Goal: Task Accomplishment & Management: Use online tool/utility

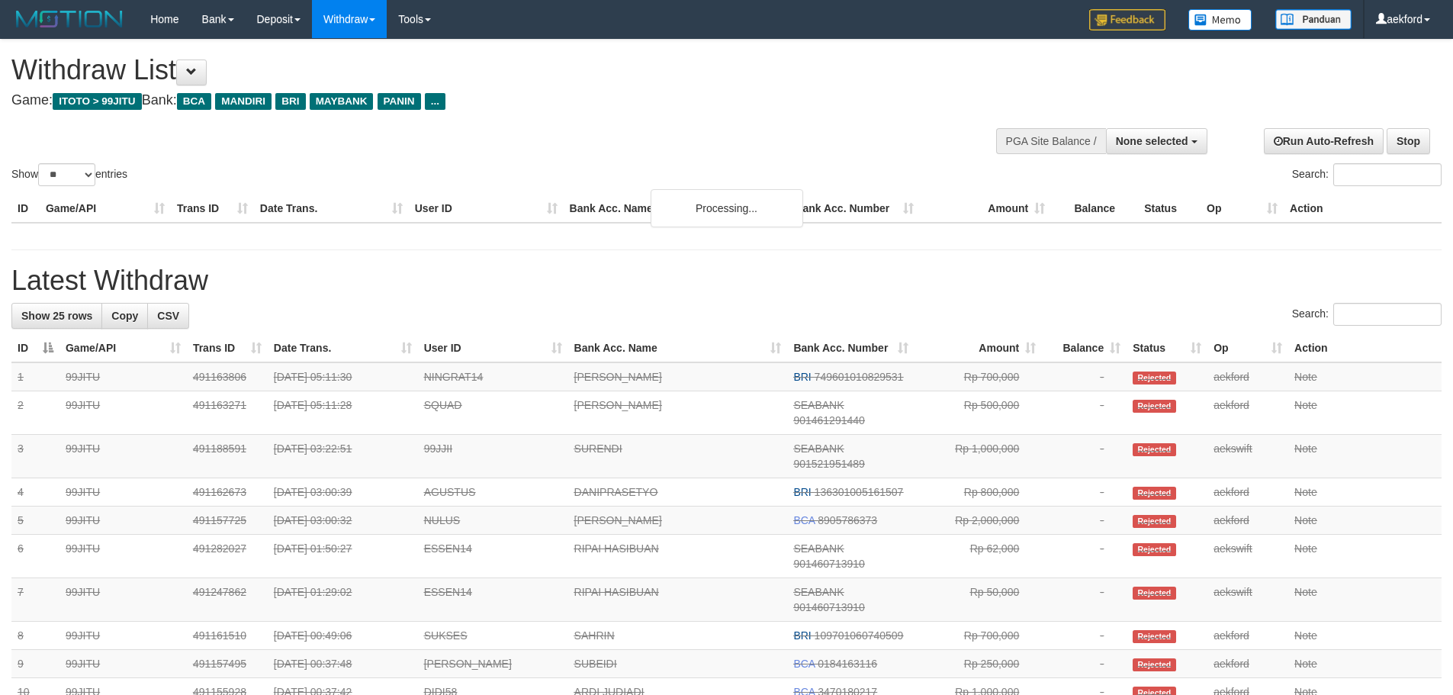
select select
select select "**"
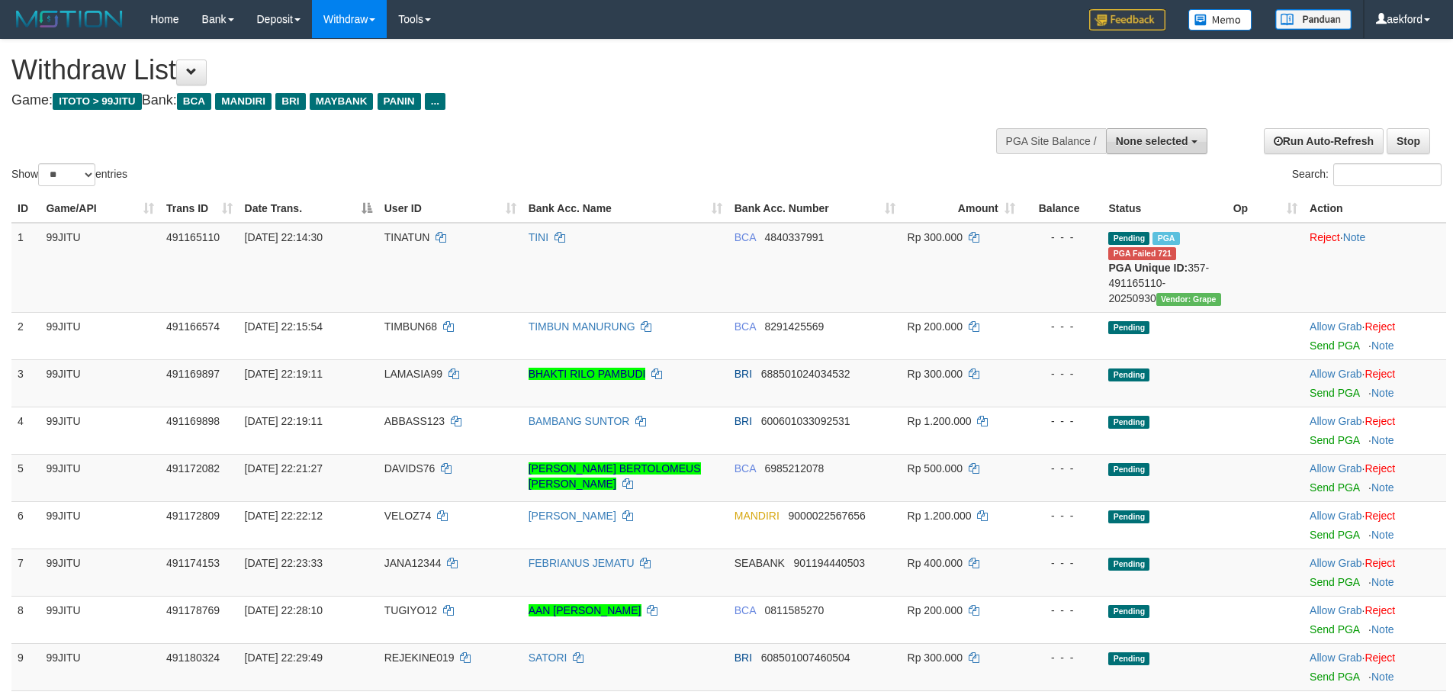
click at [1159, 143] on span "None selected" at bounding box center [1152, 141] width 72 height 12
click at [1135, 214] on label "[ITOTO] 99JITU" at bounding box center [1128, 218] width 156 height 20
select select "***"
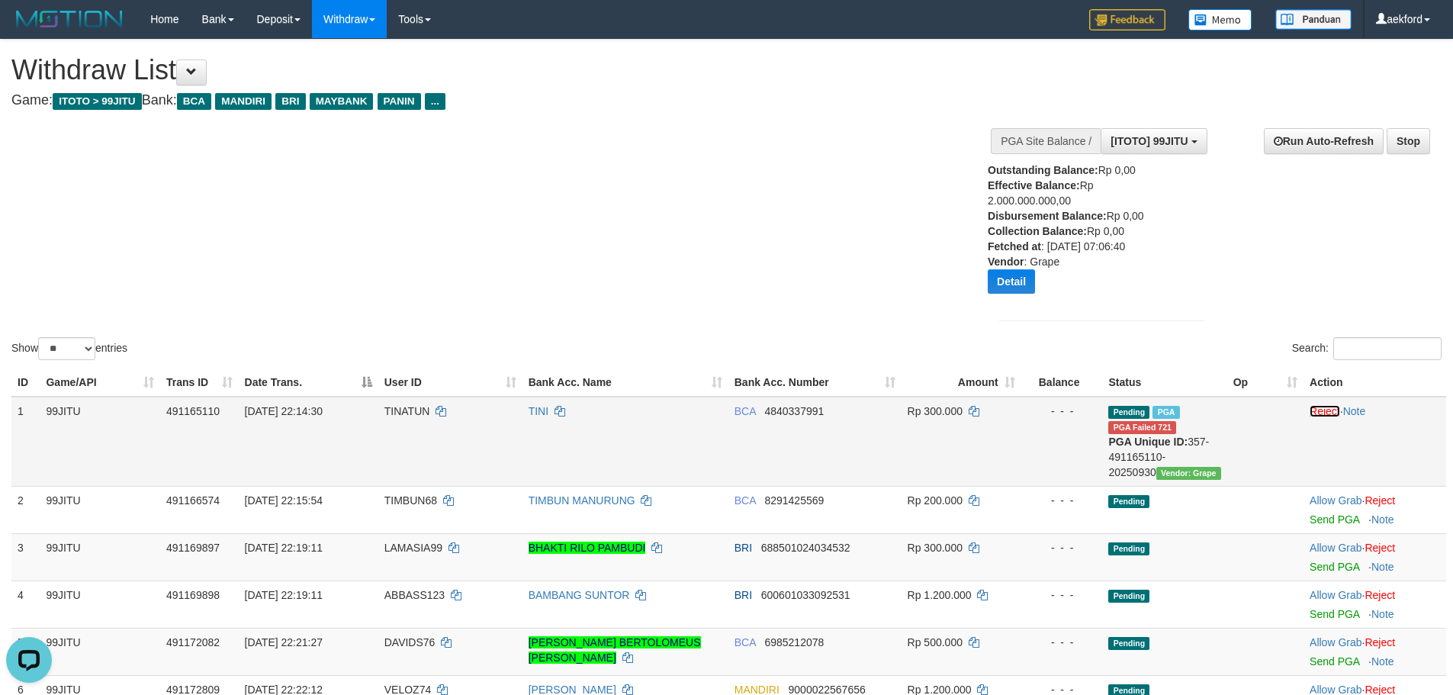
click at [1326, 411] on link "Reject" at bounding box center [1325, 411] width 31 height 12
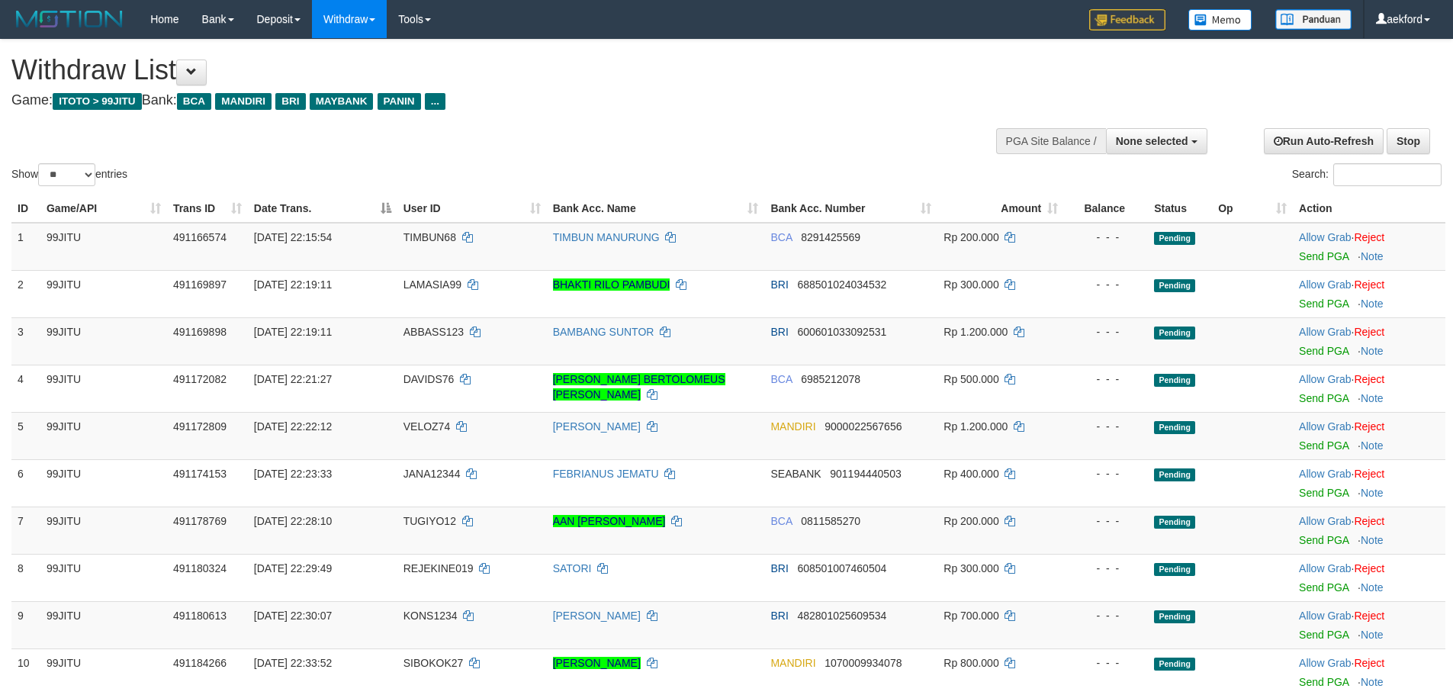
select select
select select "**"
select select
select select "**"
click at [1155, 137] on span "None selected" at bounding box center [1152, 141] width 72 height 12
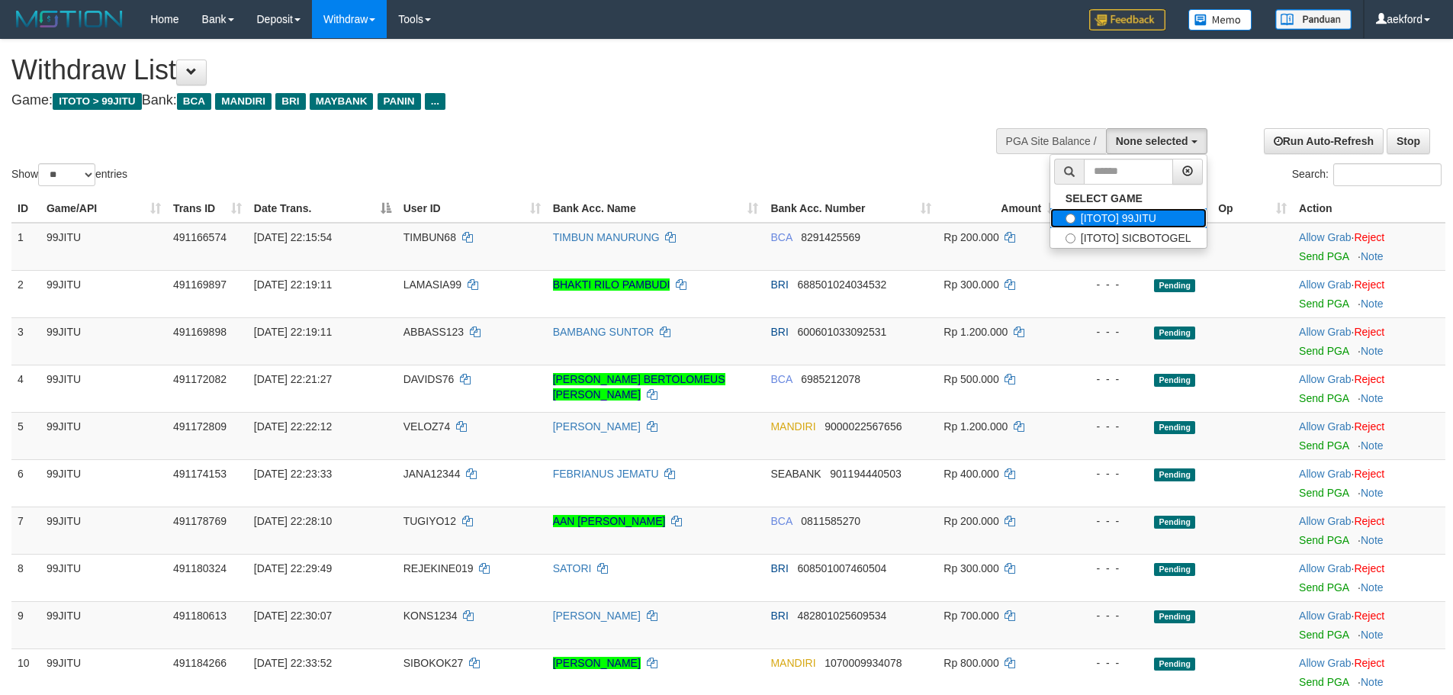
click at [1139, 217] on label "[ITOTO] 99JITU" at bounding box center [1128, 218] width 156 height 20
select select "***"
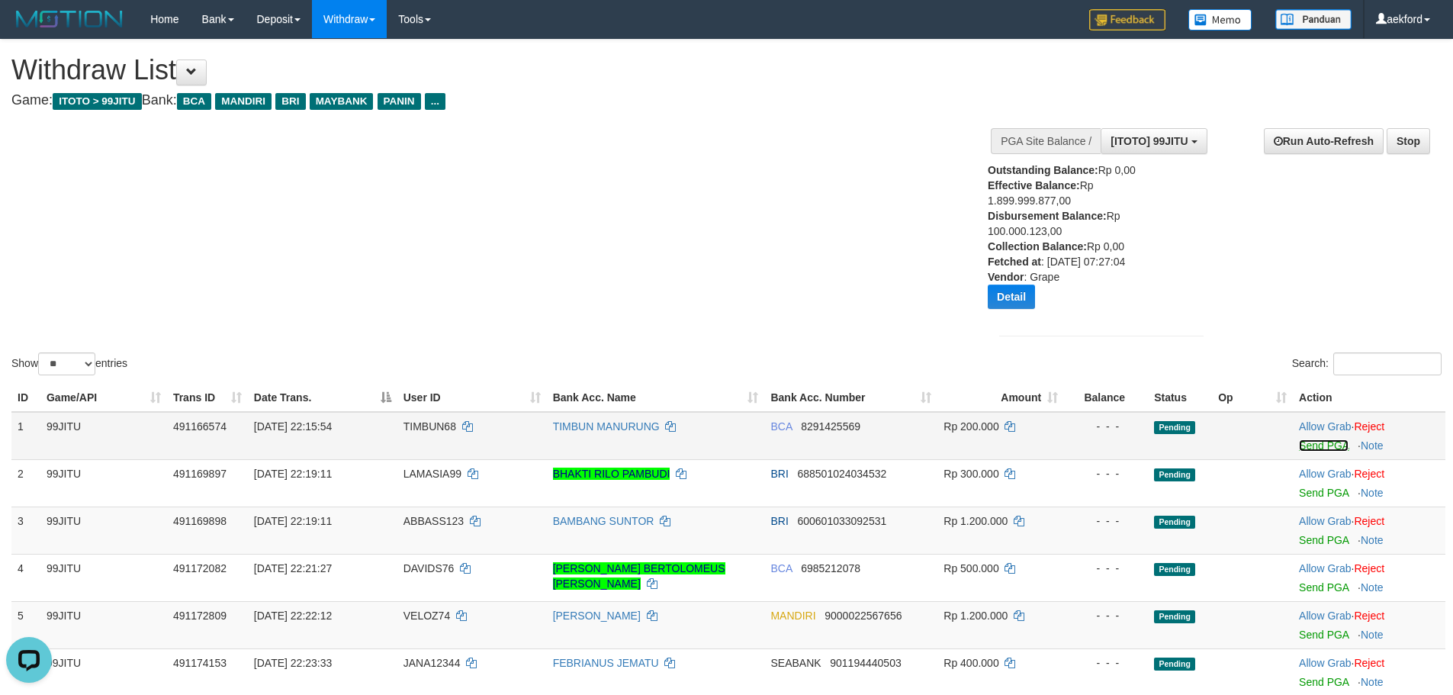
click at [1327, 449] on link "Send PGA" at bounding box center [1324, 445] width 50 height 12
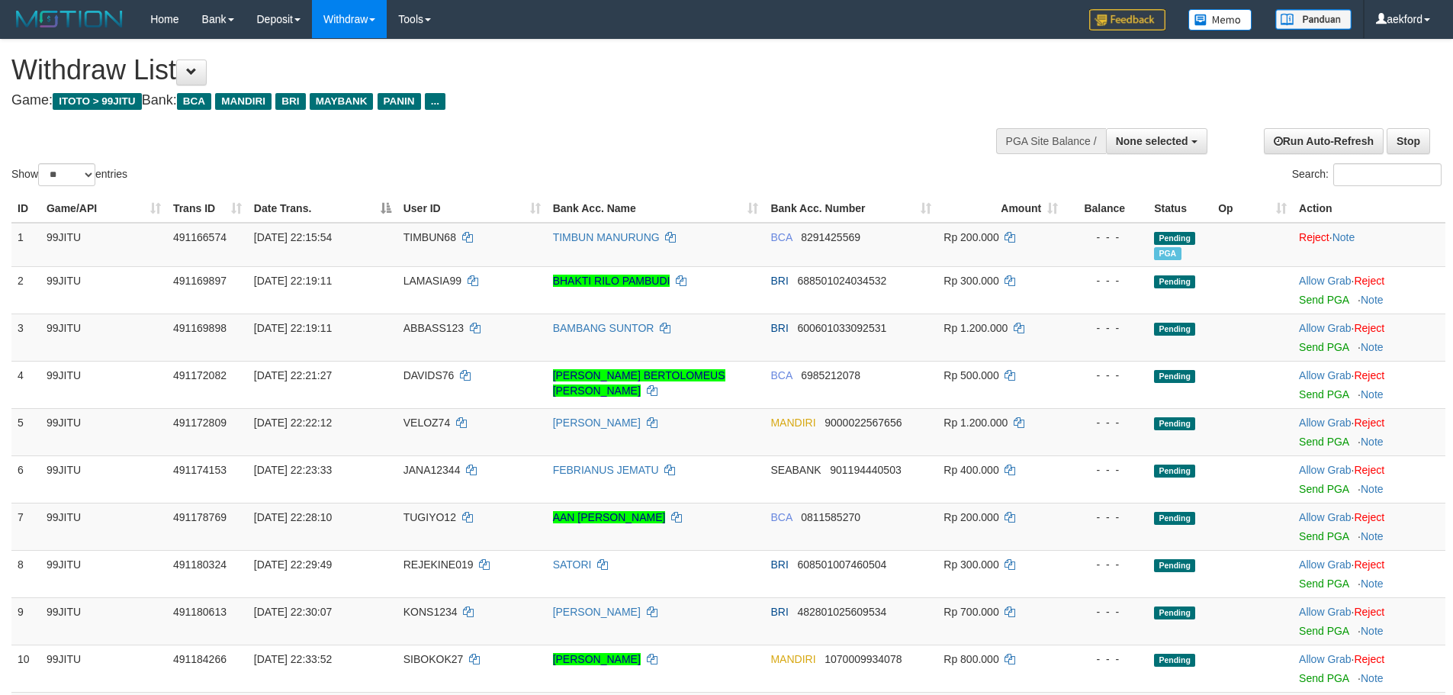
select select
select select "**"
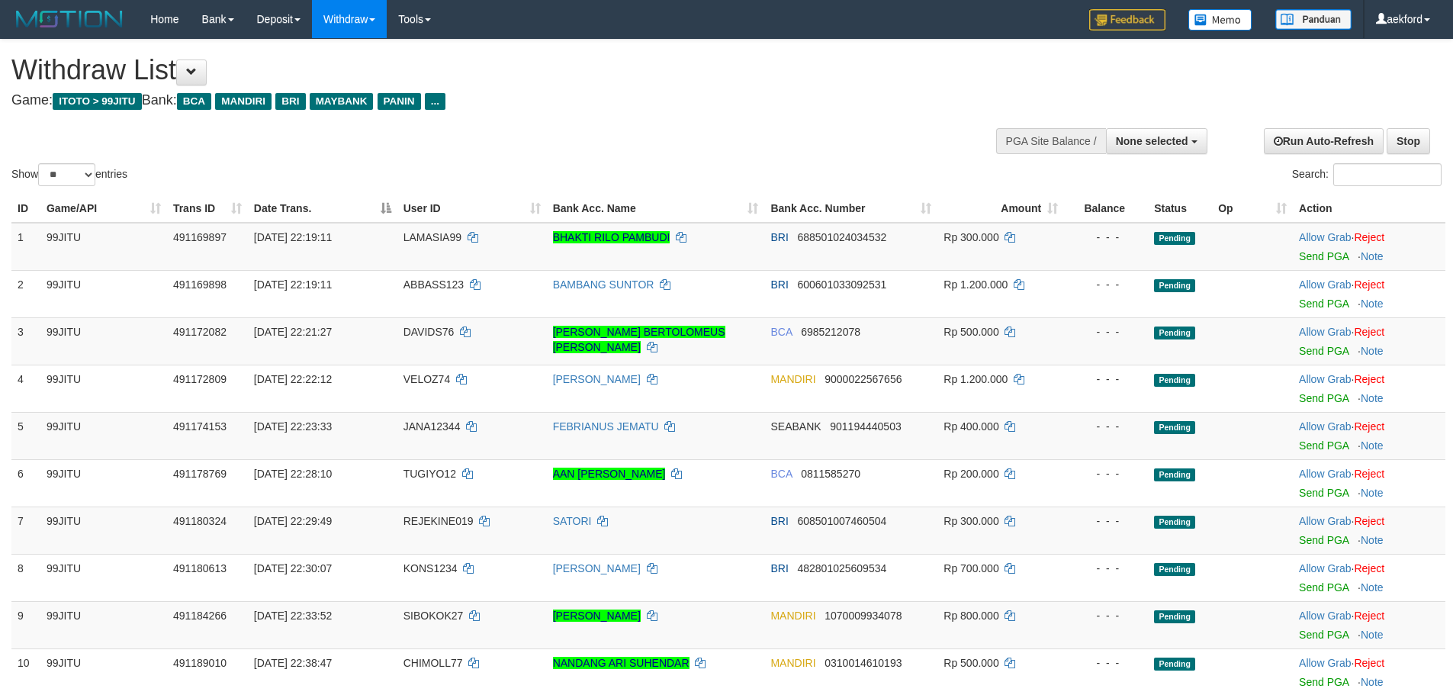
select select
select select "**"
click at [1323, 257] on link "Send PGA" at bounding box center [1324, 256] width 50 height 12
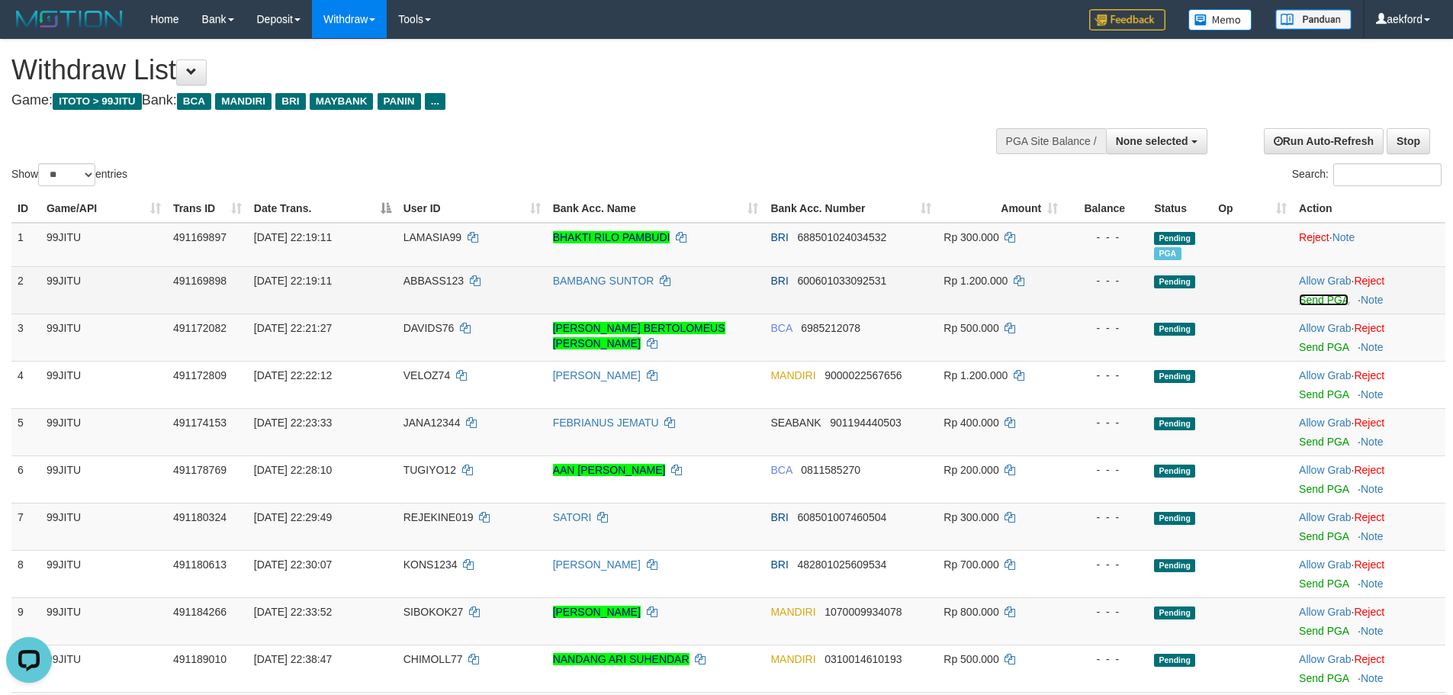
click at [1314, 302] on link "Send PGA" at bounding box center [1324, 300] width 50 height 12
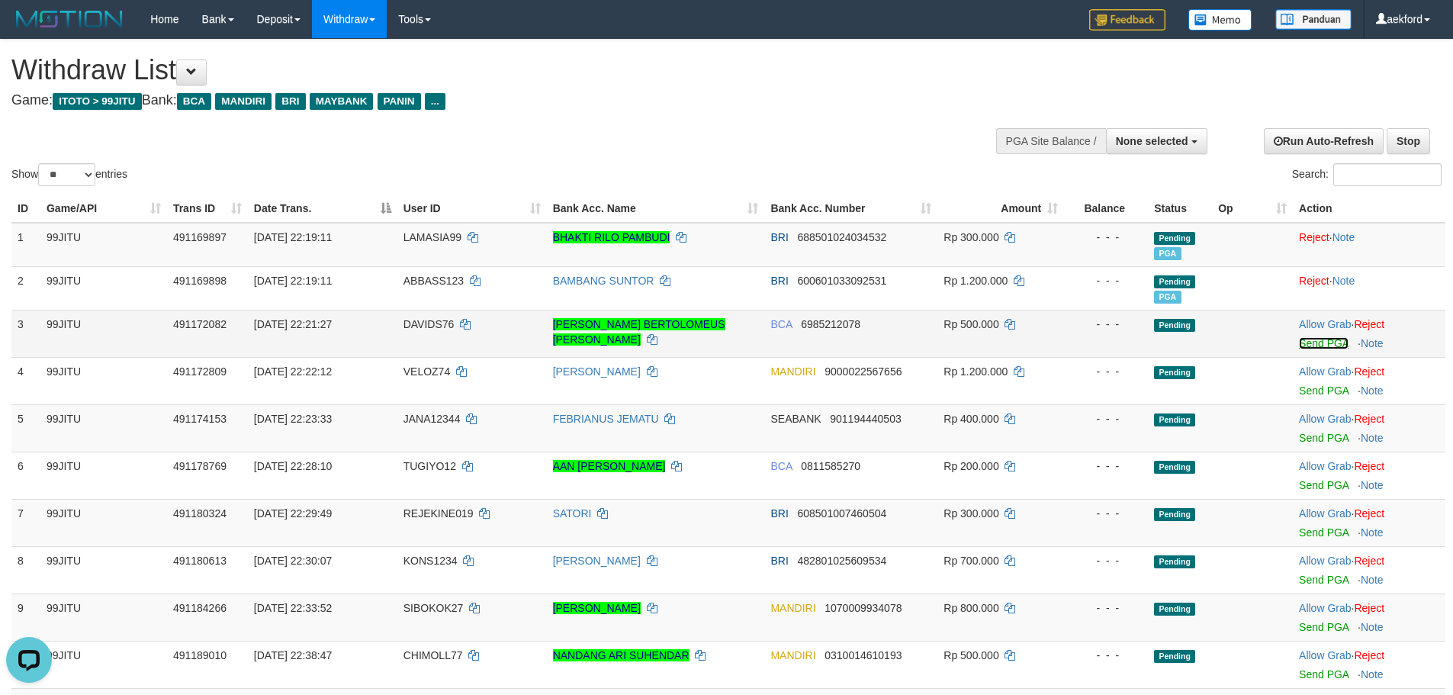
click at [1311, 348] on link "Send PGA" at bounding box center [1324, 343] width 50 height 12
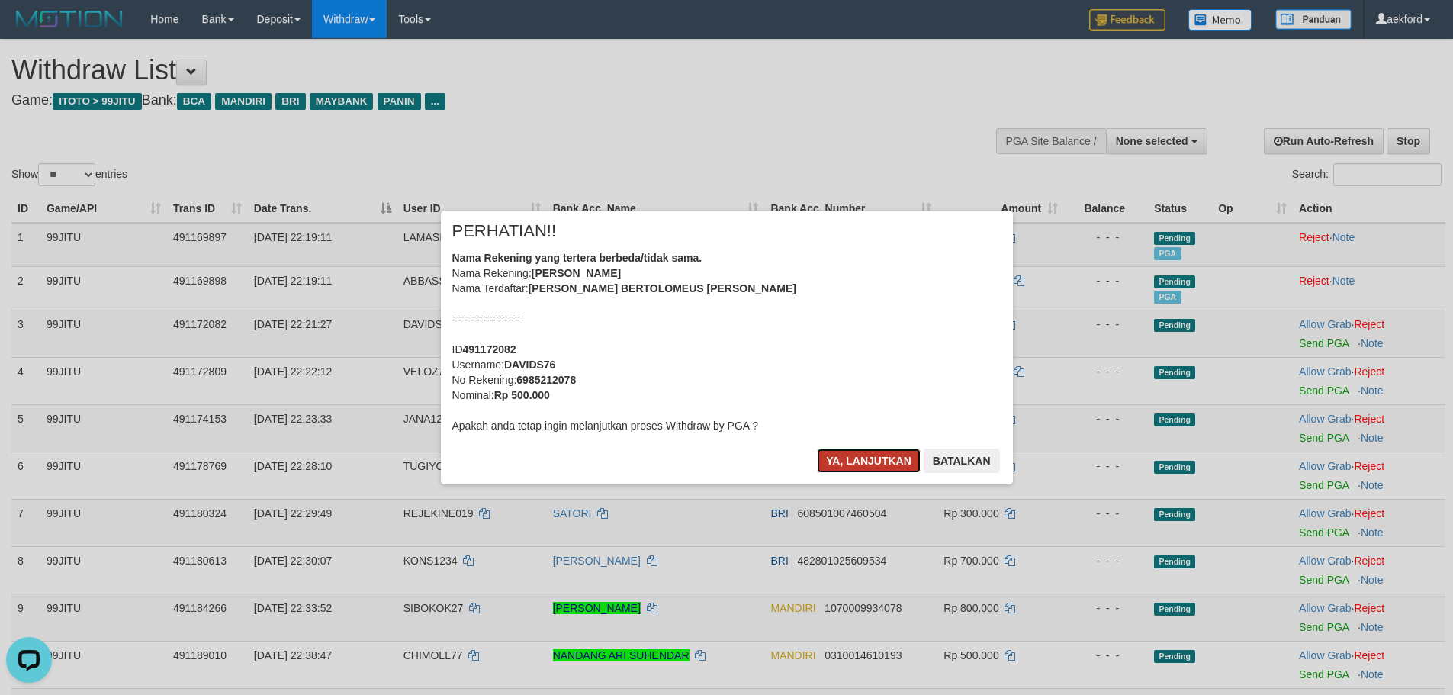
click at [869, 450] on button "Ya, lanjutkan" at bounding box center [869, 460] width 104 height 24
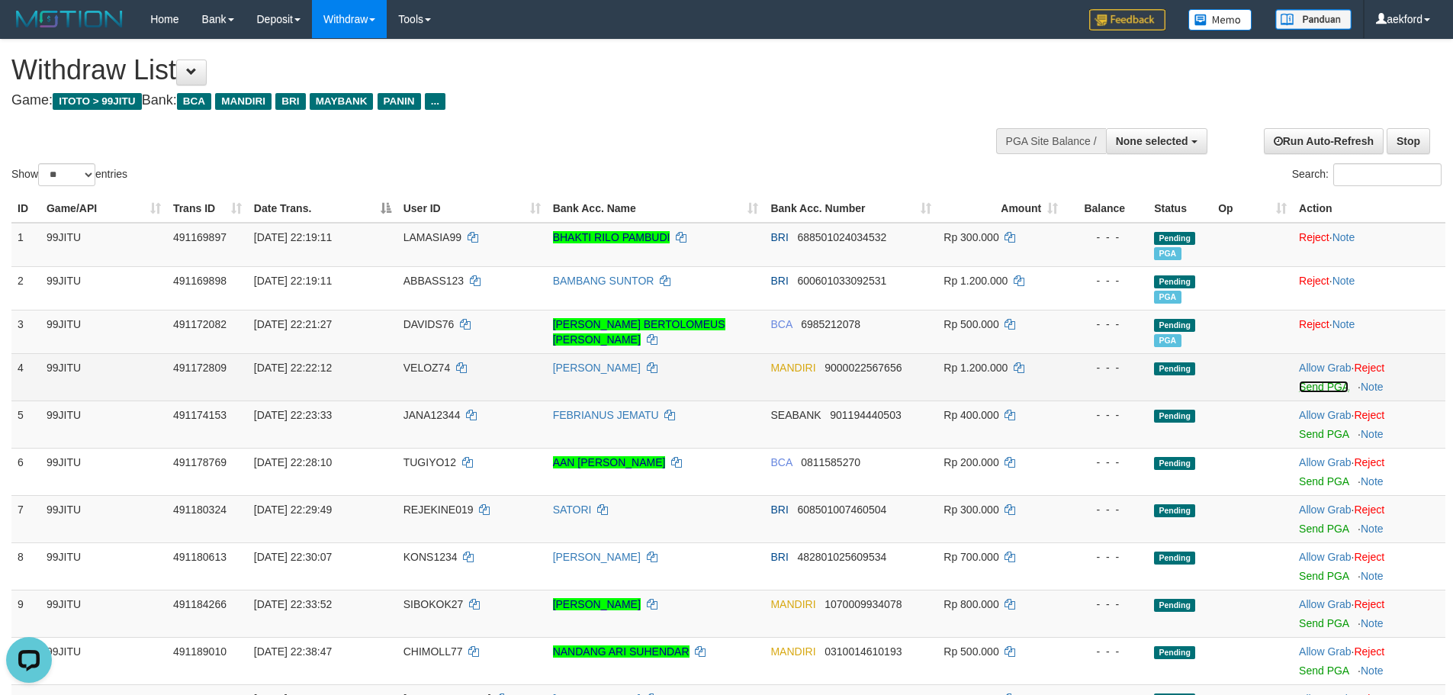
click at [1305, 385] on link "Send PGA" at bounding box center [1324, 387] width 50 height 12
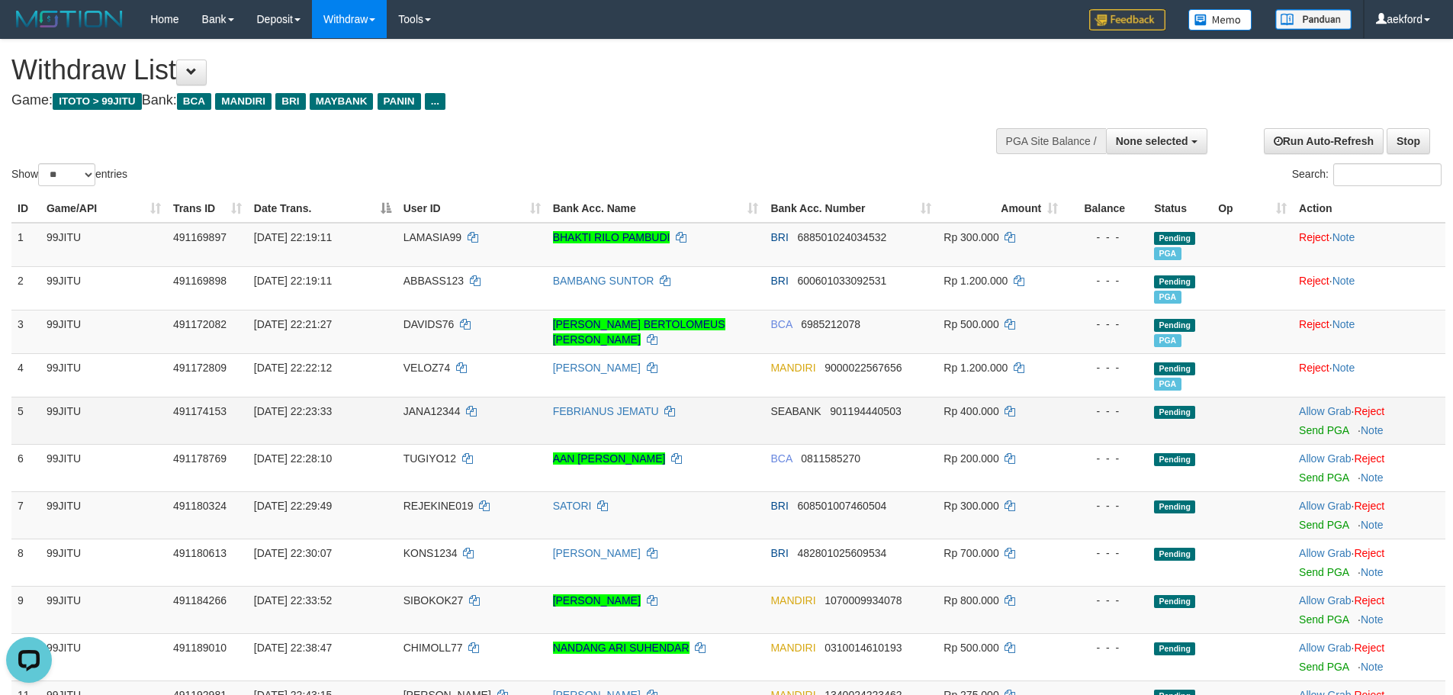
click at [389, 420] on td "29/09/2025 22:23:33" at bounding box center [322, 420] width 149 height 47
click at [390, 419] on td "29/09/2025 22:23:33" at bounding box center [322, 420] width 149 height 47
click at [405, 413] on span "JANA12344" at bounding box center [431, 411] width 57 height 12
copy td "JANA12344"
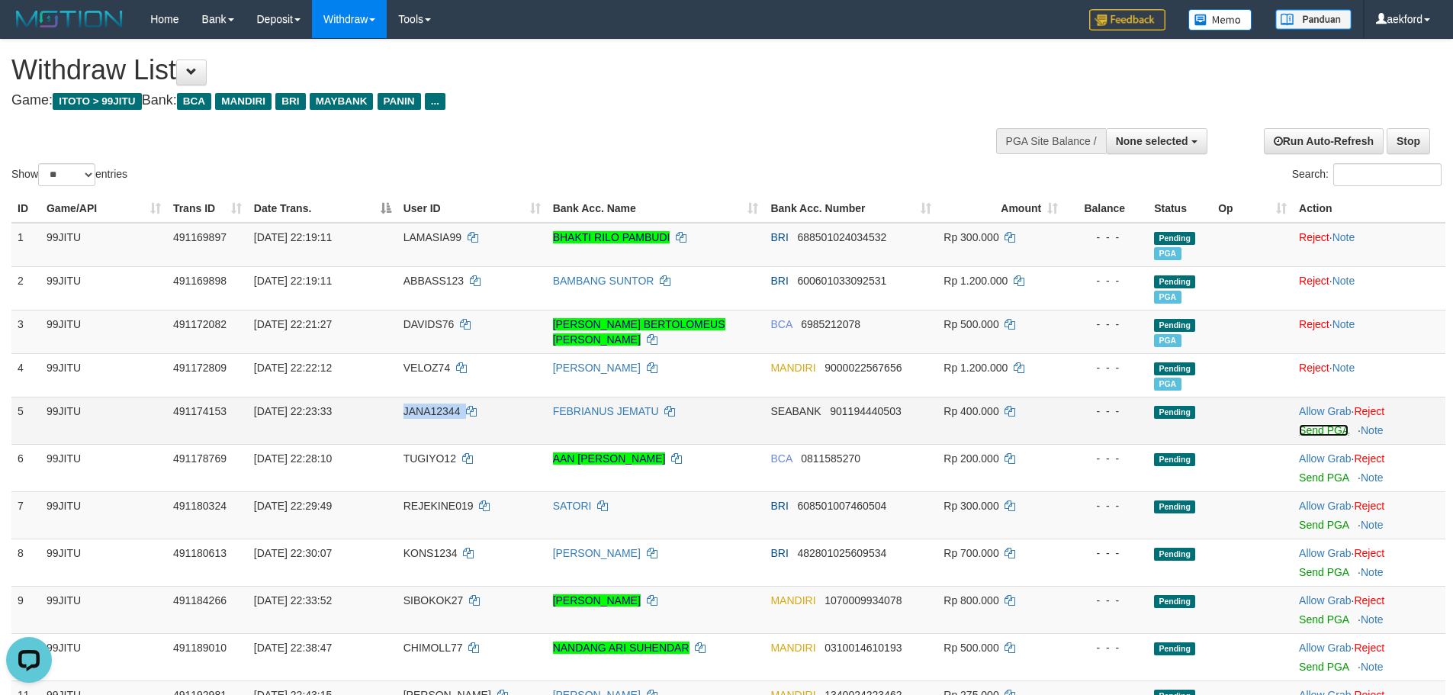
click at [1311, 432] on link "Send PGA" at bounding box center [1324, 430] width 50 height 12
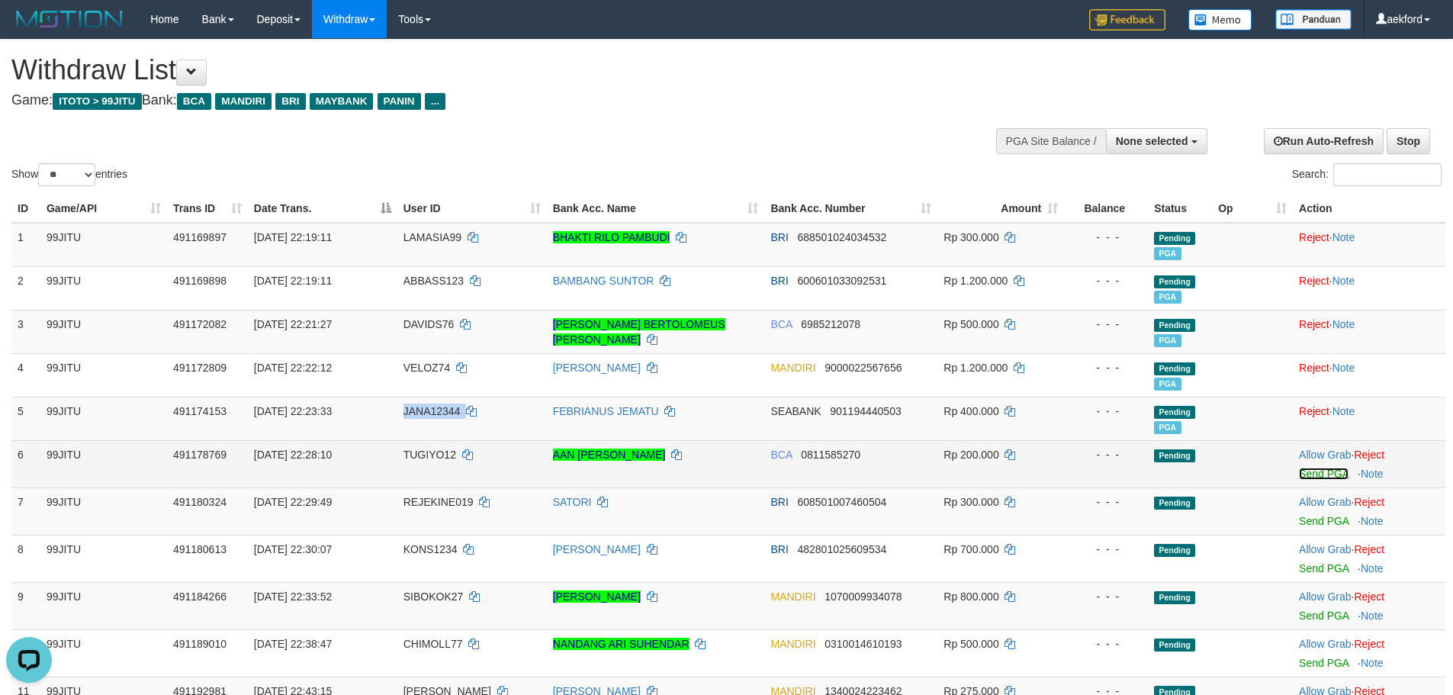
click at [1306, 477] on link "Send PGA" at bounding box center [1324, 474] width 50 height 12
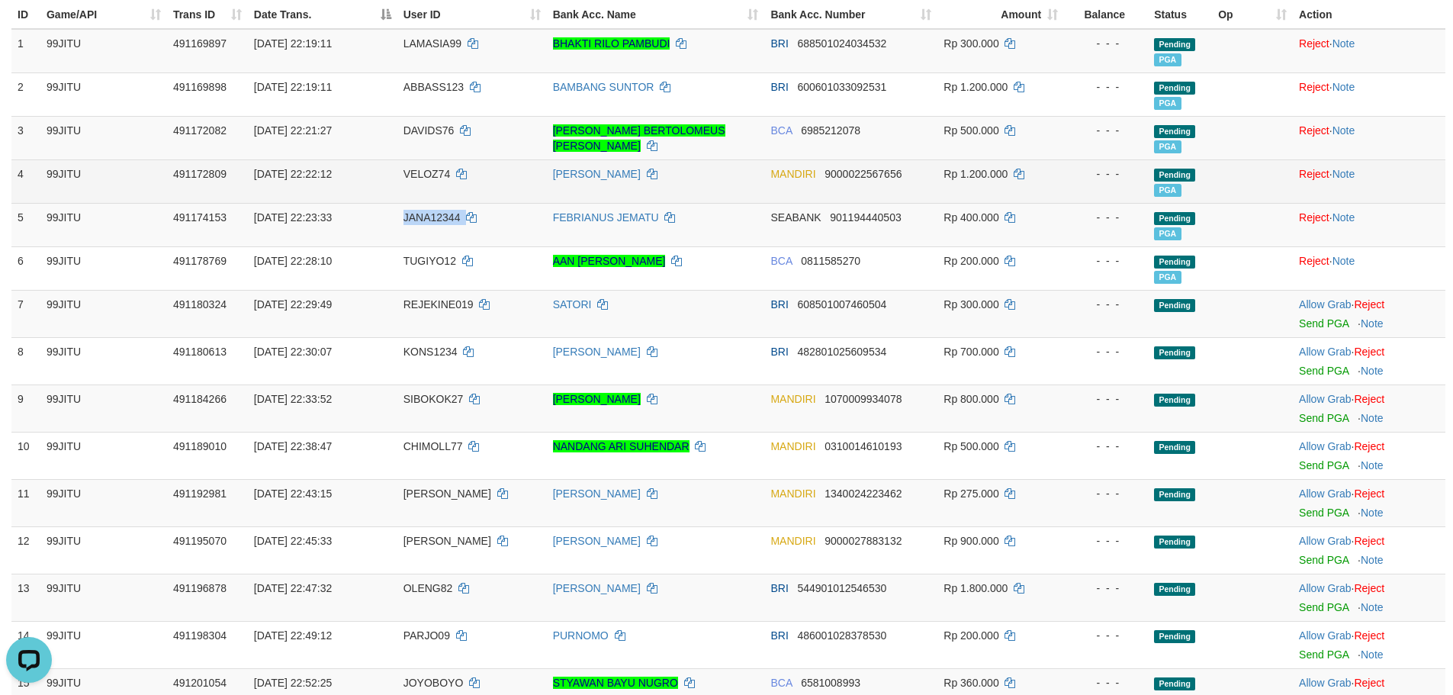
scroll to position [153, 0]
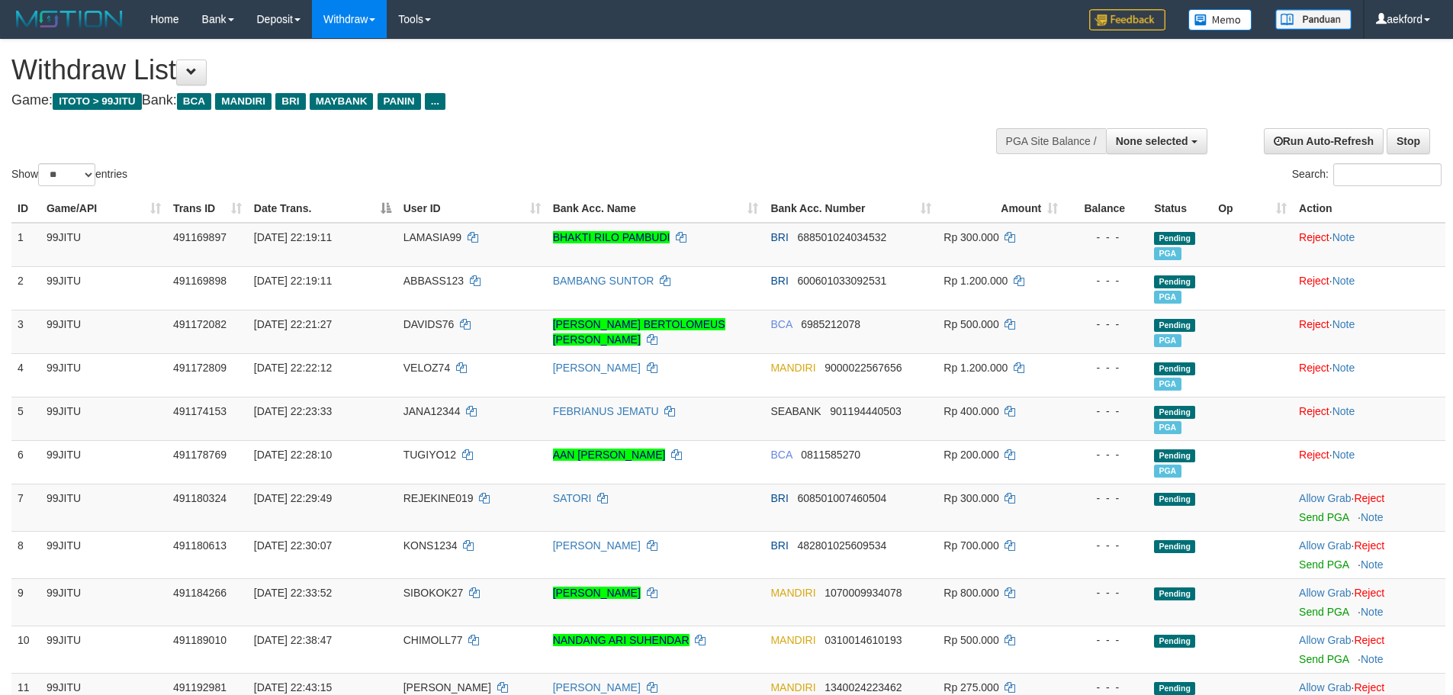
select select
select select "**"
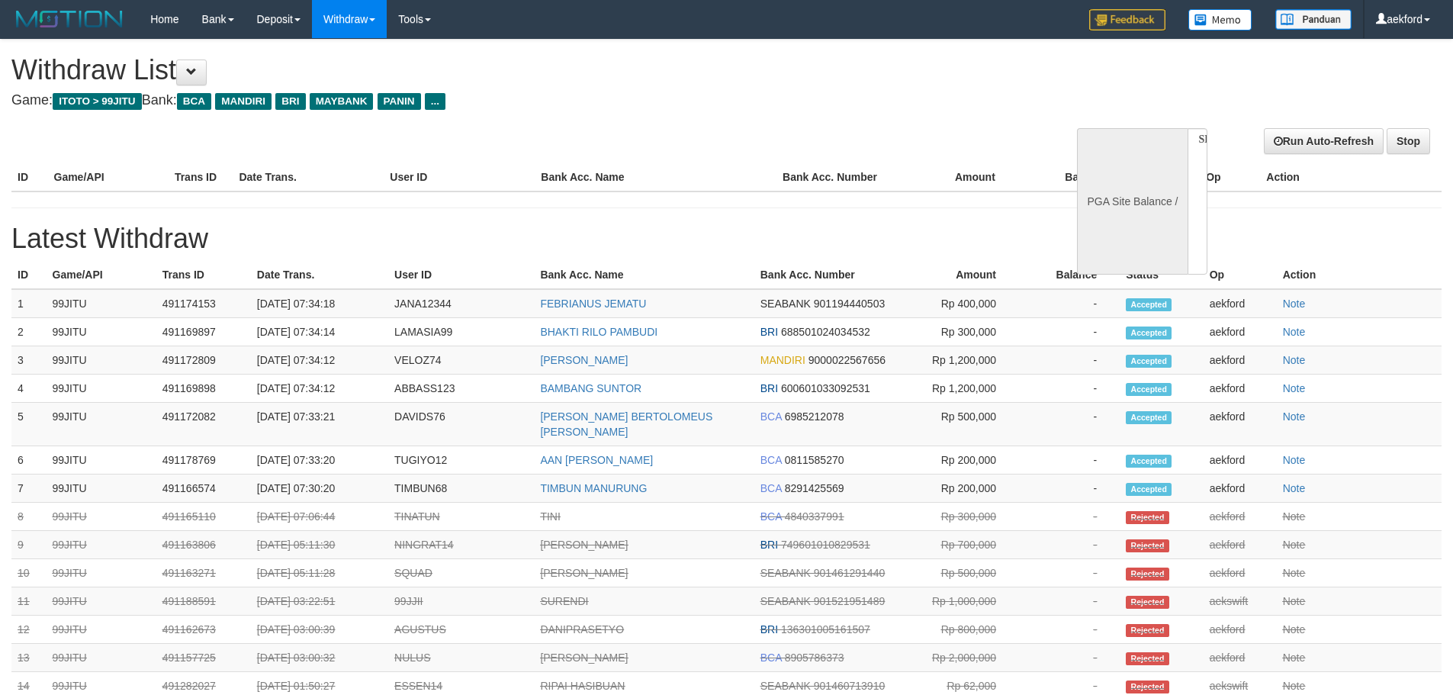
select select
select select "**"
select select
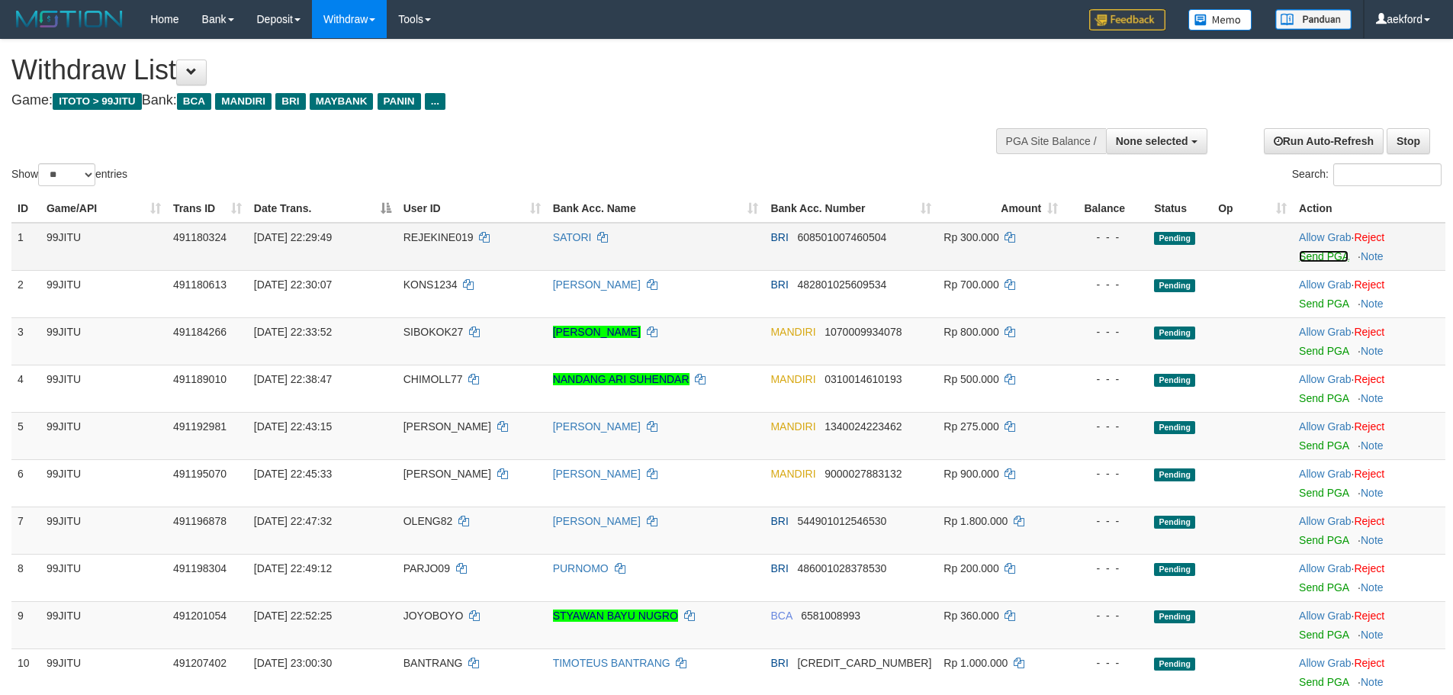
click at [1313, 256] on link "Send PGA" at bounding box center [1324, 256] width 50 height 12
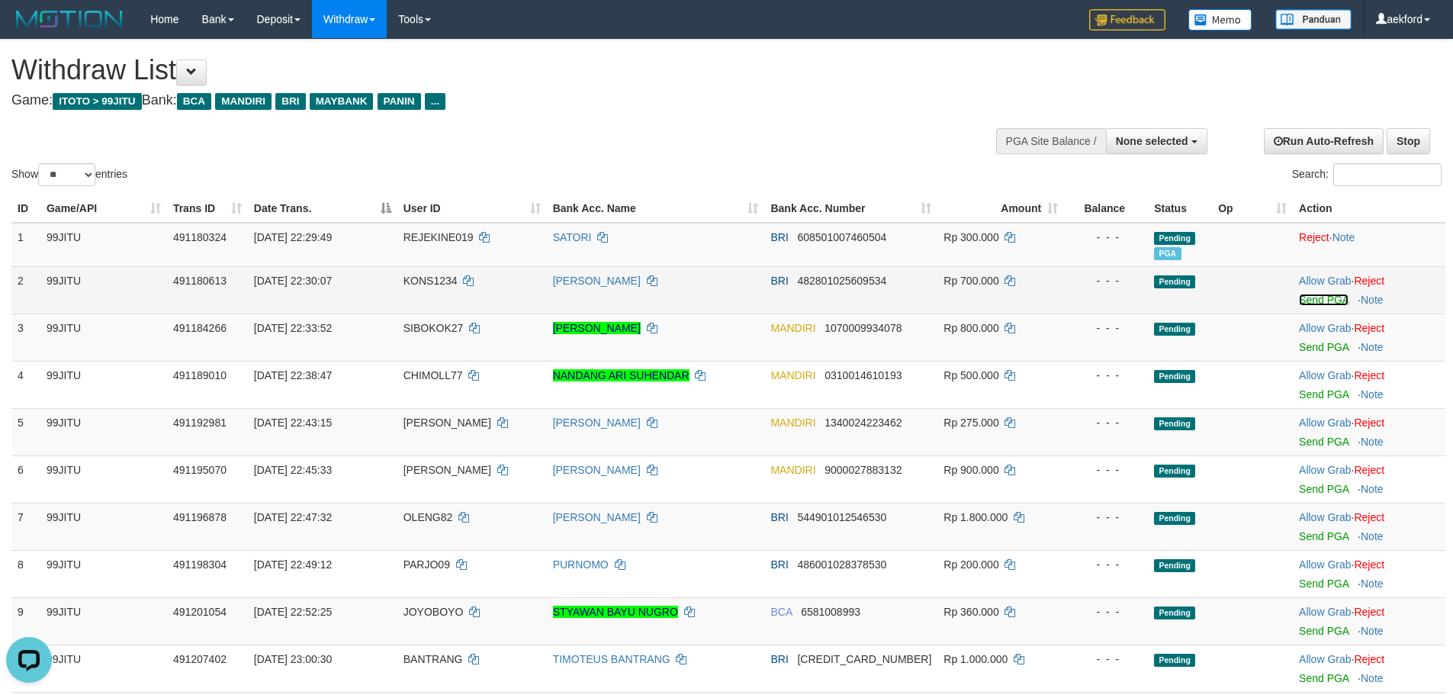
click at [1317, 302] on link "Send PGA" at bounding box center [1324, 300] width 50 height 12
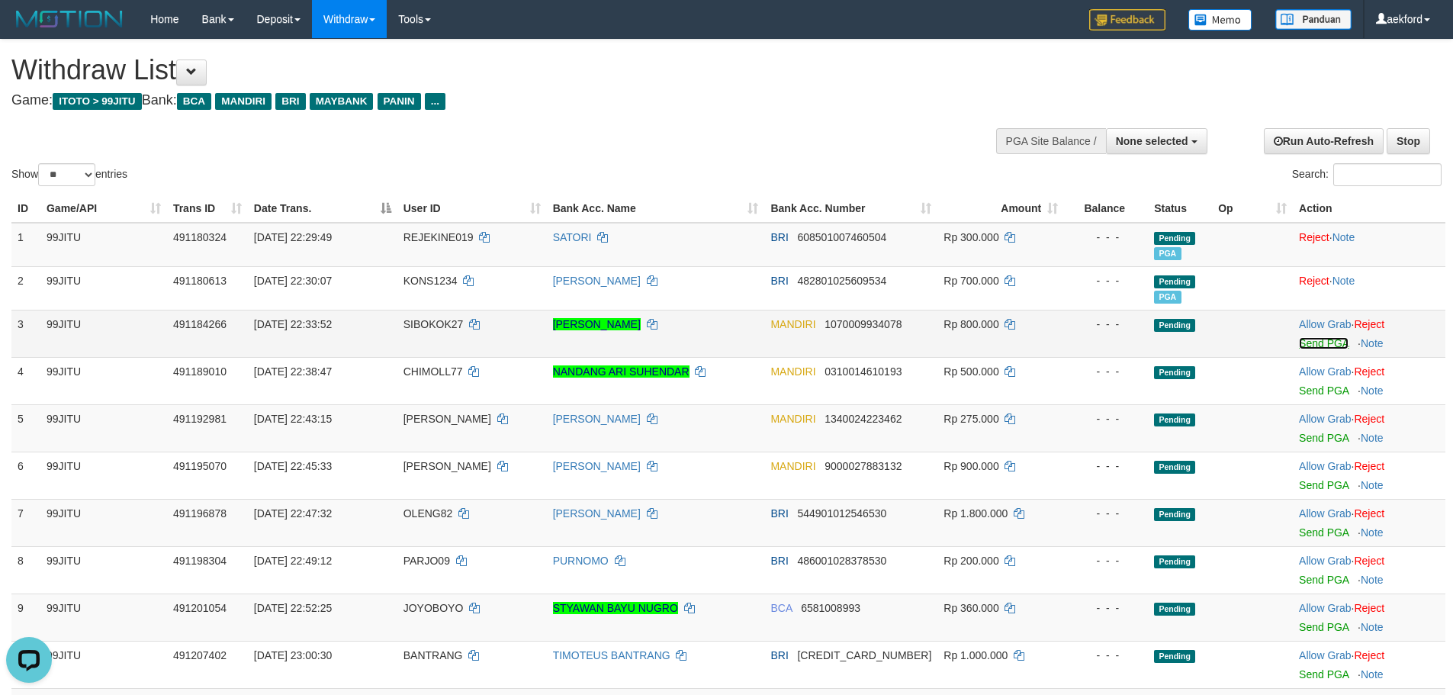
click at [1308, 344] on link "Send PGA" at bounding box center [1324, 343] width 50 height 12
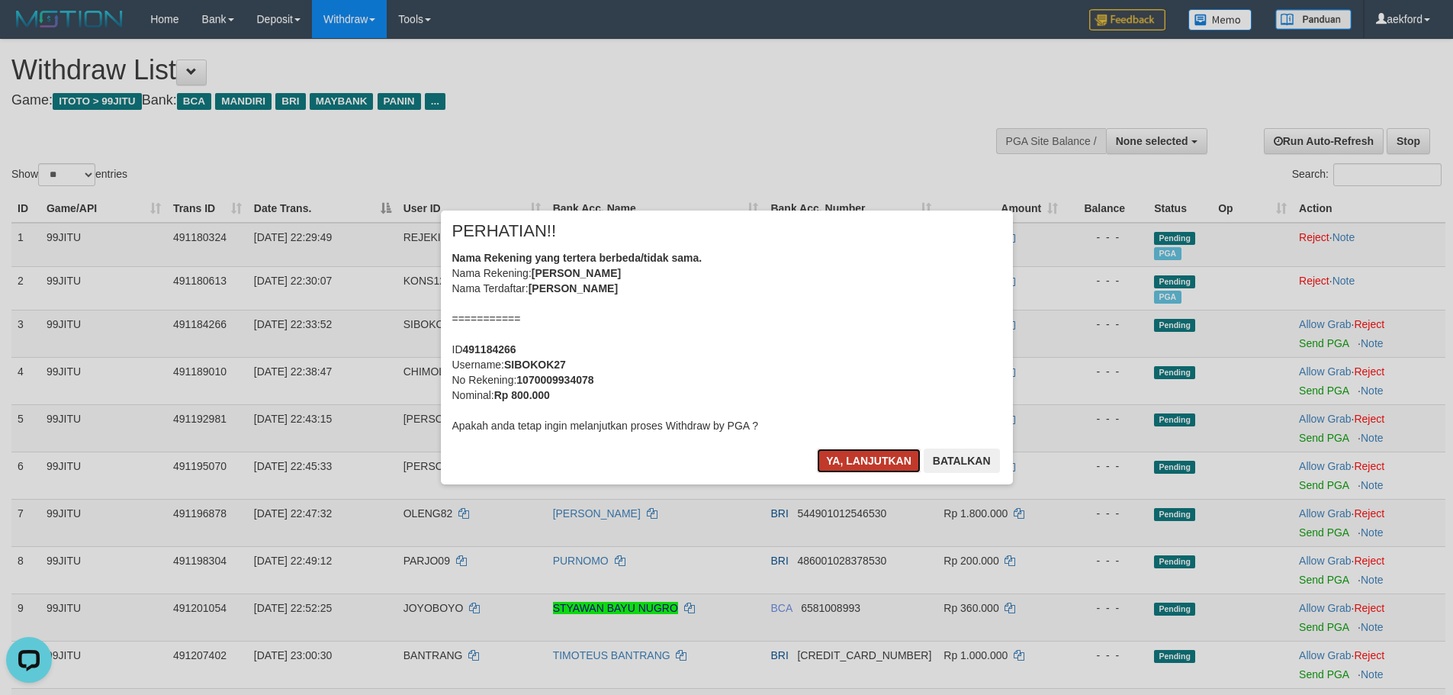
click at [847, 464] on button "Ya, lanjutkan" at bounding box center [869, 460] width 104 height 24
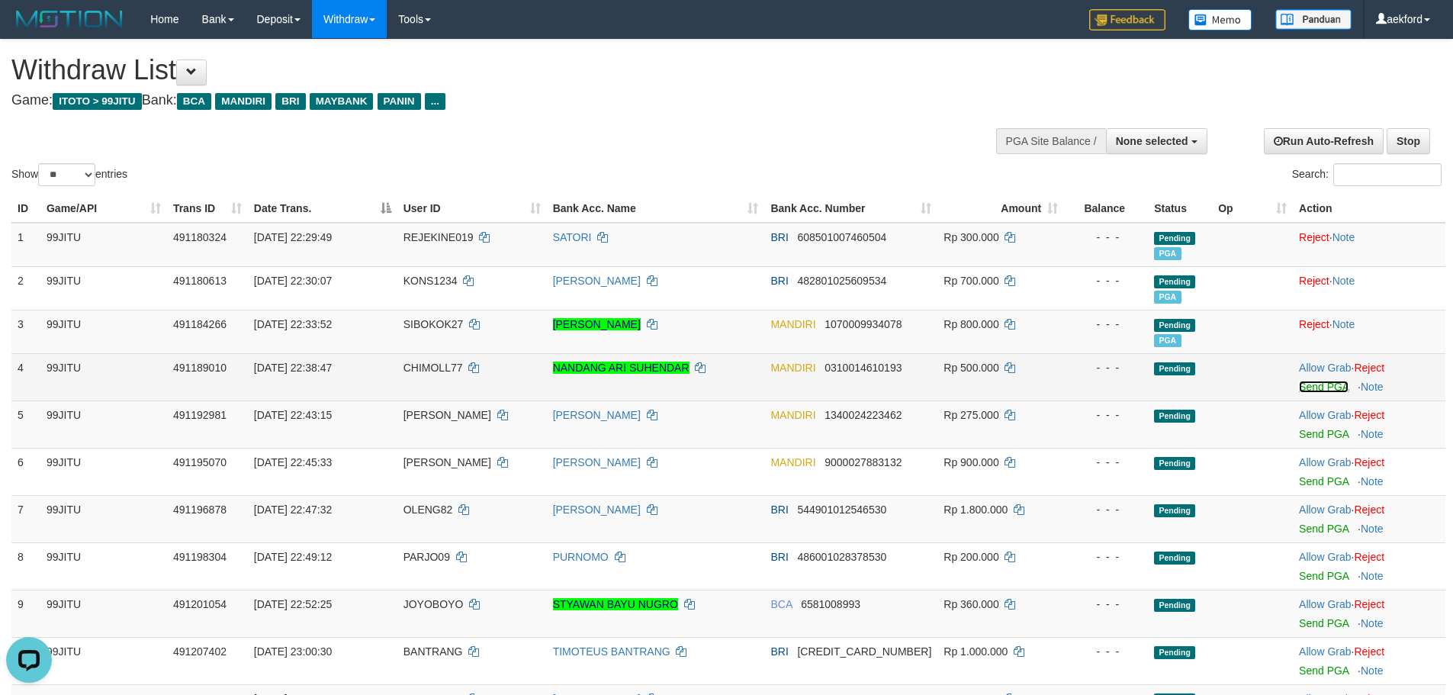
click at [1332, 389] on link "Send PGA" at bounding box center [1324, 387] width 50 height 12
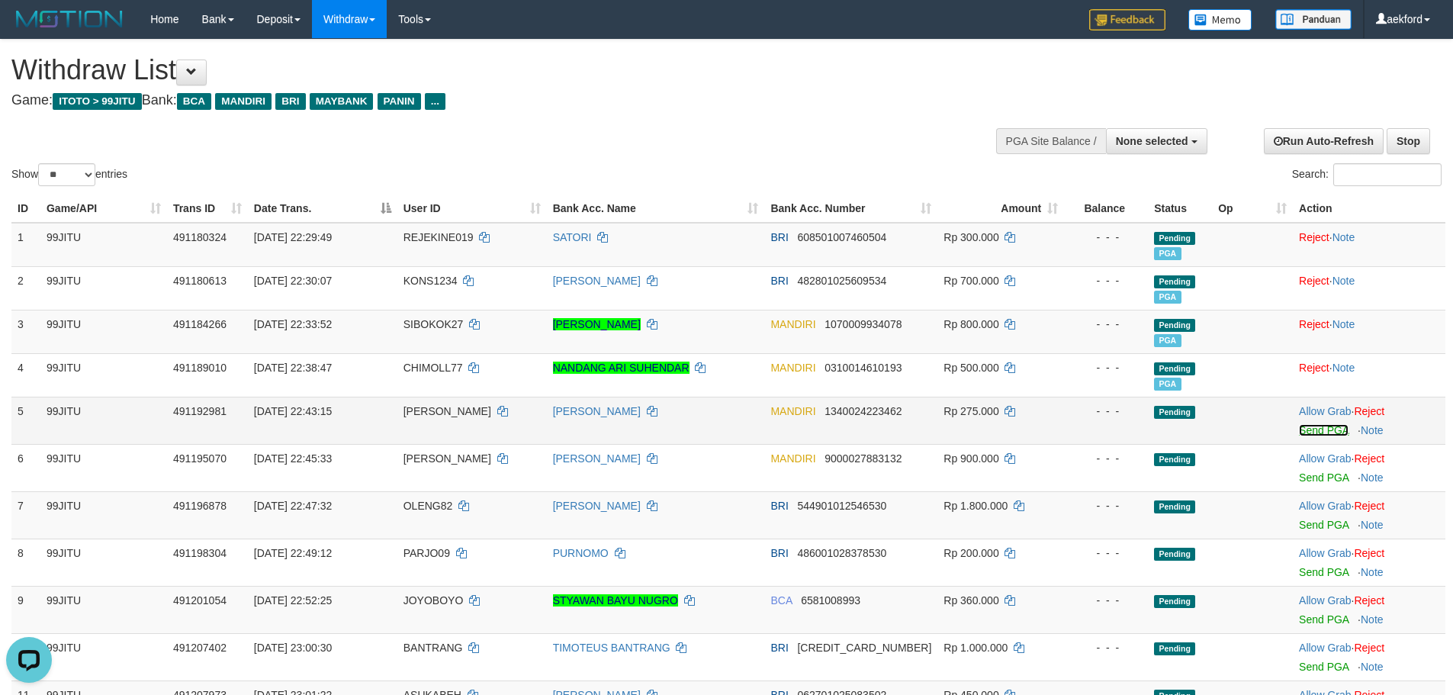
click at [1307, 429] on link "Send PGA" at bounding box center [1324, 430] width 50 height 12
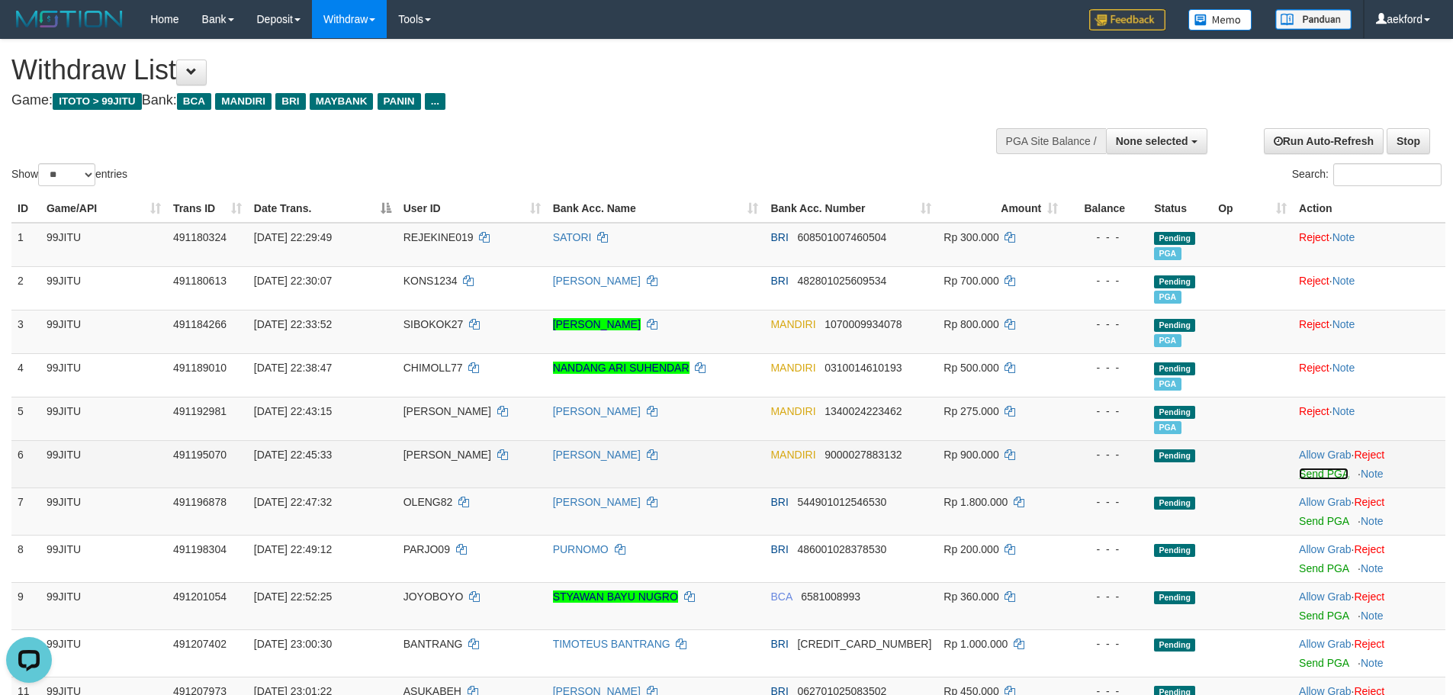
click at [1311, 474] on link "Send PGA" at bounding box center [1324, 474] width 50 height 12
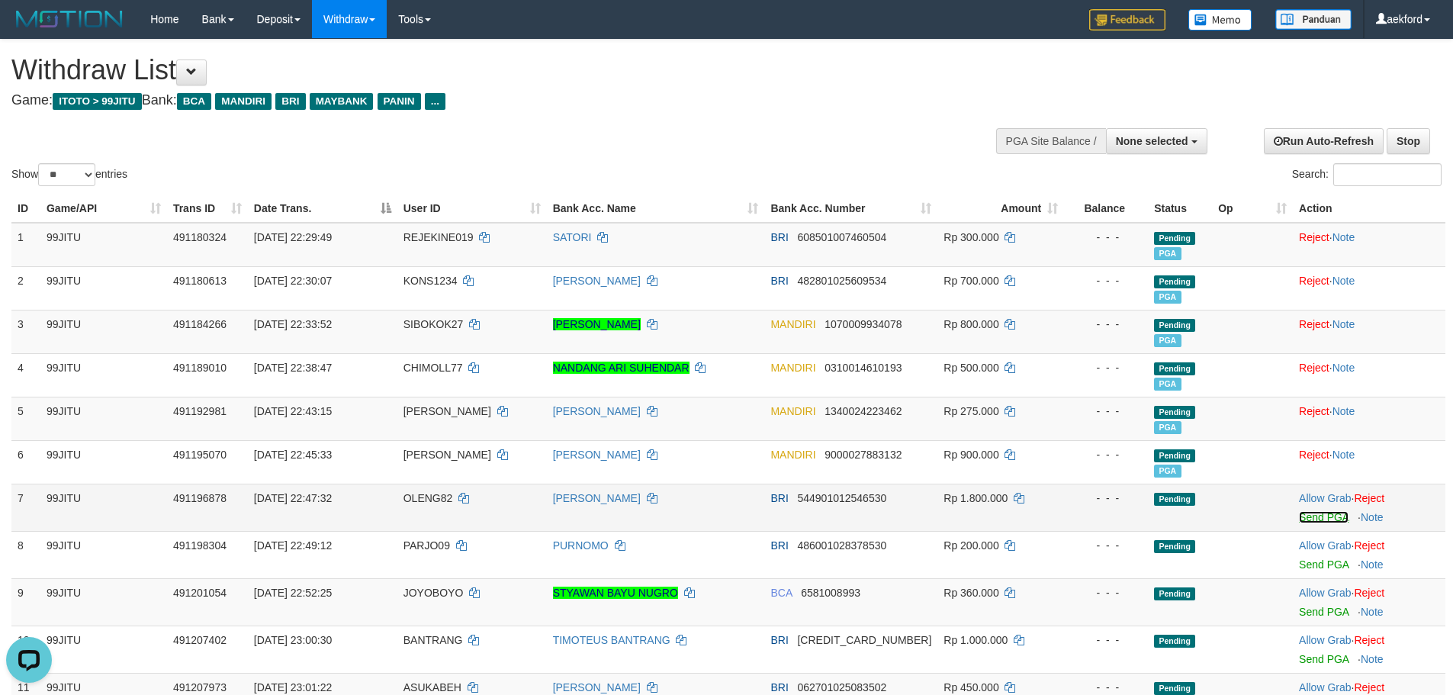
click at [1321, 517] on link "Send PGA" at bounding box center [1324, 517] width 50 height 12
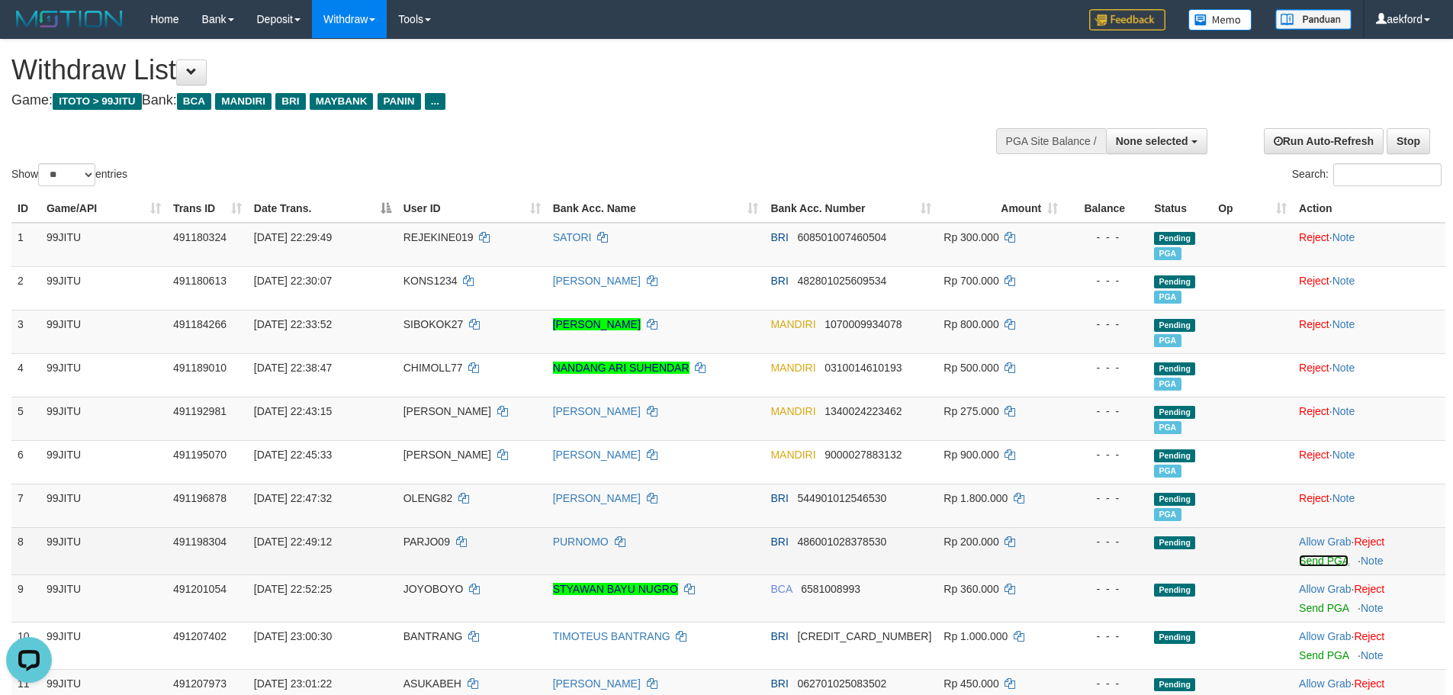
click at [1317, 563] on link "Send PGA" at bounding box center [1324, 560] width 50 height 12
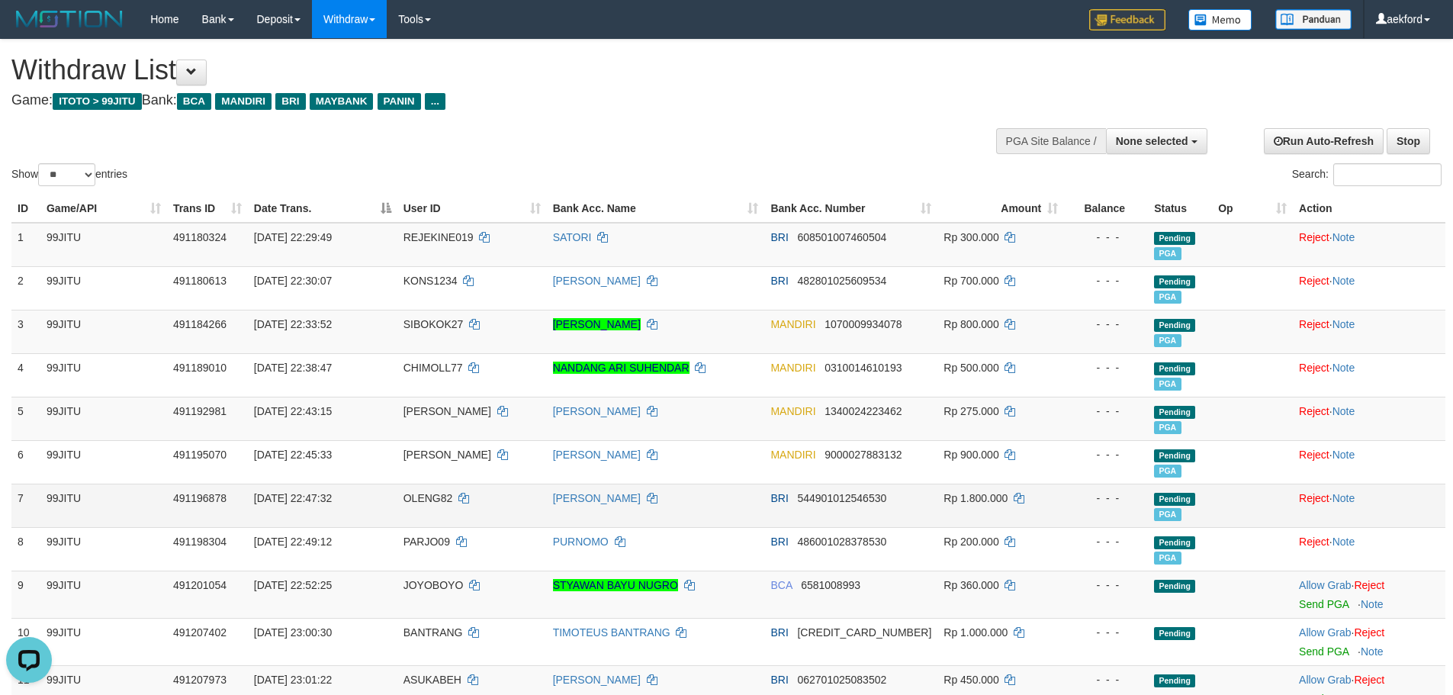
scroll to position [153, 0]
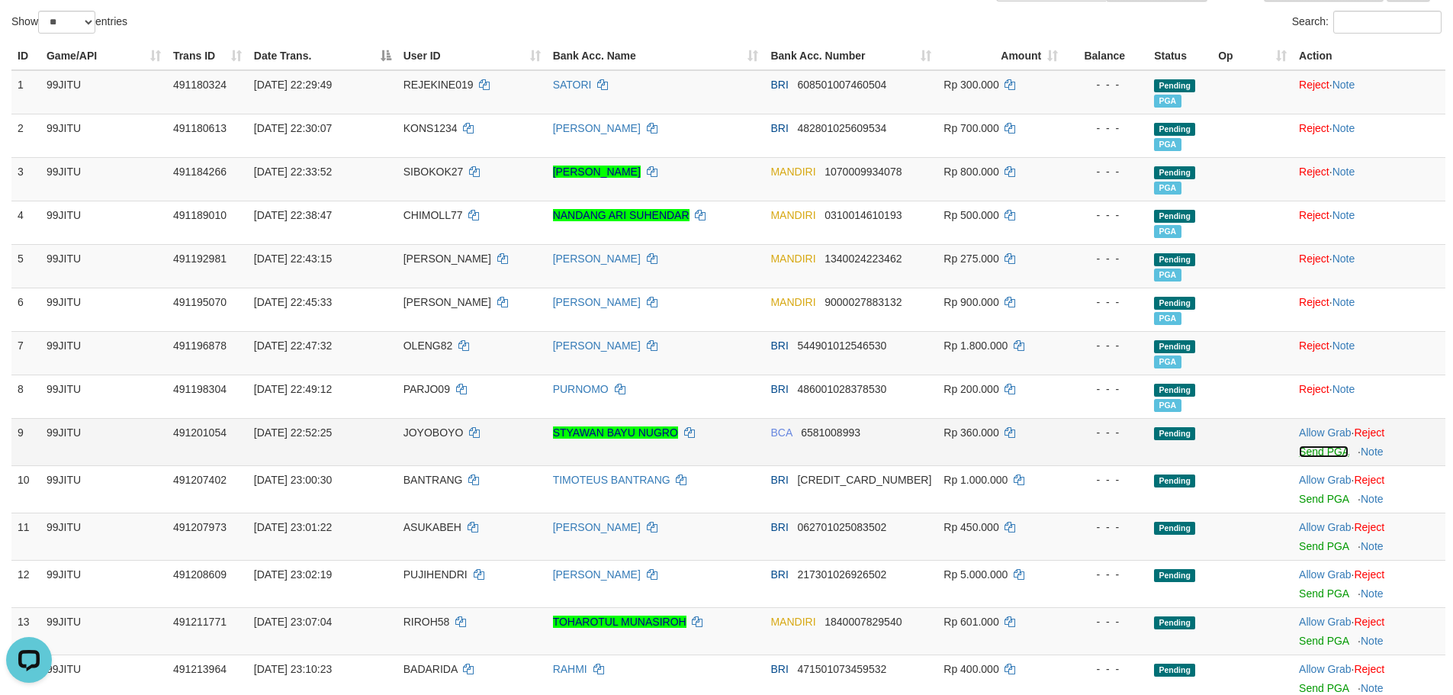
click at [1325, 452] on link "Send PGA" at bounding box center [1324, 451] width 50 height 12
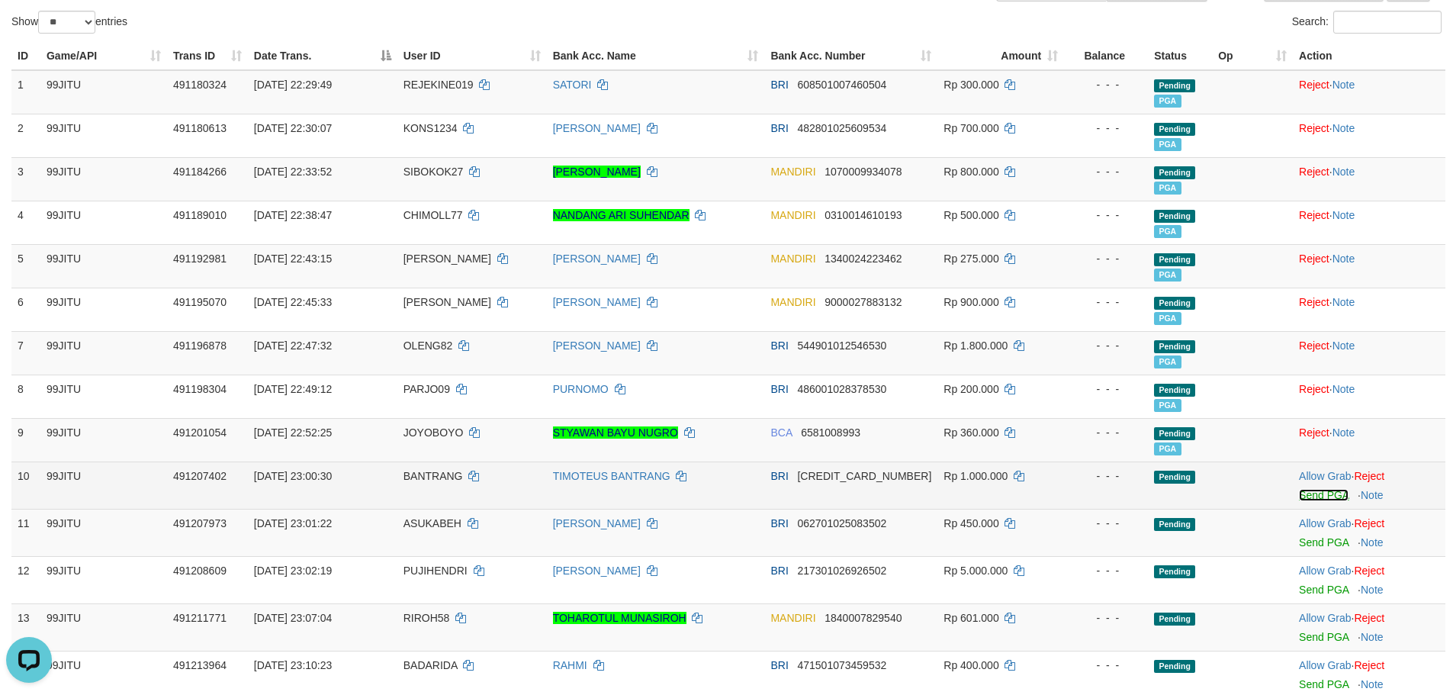
click at [1307, 493] on link "Send PGA" at bounding box center [1324, 495] width 50 height 12
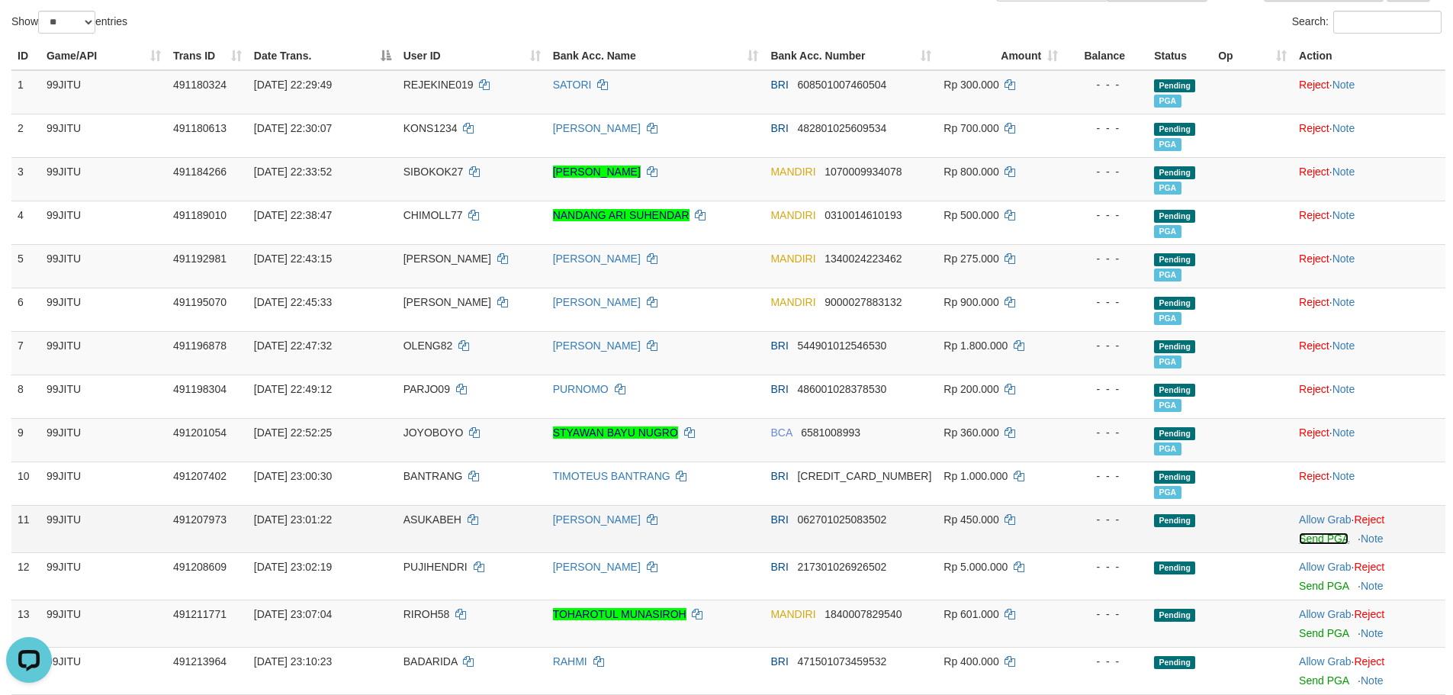
click at [1311, 533] on link "Send PGA" at bounding box center [1324, 538] width 50 height 12
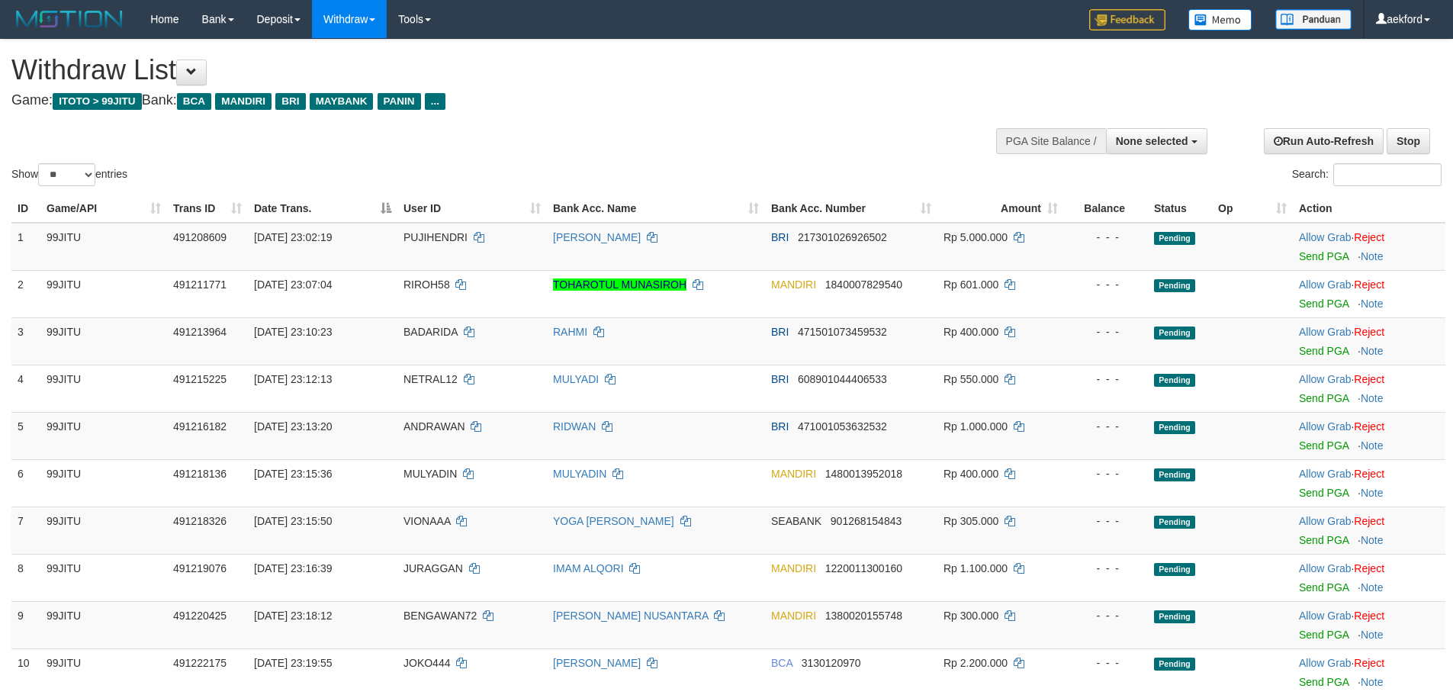
select select
select select "**"
click at [1306, 261] on link "Send PGA" at bounding box center [1324, 256] width 50 height 12
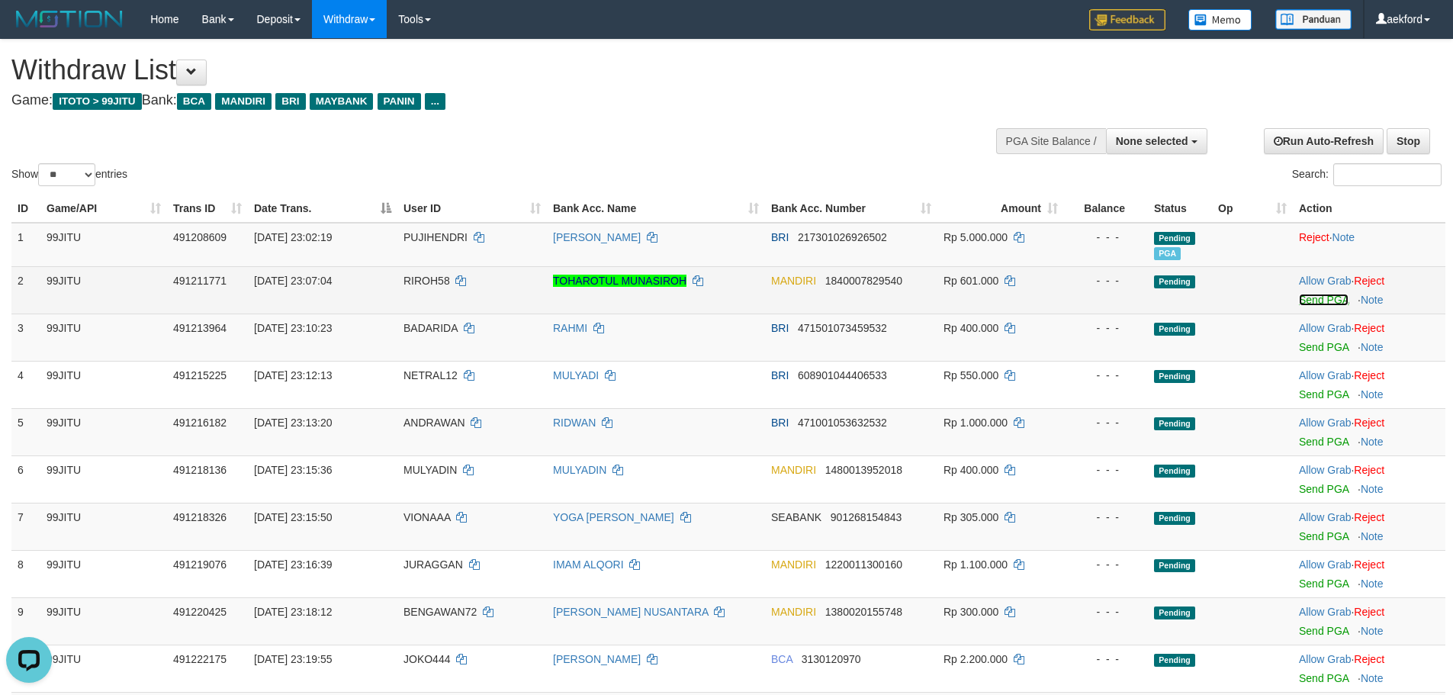
click at [1326, 297] on link "Send PGA" at bounding box center [1324, 300] width 50 height 12
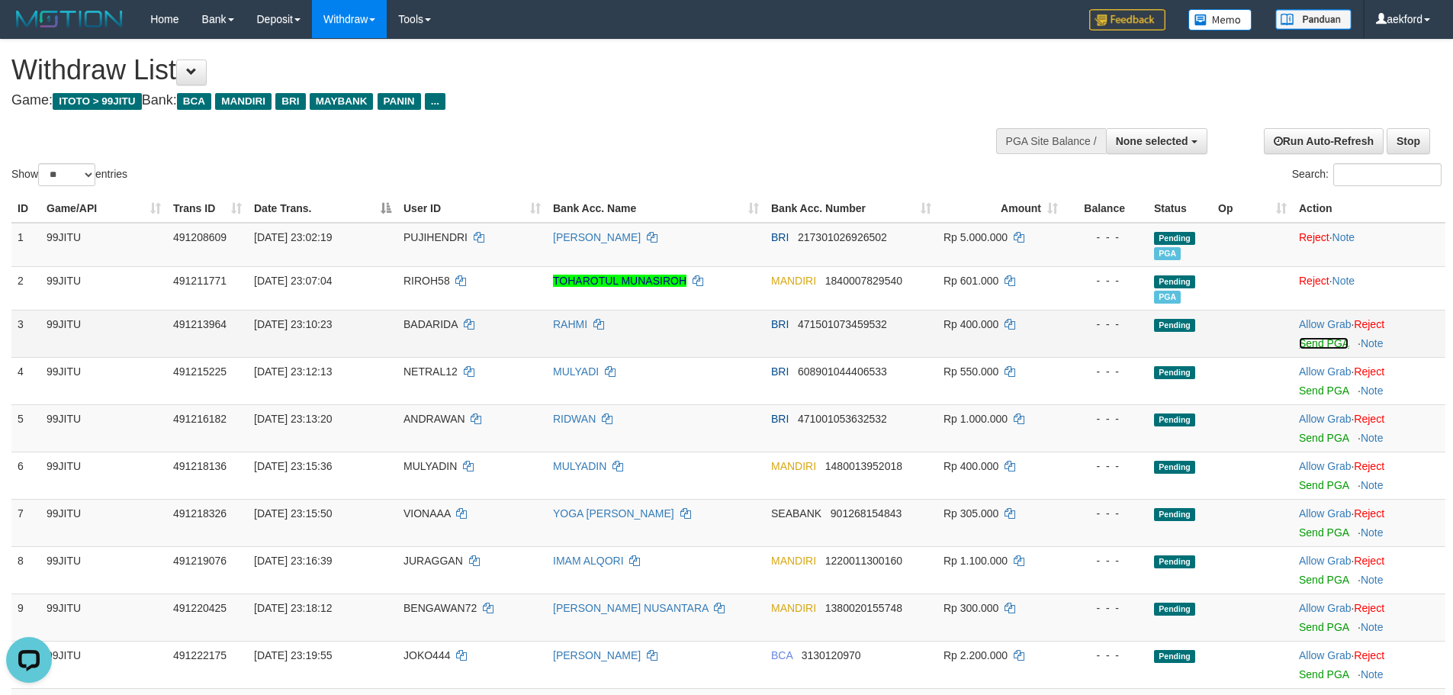
click at [1314, 346] on link "Send PGA" at bounding box center [1324, 343] width 50 height 12
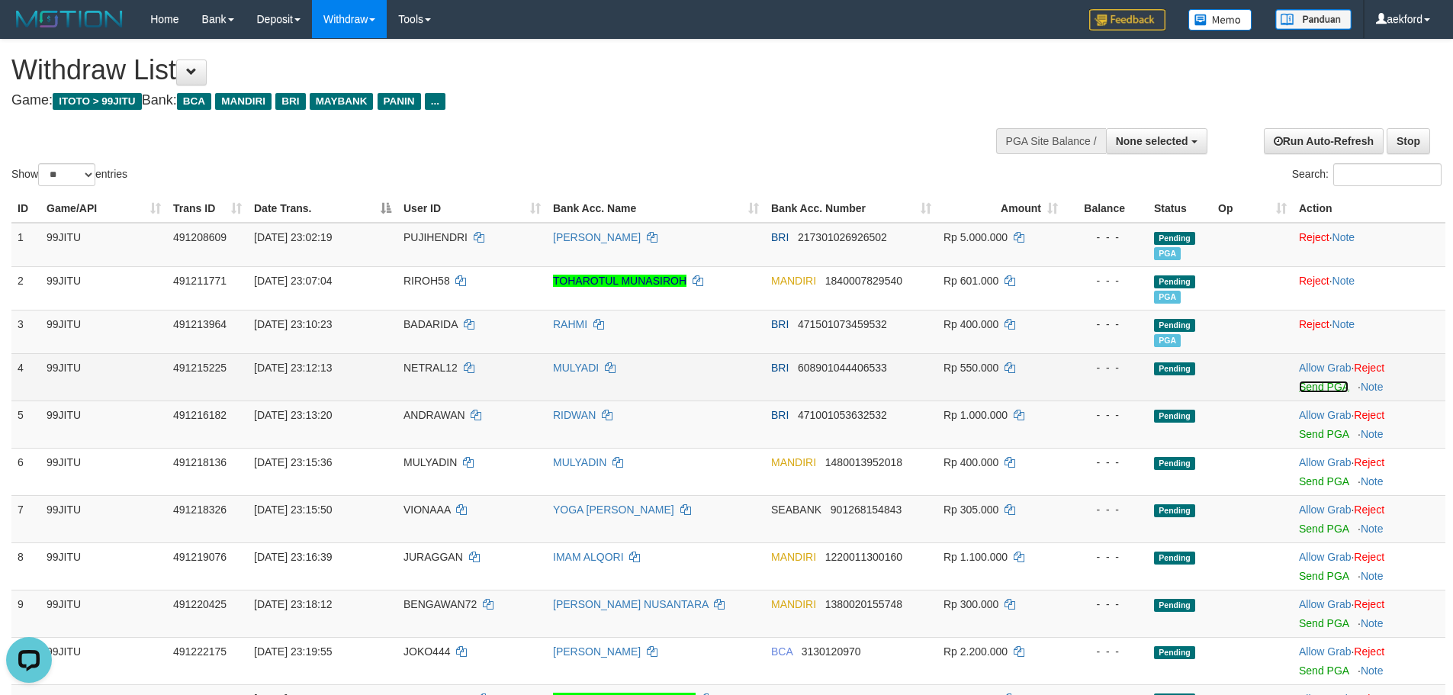
click at [1305, 391] on link "Send PGA" at bounding box center [1324, 387] width 50 height 12
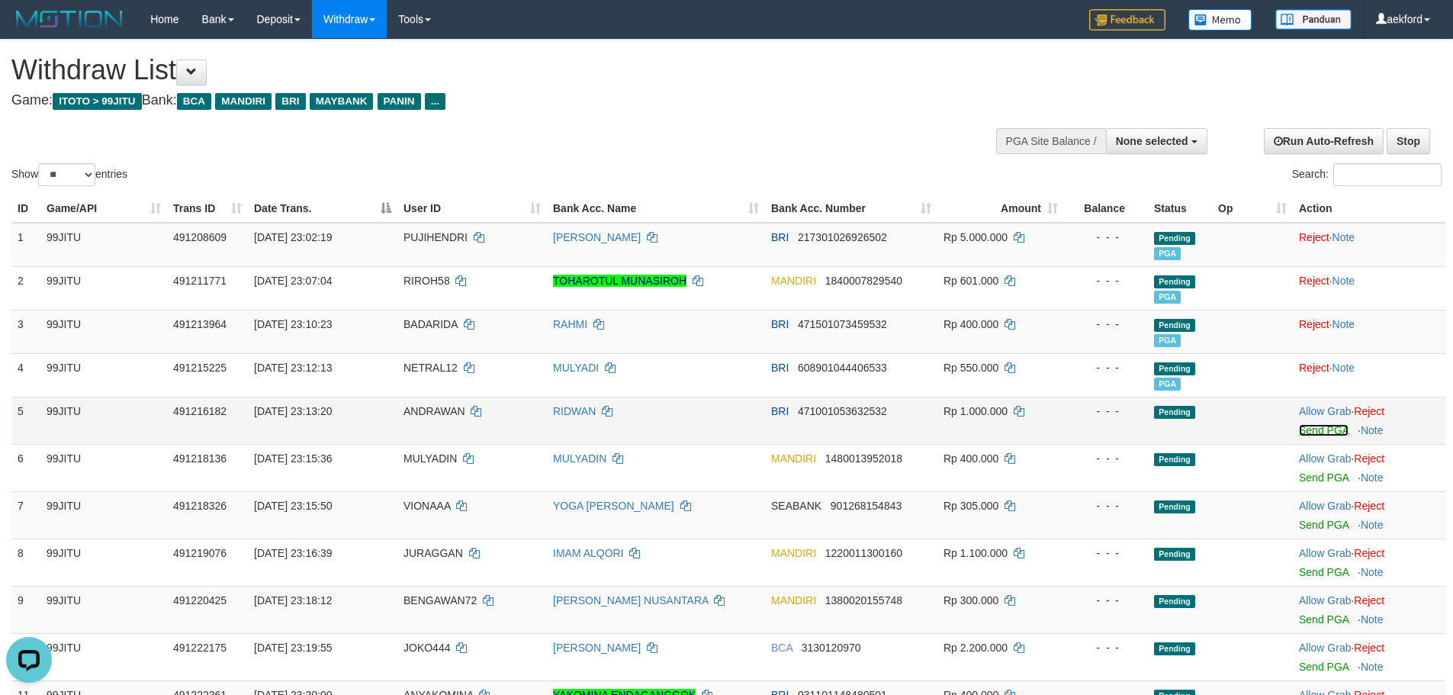
click at [1323, 432] on link "Send PGA" at bounding box center [1324, 430] width 50 height 12
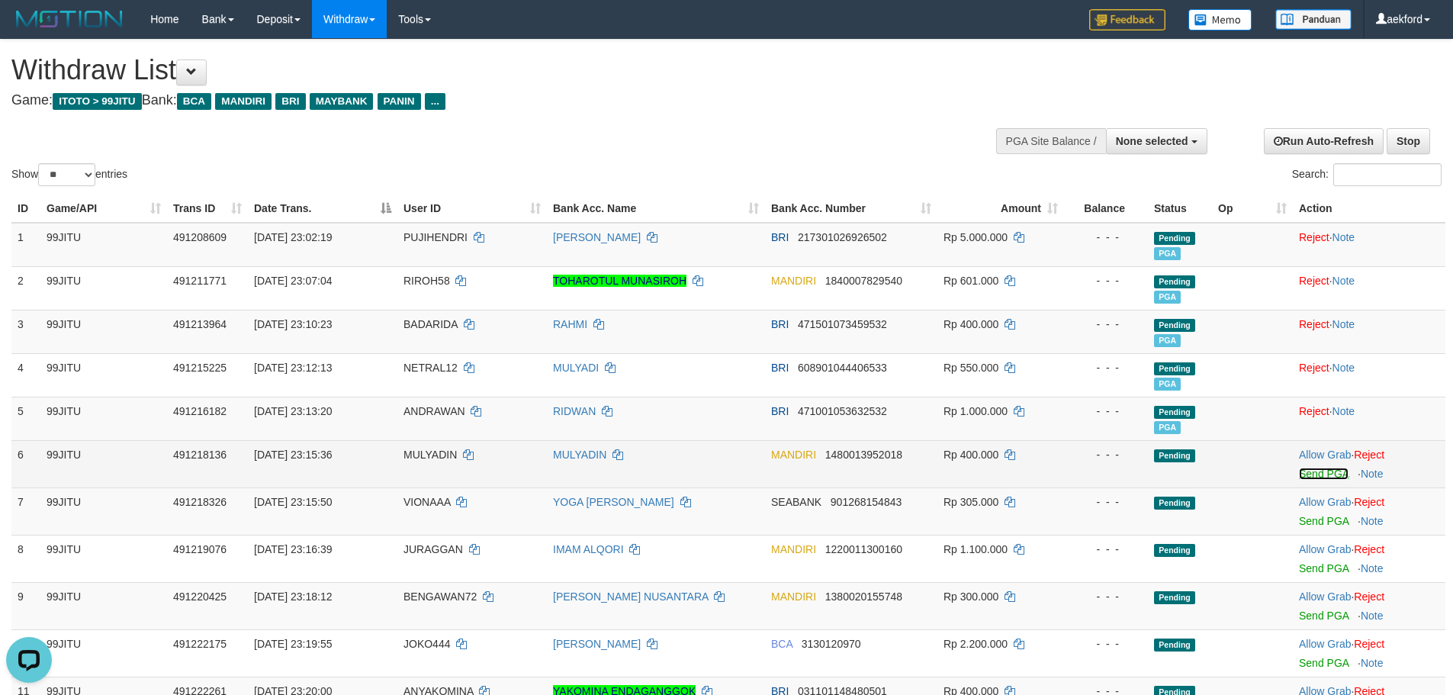
click at [1316, 476] on link "Send PGA" at bounding box center [1324, 474] width 50 height 12
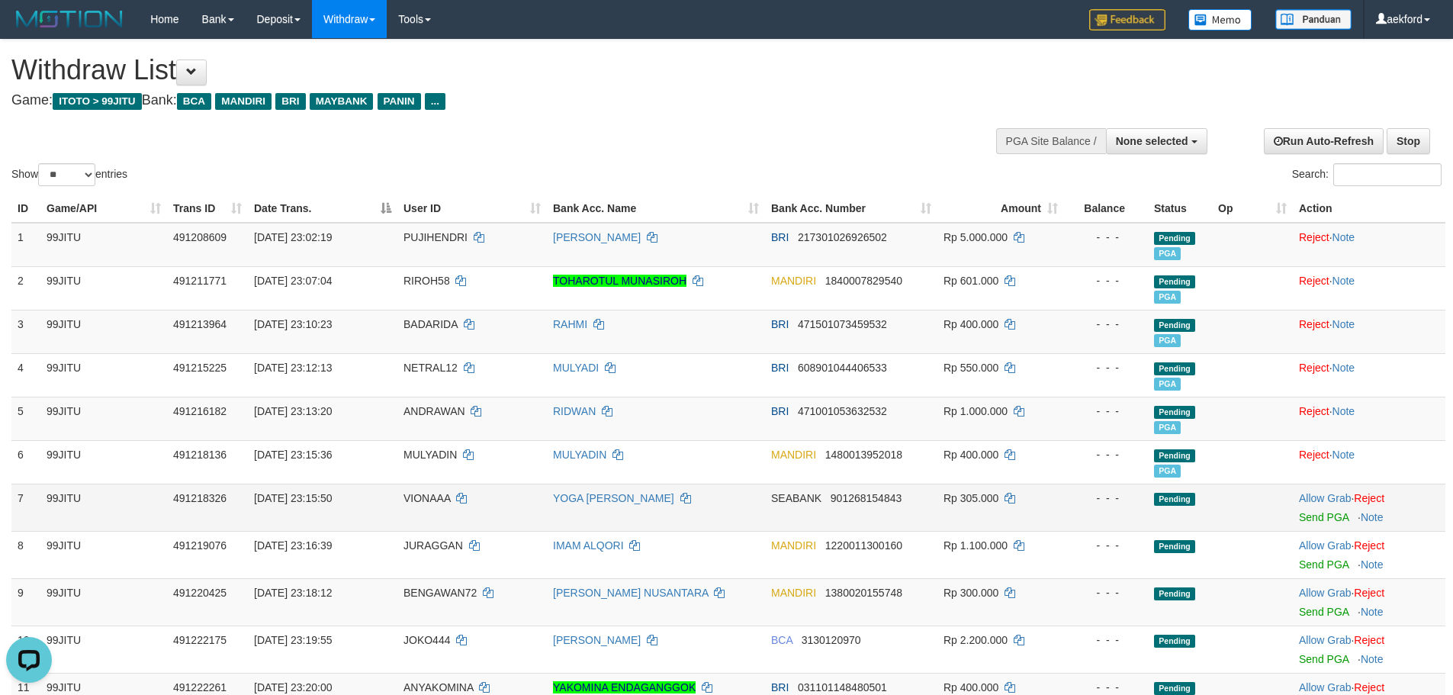
click at [440, 500] on span "VIONAAA" at bounding box center [426, 498] width 47 height 12
click at [394, 487] on td "[DATE] 23:15:50" at bounding box center [322, 507] width 149 height 47
click at [396, 487] on td "[DATE] 23:15:50" at bounding box center [322, 507] width 149 height 47
click at [409, 493] on span "VIONAAA" at bounding box center [426, 498] width 47 height 12
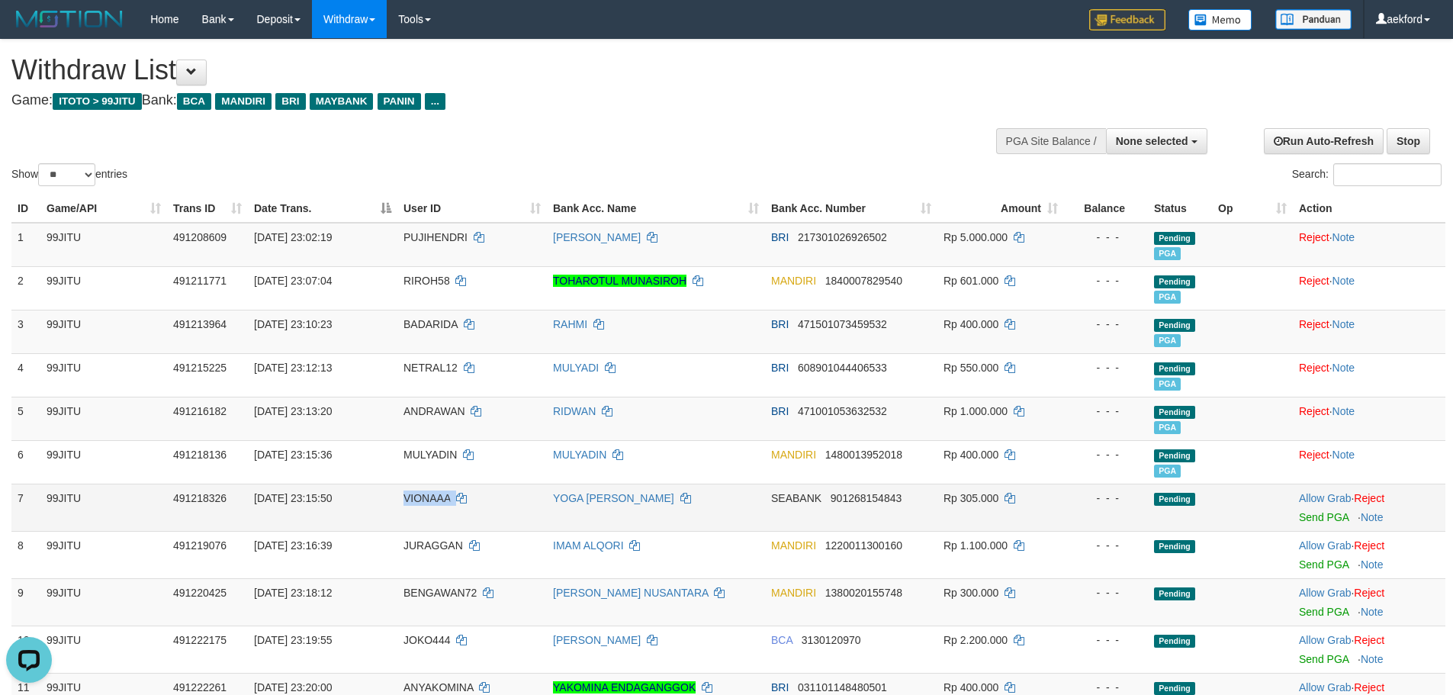
click at [409, 493] on span "VIONAAA" at bounding box center [426, 498] width 47 height 12
copy td "VIONAAA"
click at [1313, 515] on link "Send PGA" at bounding box center [1324, 517] width 50 height 12
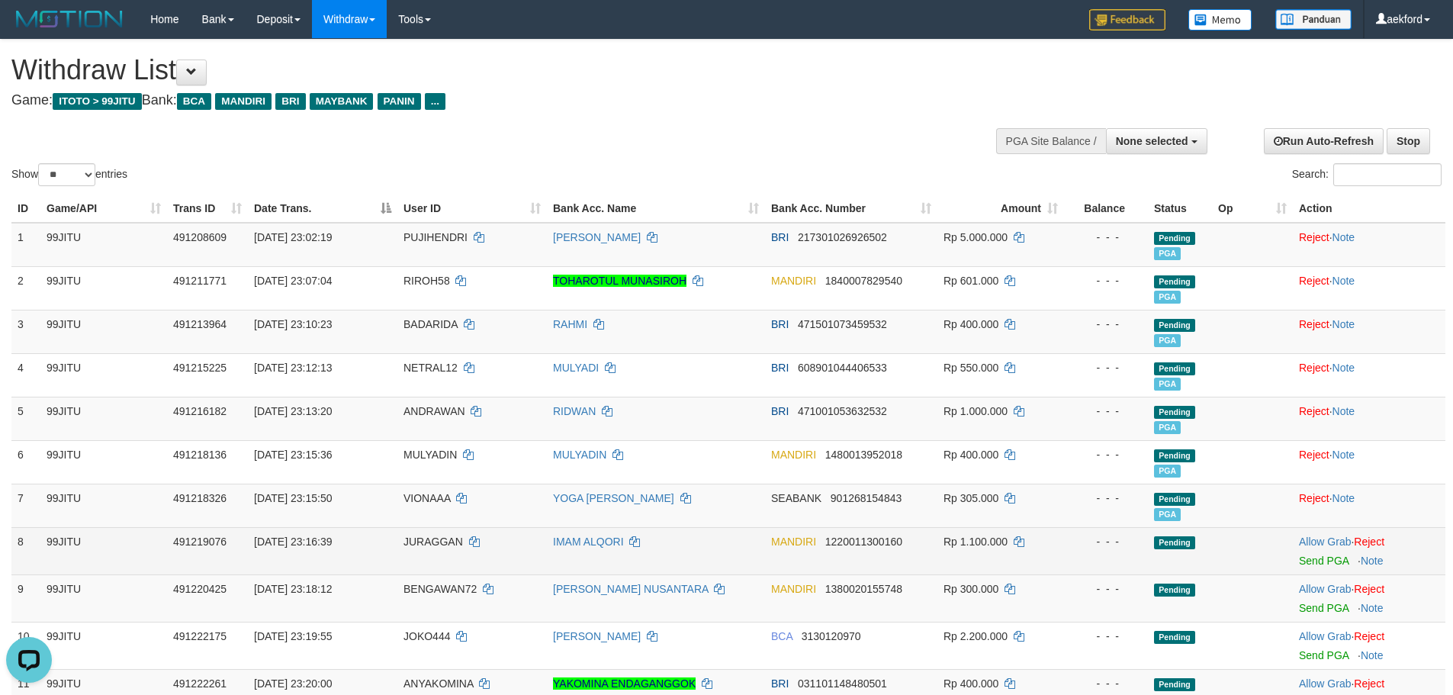
click at [1324, 567] on td "Allow Grab · Reject Send PGA · Note" at bounding box center [1369, 550] width 153 height 47
click at [1326, 566] on link "Send PGA" at bounding box center [1324, 560] width 50 height 12
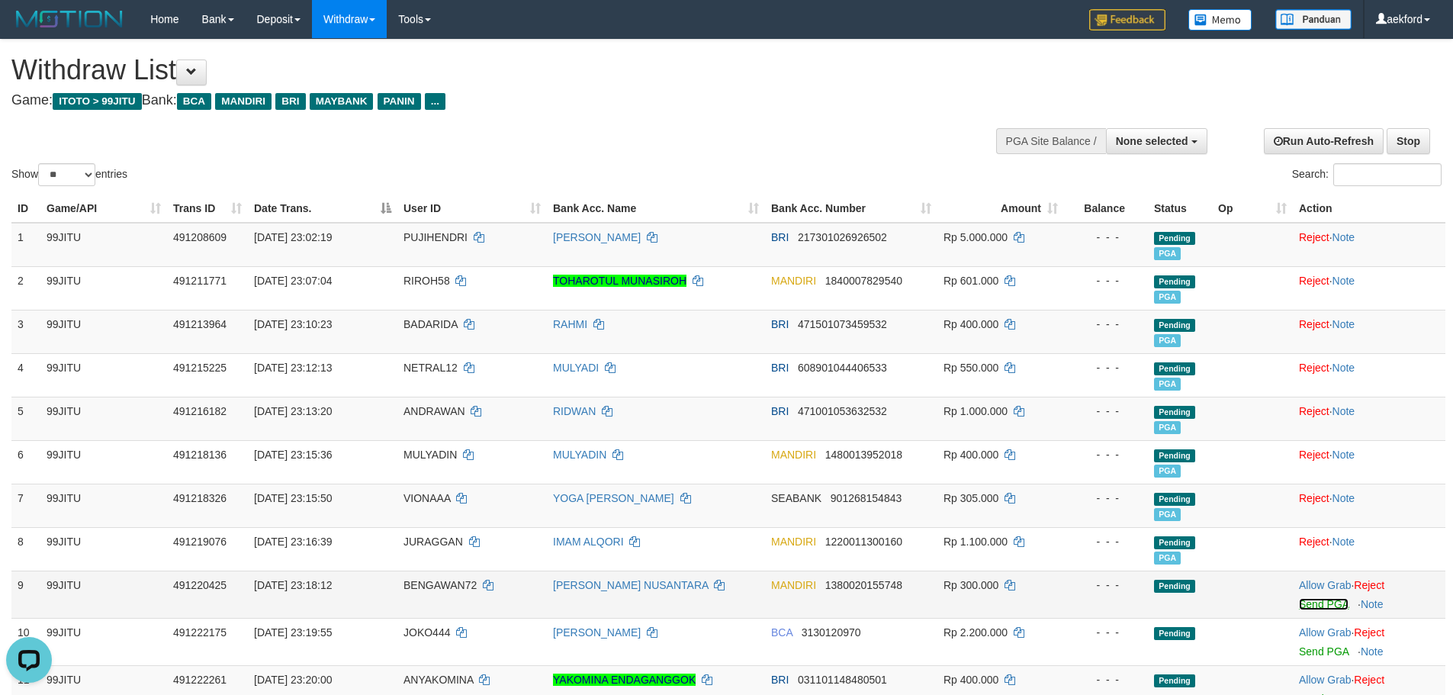
click at [1316, 602] on link "Send PGA" at bounding box center [1324, 604] width 50 height 12
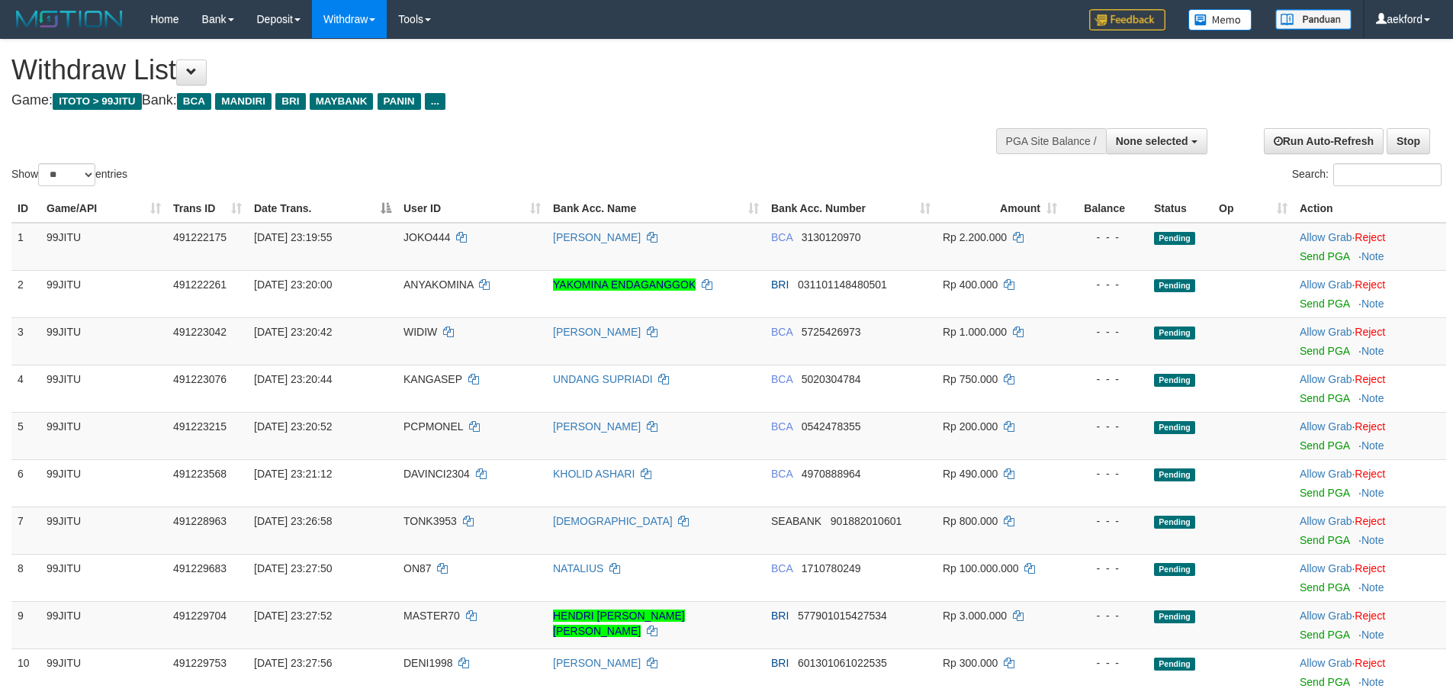
select select
select select "**"
click at [1319, 253] on link "Send PGA" at bounding box center [1325, 256] width 50 height 12
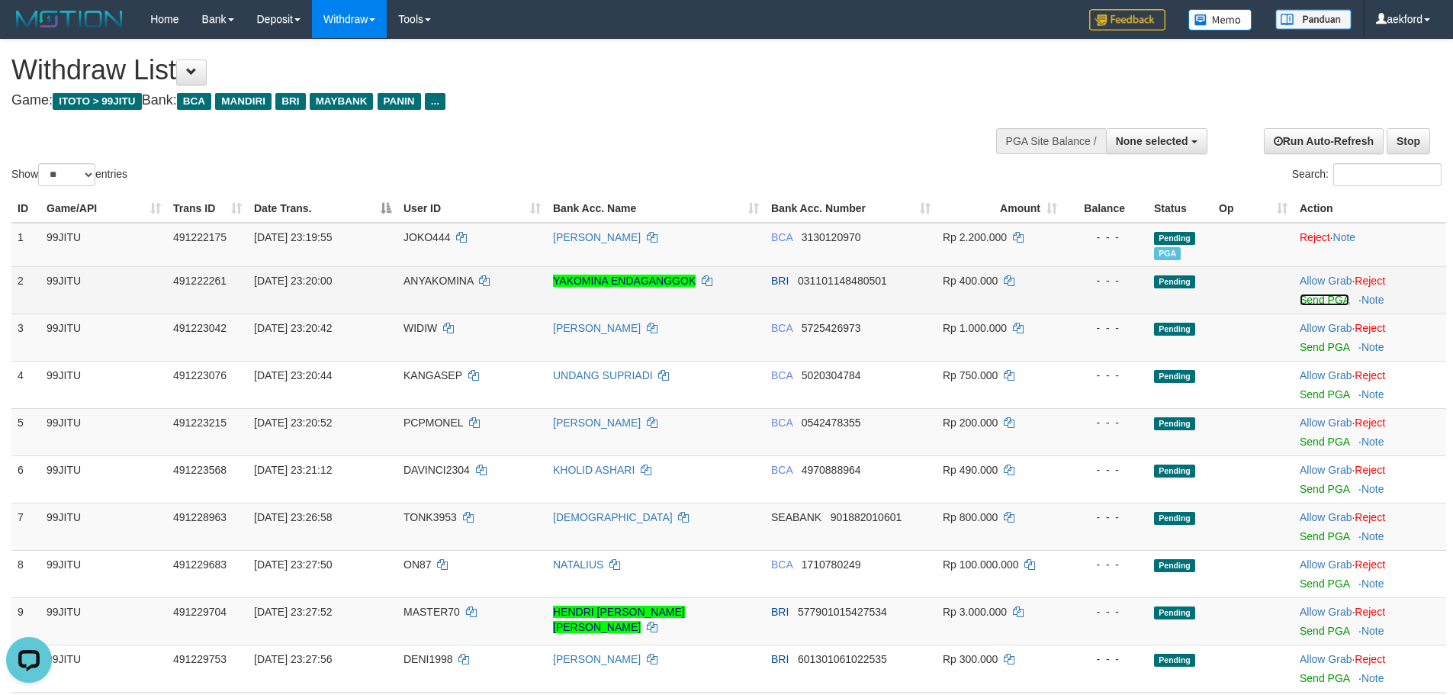
click at [1315, 297] on link "Send PGA" at bounding box center [1325, 300] width 50 height 12
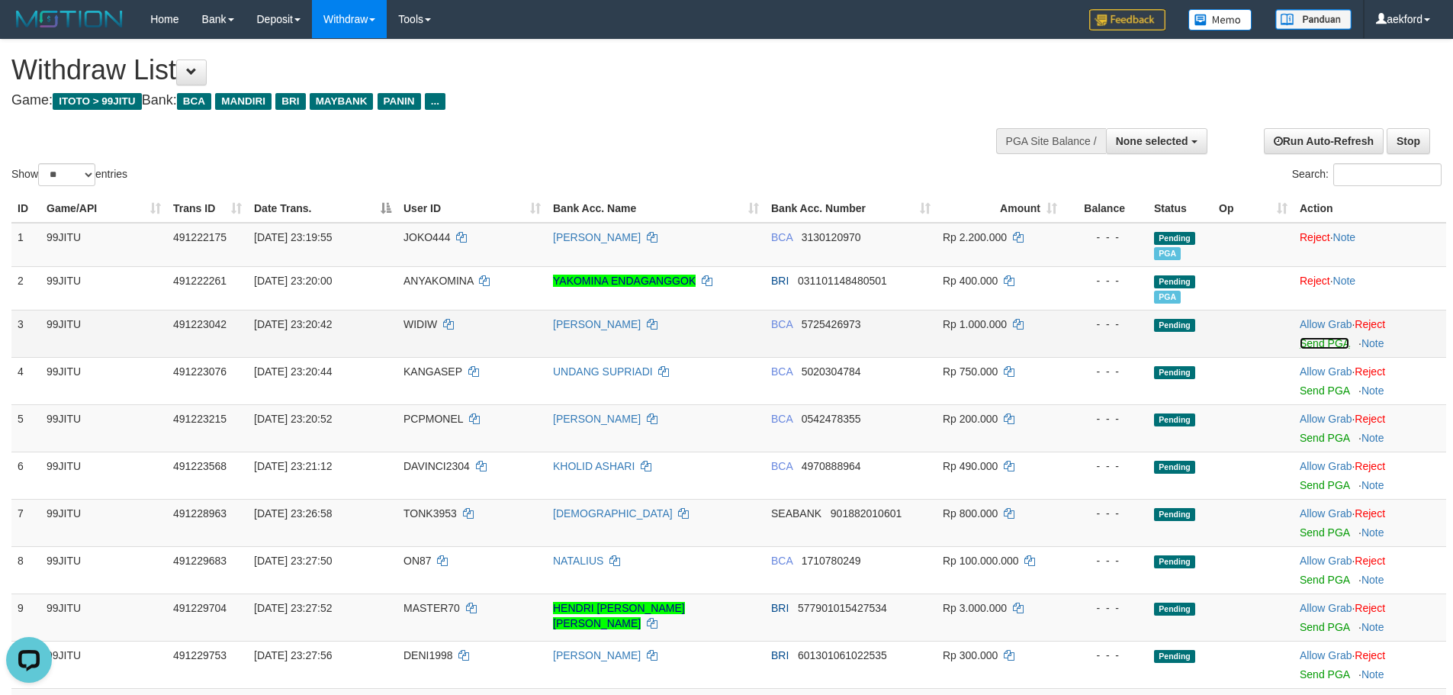
click at [1310, 340] on link "Send PGA" at bounding box center [1325, 343] width 50 height 12
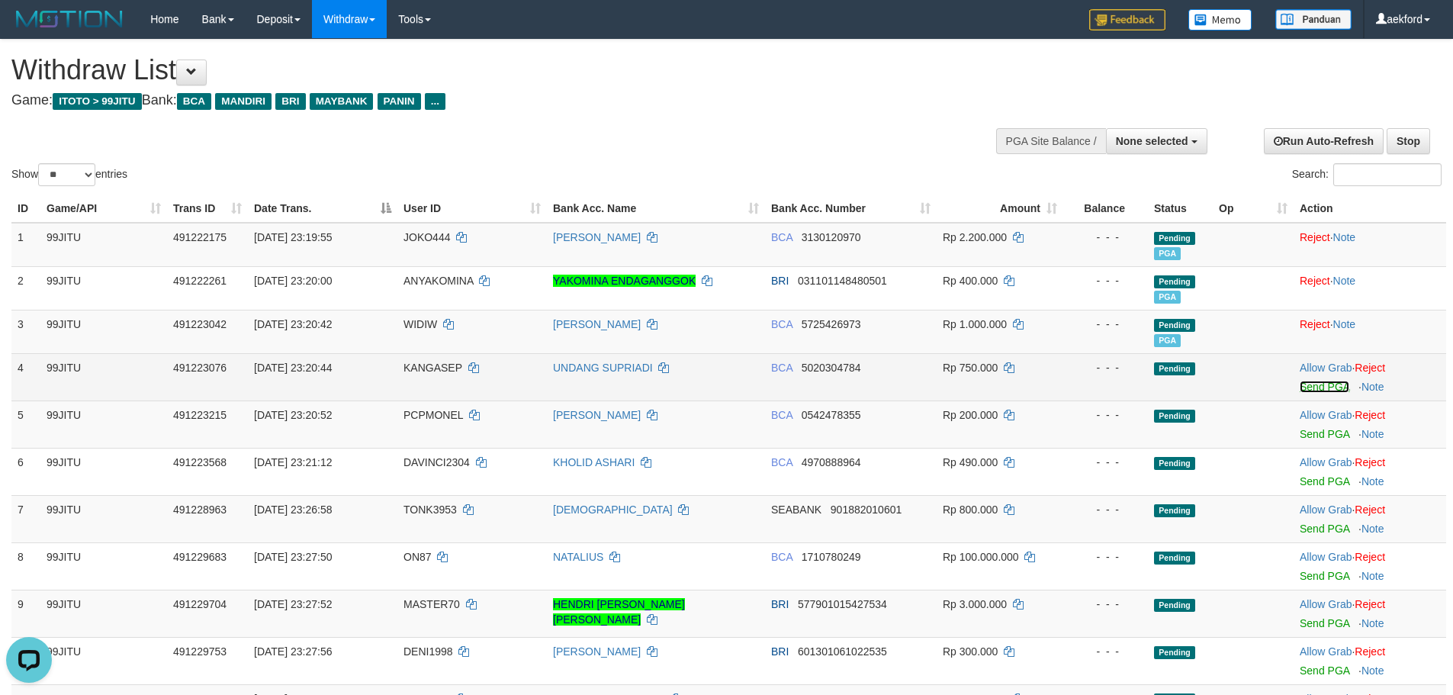
click at [1314, 387] on link "Send PGA" at bounding box center [1325, 387] width 50 height 12
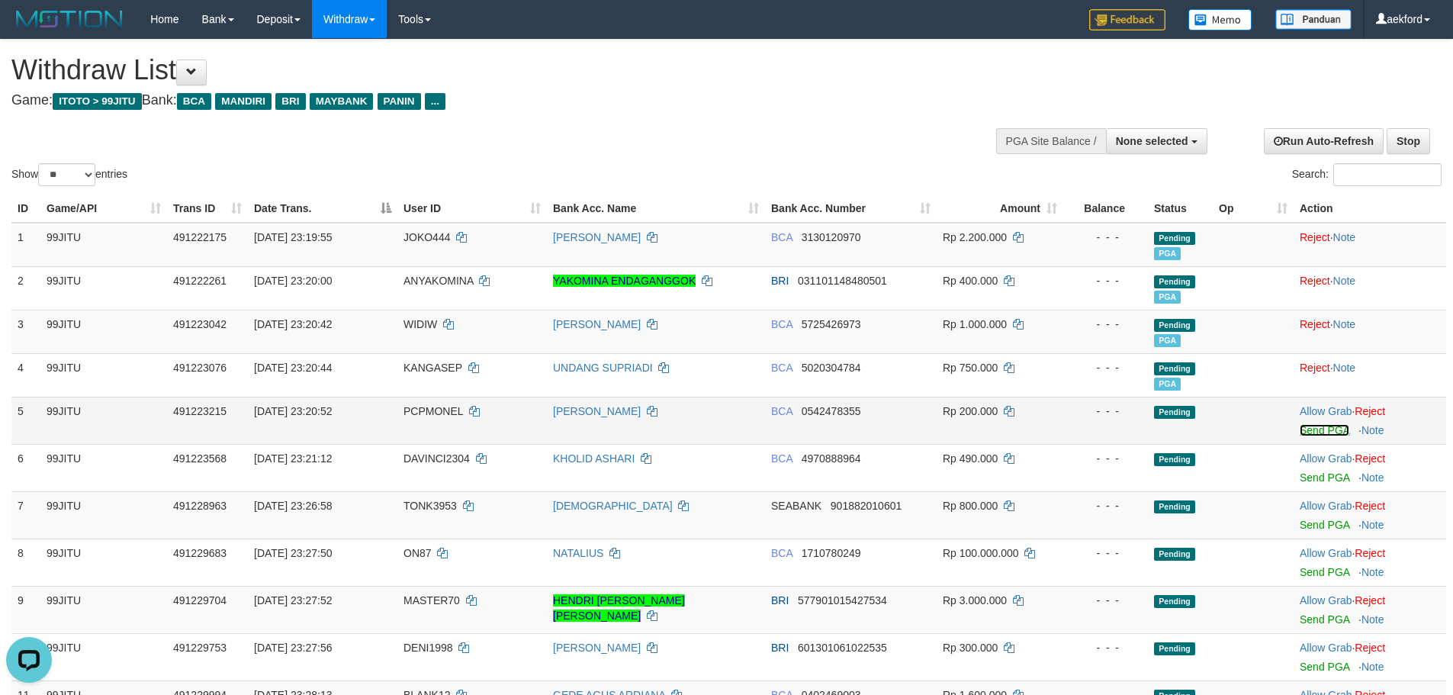
click at [1302, 429] on link "Send PGA" at bounding box center [1325, 430] width 50 height 12
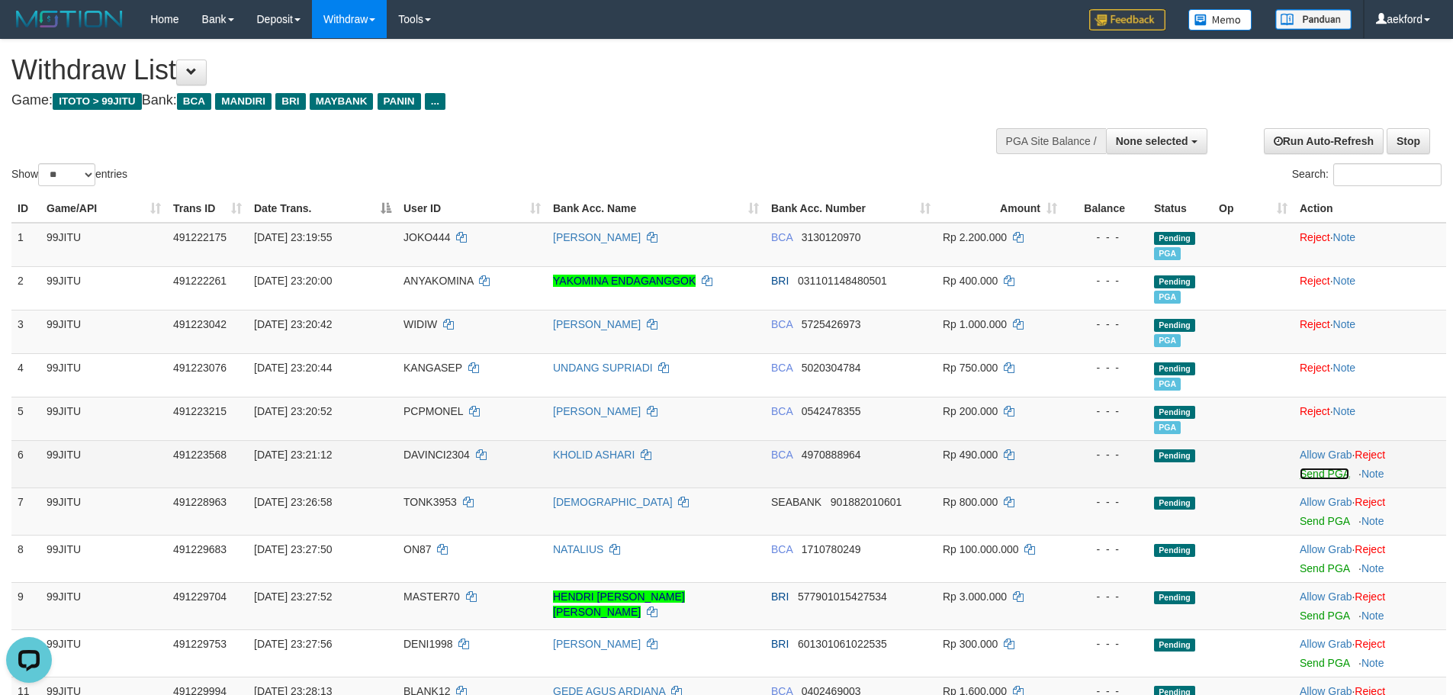
click at [1315, 477] on link "Send PGA" at bounding box center [1325, 474] width 50 height 12
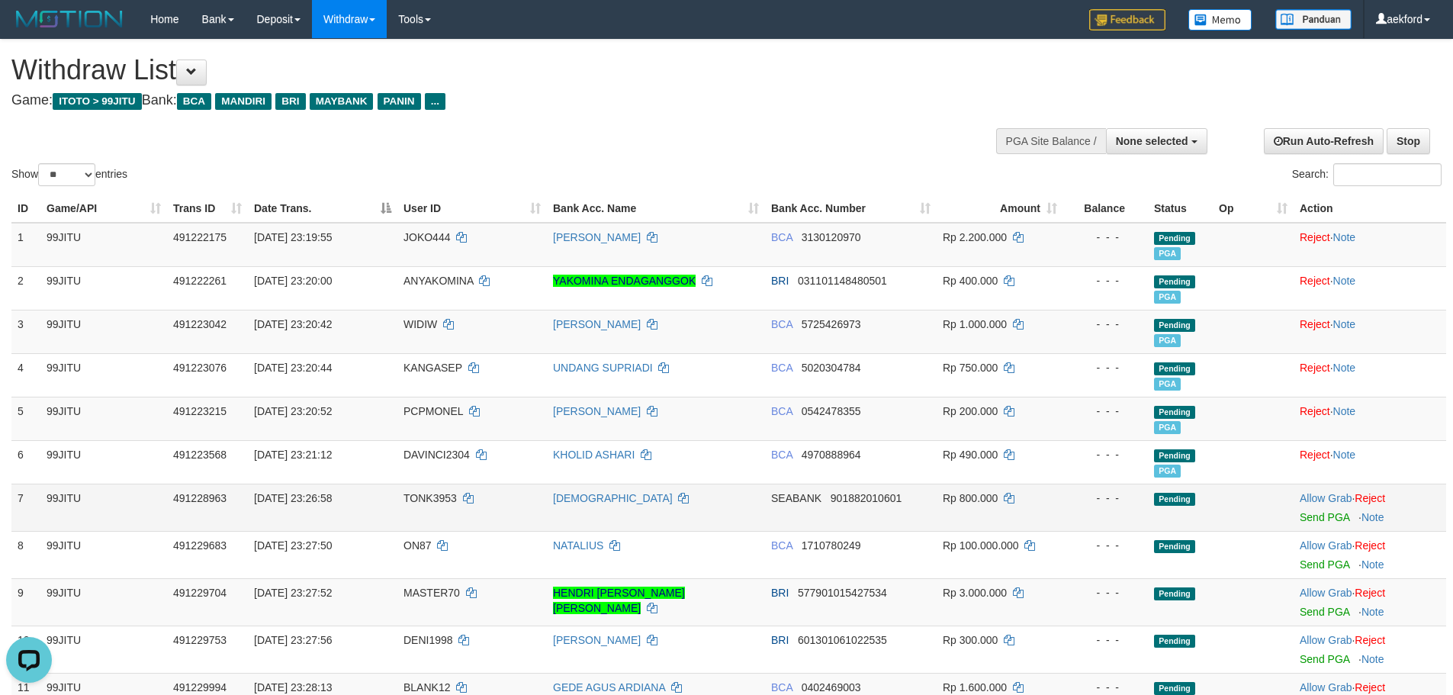
click at [404, 500] on span "TONK3953" at bounding box center [429, 498] width 53 height 12
copy td "TONK3953"
click at [1311, 519] on link "Send PGA" at bounding box center [1325, 517] width 50 height 12
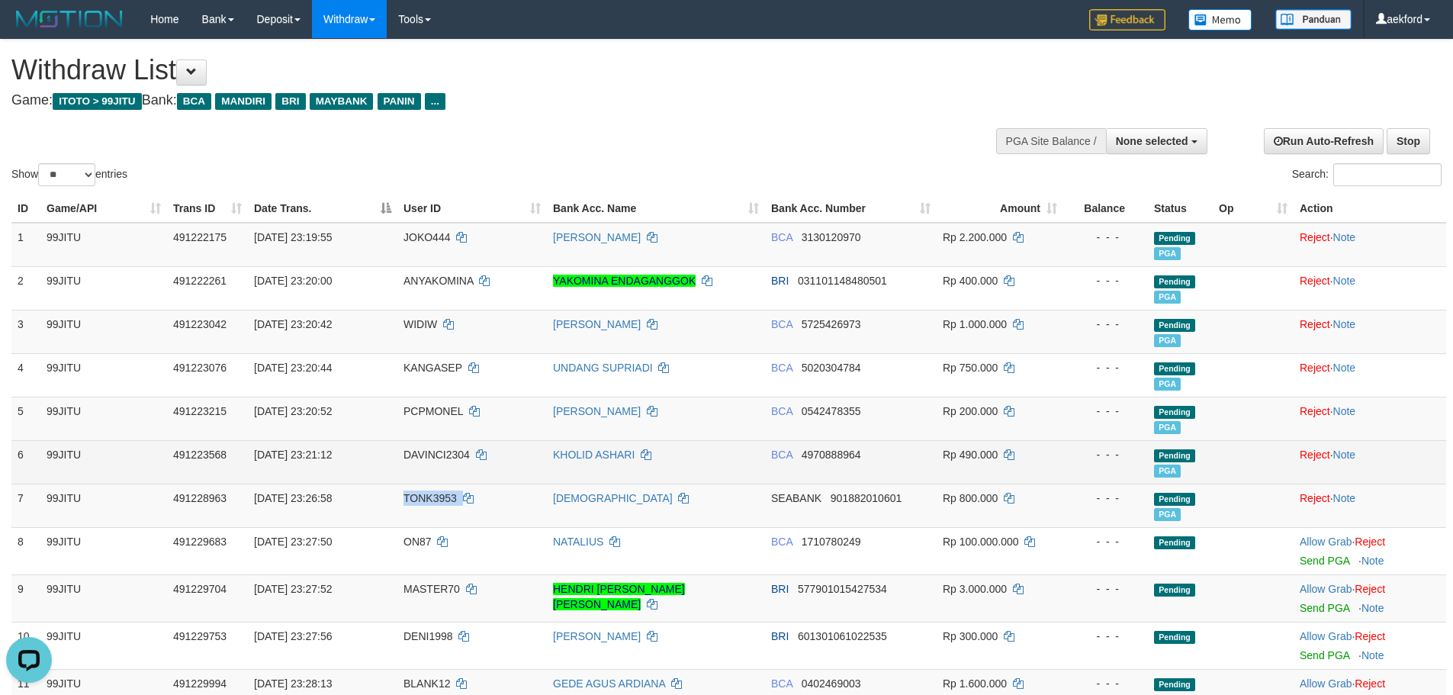
scroll to position [153, 0]
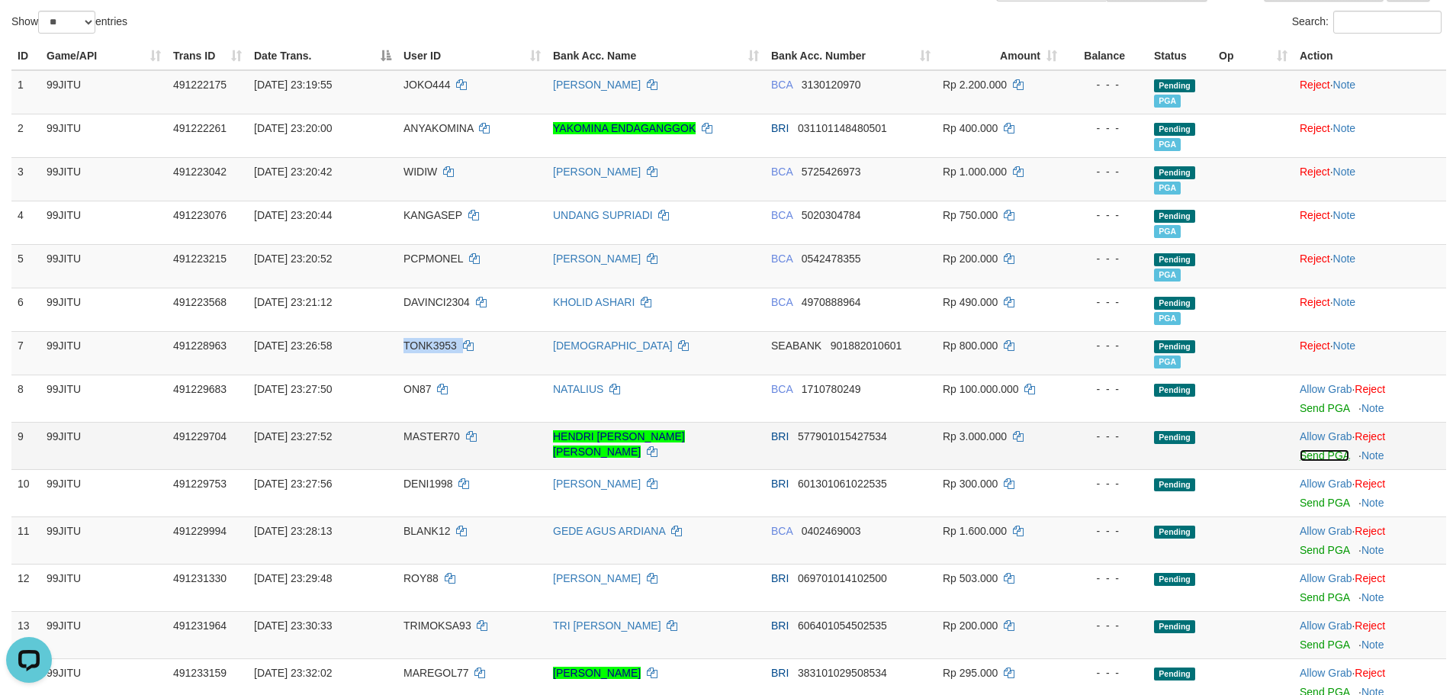
click at [1307, 454] on link "Send PGA" at bounding box center [1325, 455] width 50 height 12
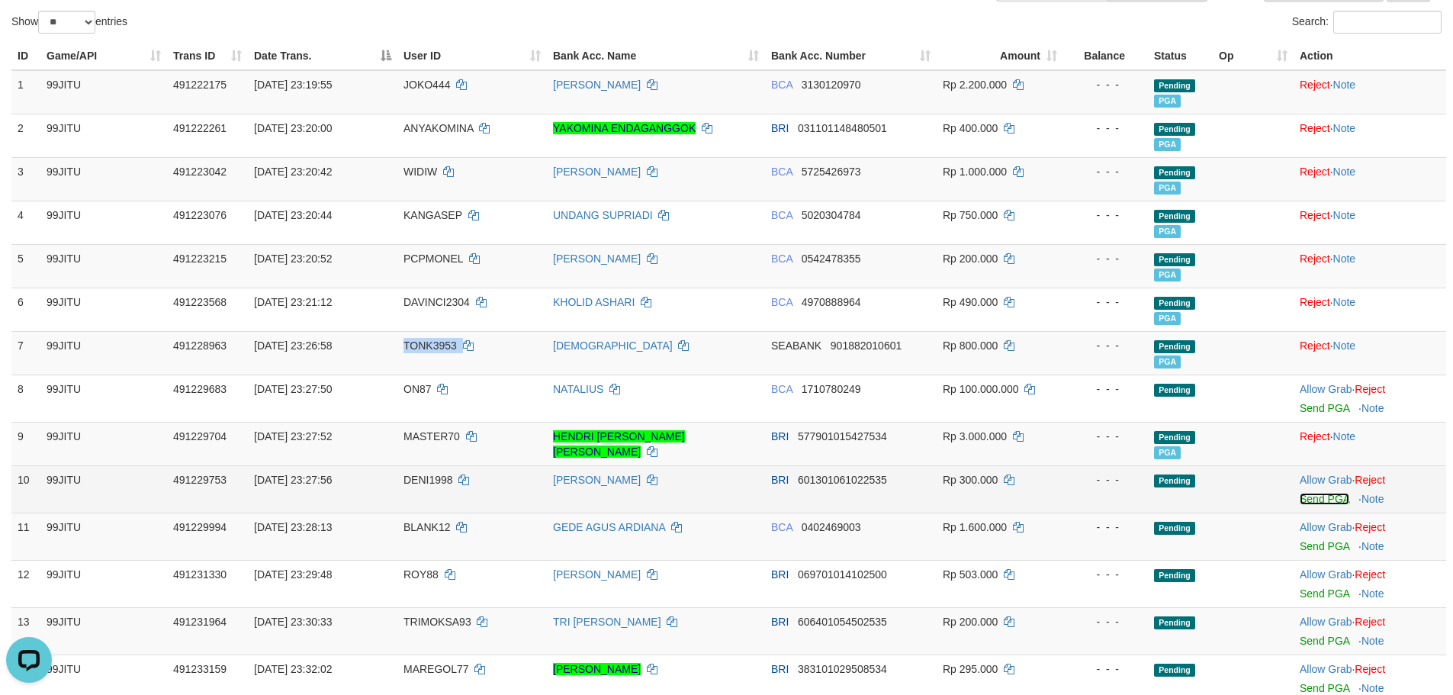
click at [1315, 493] on link "Send PGA" at bounding box center [1325, 499] width 50 height 12
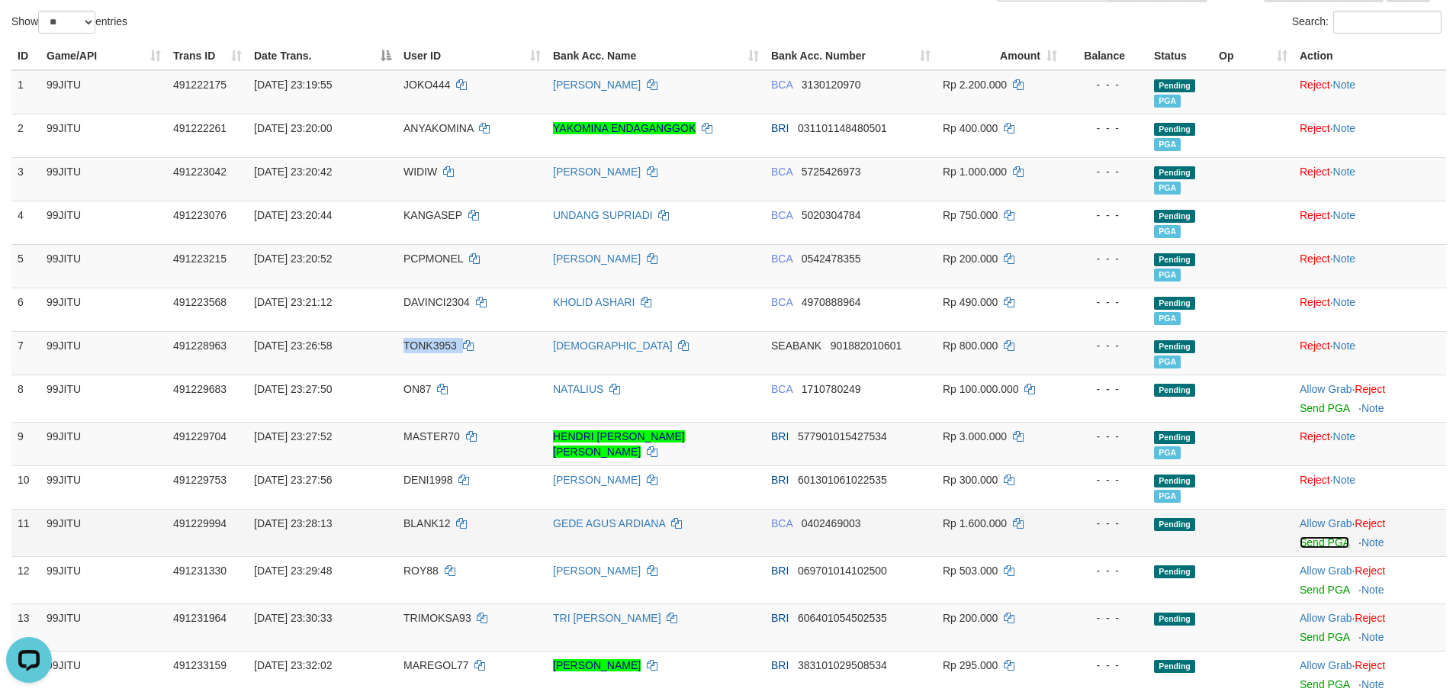
click at [1309, 538] on link "Send PGA" at bounding box center [1325, 542] width 50 height 12
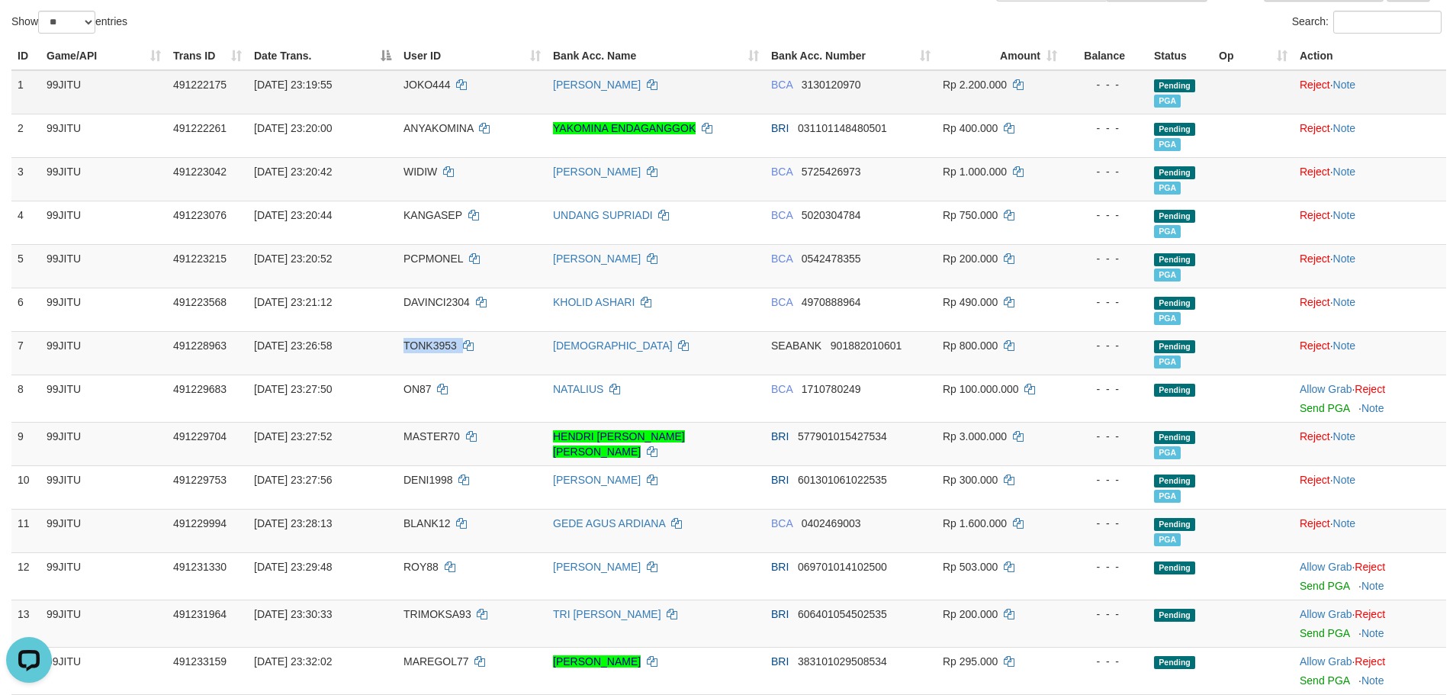
scroll to position [0, 0]
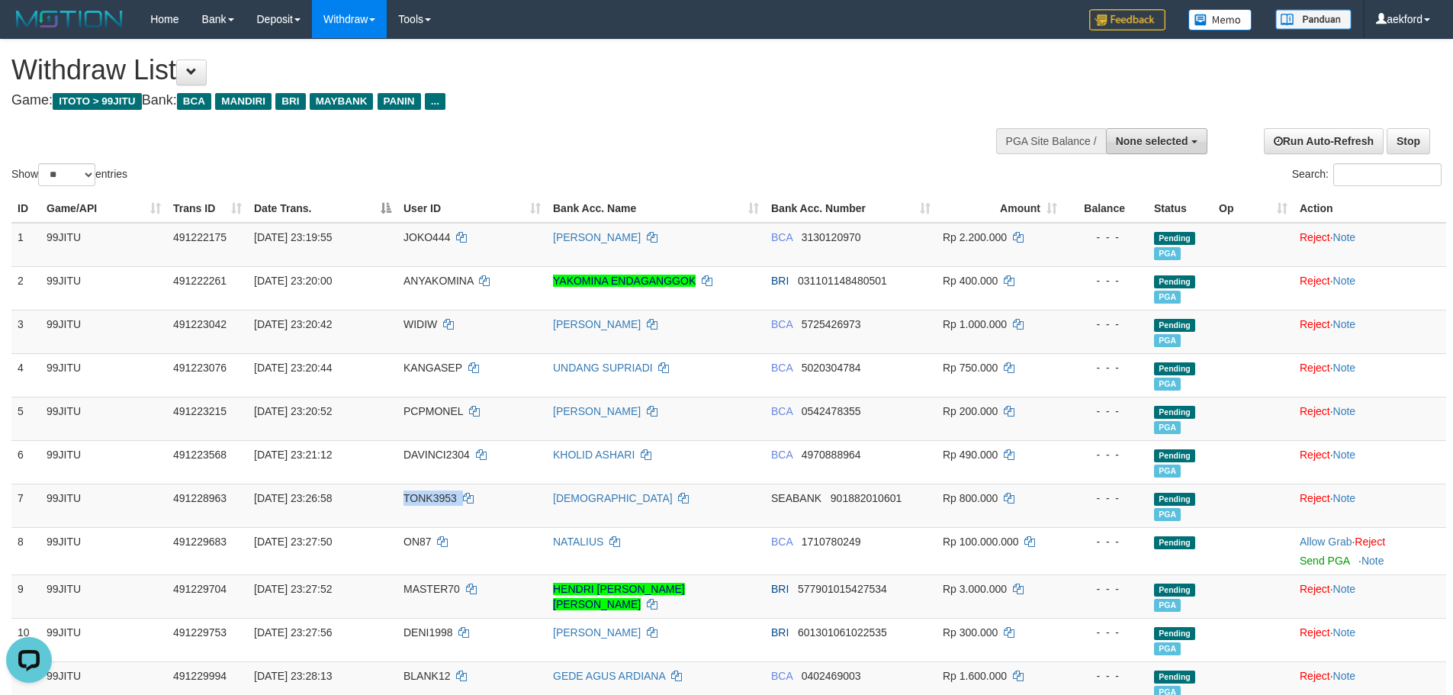
click at [1161, 144] on span "None selected" at bounding box center [1152, 141] width 72 height 12
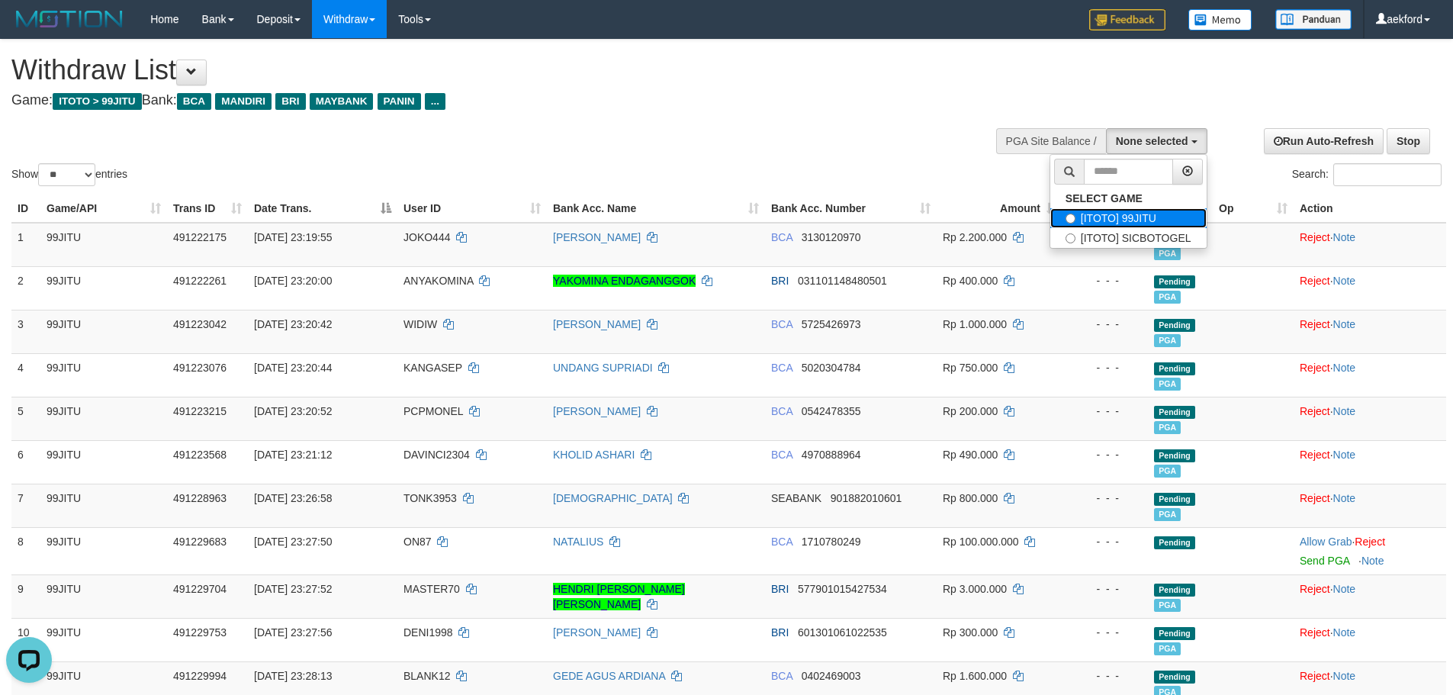
click at [1143, 216] on label "[ITOTO] 99JITU" at bounding box center [1128, 218] width 156 height 20
select select "***"
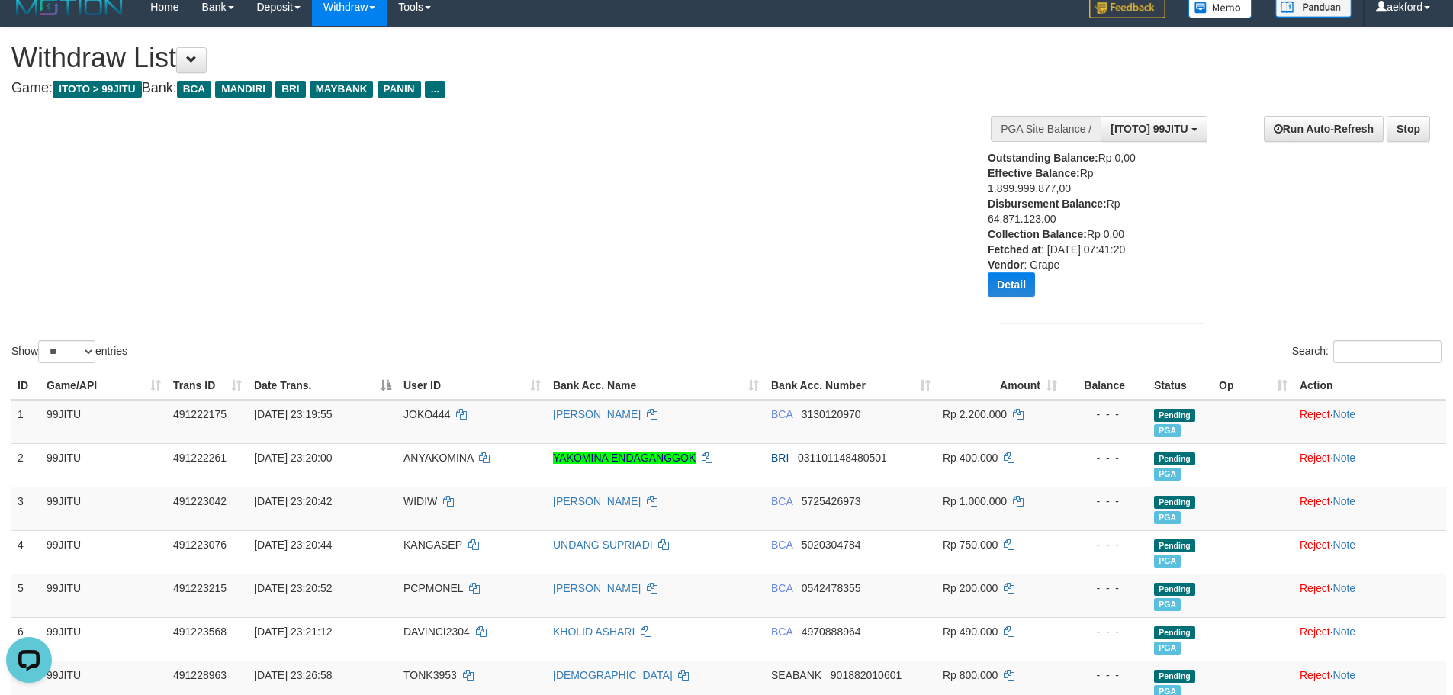
scroll to position [305, 0]
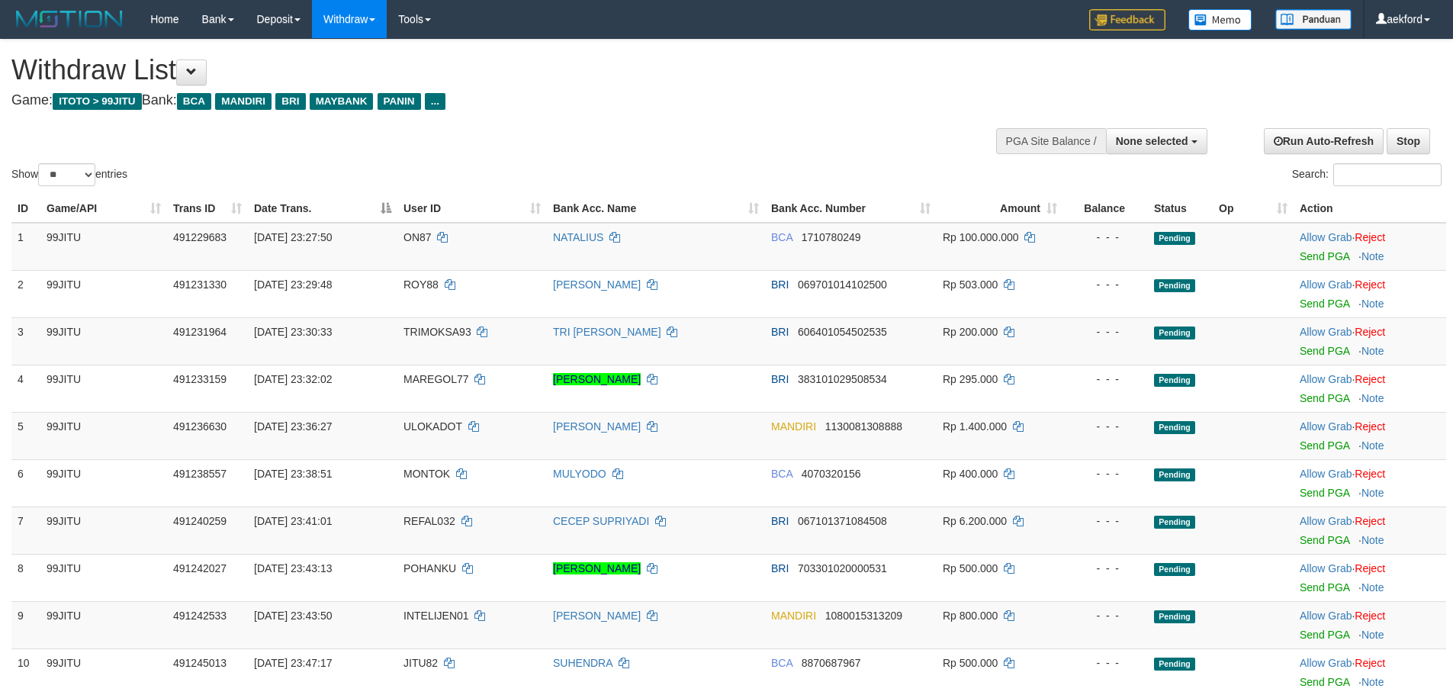
select select
select select "**"
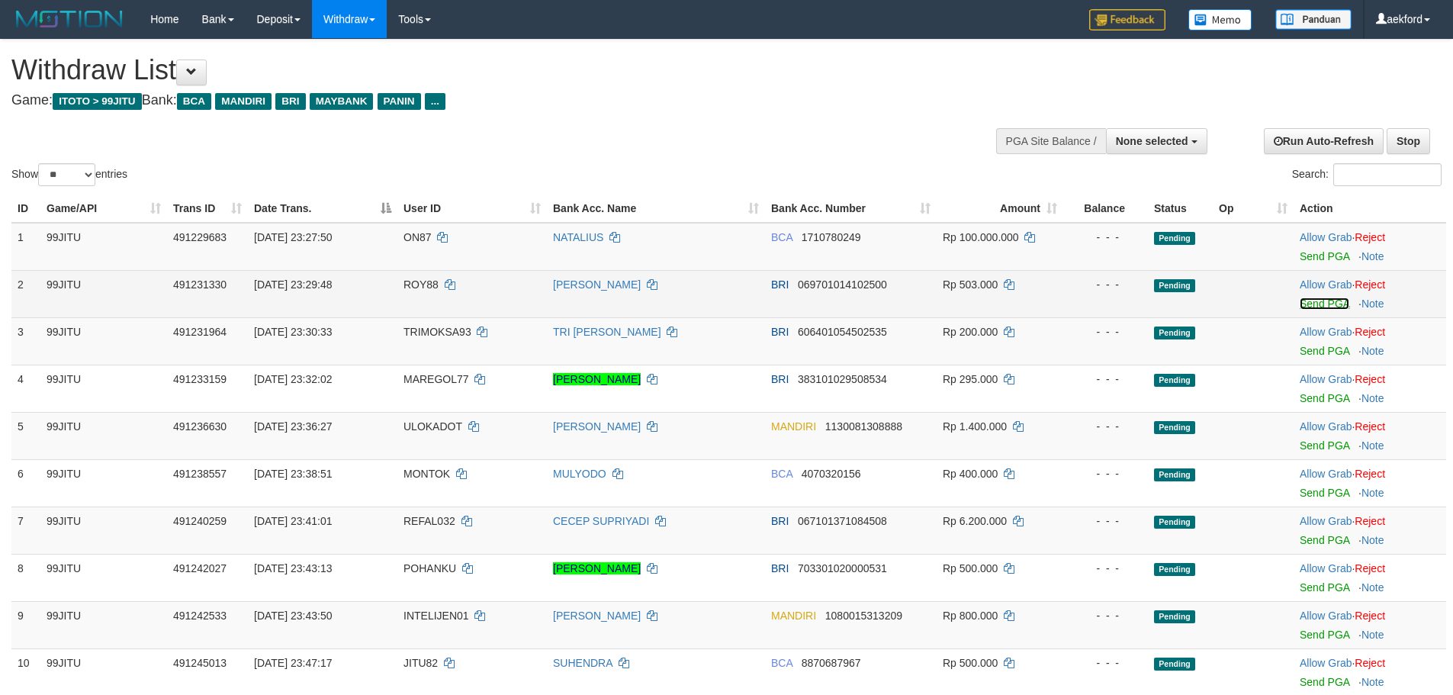
click at [1321, 302] on link "Send PGA" at bounding box center [1325, 303] width 50 height 12
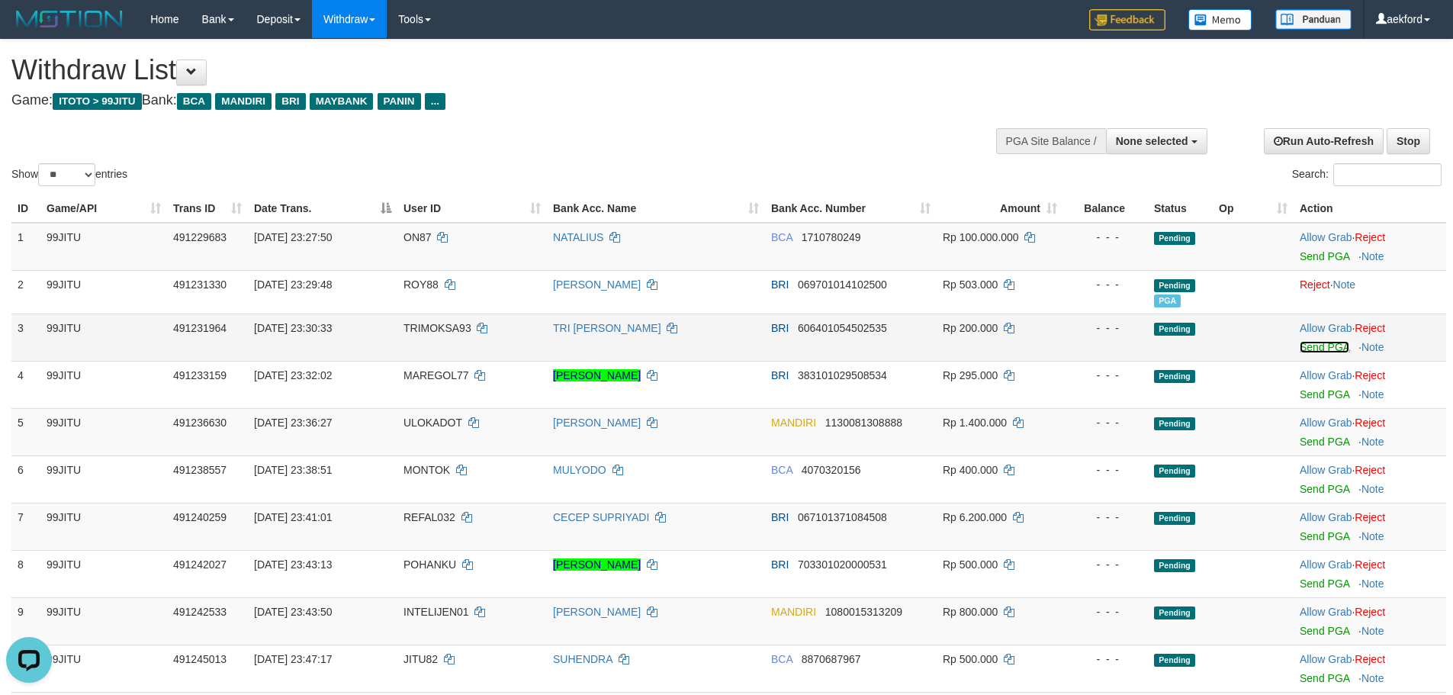
click at [1314, 346] on link "Send PGA" at bounding box center [1325, 347] width 50 height 12
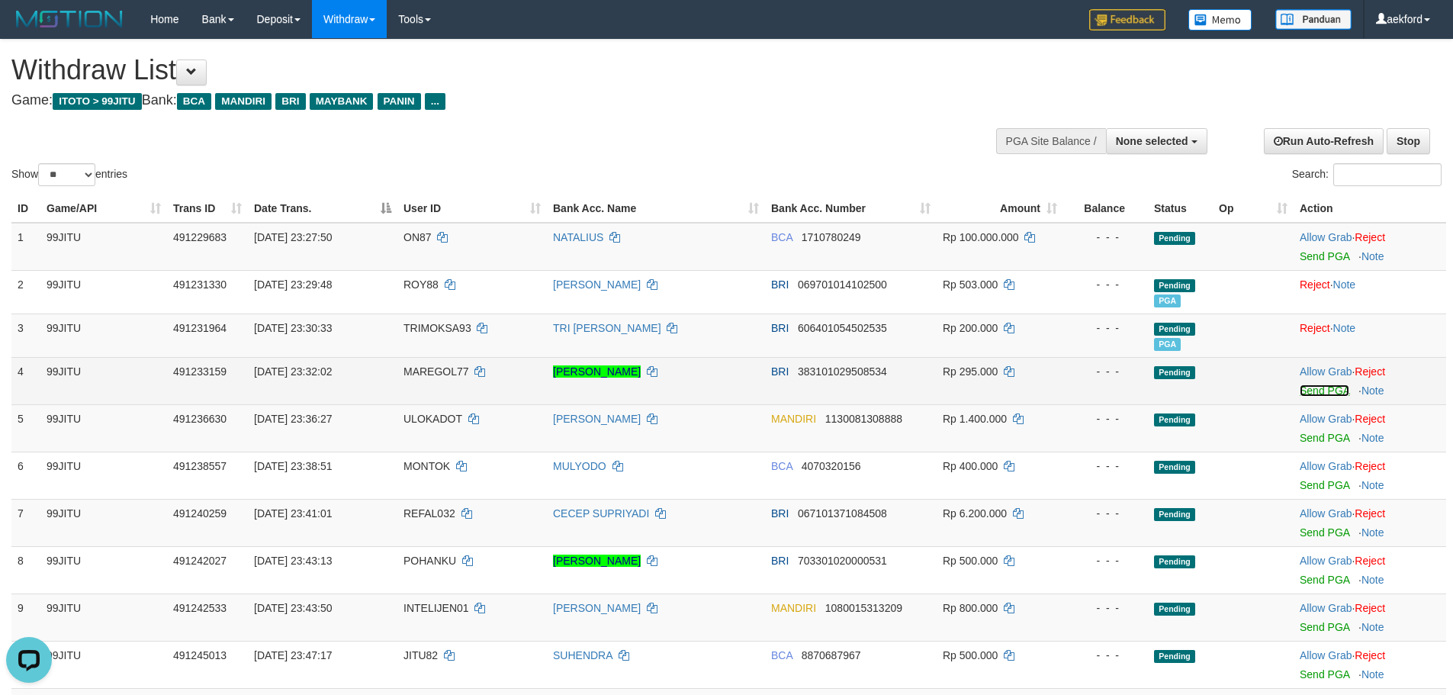
click at [1334, 393] on link "Send PGA" at bounding box center [1325, 390] width 50 height 12
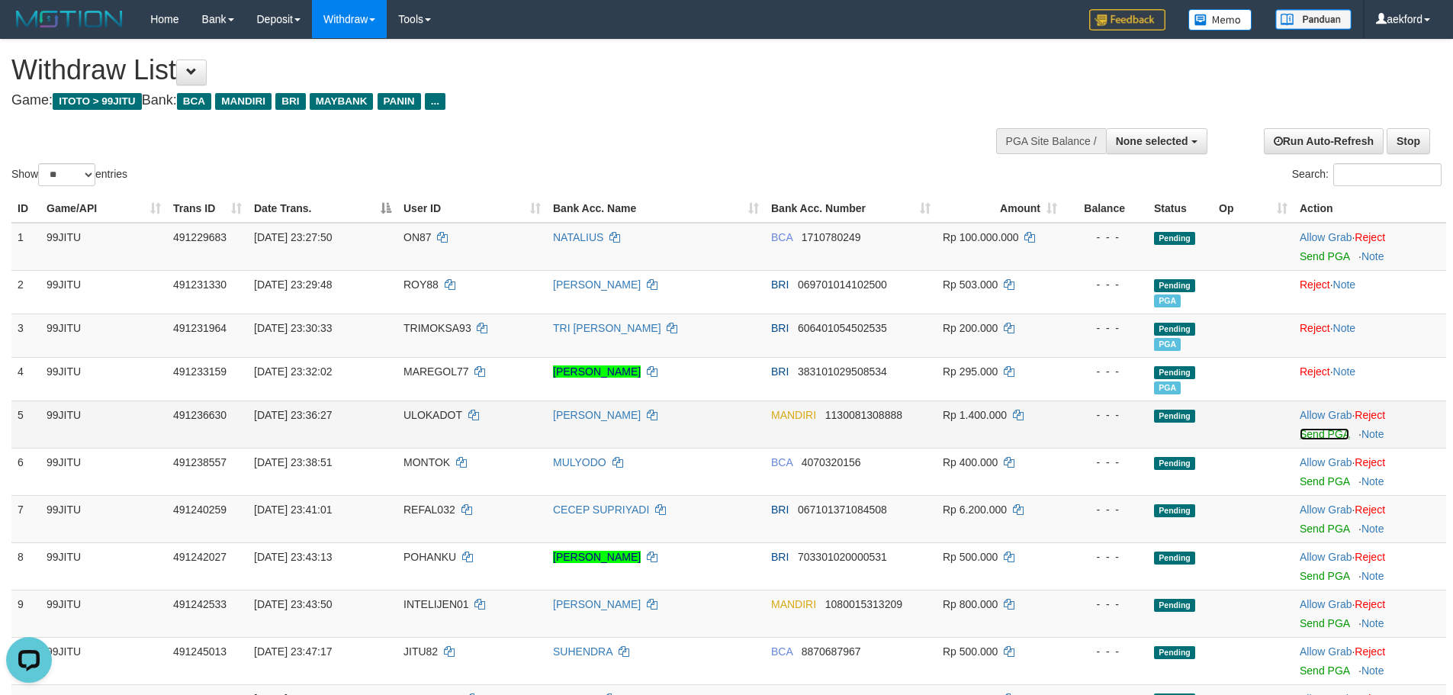
click at [1324, 434] on link "Send PGA" at bounding box center [1325, 434] width 50 height 12
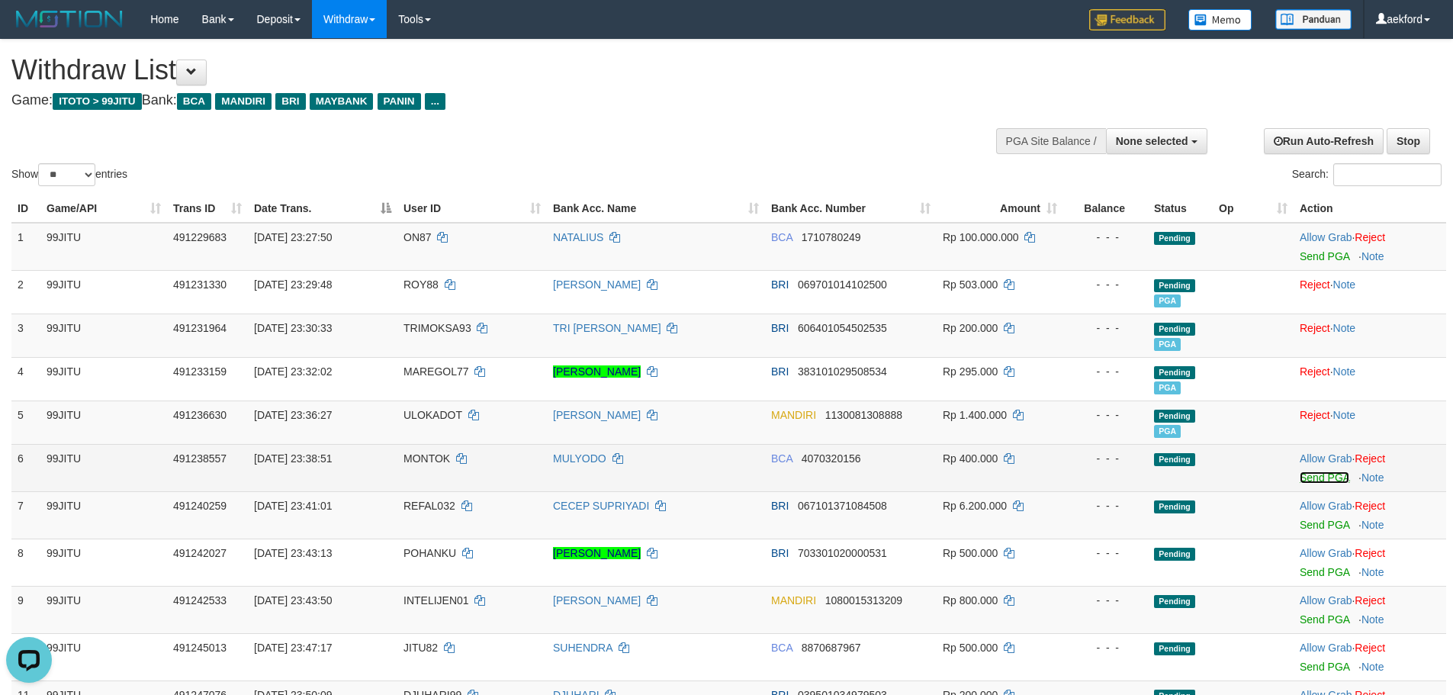
click at [1309, 481] on link "Send PGA" at bounding box center [1325, 477] width 50 height 12
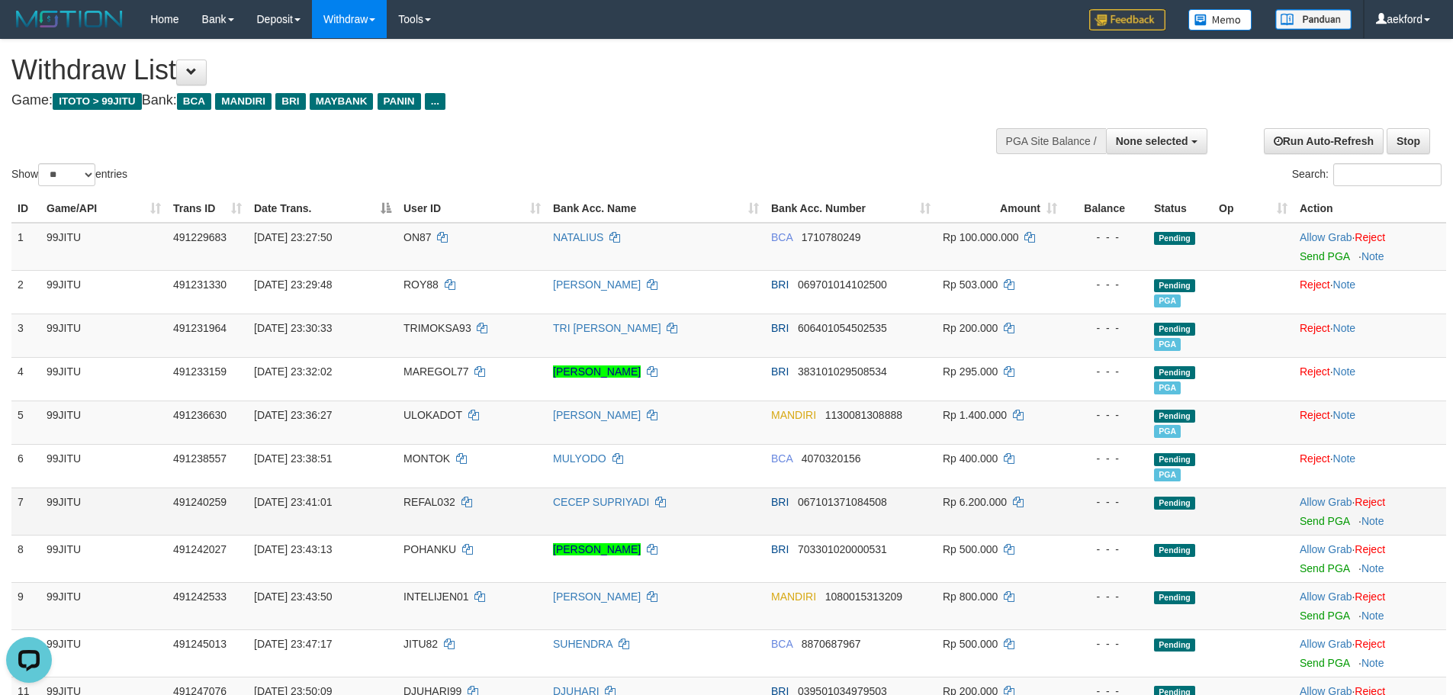
click at [426, 510] on td "REFAL032" at bounding box center [471, 510] width 149 height 47
copy td "REFAL032"
click at [1184, 140] on span "None selected" at bounding box center [1152, 141] width 72 height 12
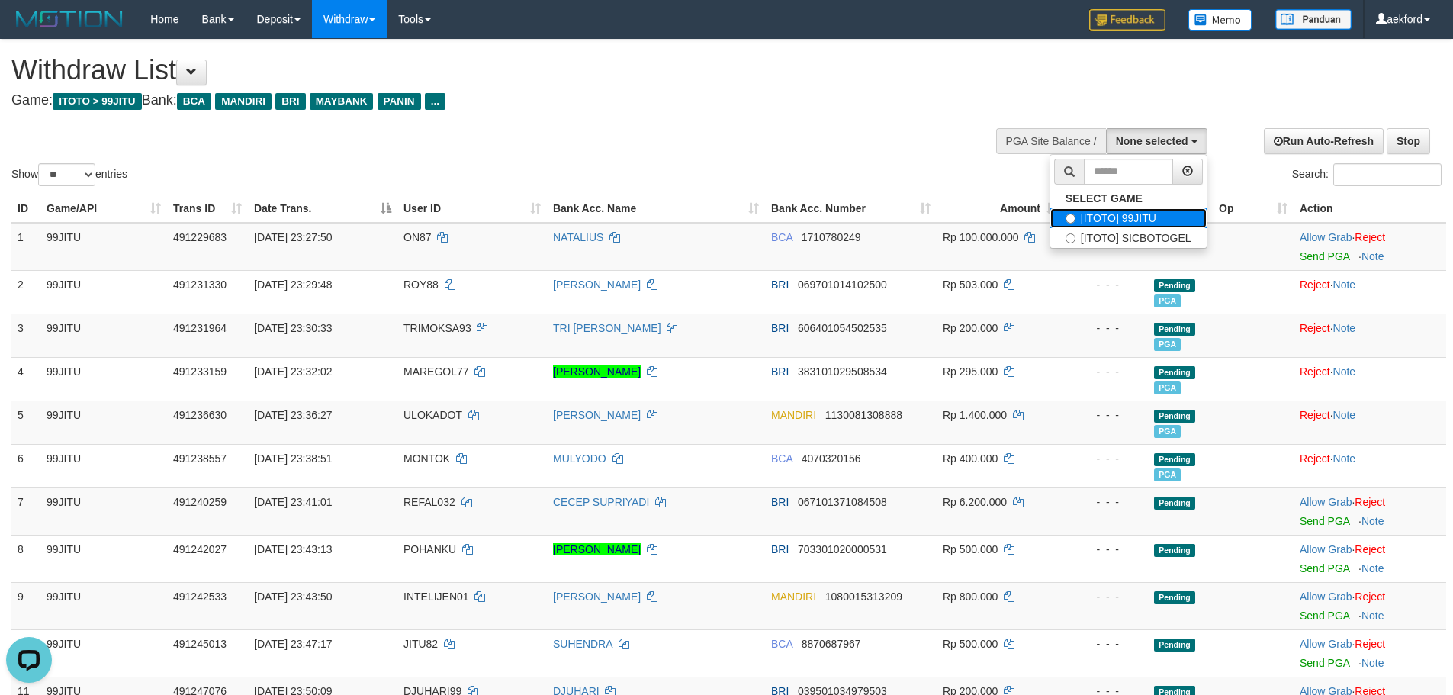
click at [1125, 218] on label "[ITOTO] 99JITU" at bounding box center [1128, 218] width 156 height 20
select select "***"
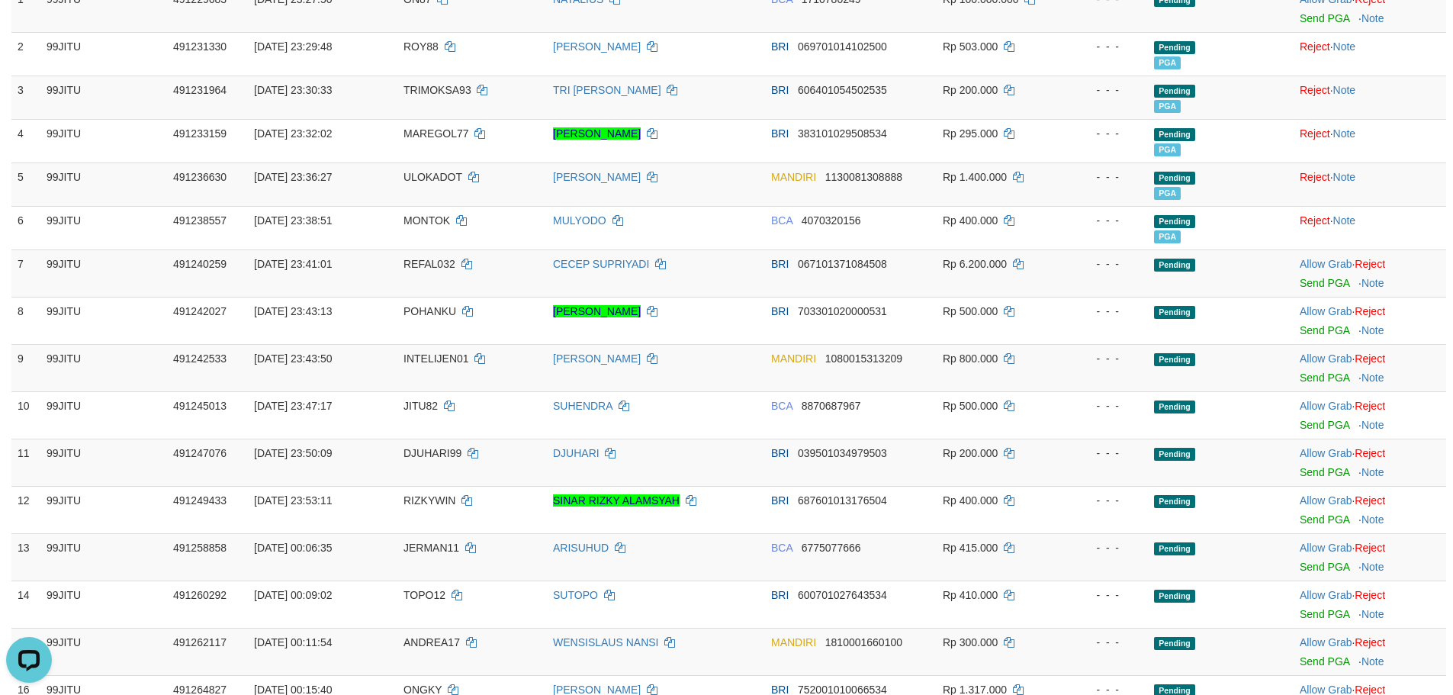
scroll to position [458, 0]
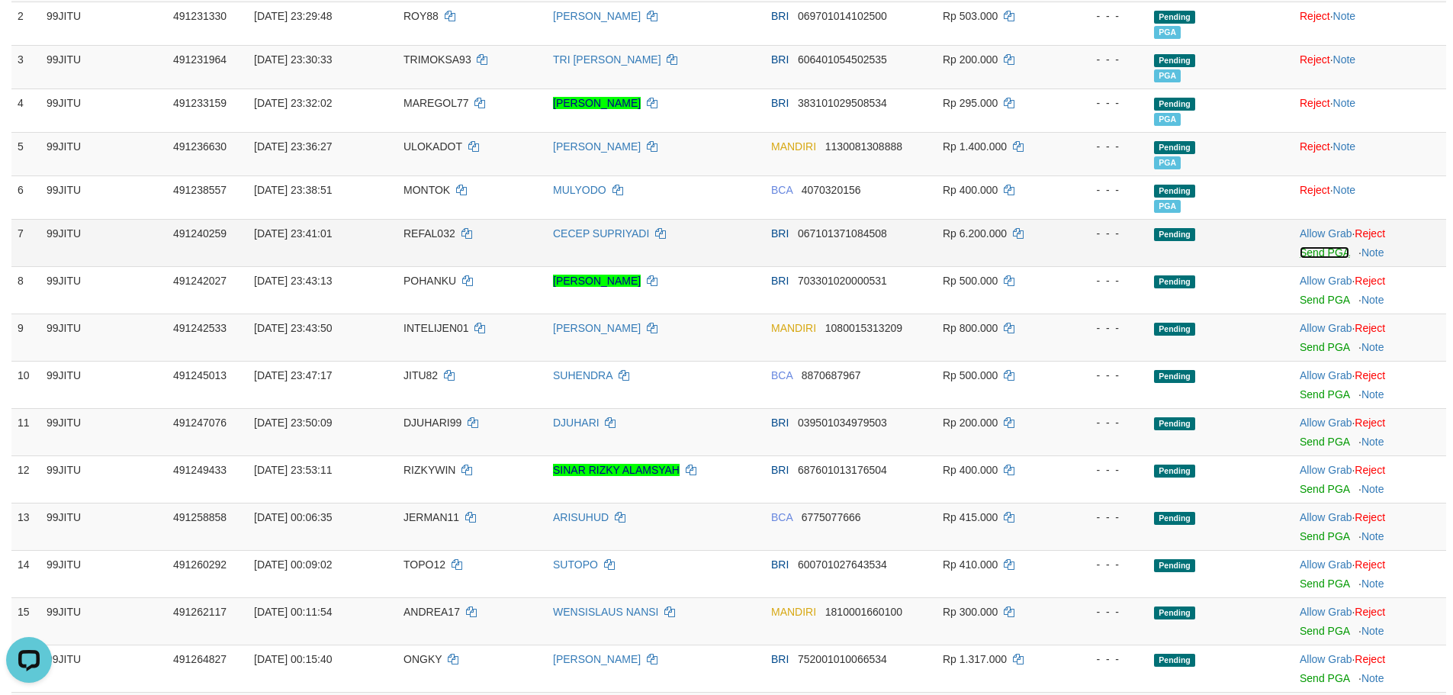
click at [1316, 255] on link "Send PGA" at bounding box center [1325, 252] width 50 height 12
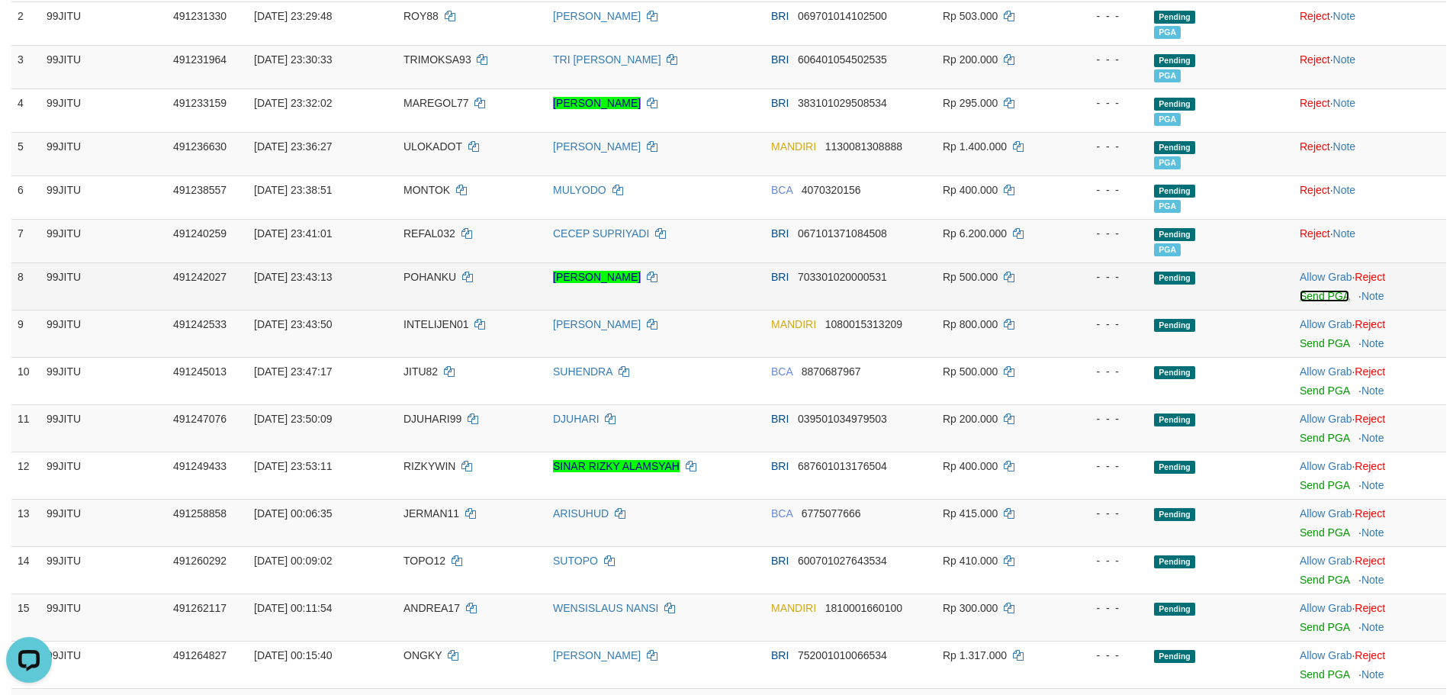
click at [1326, 300] on link "Send PGA" at bounding box center [1325, 296] width 50 height 12
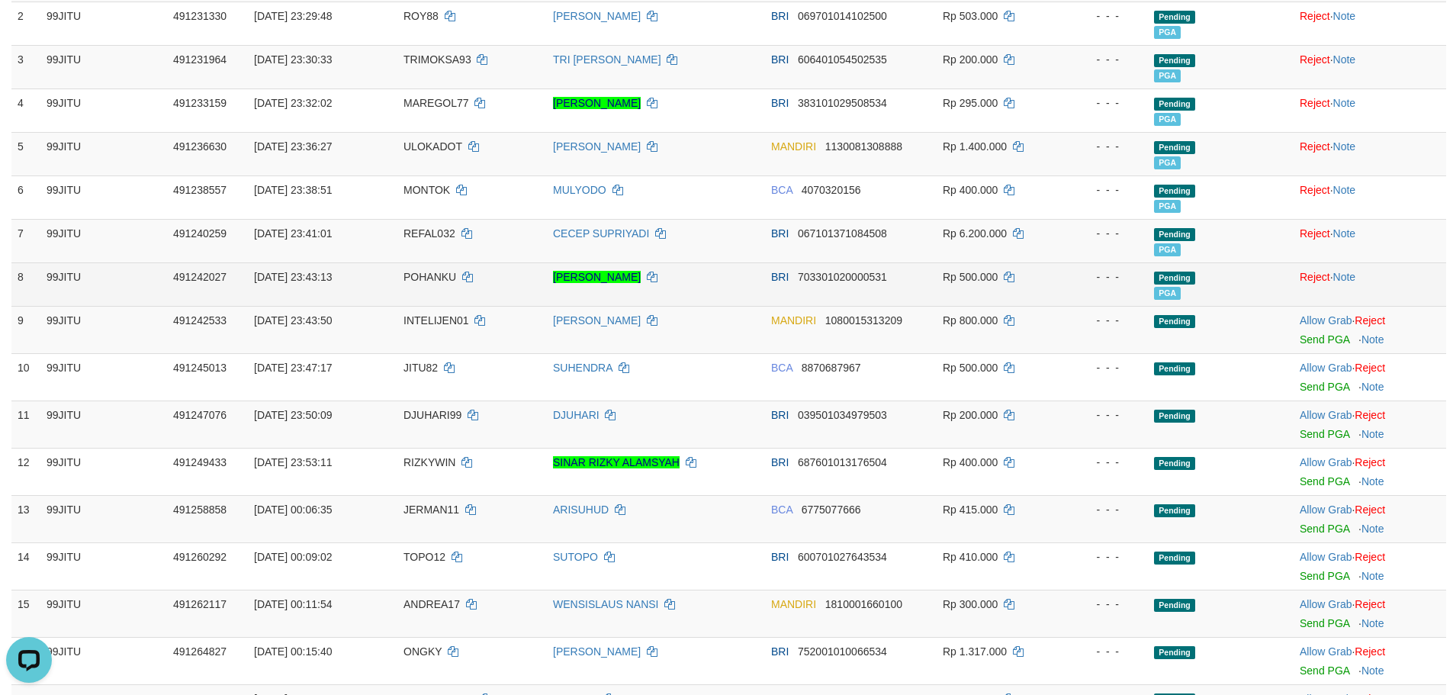
scroll to position [305, 0]
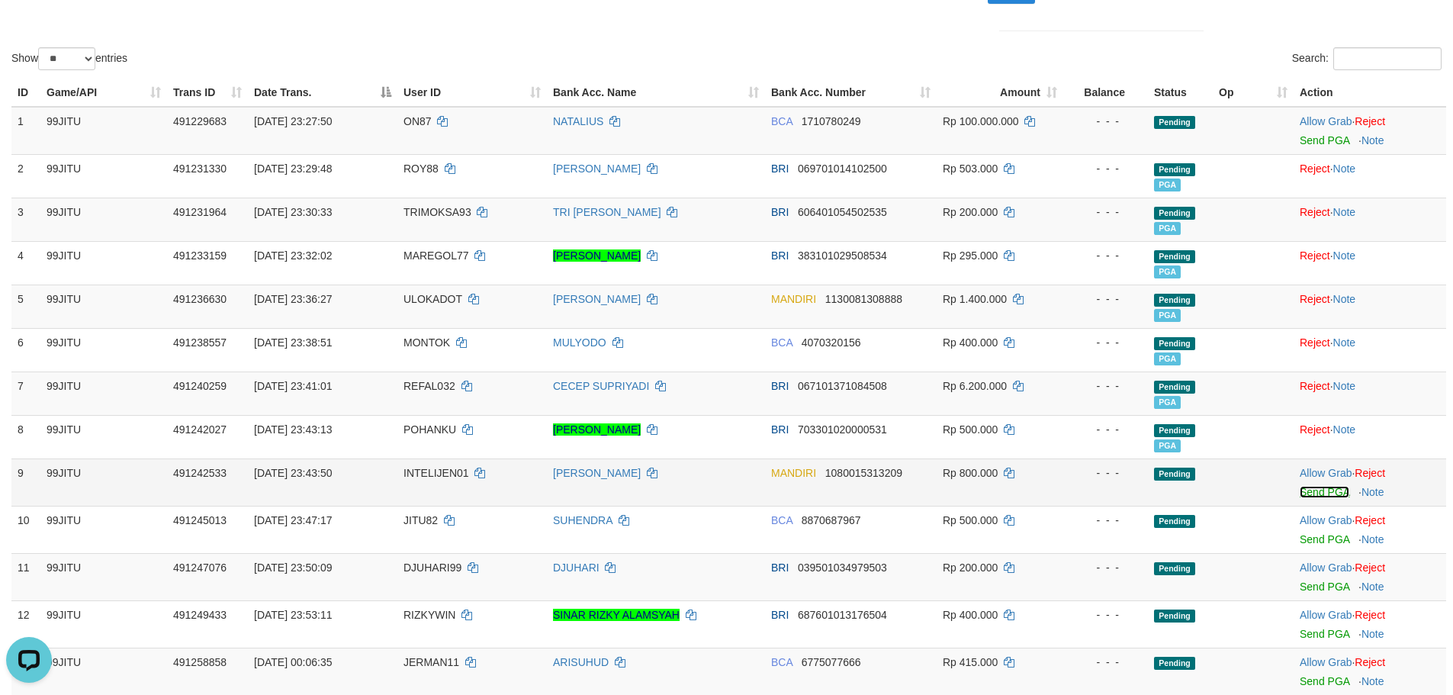
click at [1310, 494] on link "Send PGA" at bounding box center [1325, 492] width 50 height 12
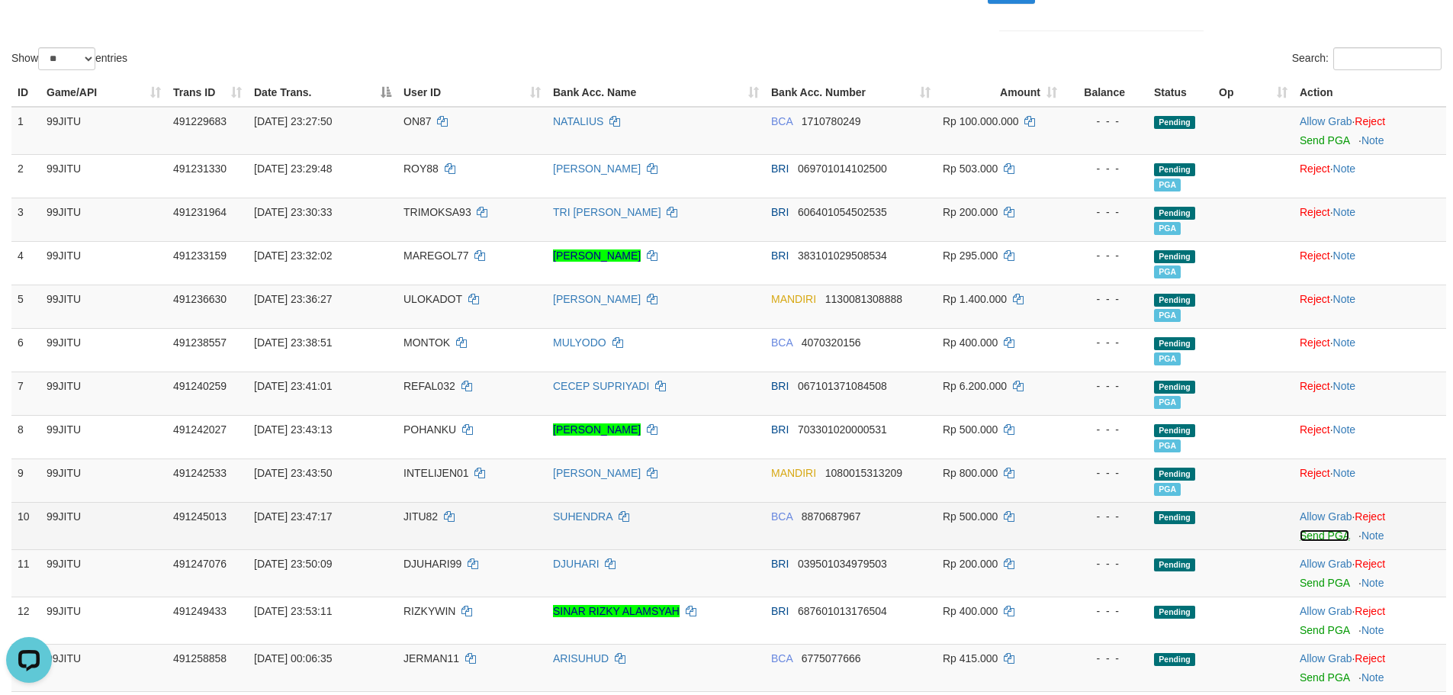
click at [1320, 538] on link "Send PGA" at bounding box center [1325, 535] width 50 height 12
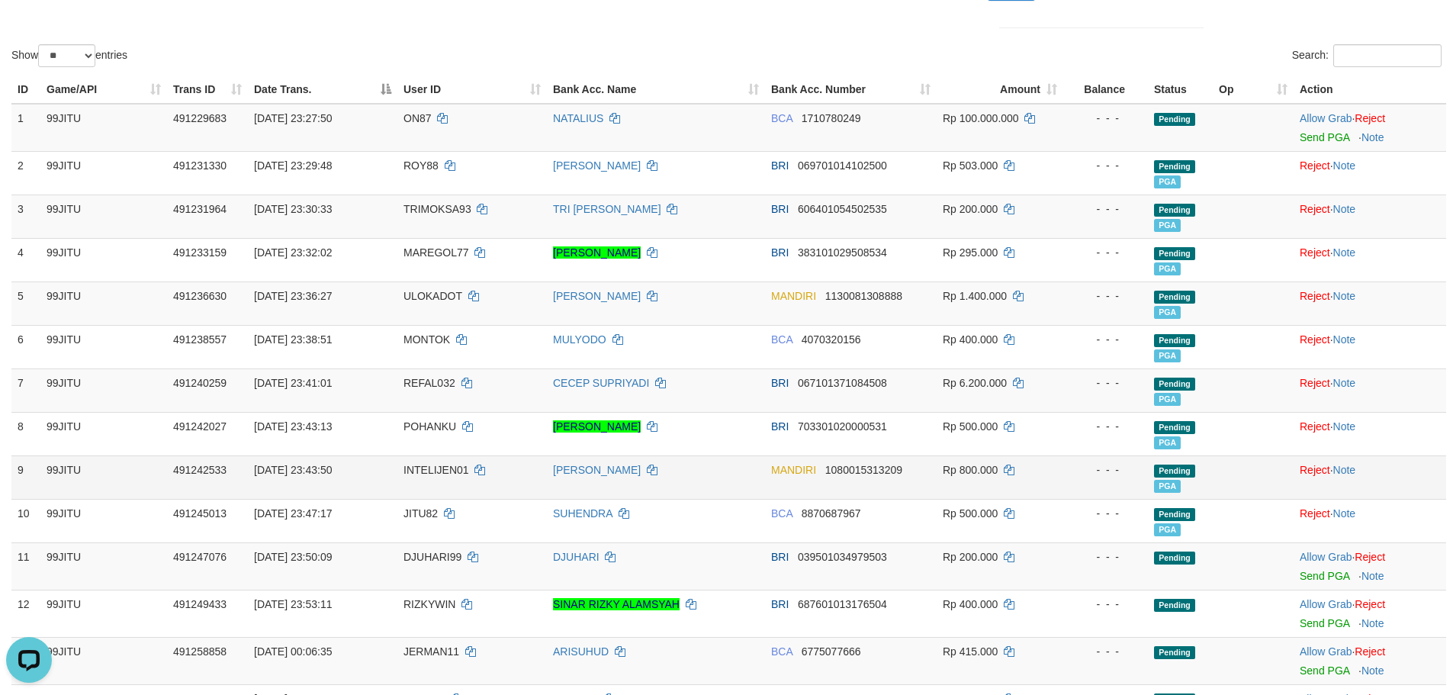
scroll to position [458, 0]
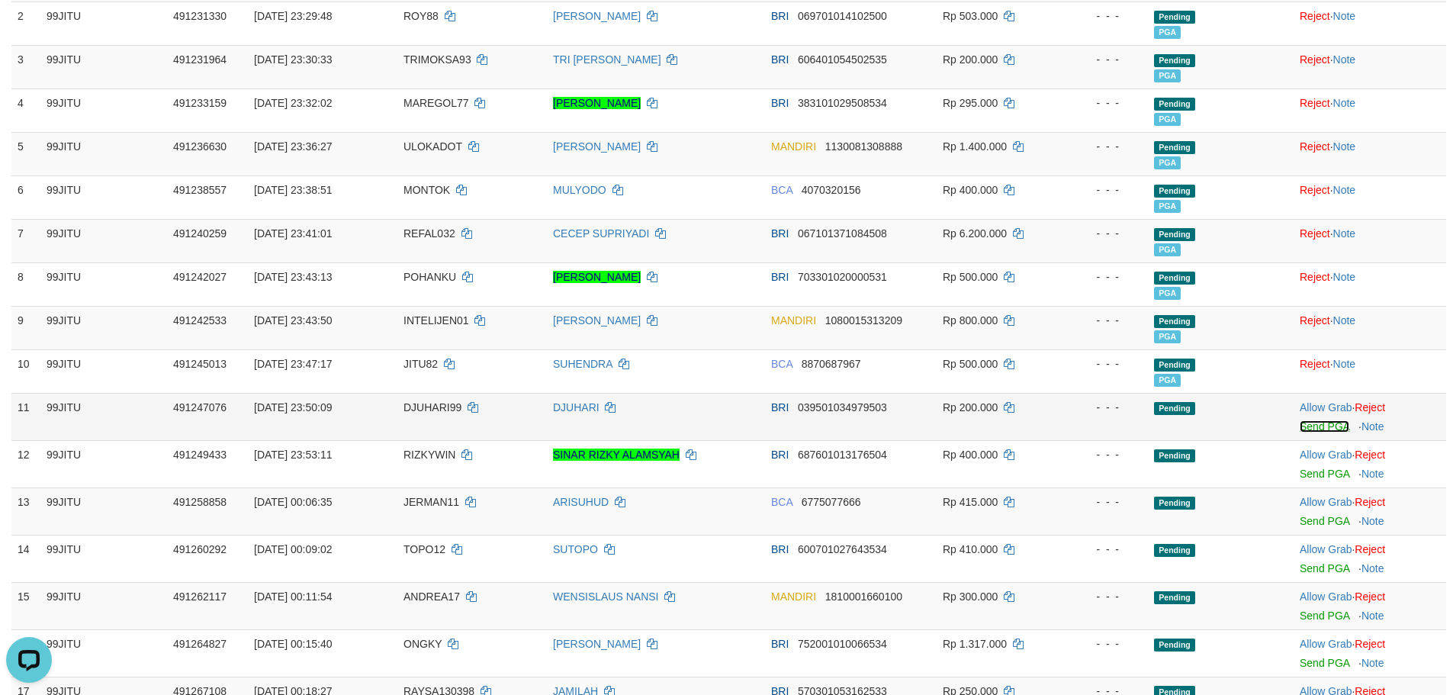
click at [1319, 426] on link "Send PGA" at bounding box center [1325, 426] width 50 height 12
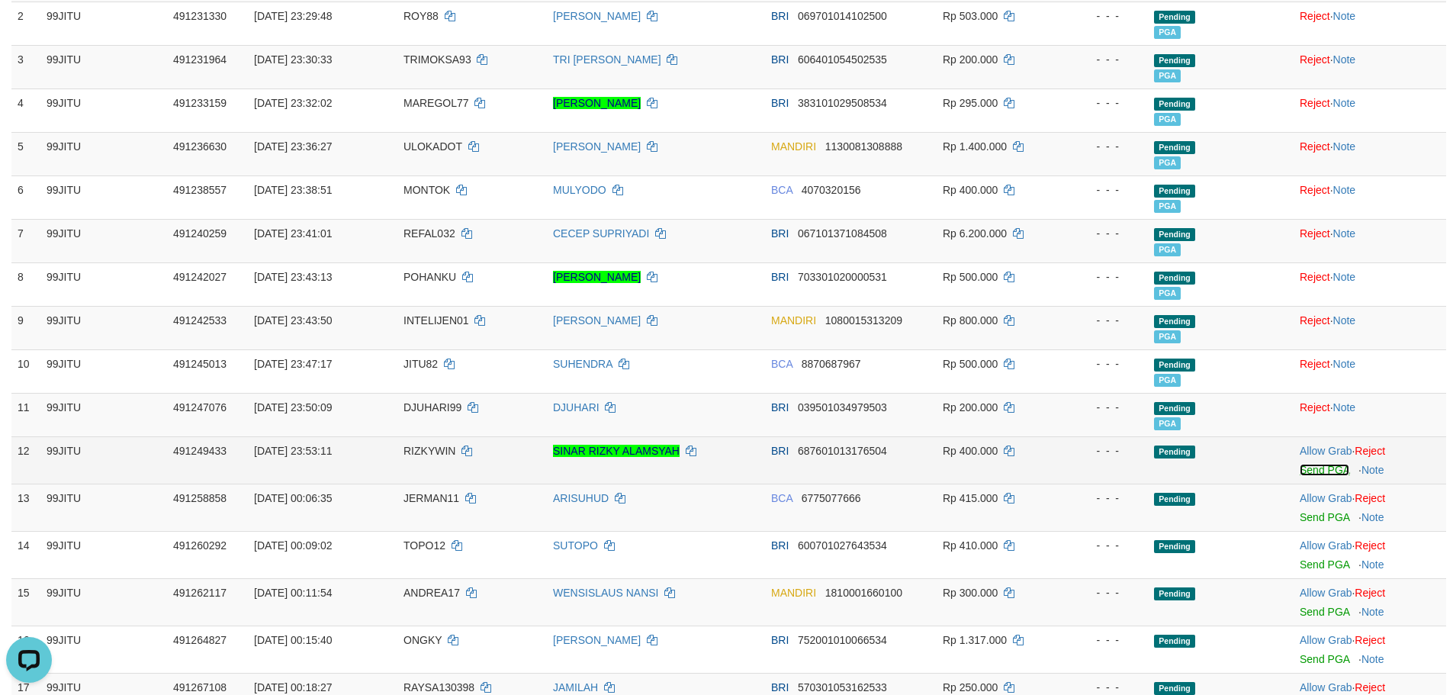
click at [1307, 468] on link "Send PGA" at bounding box center [1325, 470] width 50 height 12
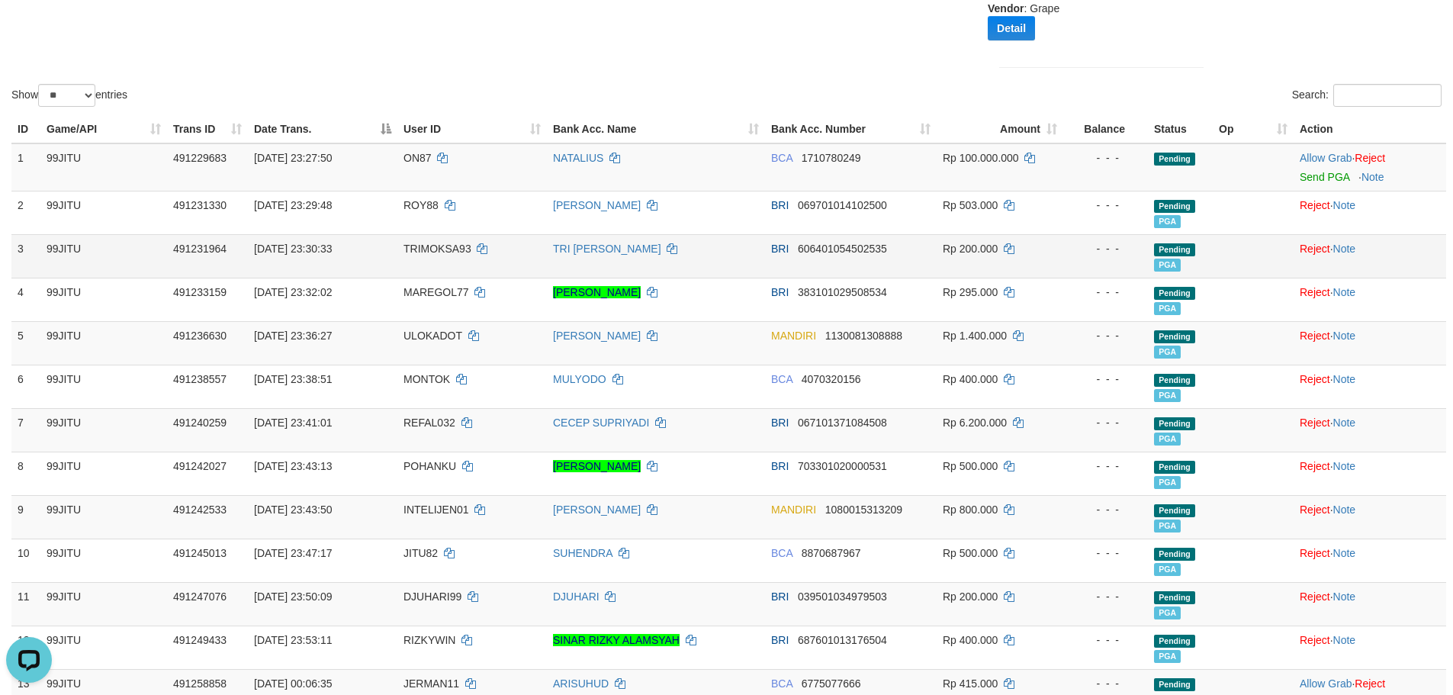
scroll to position [305, 0]
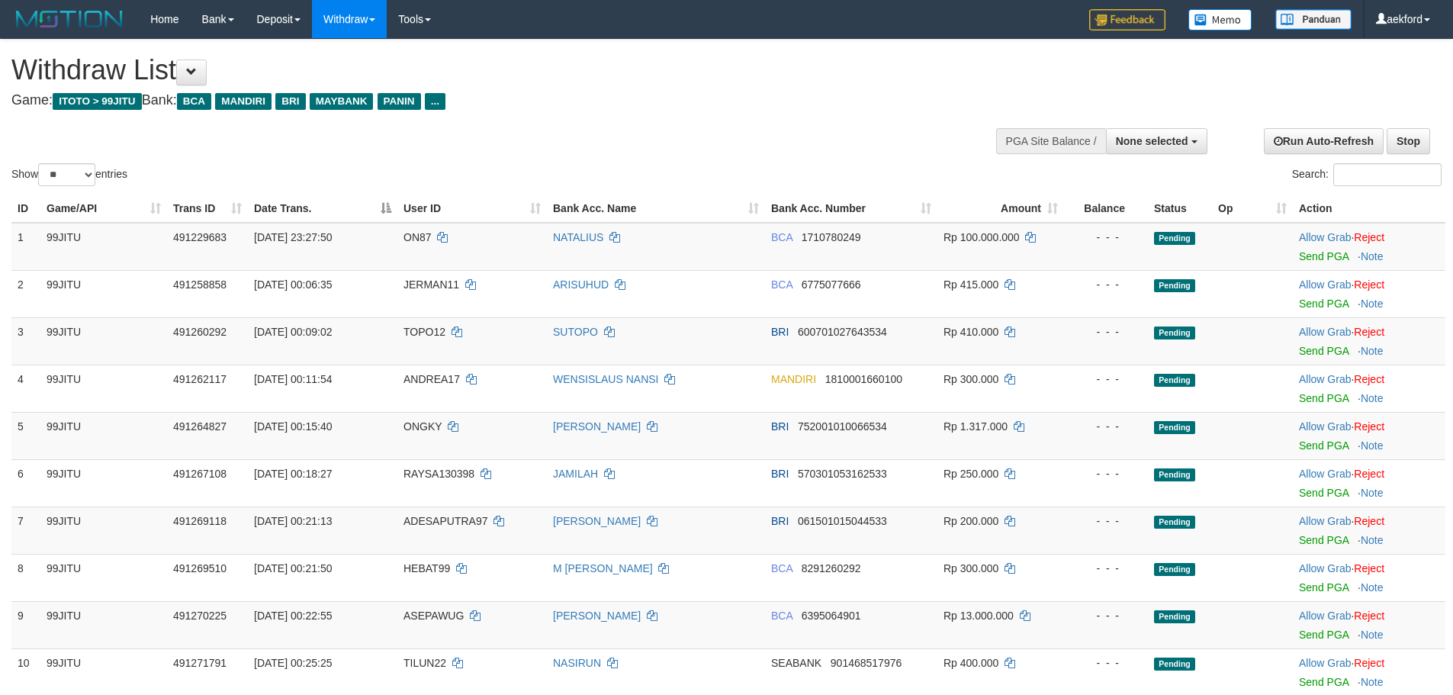
select select
select select "**"
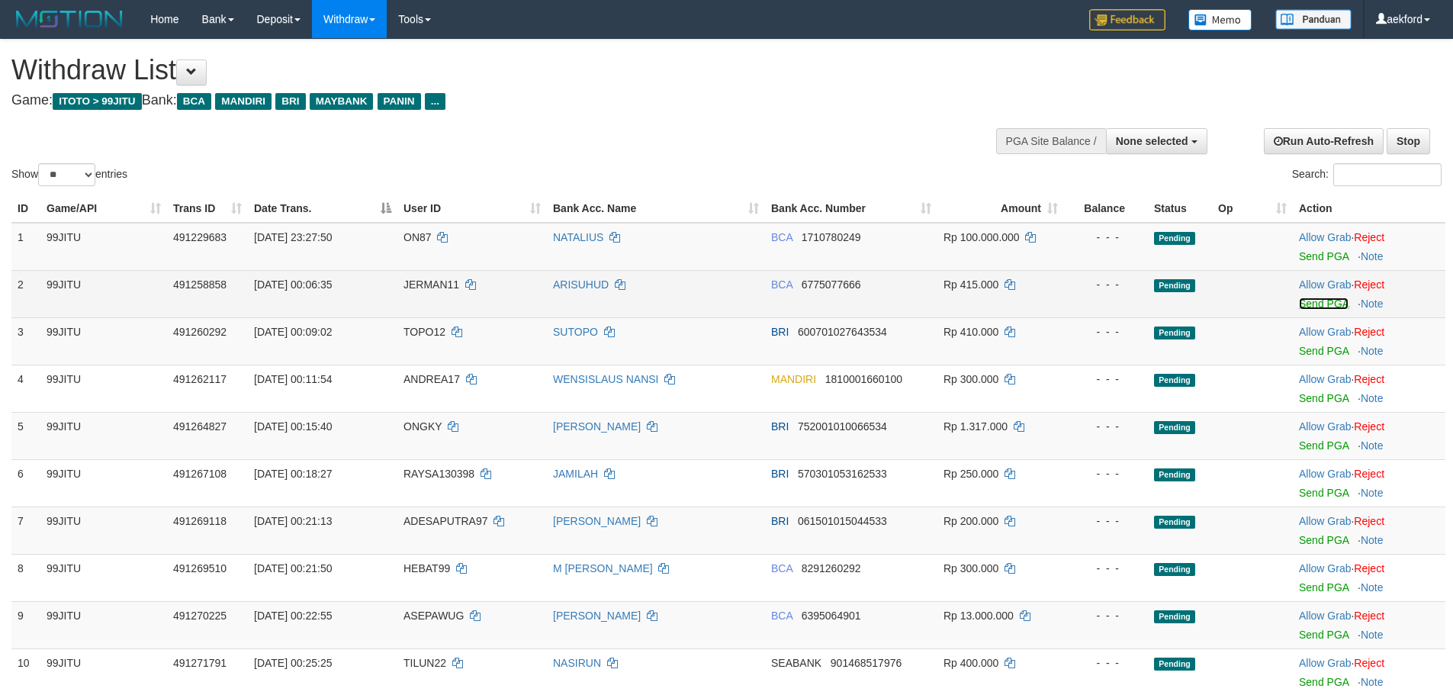
click at [1315, 307] on link "Send PGA" at bounding box center [1324, 303] width 50 height 12
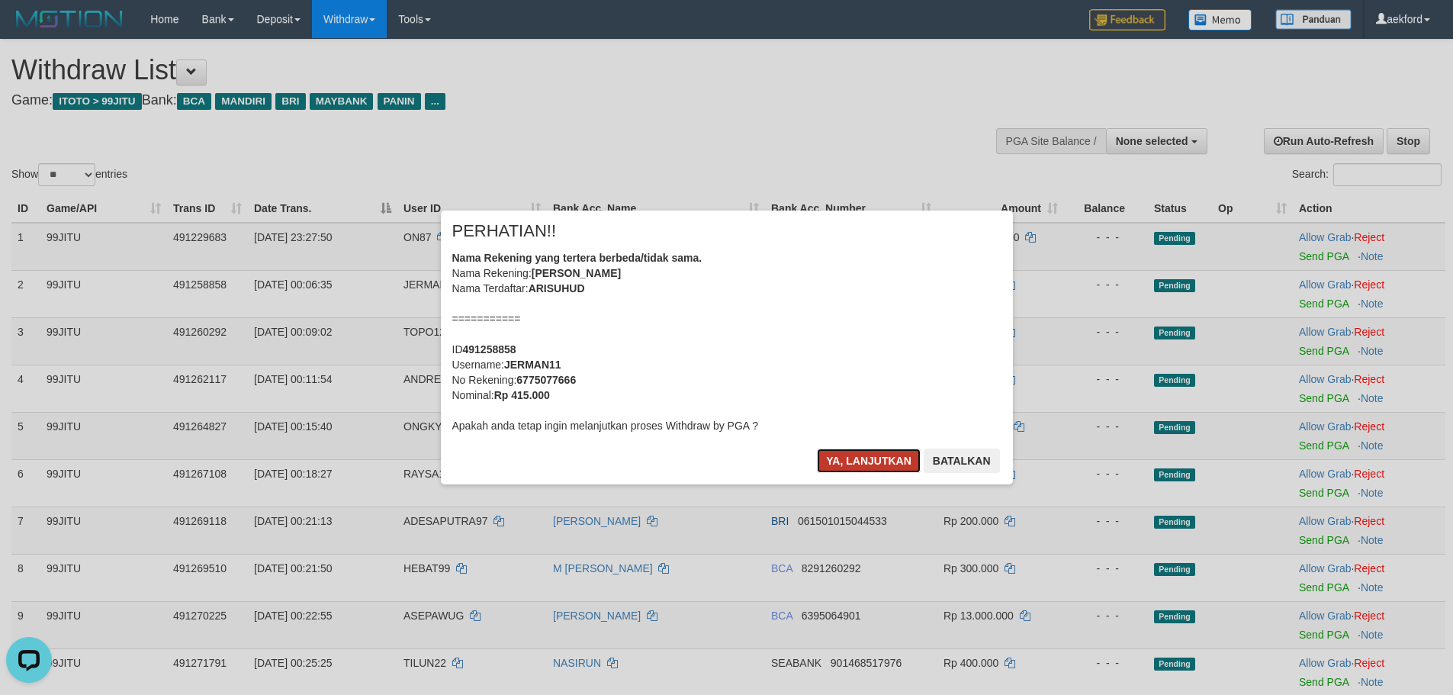
click at [894, 454] on button "Ya, lanjutkan" at bounding box center [869, 460] width 104 height 24
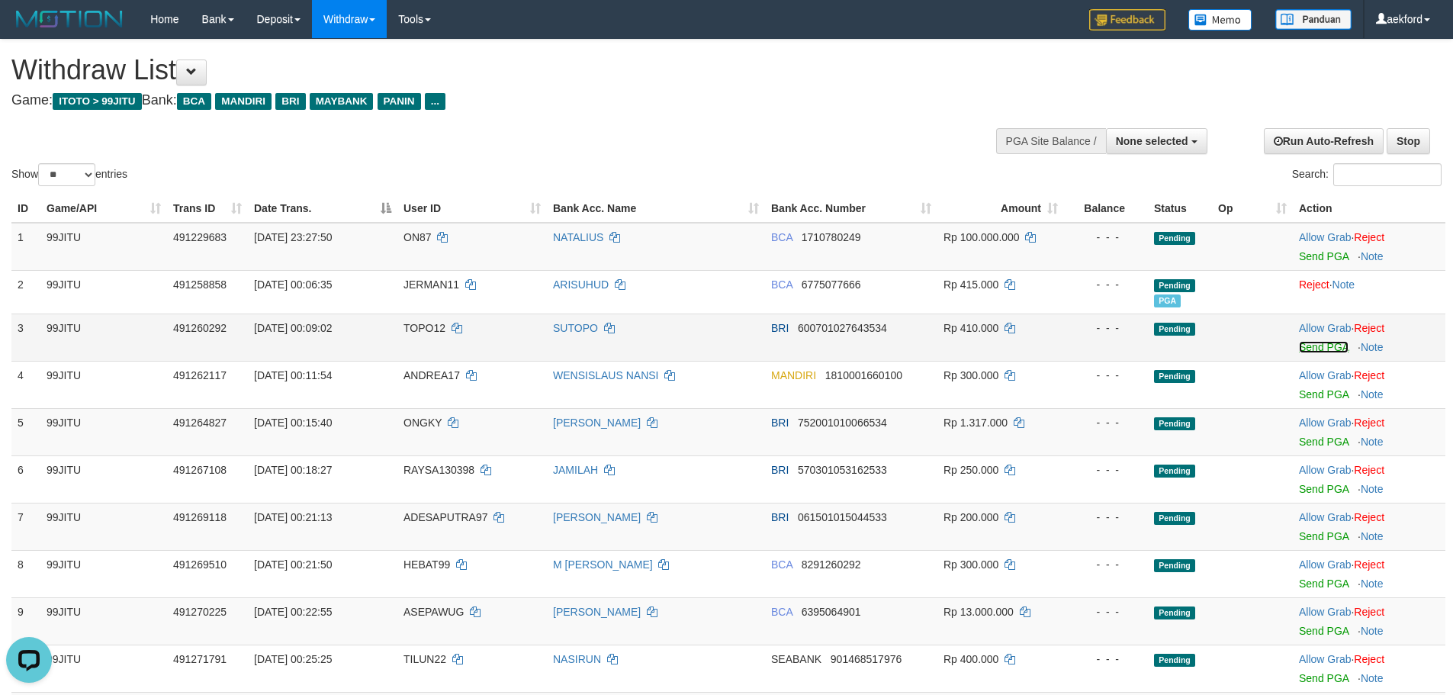
click at [1323, 349] on link "Send PGA" at bounding box center [1324, 347] width 50 height 12
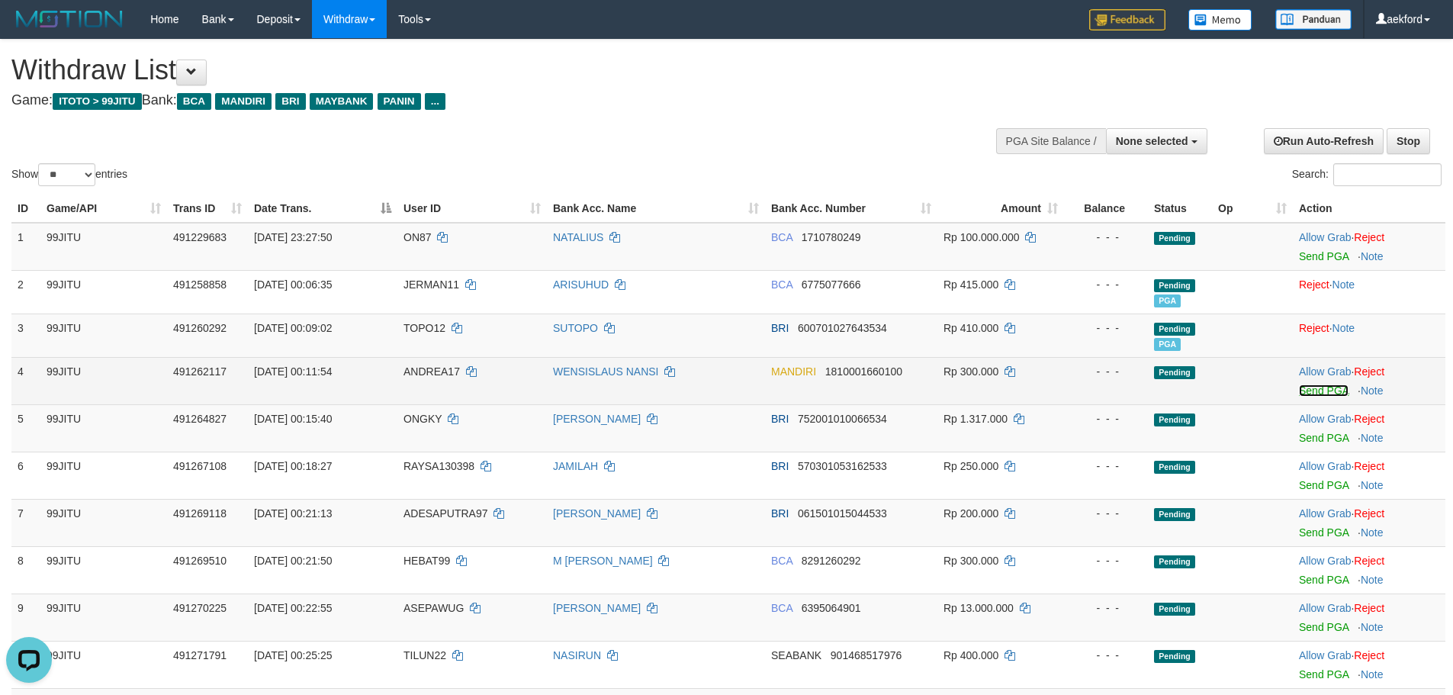
click at [1321, 391] on link "Send PGA" at bounding box center [1324, 390] width 50 height 12
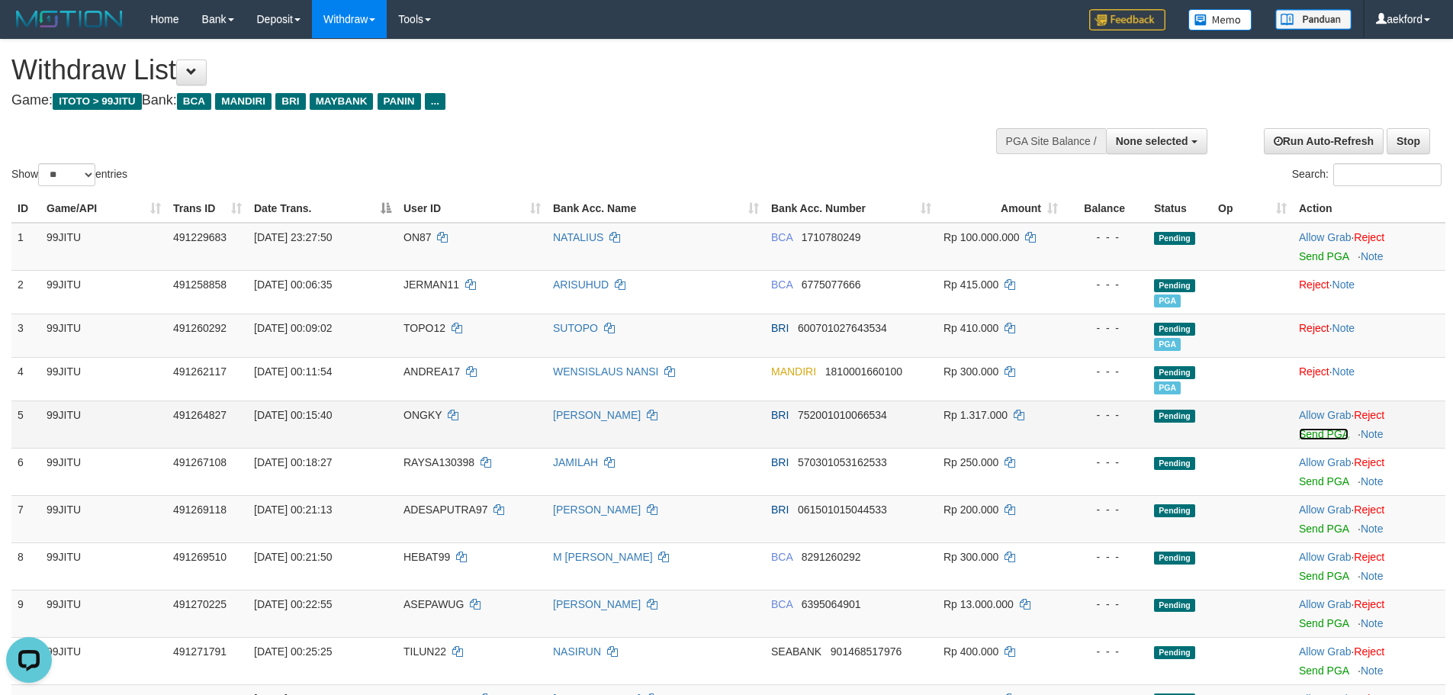
click at [1314, 438] on link "Send PGA" at bounding box center [1324, 434] width 50 height 12
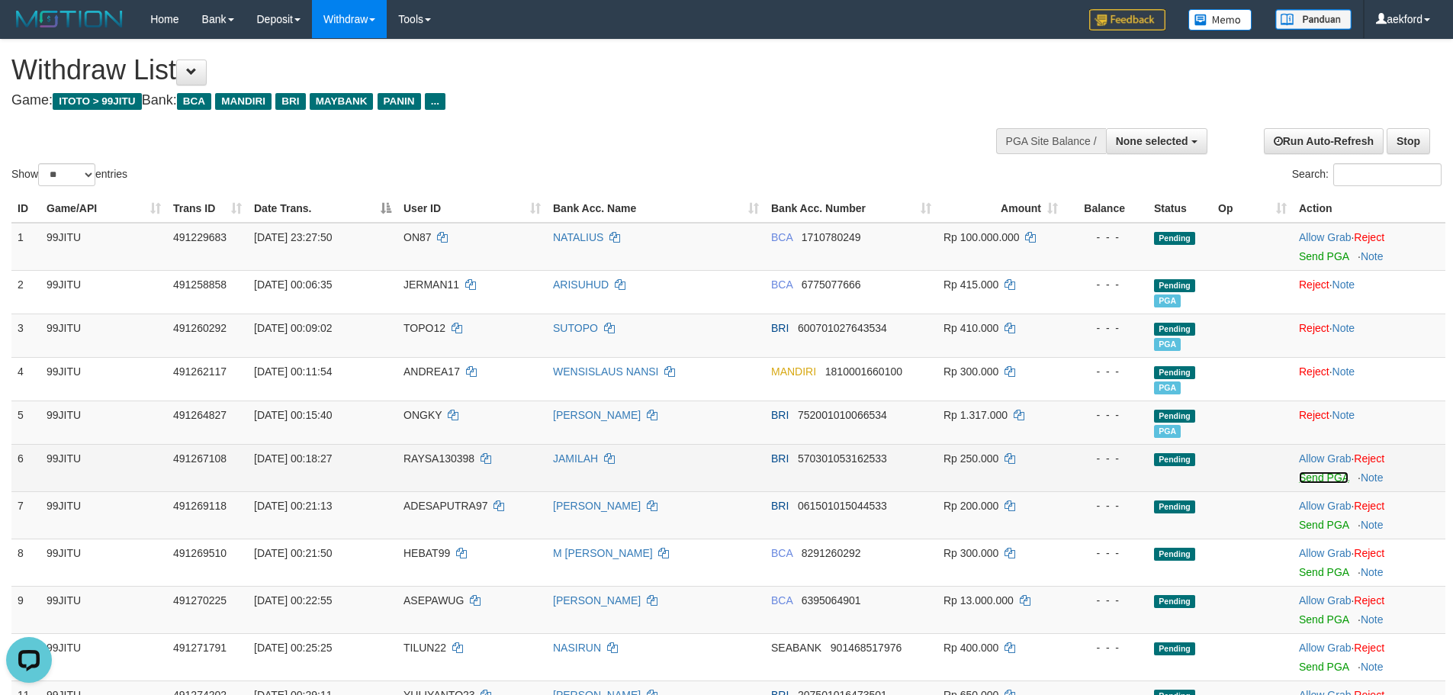
click at [1310, 475] on link "Send PGA" at bounding box center [1324, 477] width 50 height 12
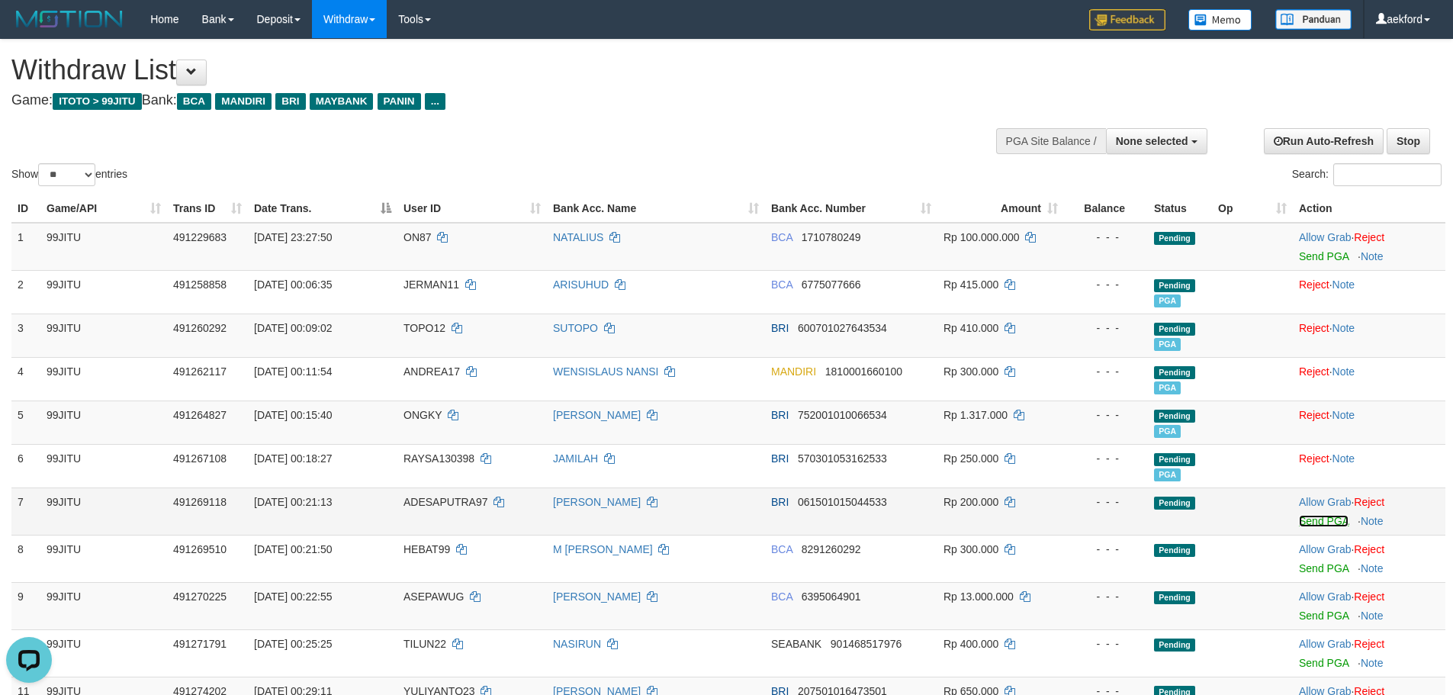
click at [1313, 526] on link "Send PGA" at bounding box center [1324, 521] width 50 height 12
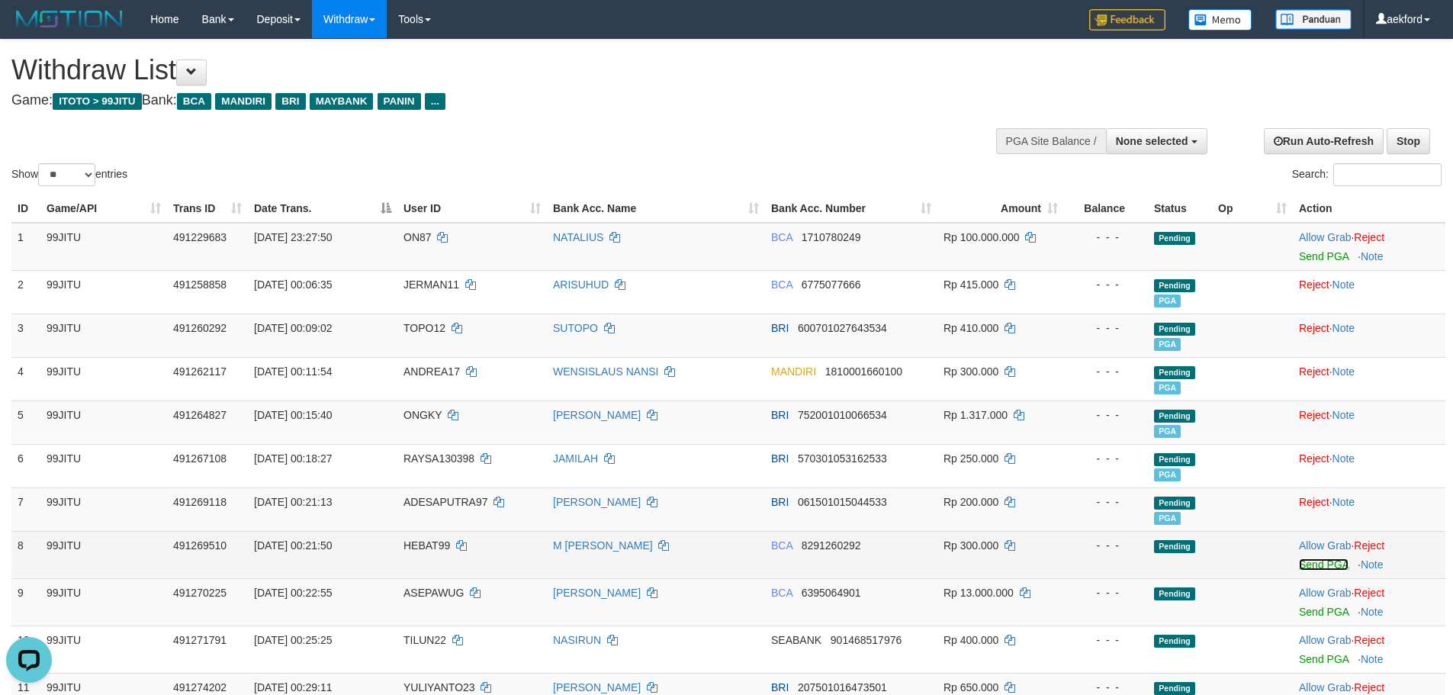
click at [1313, 563] on link "Send PGA" at bounding box center [1324, 564] width 50 height 12
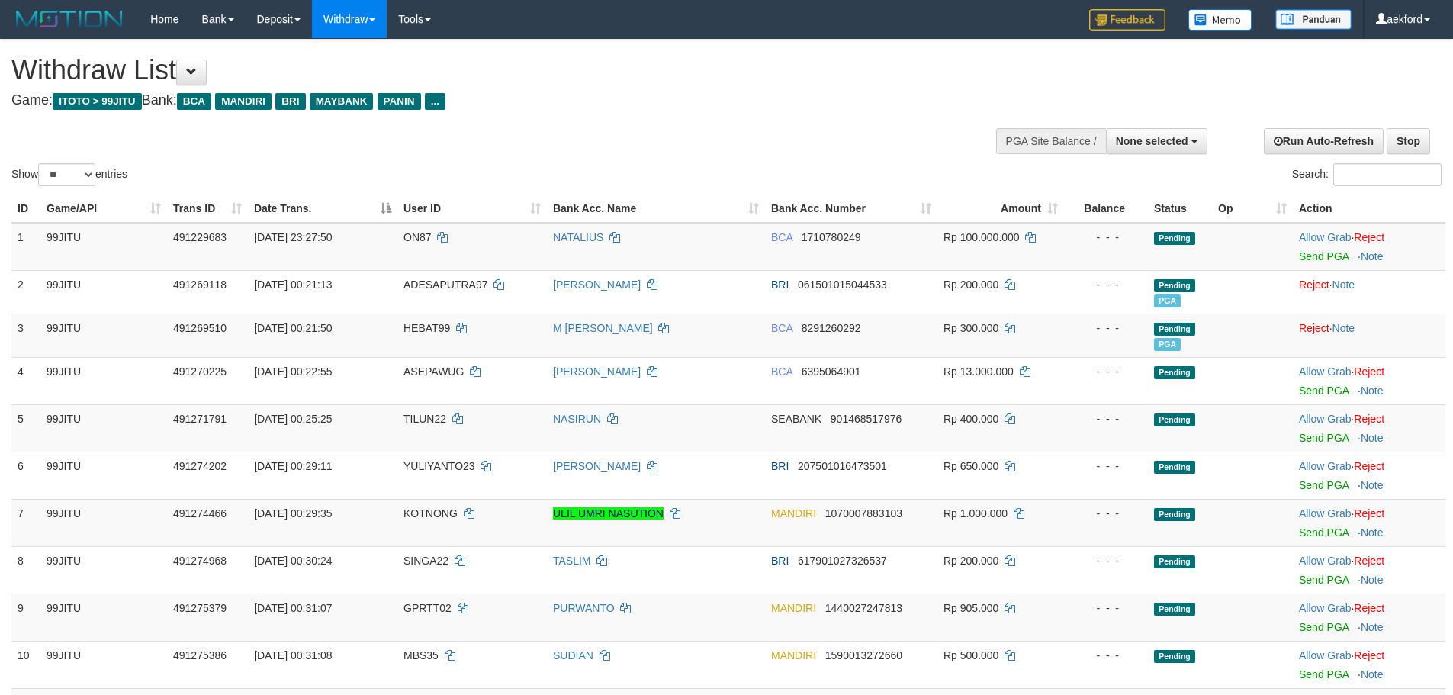
select select
select select "**"
click at [1304, 437] on link "Send PGA" at bounding box center [1324, 438] width 50 height 12
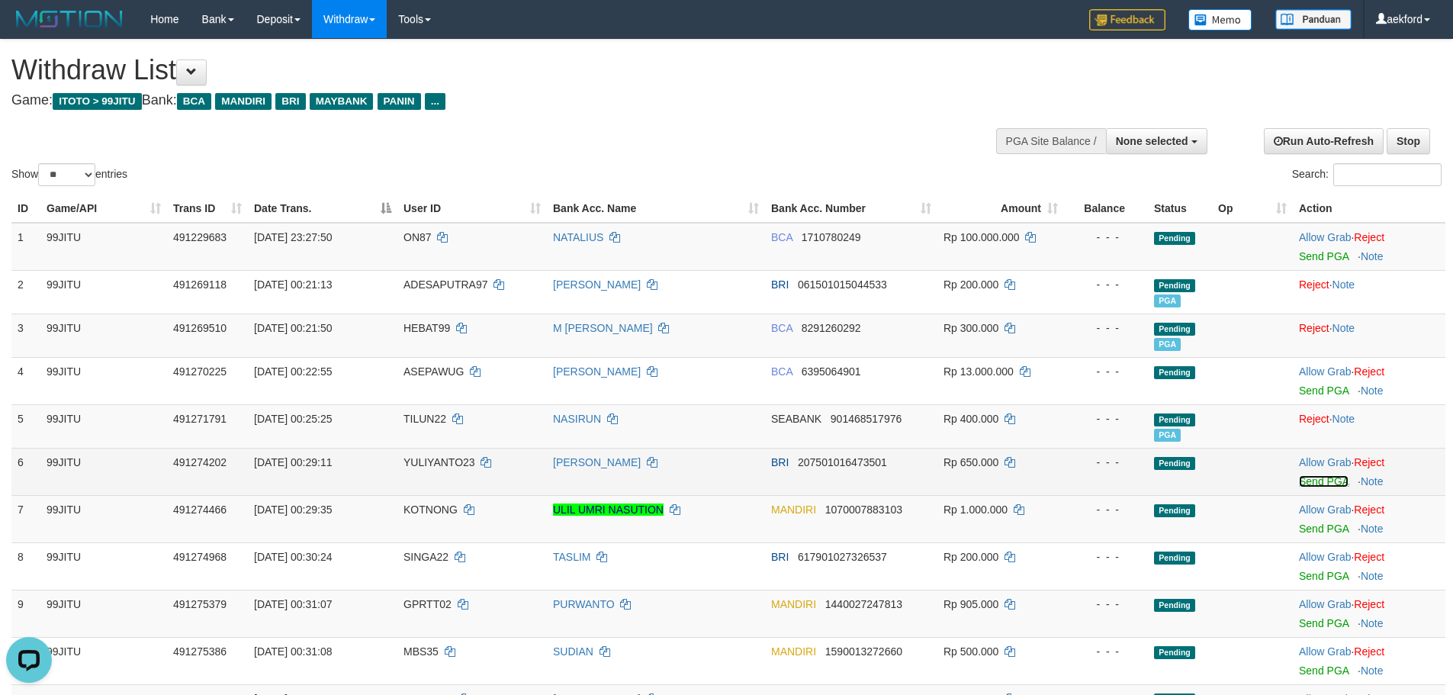
click at [1321, 482] on link "Send PGA" at bounding box center [1324, 481] width 50 height 12
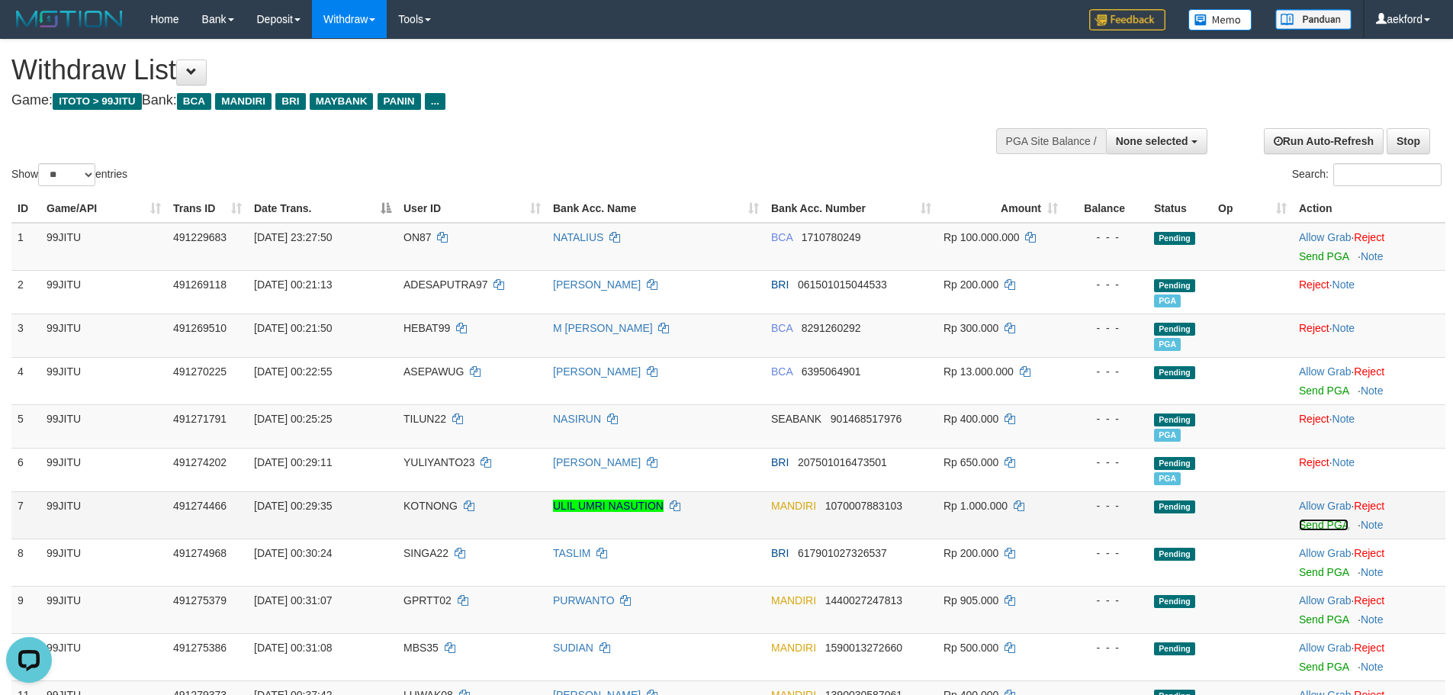
click at [1320, 524] on link "Send PGA" at bounding box center [1324, 525] width 50 height 12
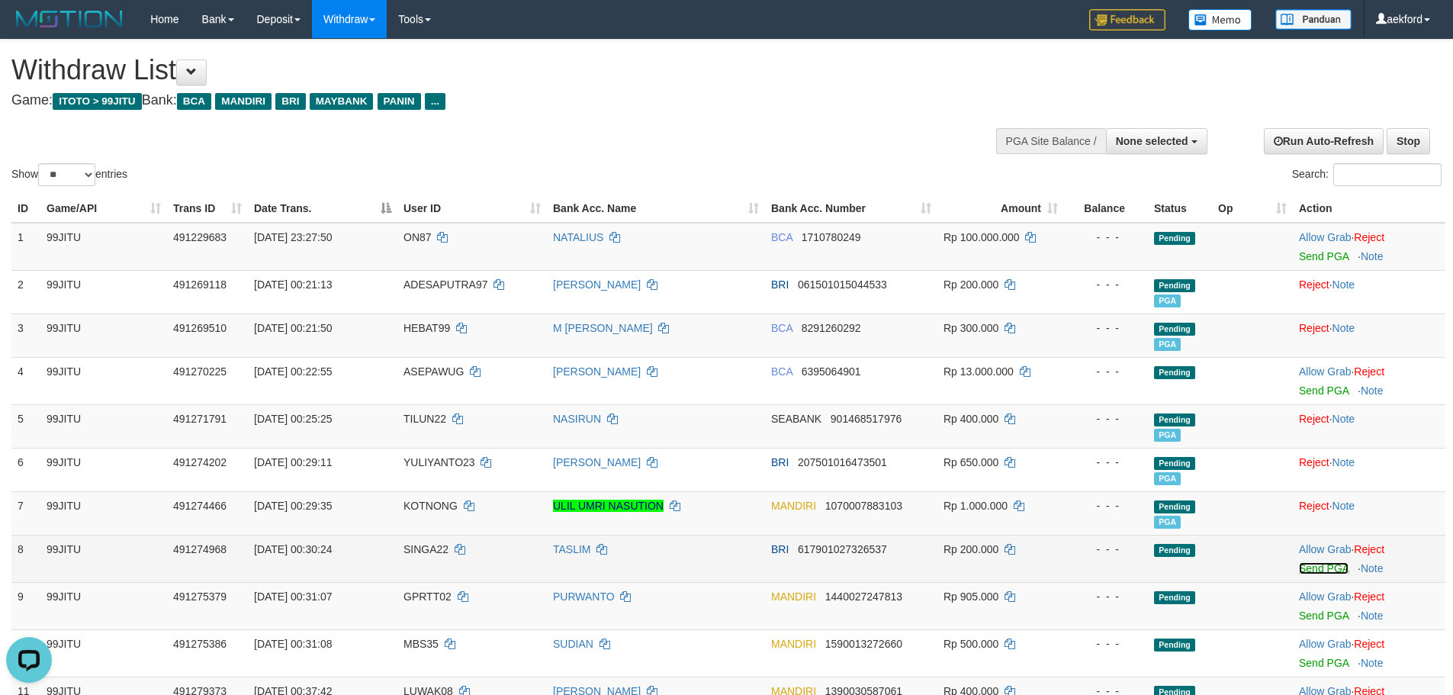
click at [1307, 564] on link "Send PGA" at bounding box center [1324, 568] width 50 height 12
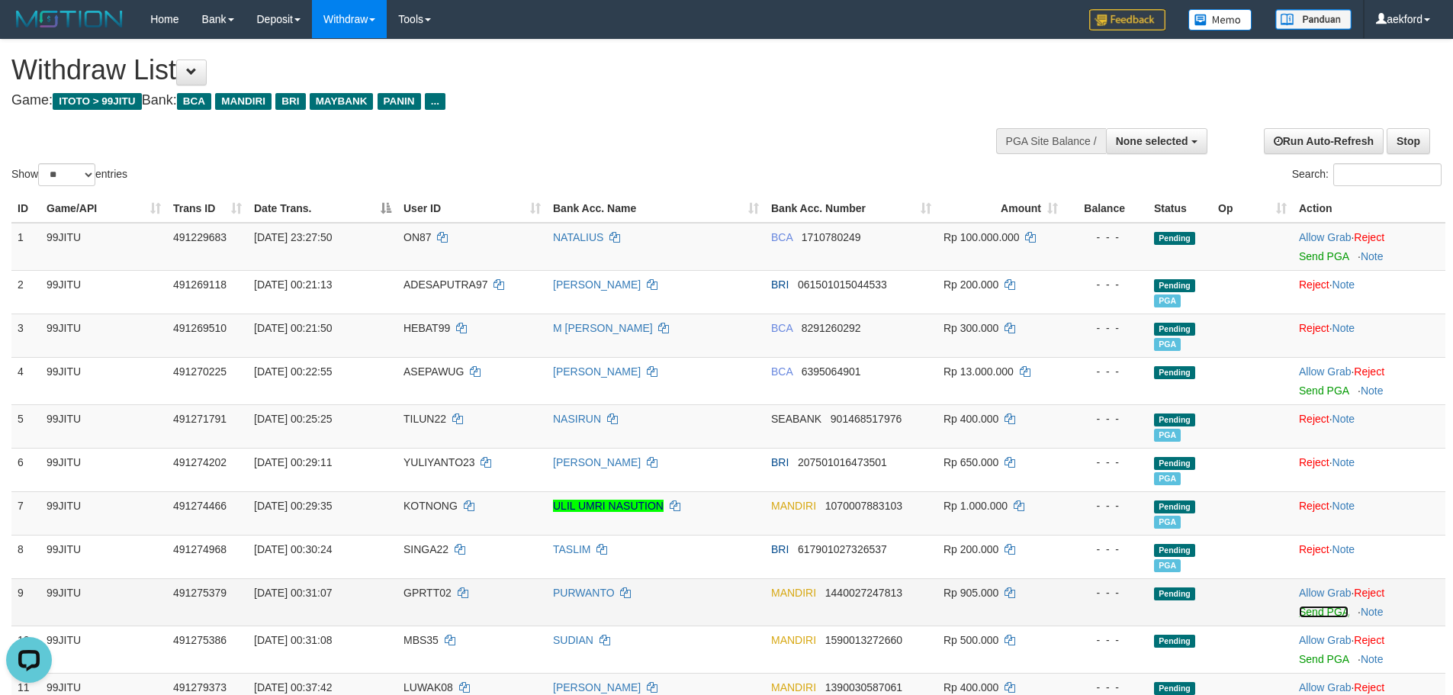
click at [1301, 612] on link "Send PGA" at bounding box center [1324, 612] width 50 height 12
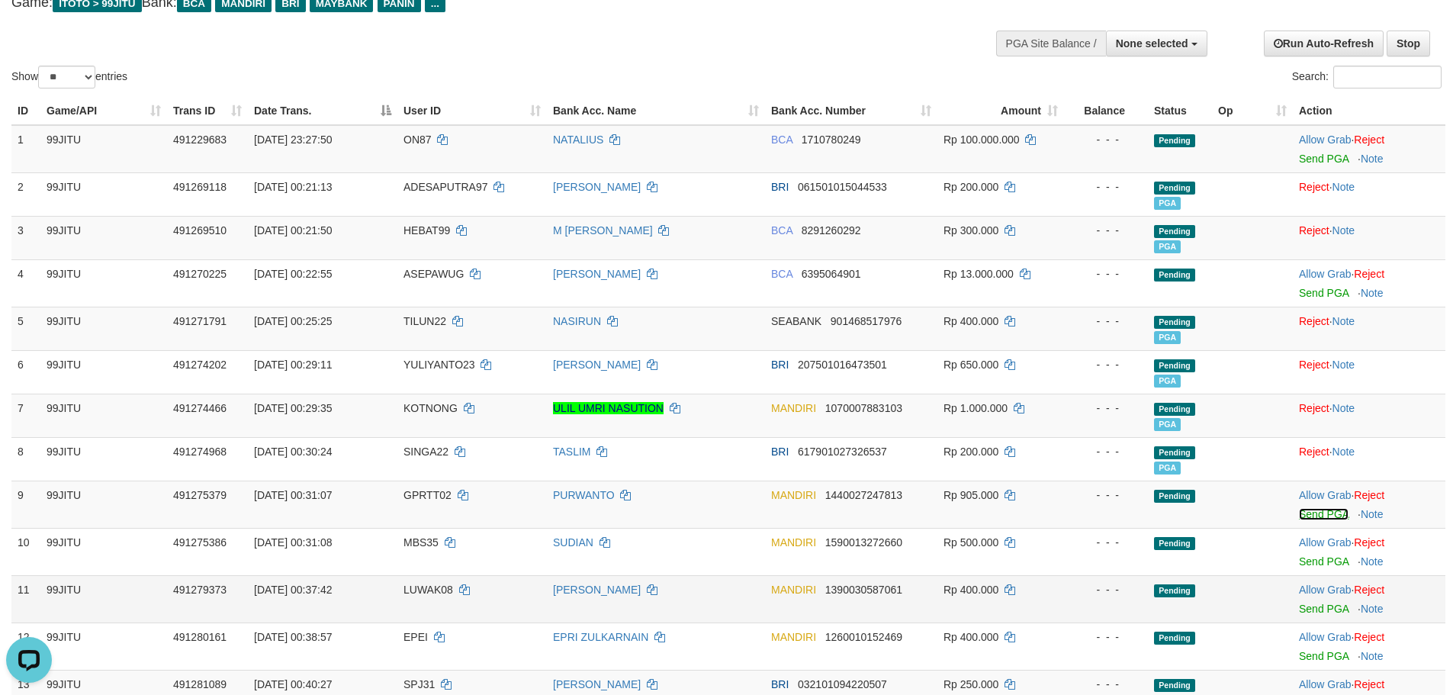
scroll to position [153, 0]
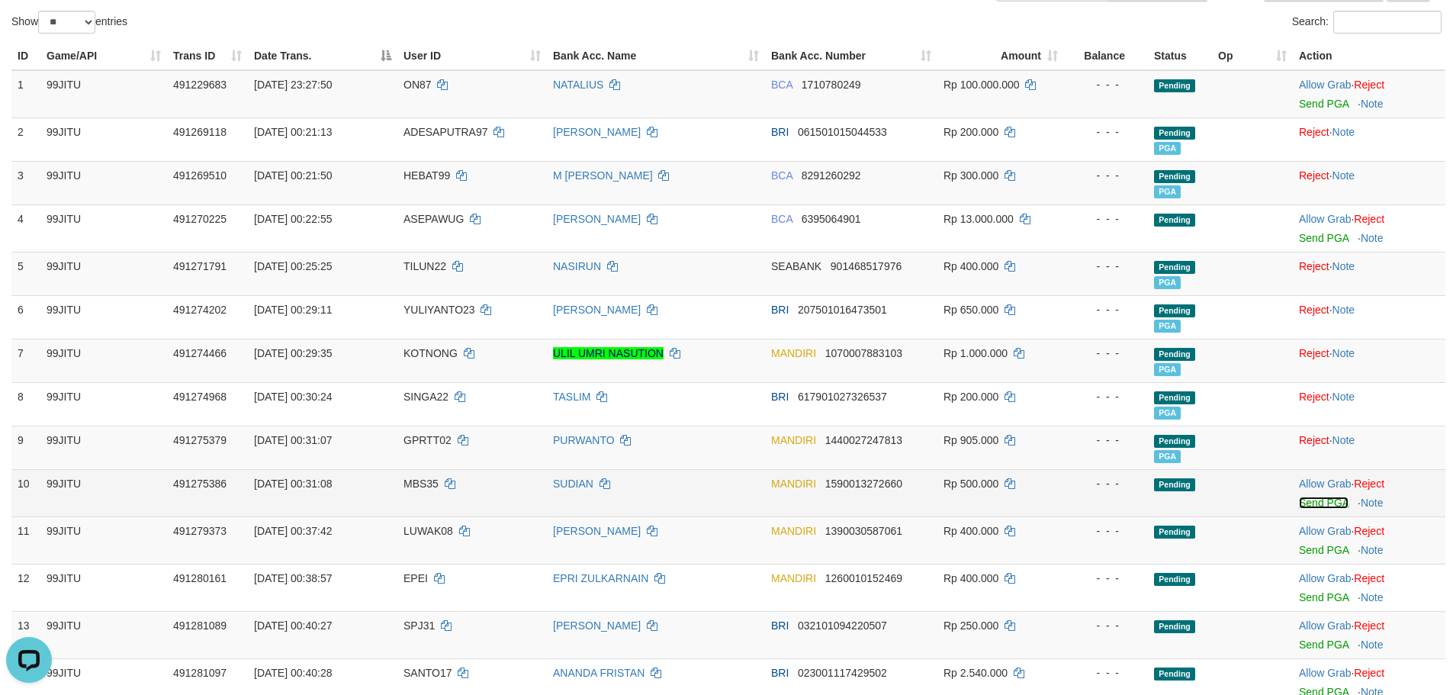
click at [1303, 502] on link "Send PGA" at bounding box center [1324, 503] width 50 height 12
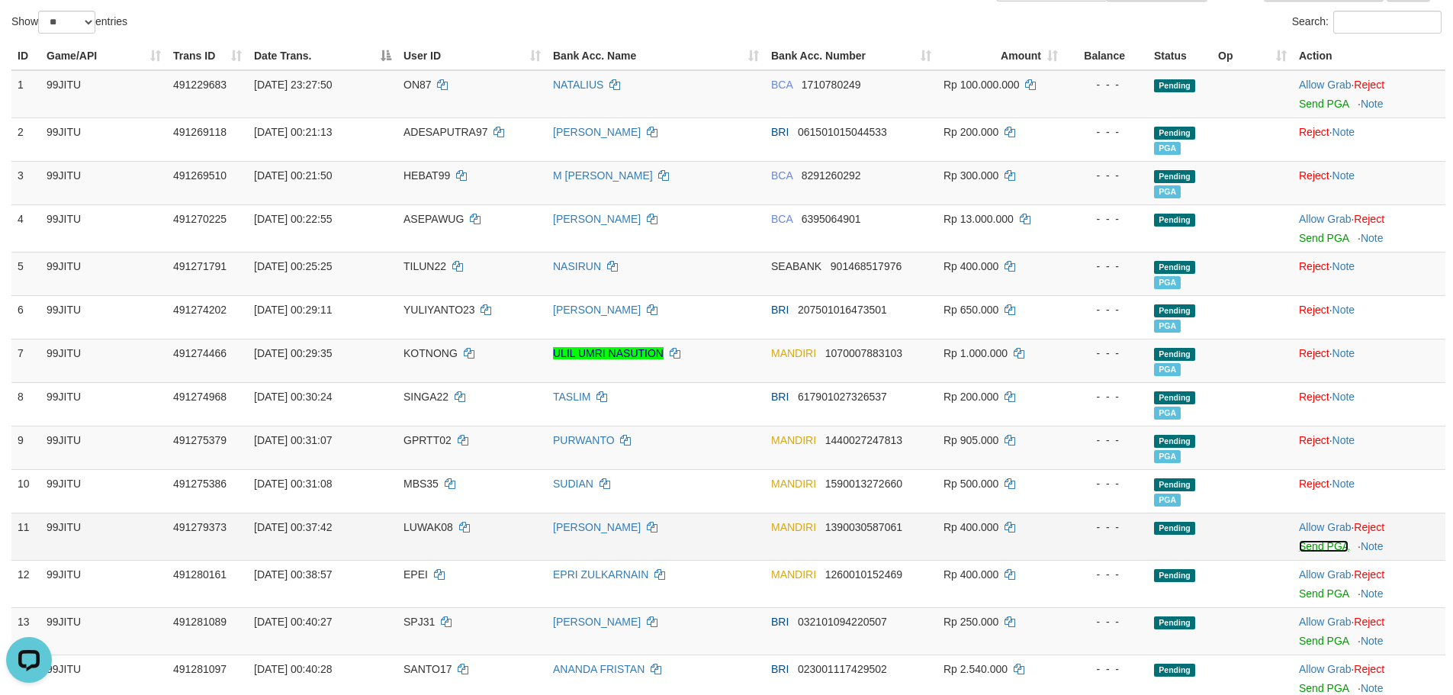
click at [1309, 547] on link "Send PGA" at bounding box center [1324, 546] width 50 height 12
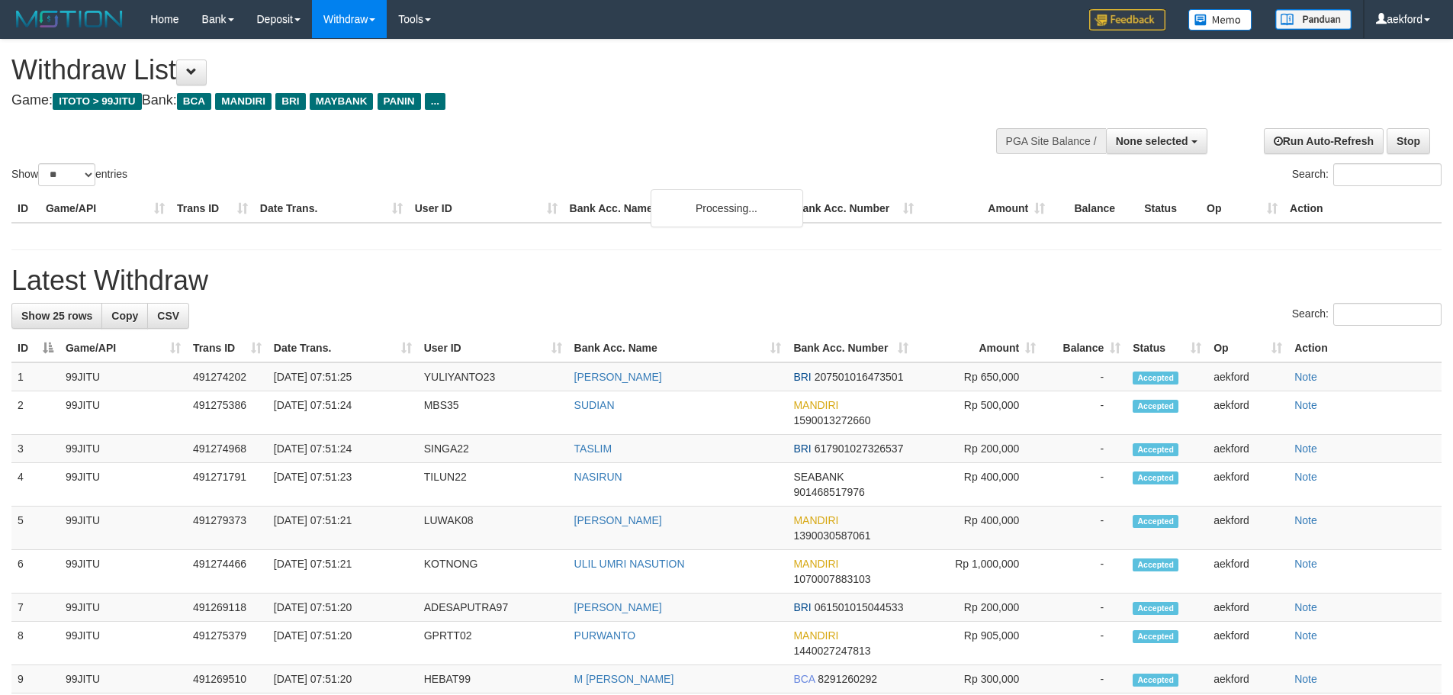
select select
select select "**"
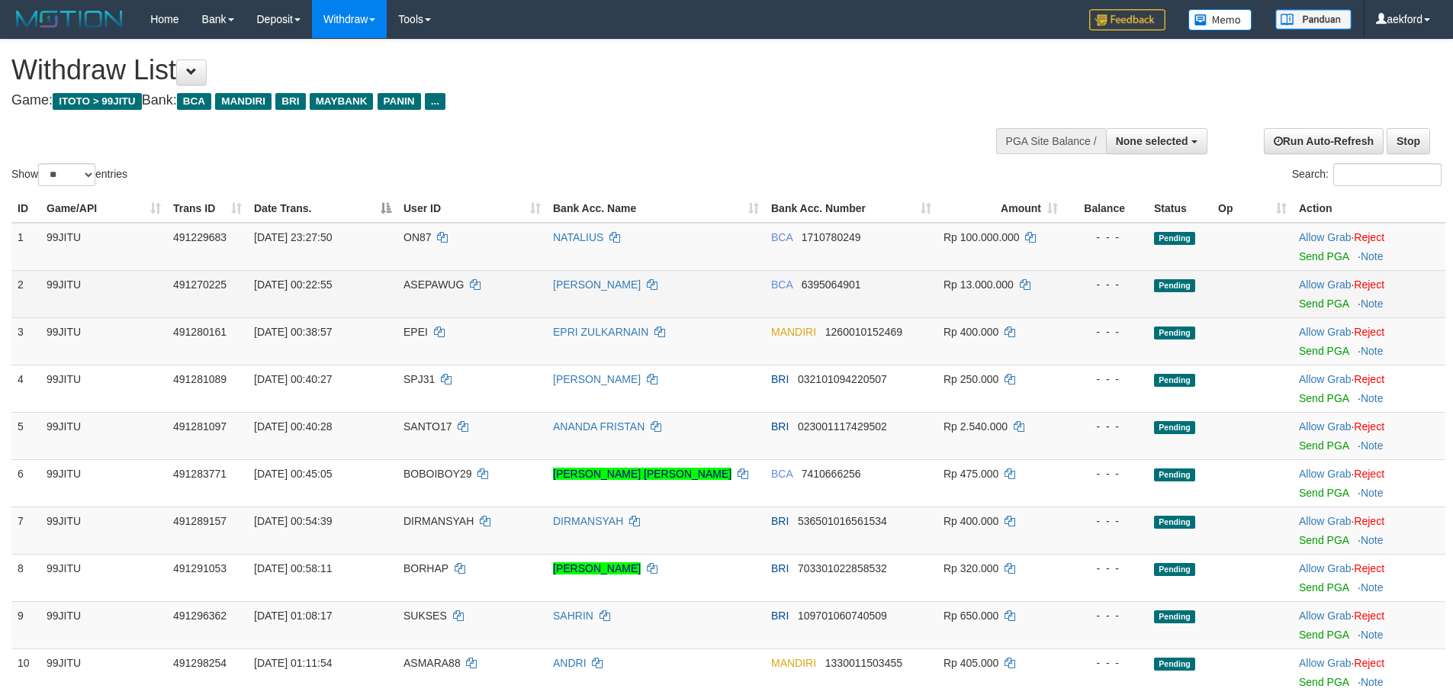
click at [407, 294] on td "ASEPAWUG" at bounding box center [471, 293] width 149 height 47
copy td "ASEPAWUG"
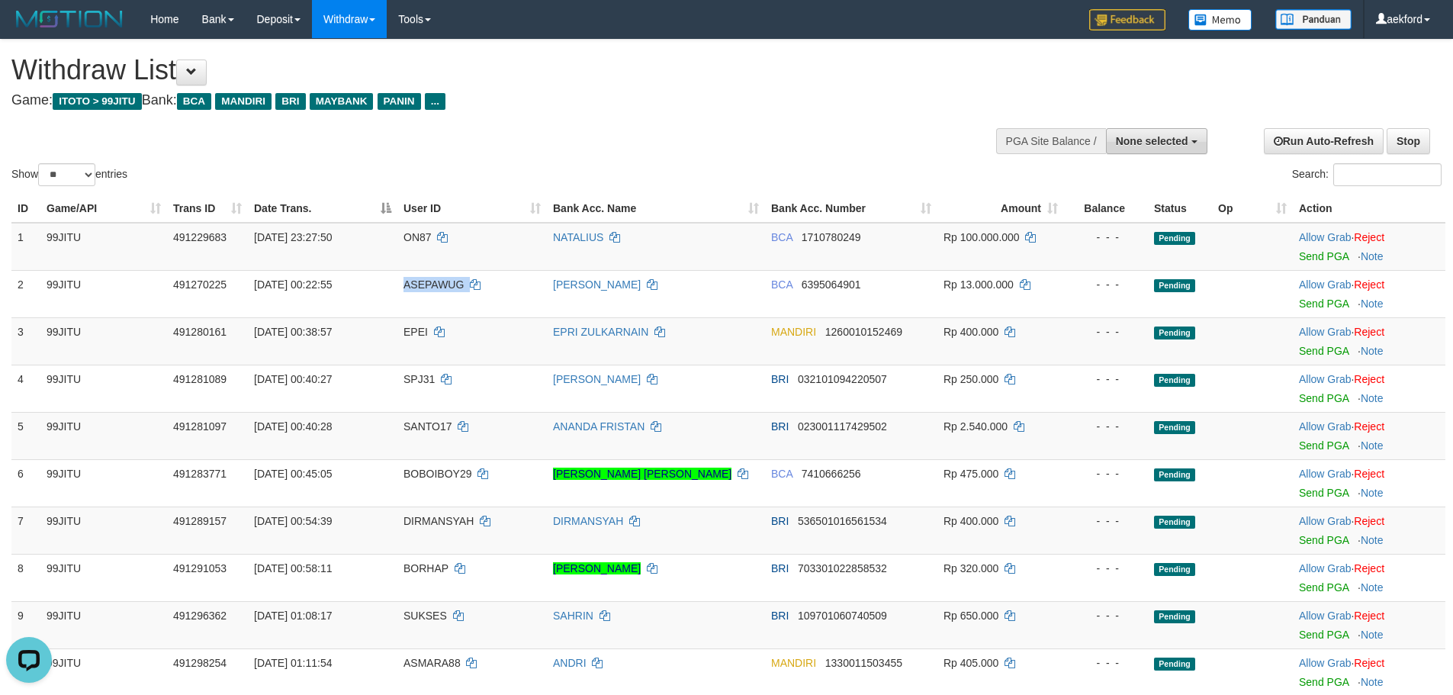
click at [1154, 147] on button "None selected" at bounding box center [1156, 141] width 101 height 26
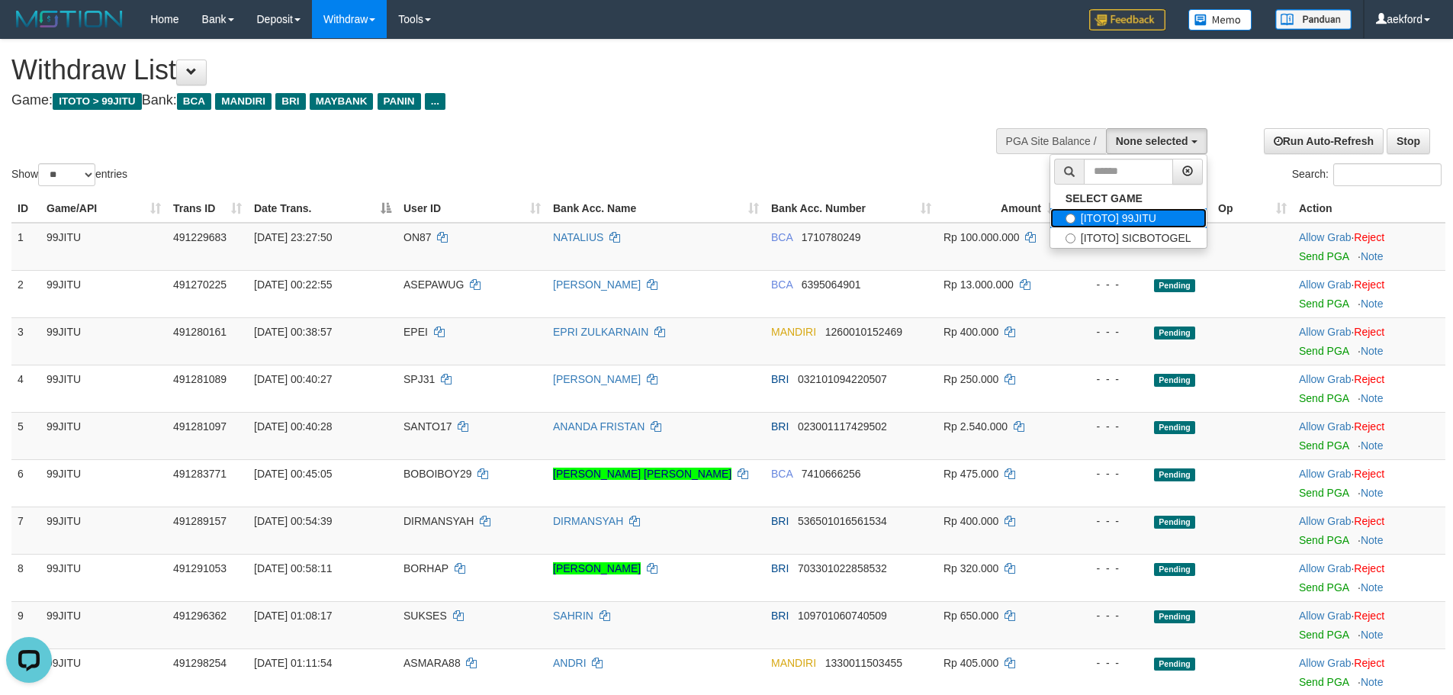
click at [1162, 213] on label "[ITOTO] 99JITU" at bounding box center [1128, 218] width 156 height 20
select select "***"
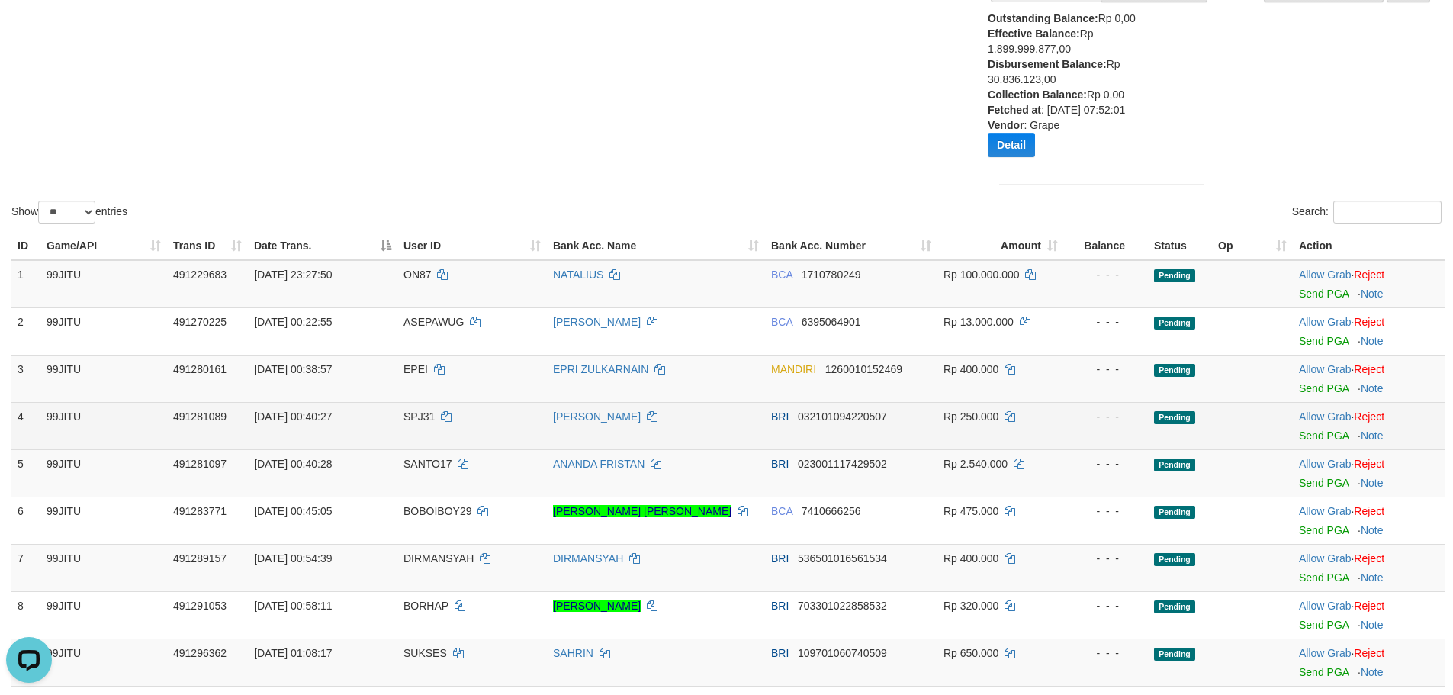
scroll to position [153, 0]
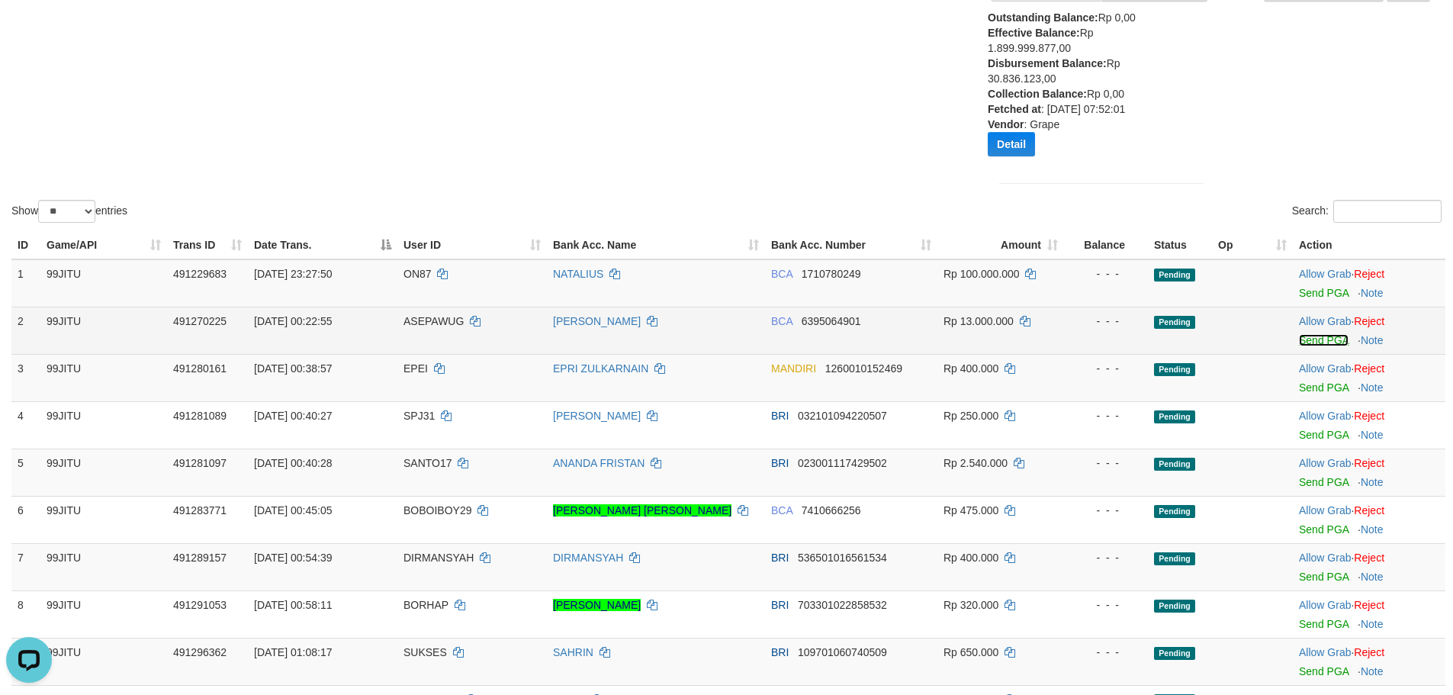
click at [1323, 342] on link "Send PGA" at bounding box center [1324, 340] width 50 height 12
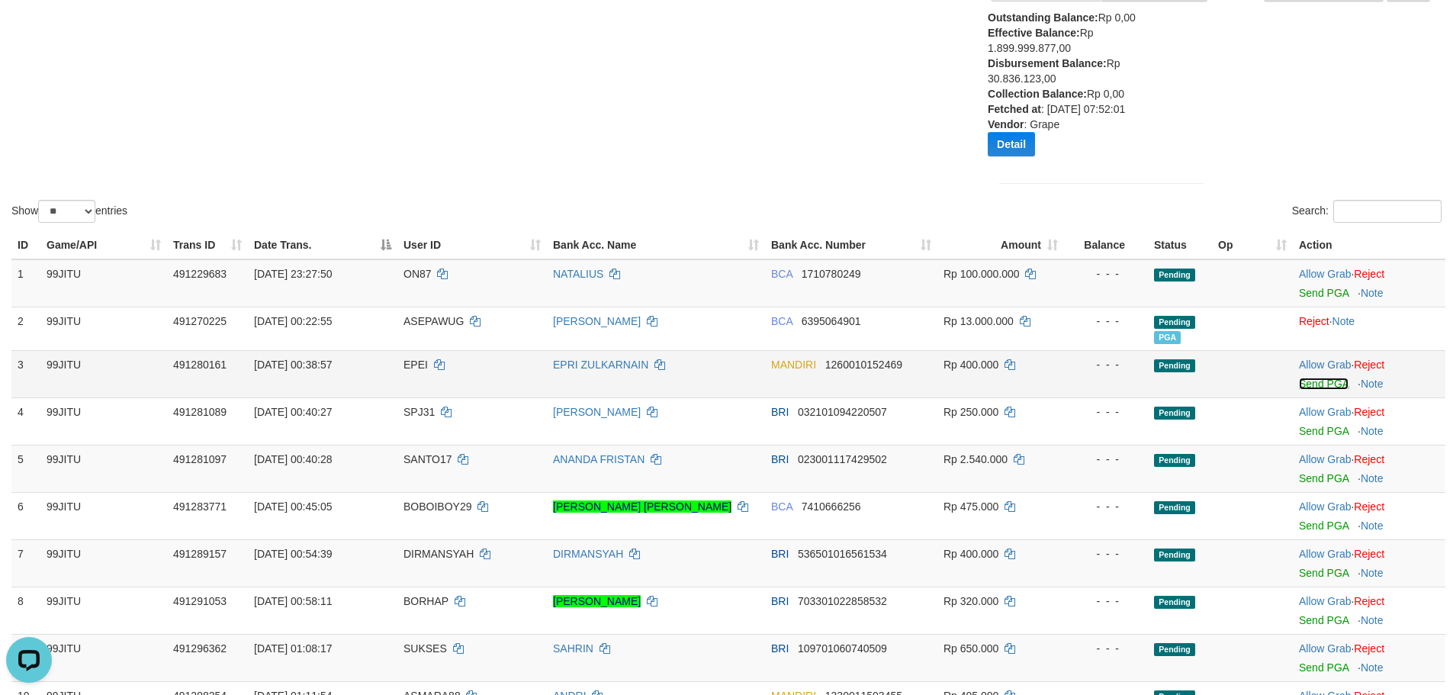
click at [1310, 382] on link "Send PGA" at bounding box center [1324, 384] width 50 height 12
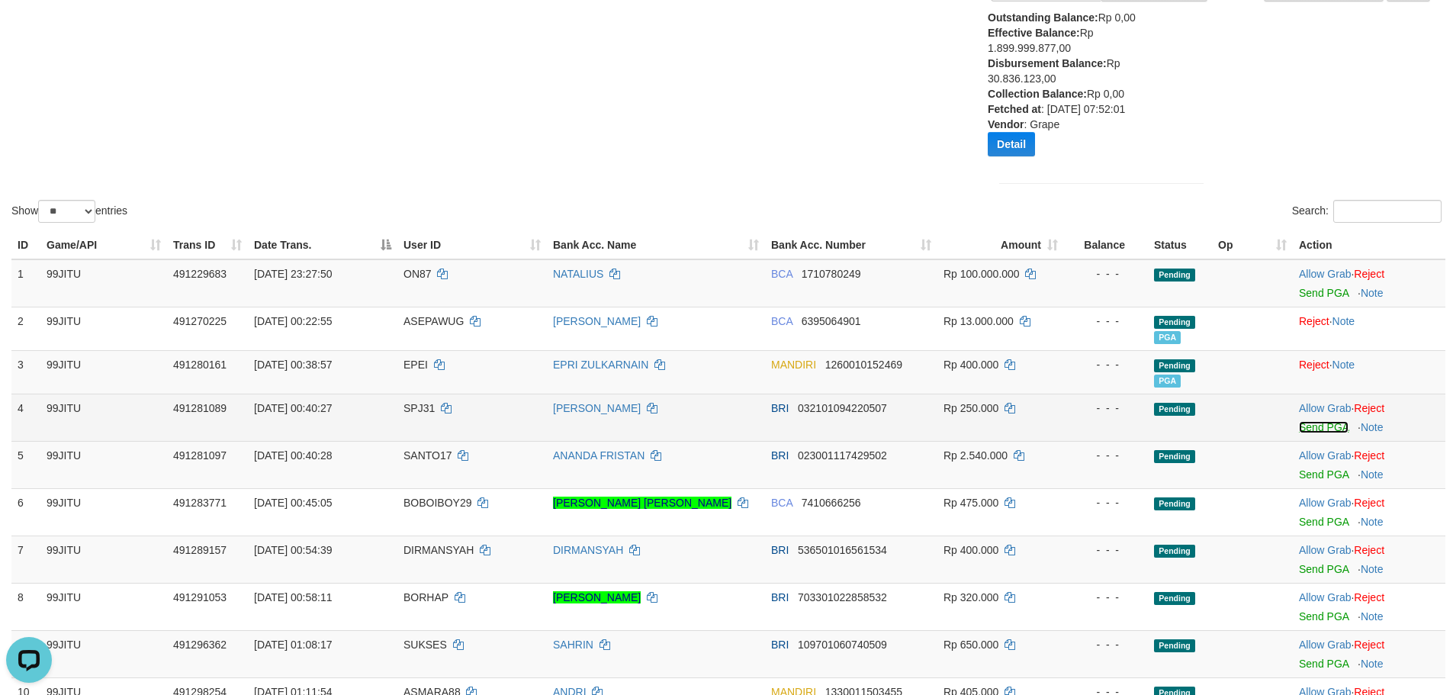
click at [1326, 430] on link "Send PGA" at bounding box center [1324, 427] width 50 height 12
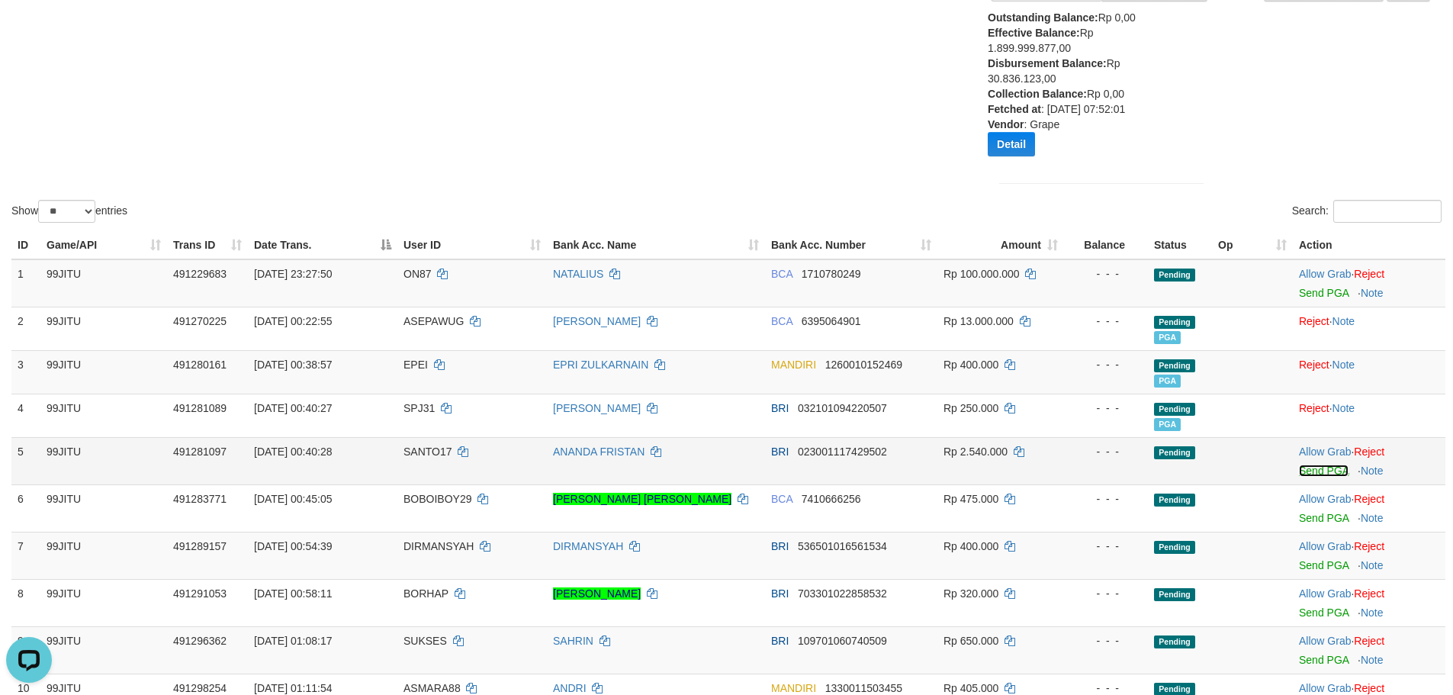
click at [1306, 471] on link "Send PGA" at bounding box center [1324, 470] width 50 height 12
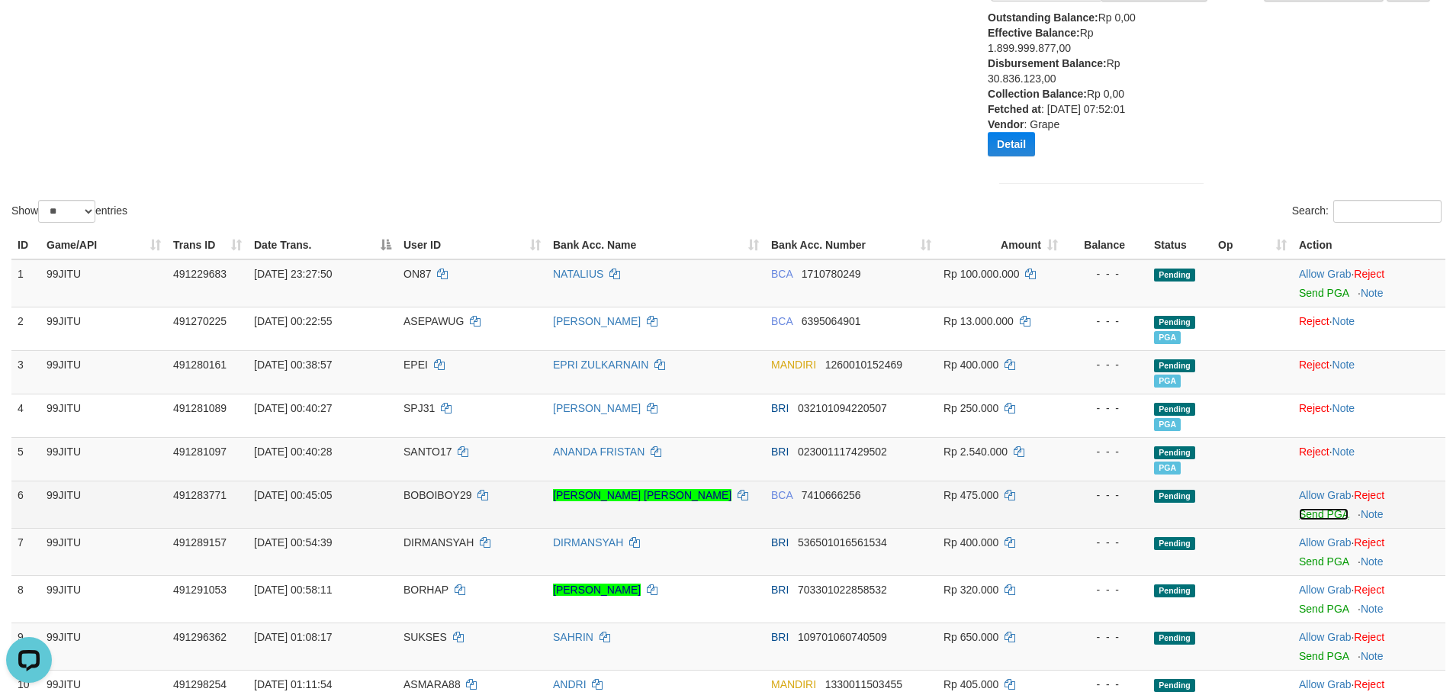
click at [1307, 515] on link "Send PGA" at bounding box center [1324, 514] width 50 height 12
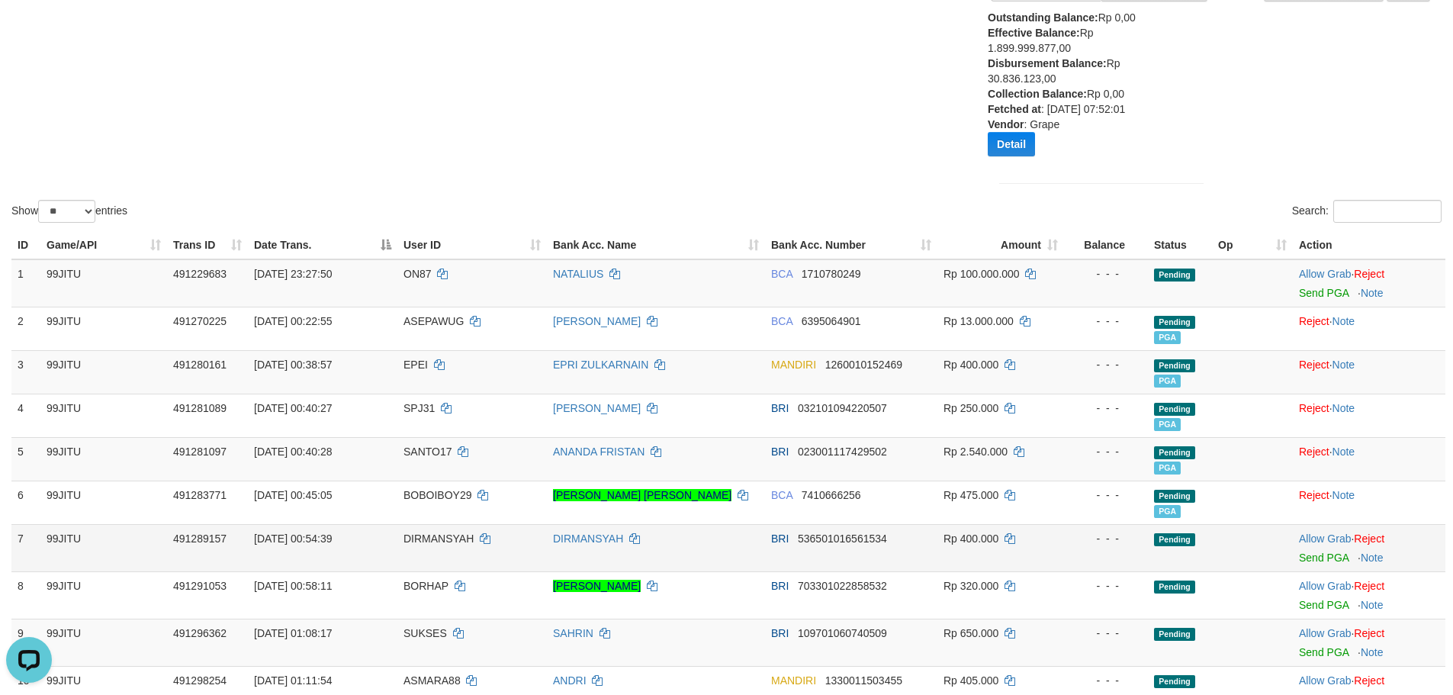
click at [1309, 564] on td "Allow Grab · Reject Send PGA · Note" at bounding box center [1369, 547] width 153 height 47
click at [1310, 563] on link "Send PGA" at bounding box center [1324, 557] width 50 height 12
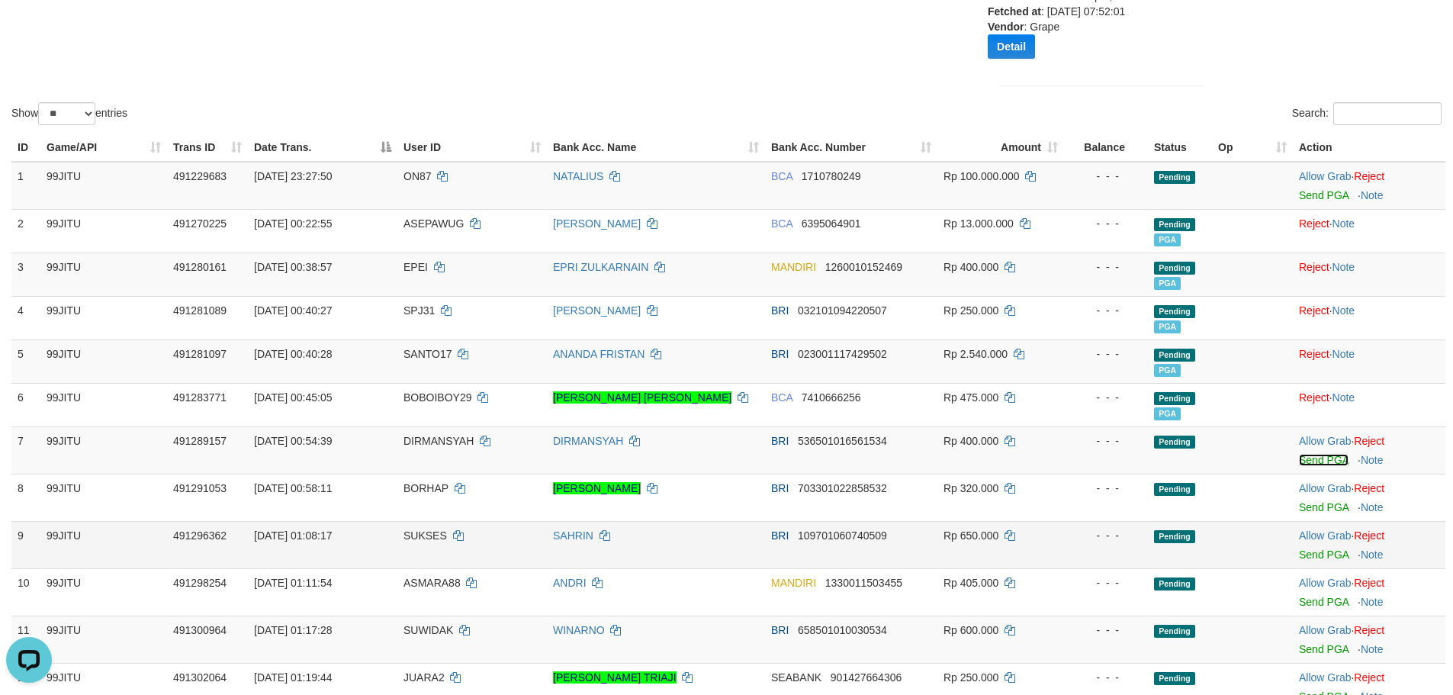
scroll to position [305, 0]
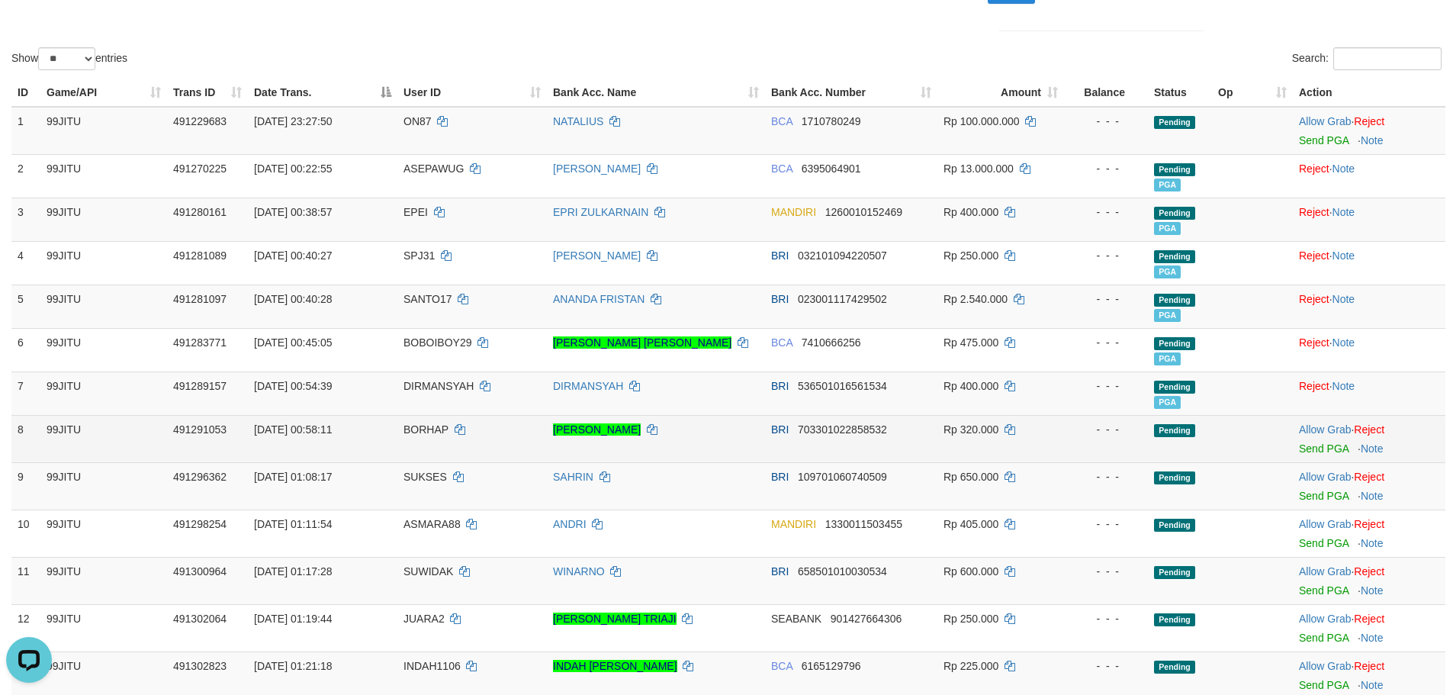
click at [1311, 455] on td "Allow Grab · Reject Send PGA · Note" at bounding box center [1369, 438] width 153 height 47
click at [1311, 454] on link "Send PGA" at bounding box center [1324, 448] width 50 height 12
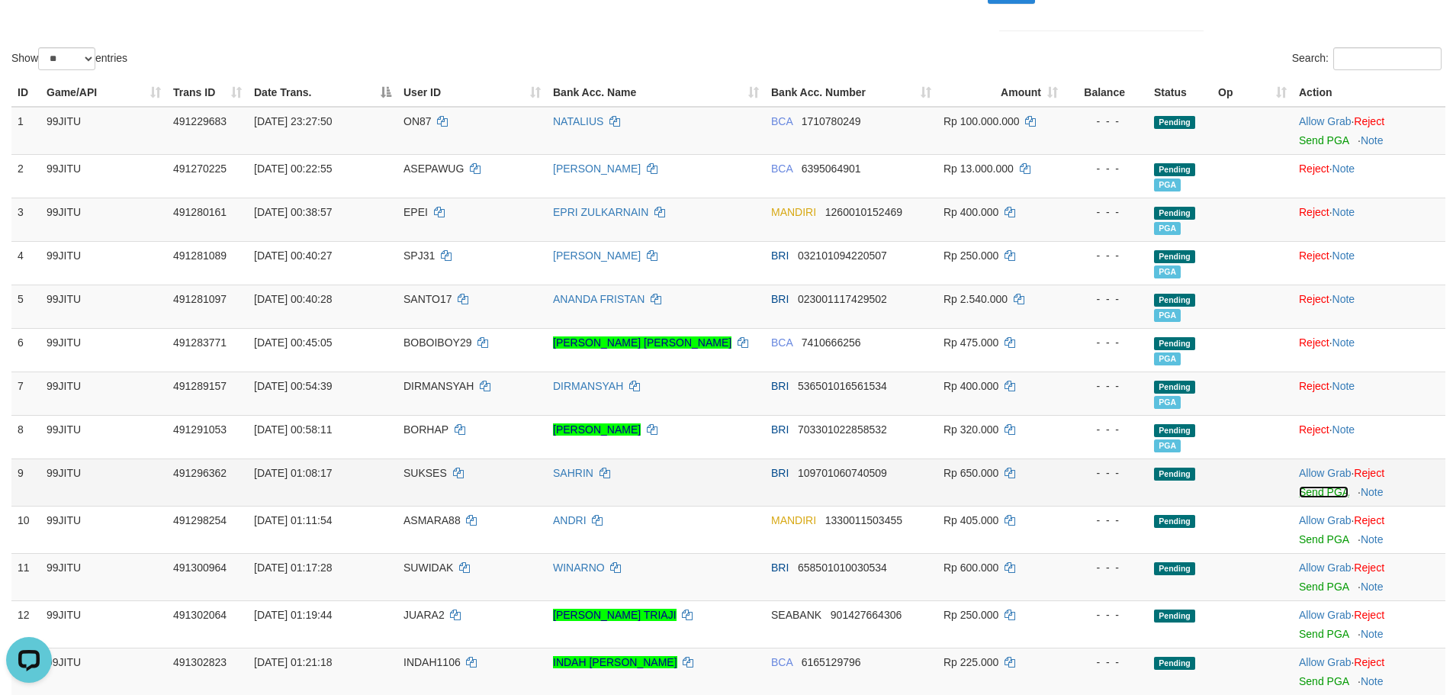
click at [1309, 489] on link "Send PGA" at bounding box center [1324, 492] width 50 height 12
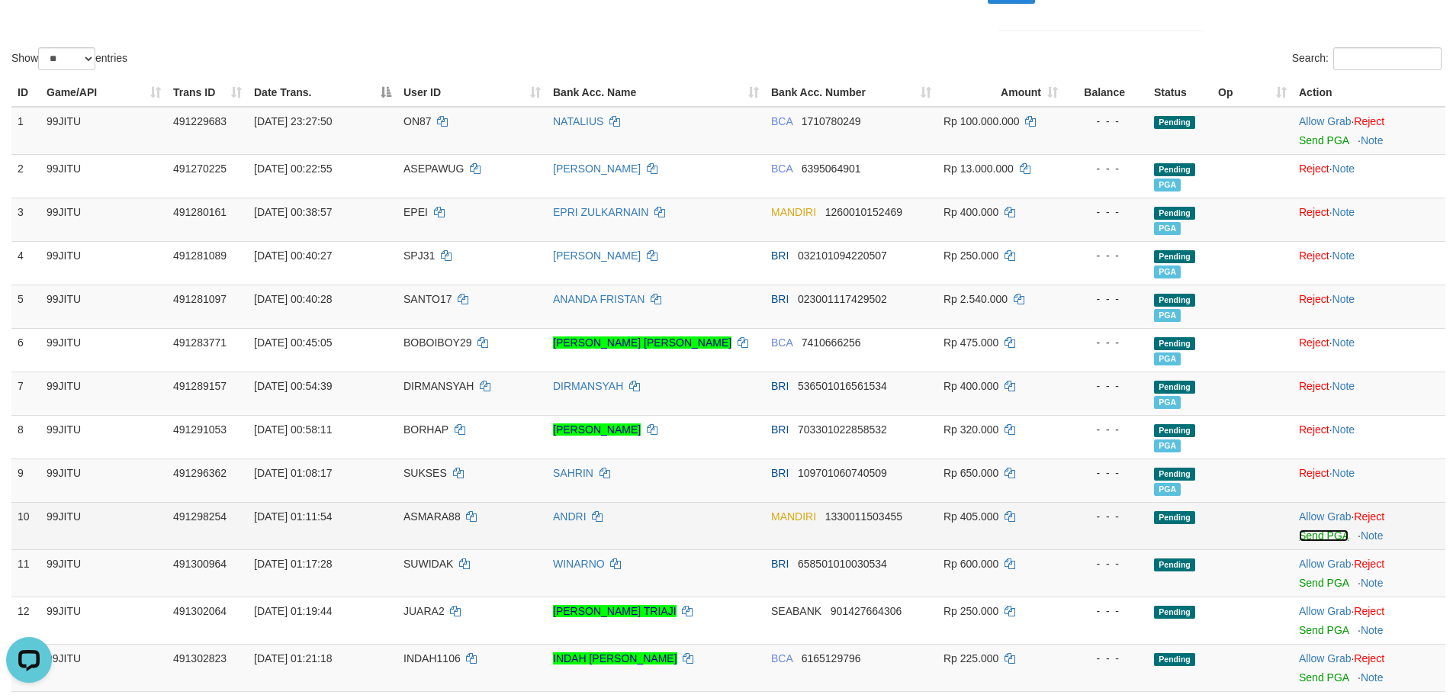
click at [1307, 531] on link "Send PGA" at bounding box center [1324, 535] width 50 height 12
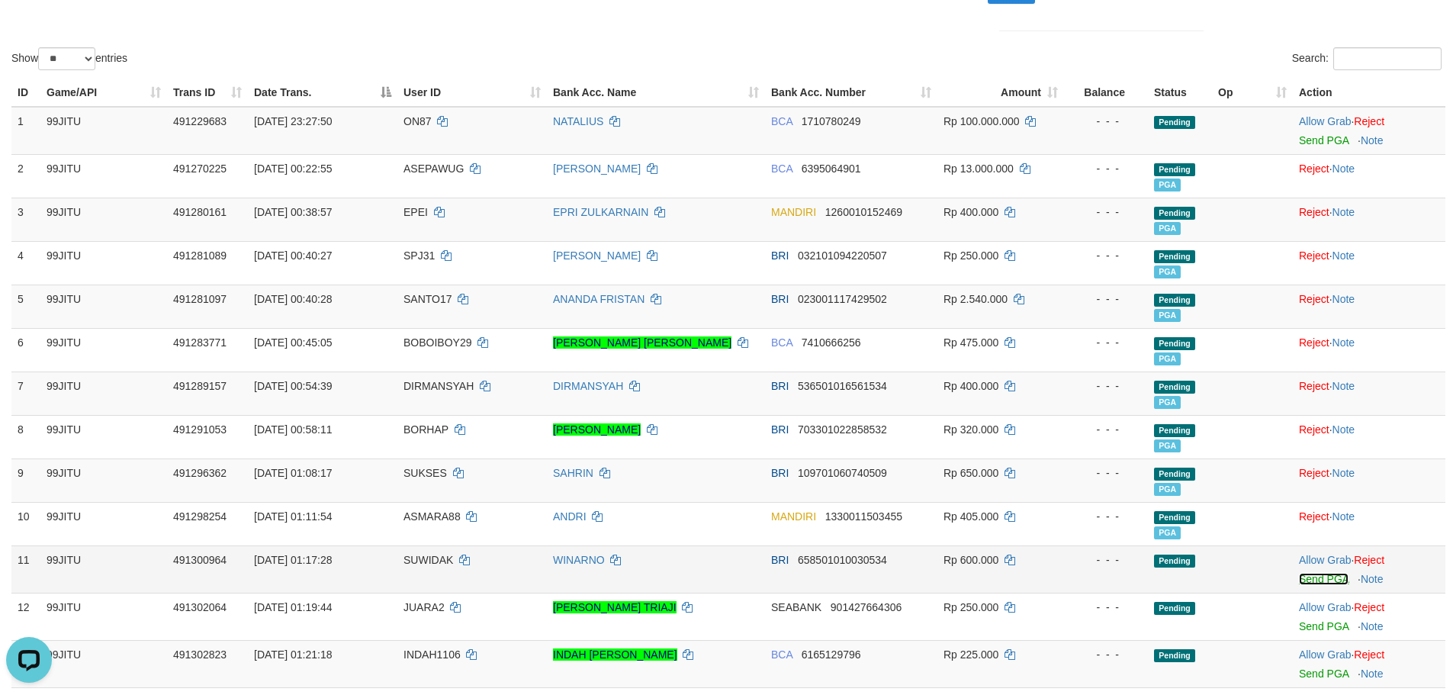
click at [1309, 582] on link "Send PGA" at bounding box center [1324, 579] width 50 height 12
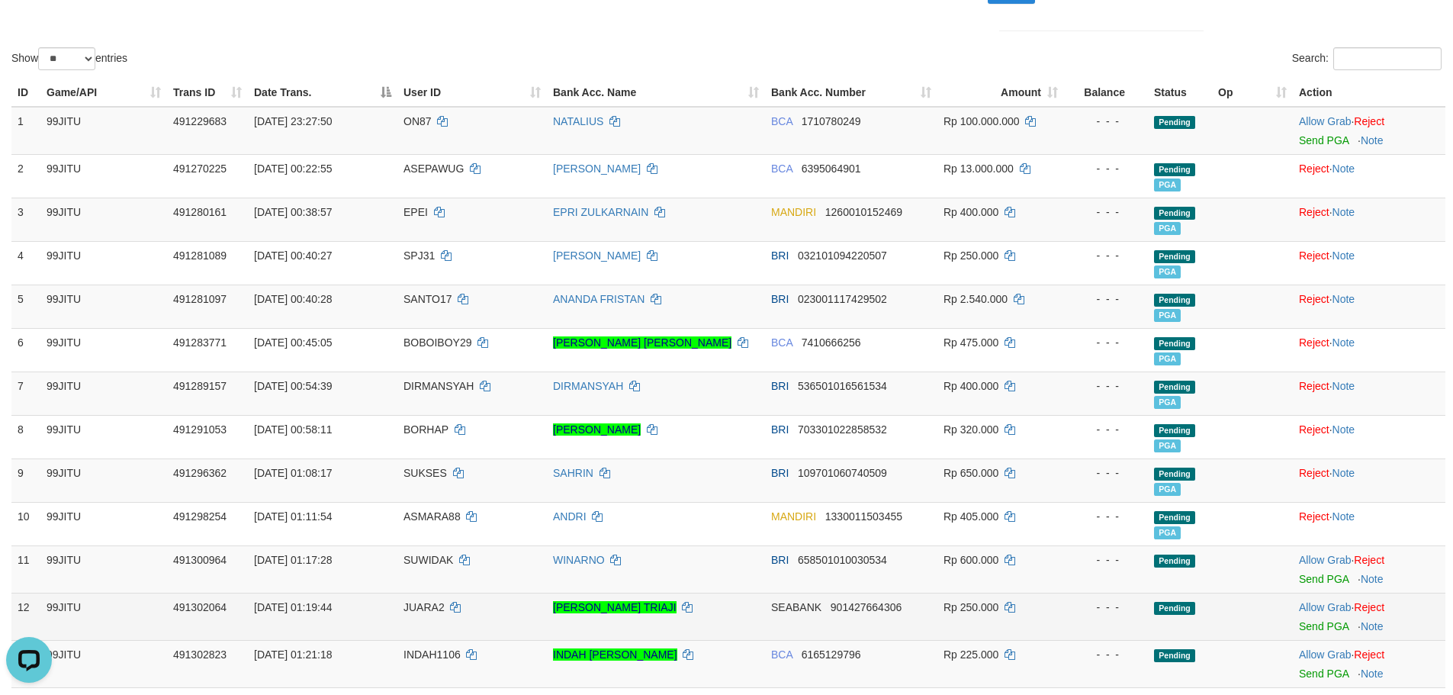
click at [413, 611] on span "JUARA2" at bounding box center [423, 607] width 41 height 12
click at [413, 611] on td "JUARA2" at bounding box center [471, 616] width 149 height 47
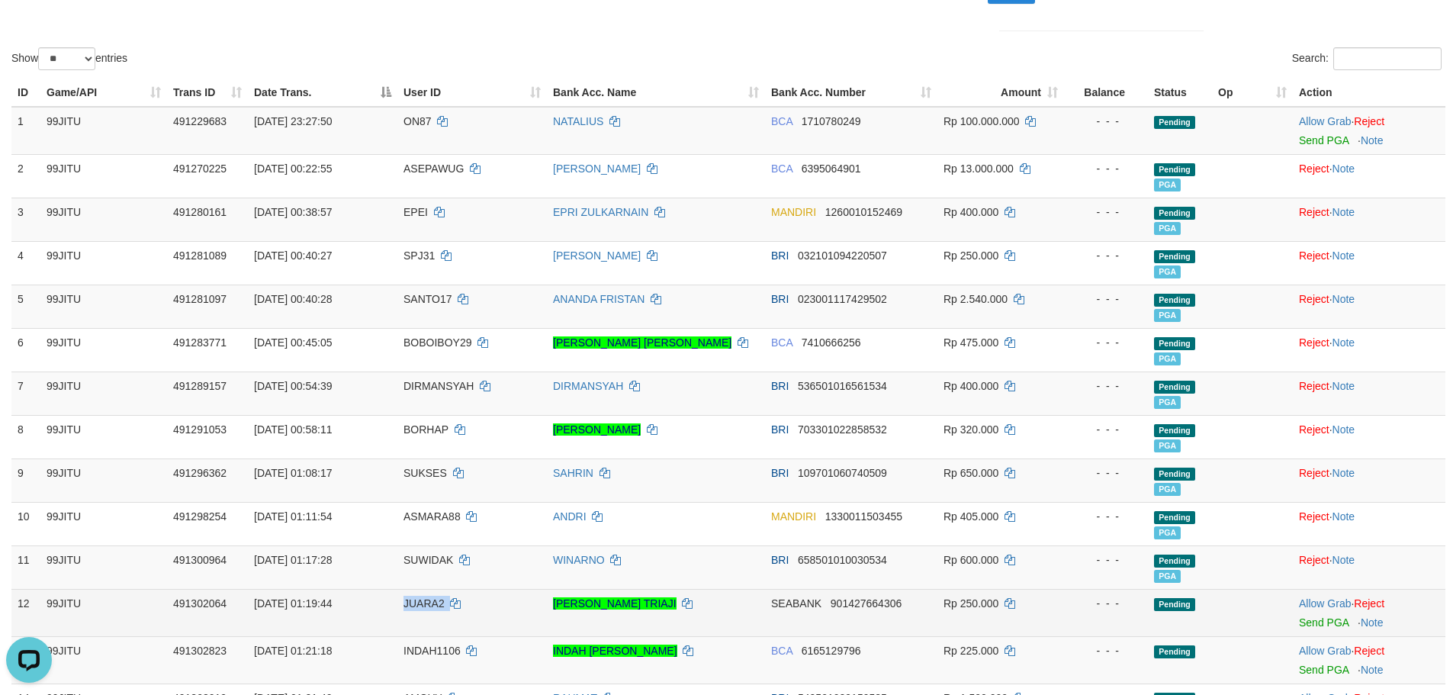
copy td "JUARA2"
click at [1323, 619] on link "Send PGA" at bounding box center [1324, 622] width 50 height 12
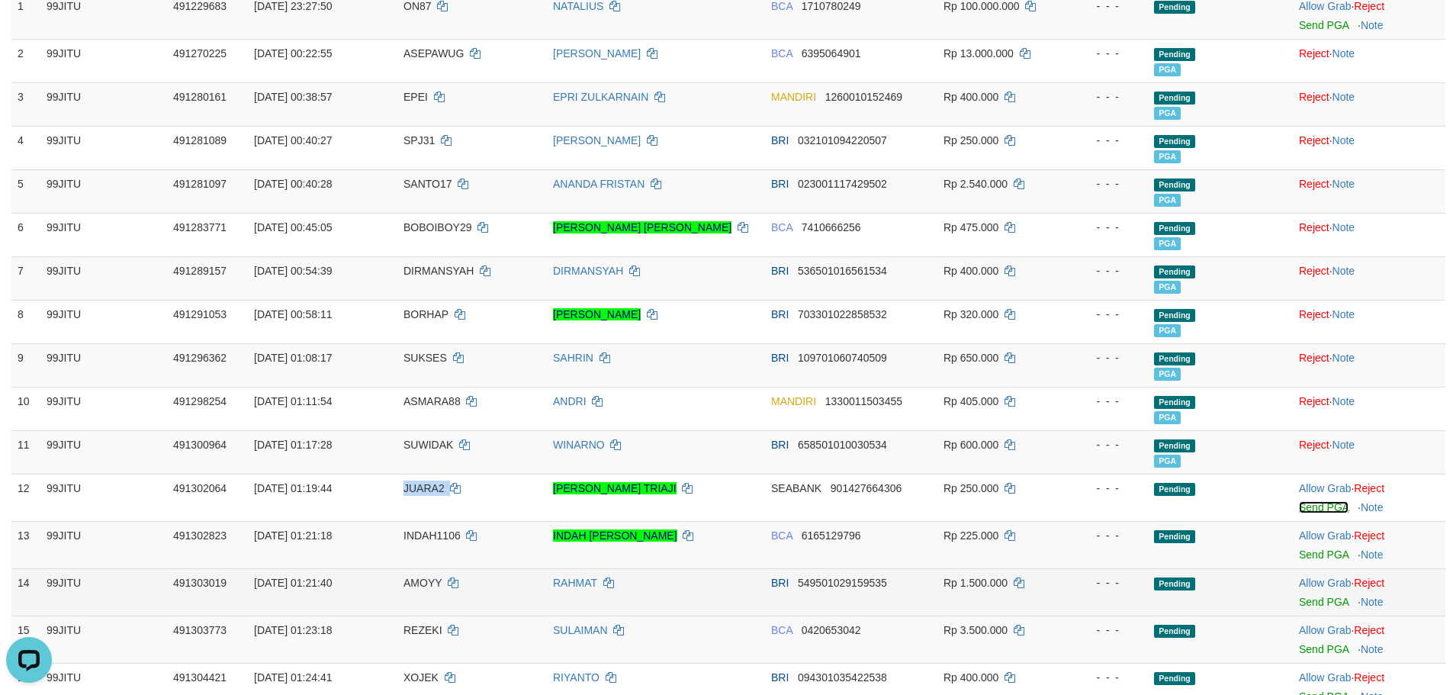
scroll to position [458, 0]
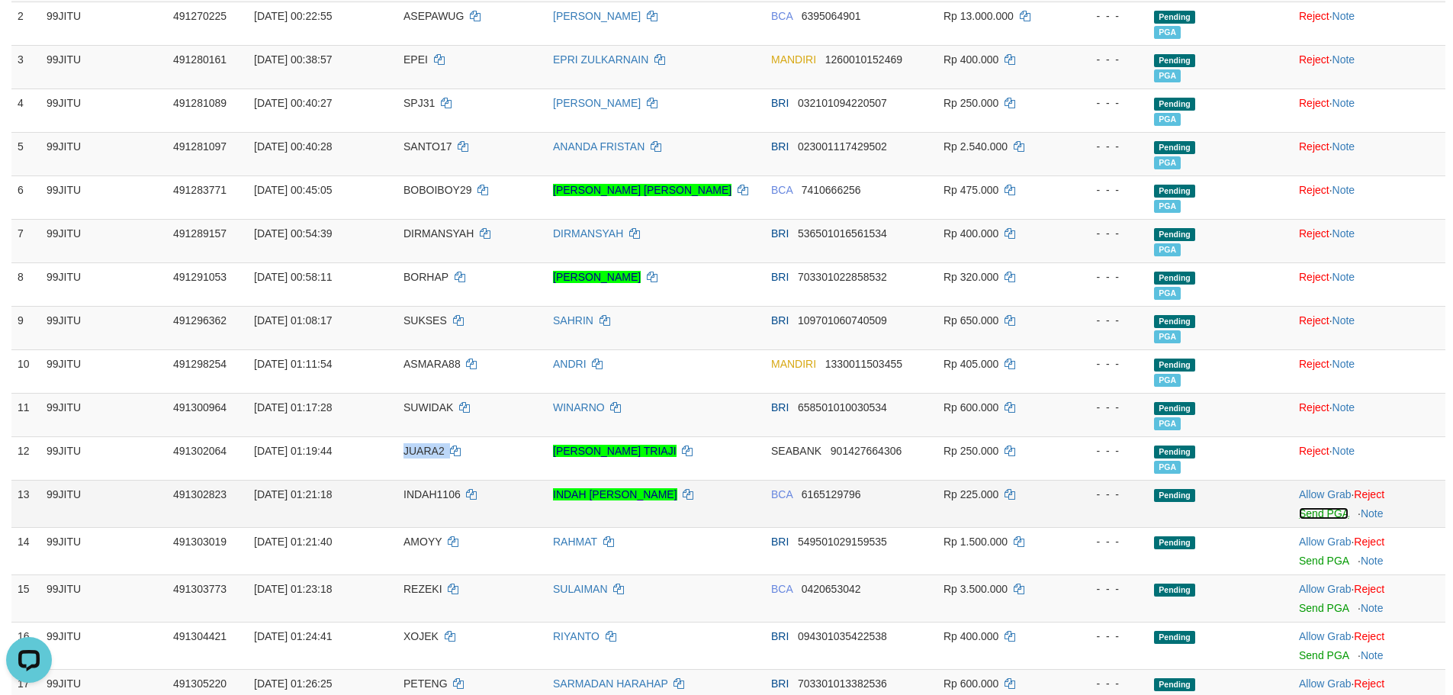
click at [1318, 511] on link "Send PGA" at bounding box center [1324, 513] width 50 height 12
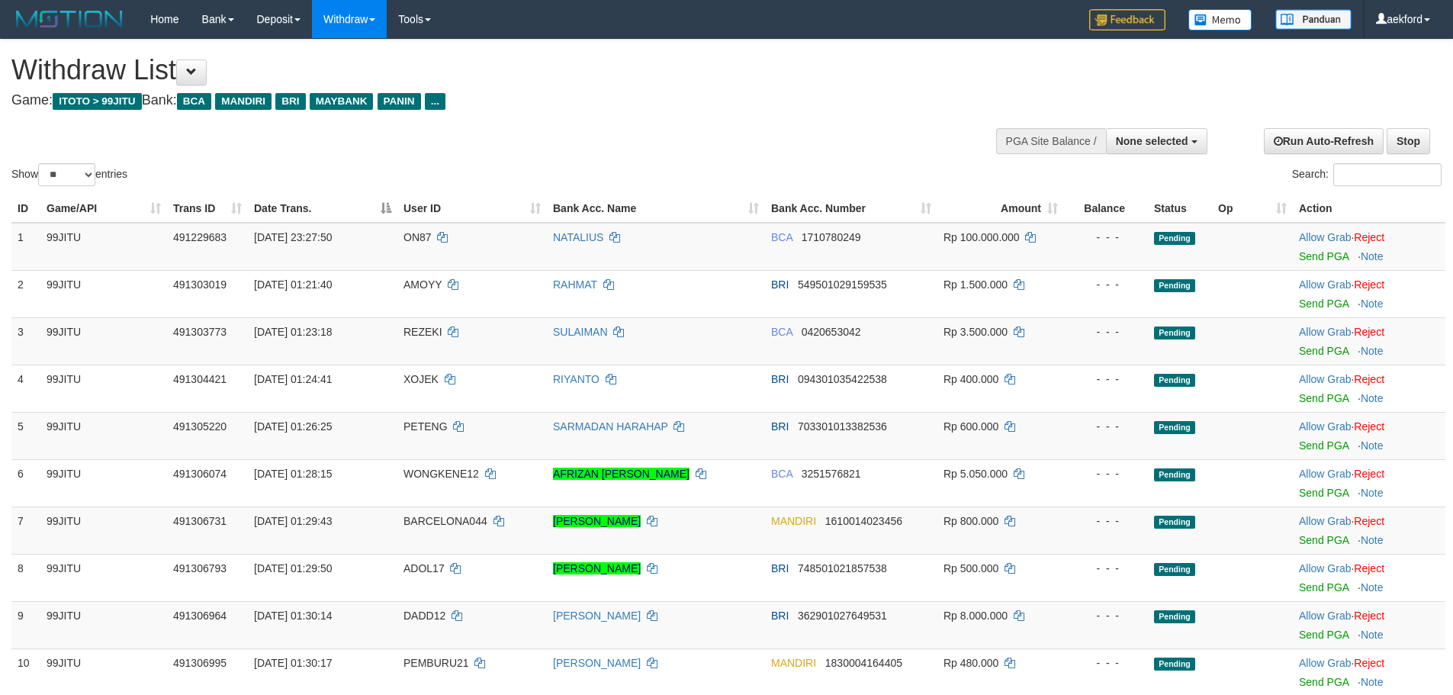
select select
select select "**"
click at [1150, 135] on span "None selected" at bounding box center [1152, 141] width 72 height 12
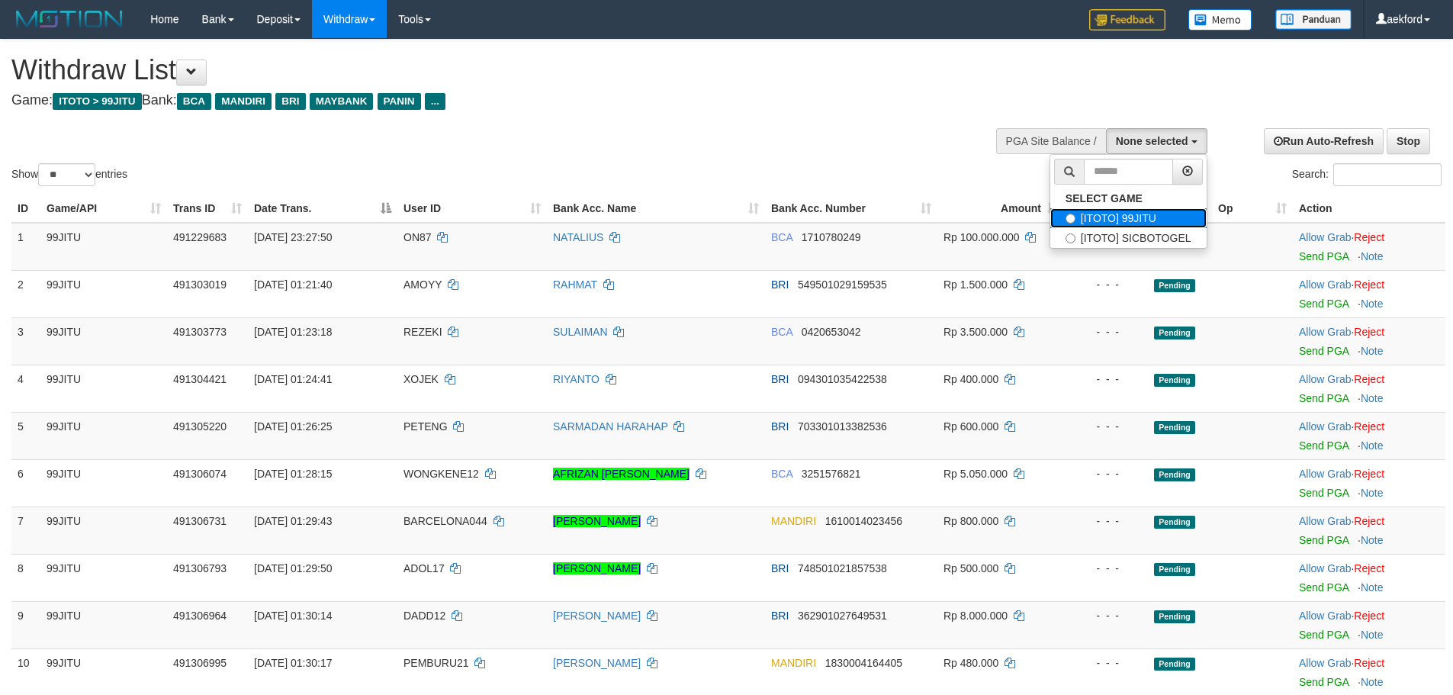
click at [1151, 215] on label "[ITOTO] 99JITU" at bounding box center [1128, 218] width 156 height 20
select select "***"
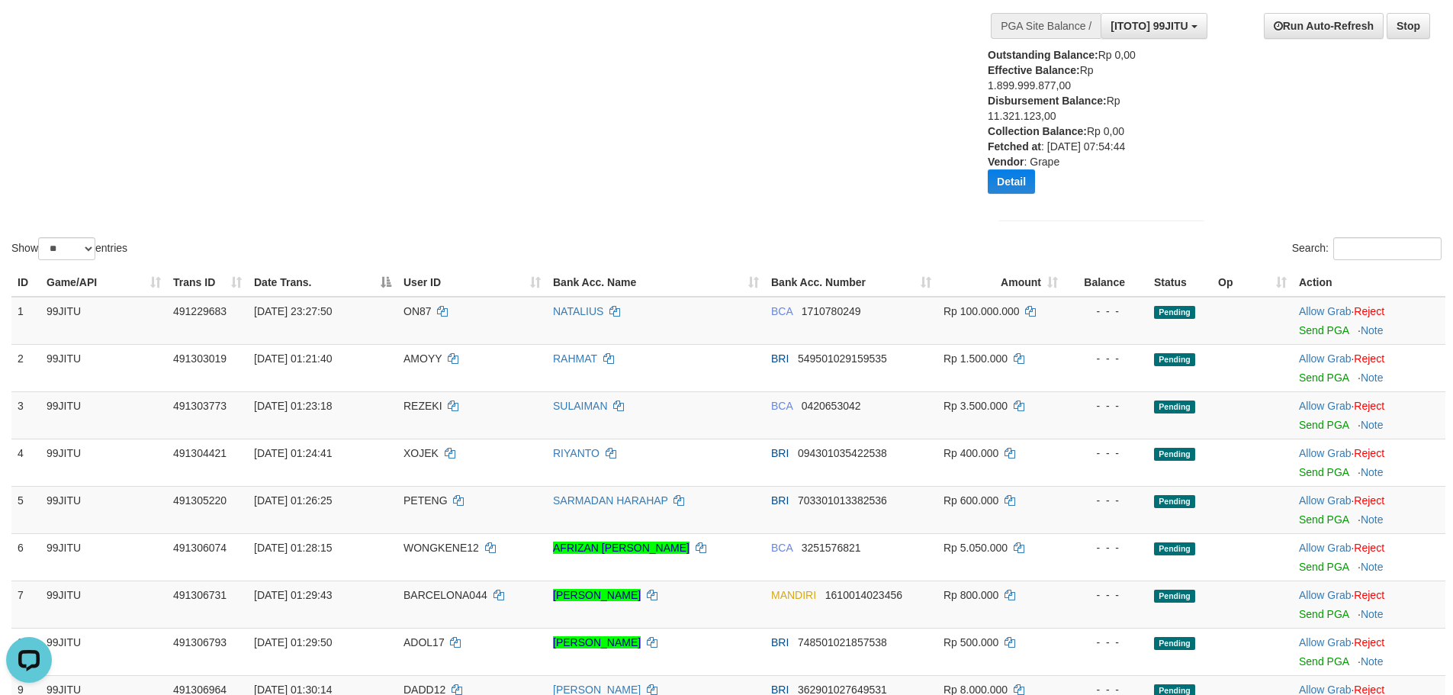
scroll to position [153, 0]
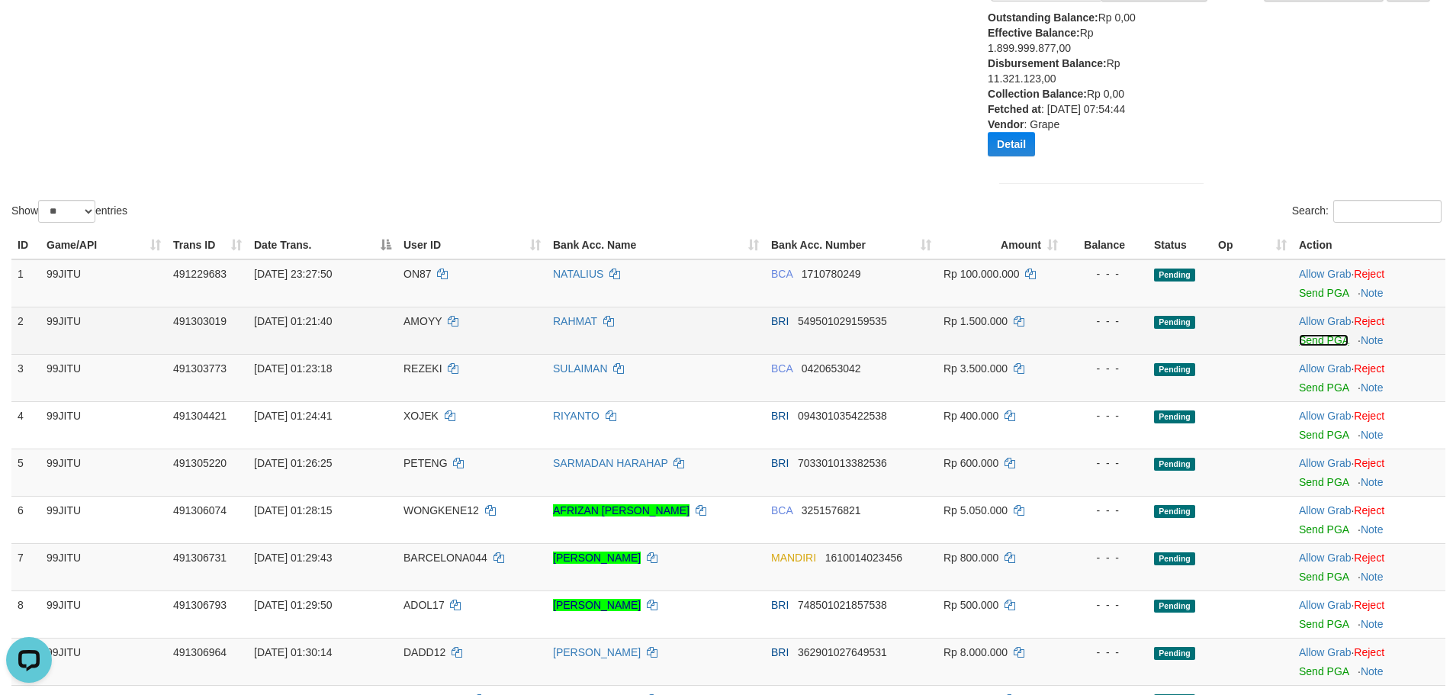
click at [1313, 337] on link "Send PGA" at bounding box center [1324, 340] width 50 height 12
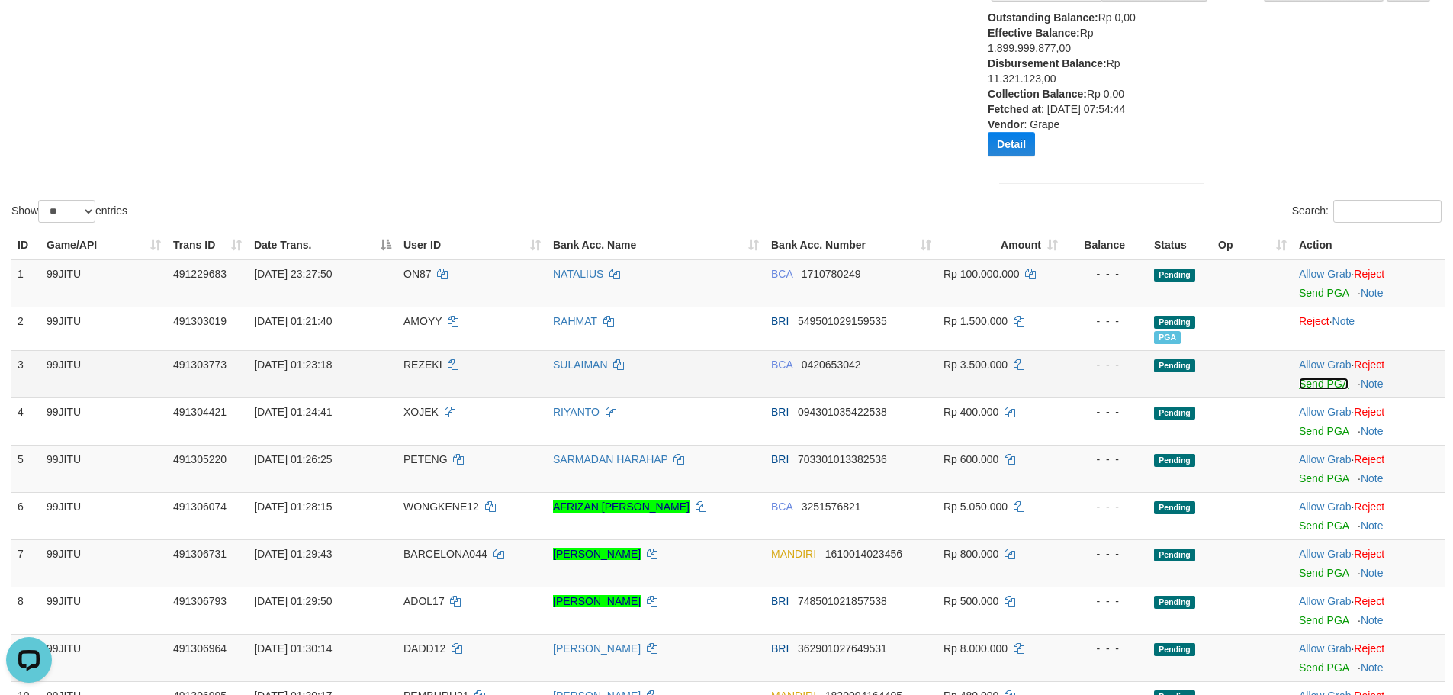
click at [1312, 381] on link "Send PGA" at bounding box center [1324, 384] width 50 height 12
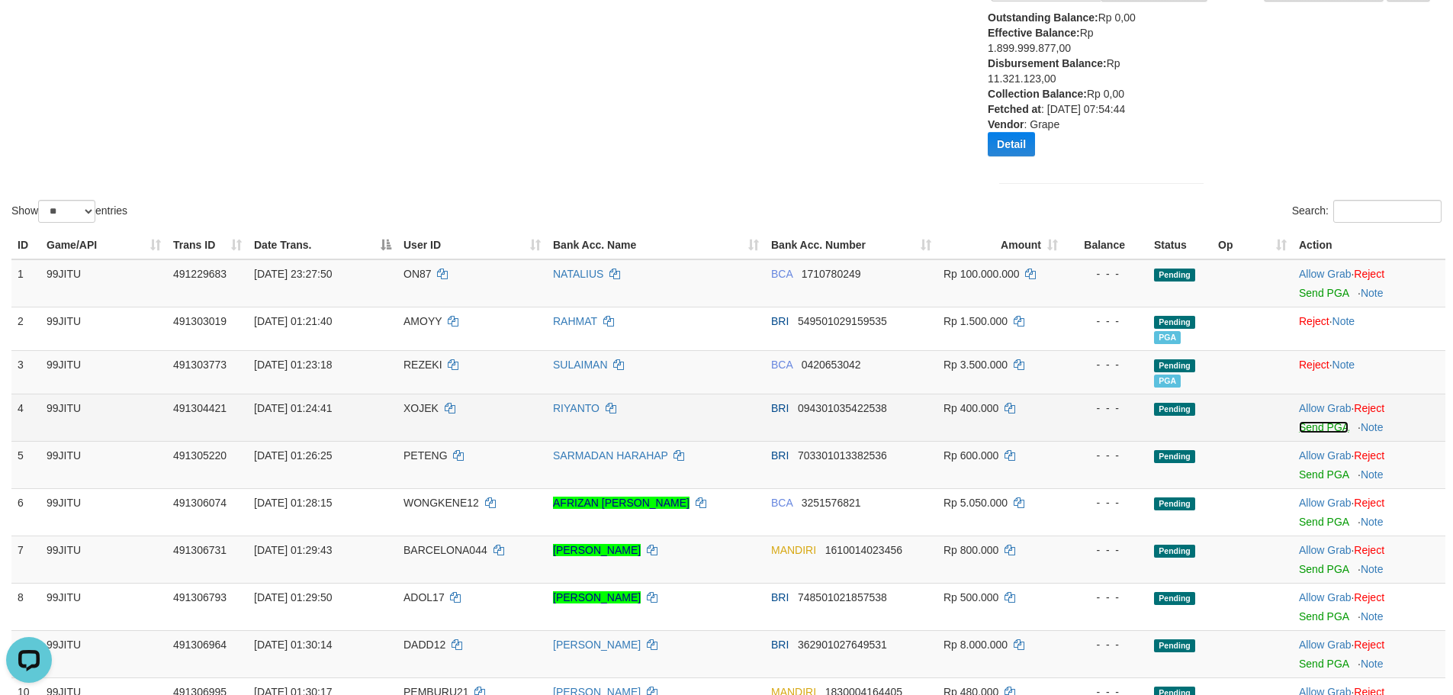
click at [1307, 427] on link "Send PGA" at bounding box center [1324, 427] width 50 height 12
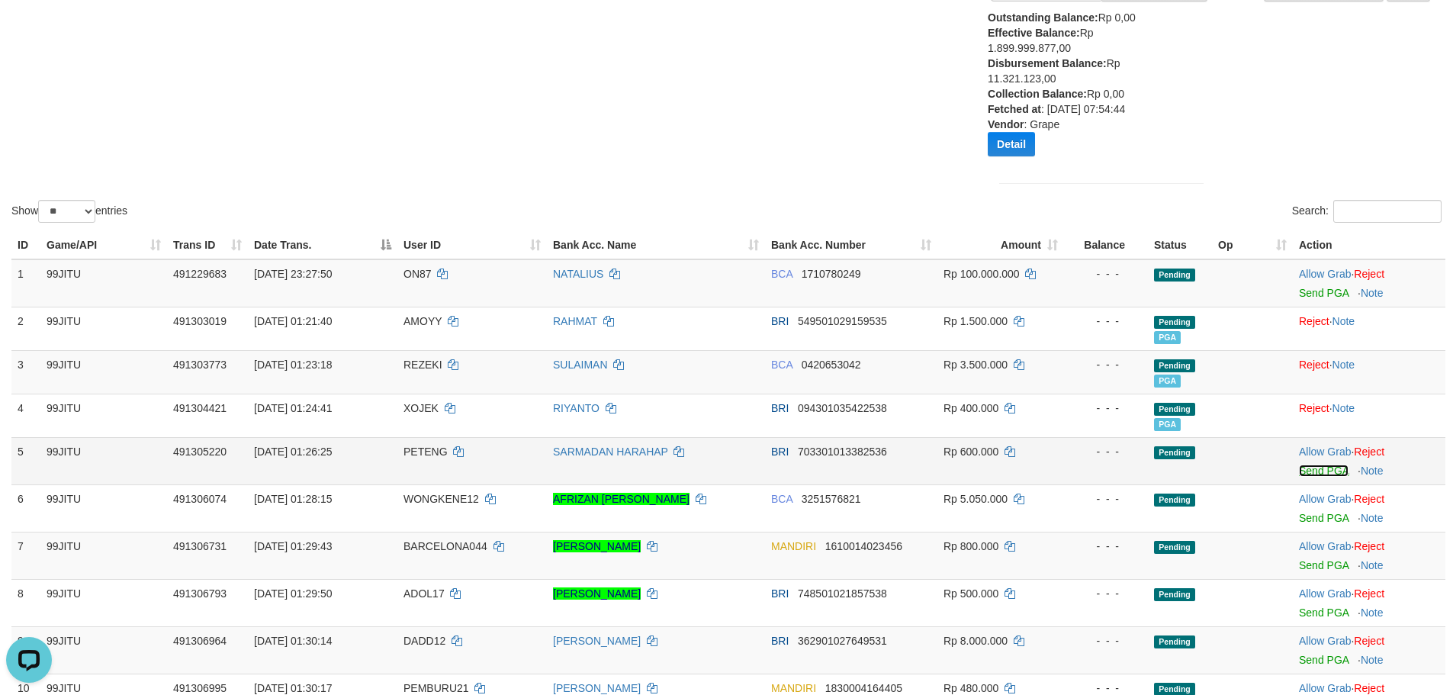
click at [1309, 468] on link "Send PGA" at bounding box center [1324, 470] width 50 height 12
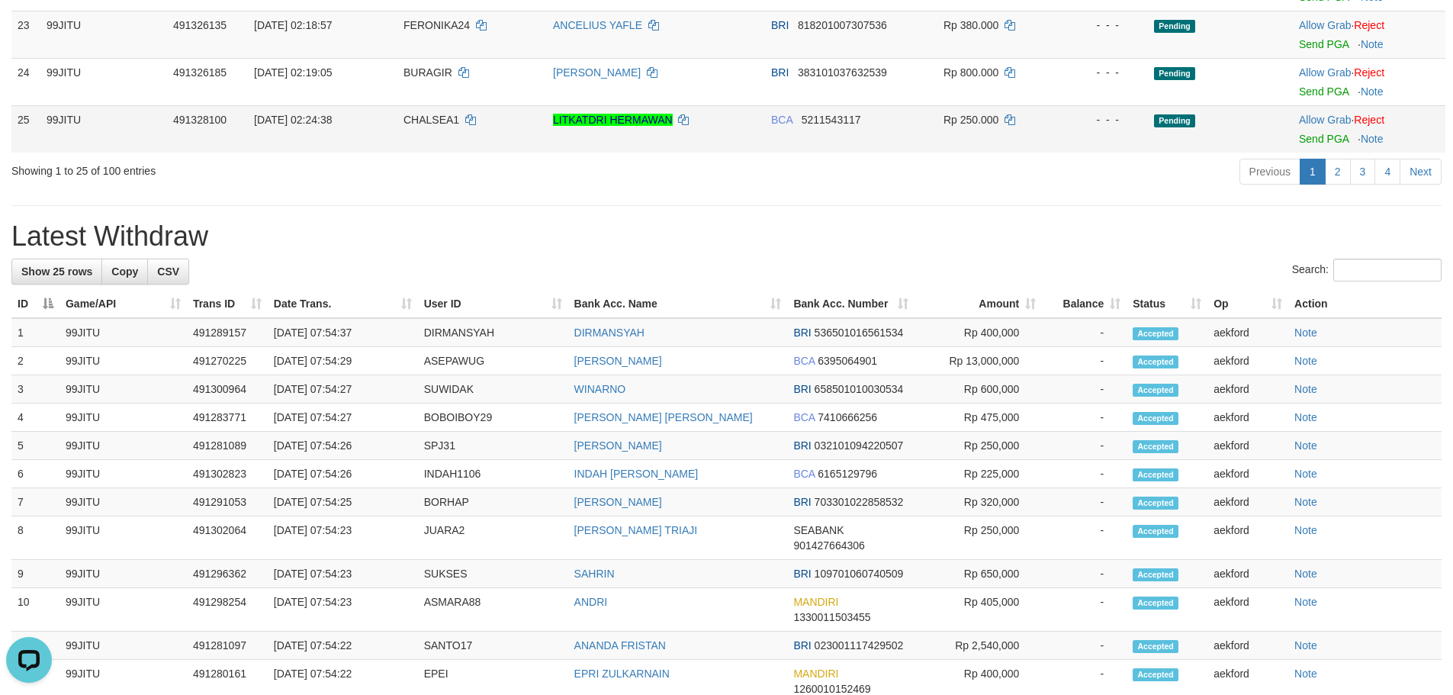
scroll to position [1286, 0]
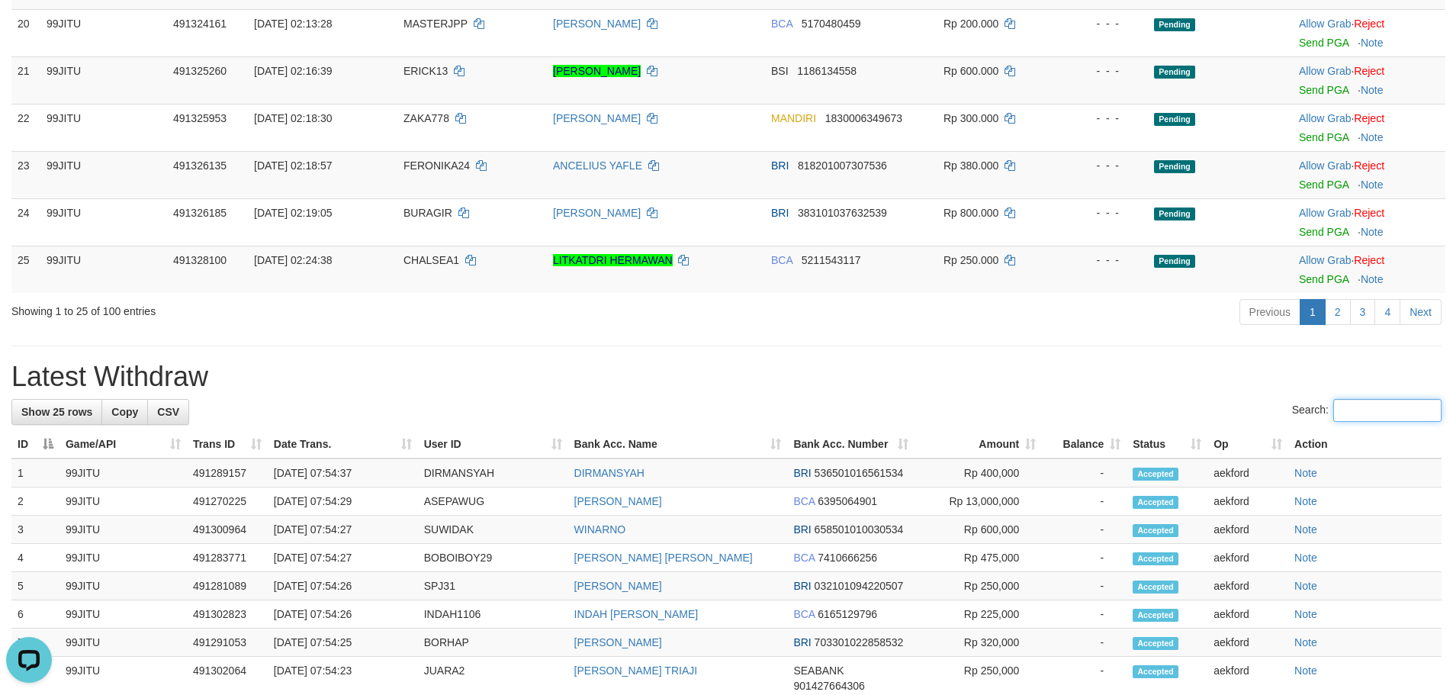
click at [1370, 405] on input "Search:" at bounding box center [1387, 410] width 108 height 23
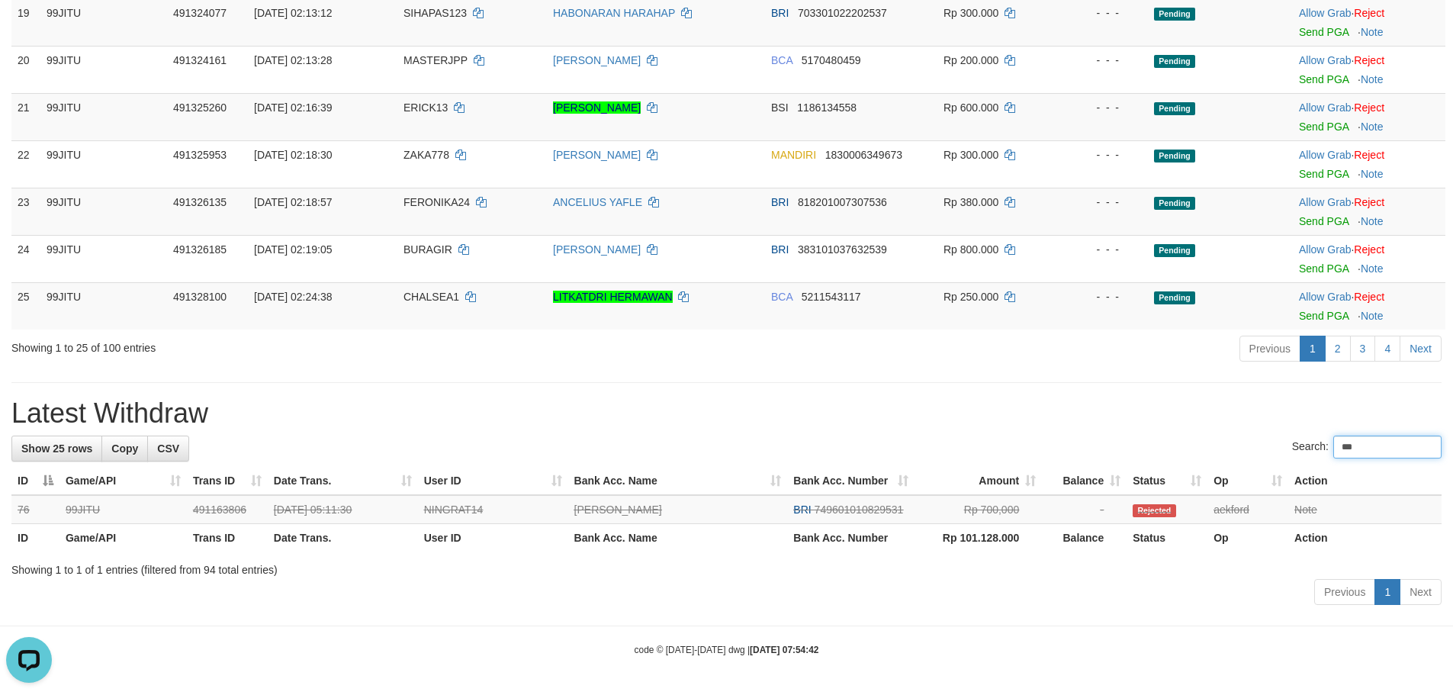
scroll to position [1249, 0]
type input "*******"
click at [1307, 505] on link "Note" at bounding box center [1305, 509] width 23 height 12
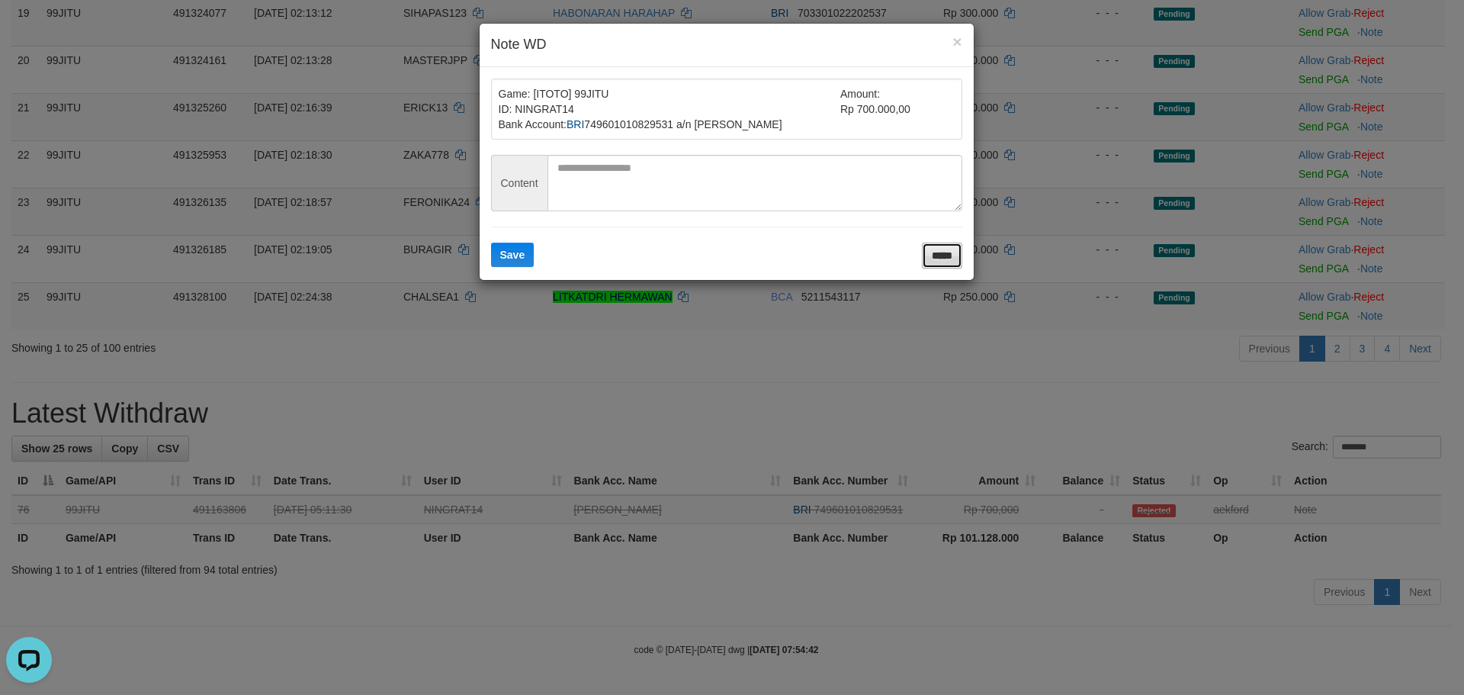
click at [927, 265] on input "*****" at bounding box center [942, 256] width 40 height 26
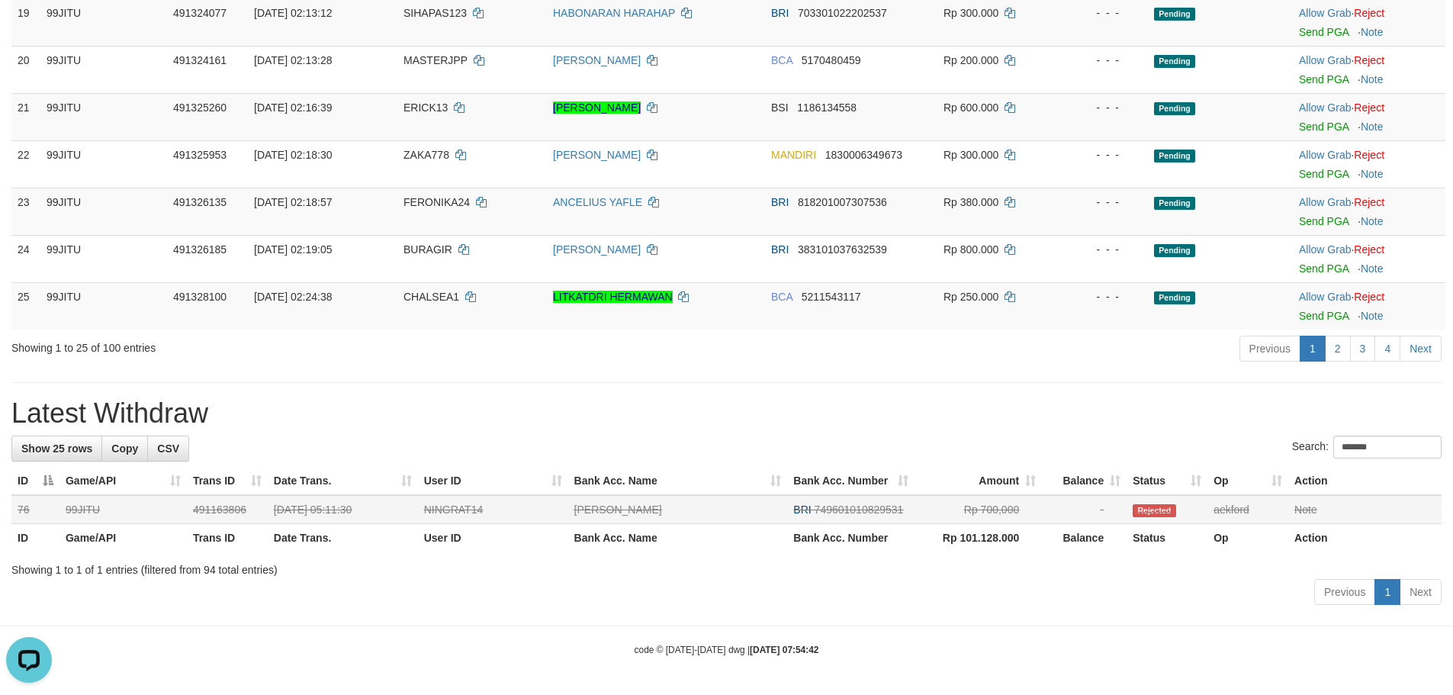
click at [460, 512] on td "NINGRAT14" at bounding box center [493, 509] width 150 height 29
copy td "NINGRAT14"
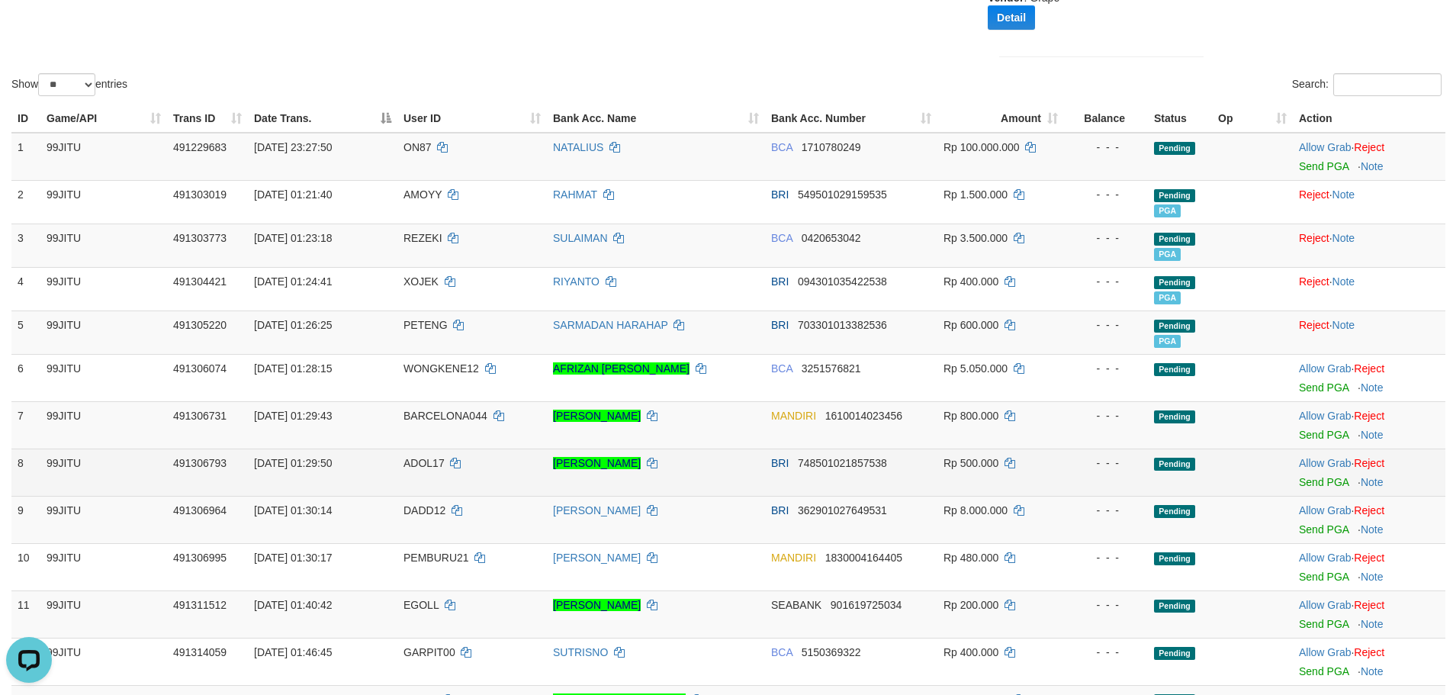
scroll to position [334, 0]
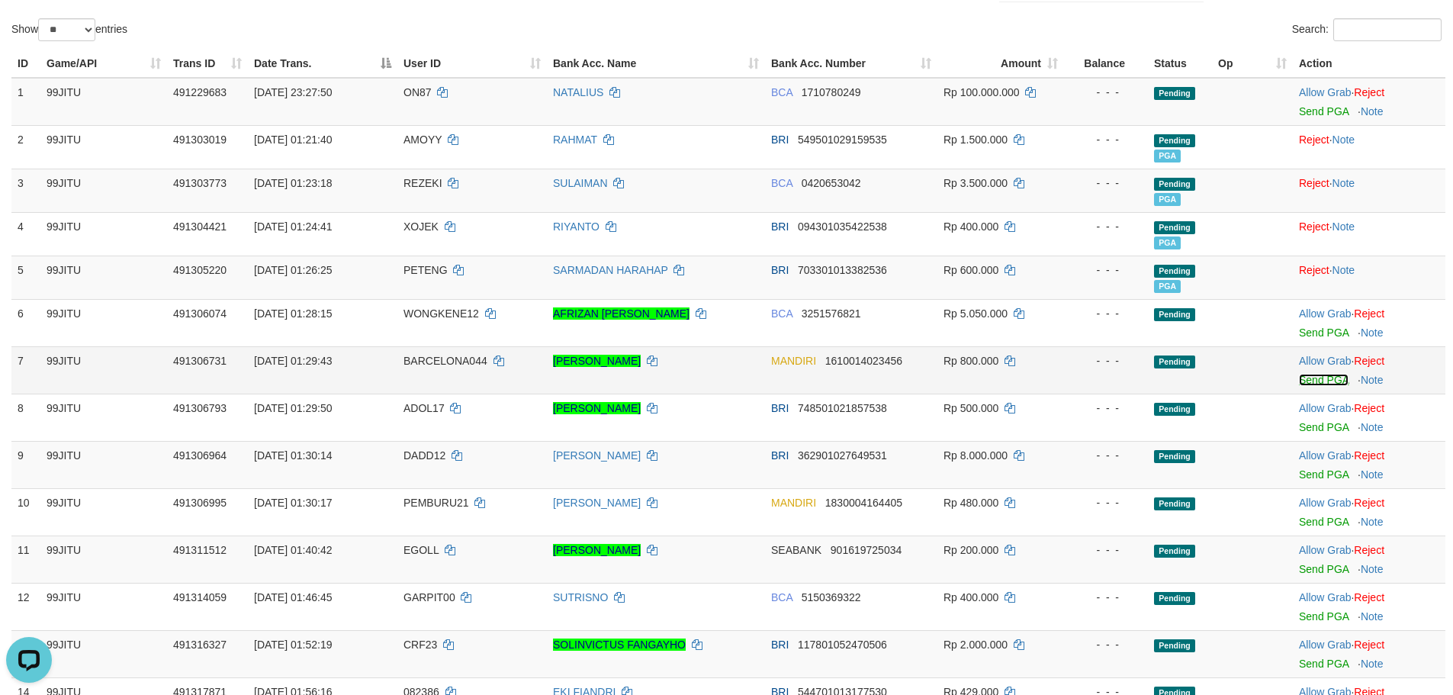
click at [1314, 382] on link "Send PGA" at bounding box center [1324, 380] width 50 height 12
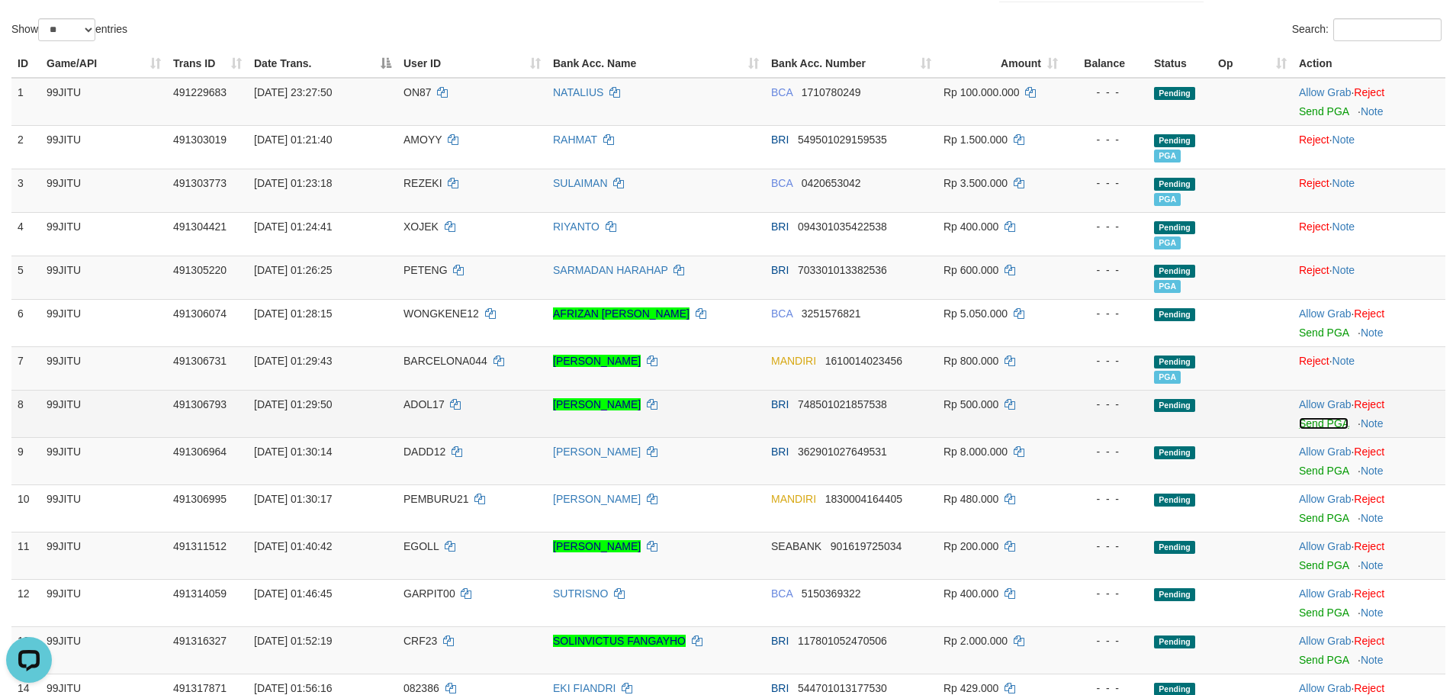
click at [1306, 428] on link "Send PGA" at bounding box center [1324, 423] width 50 height 12
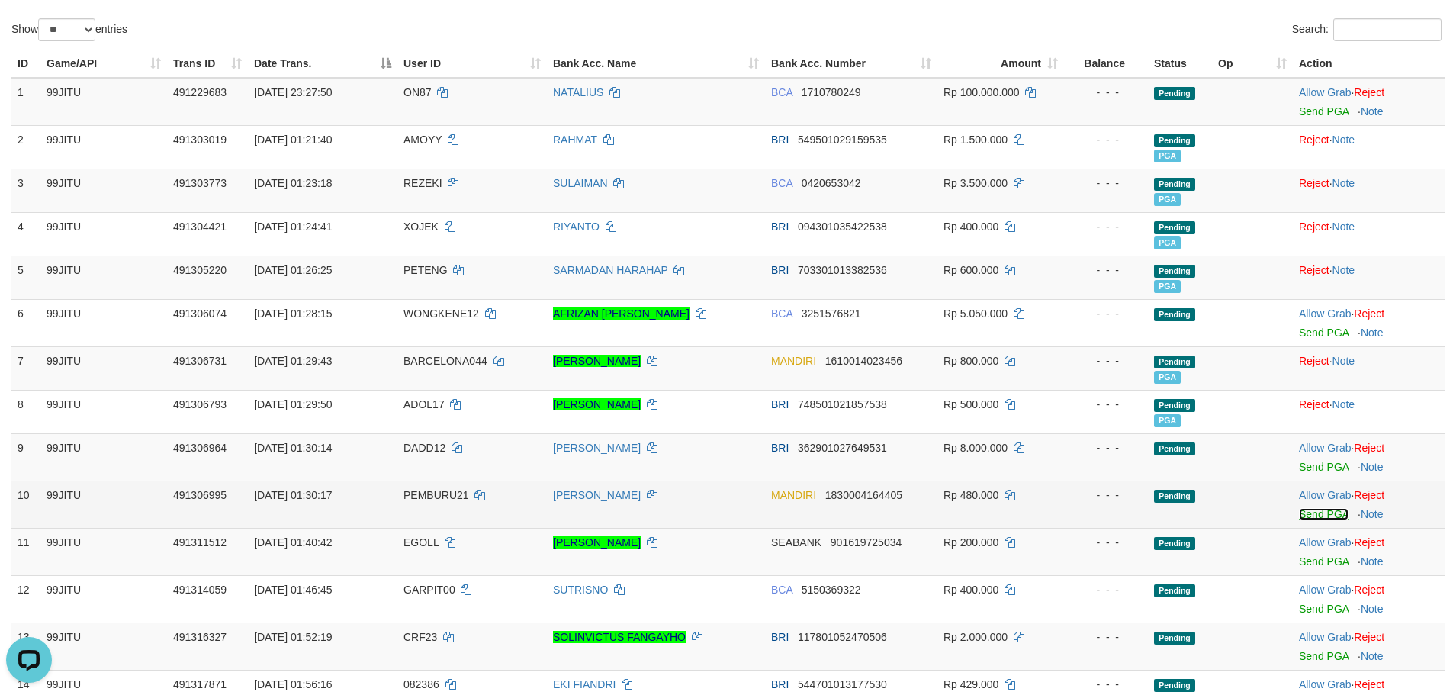
click at [1308, 512] on link "Send PGA" at bounding box center [1324, 514] width 50 height 12
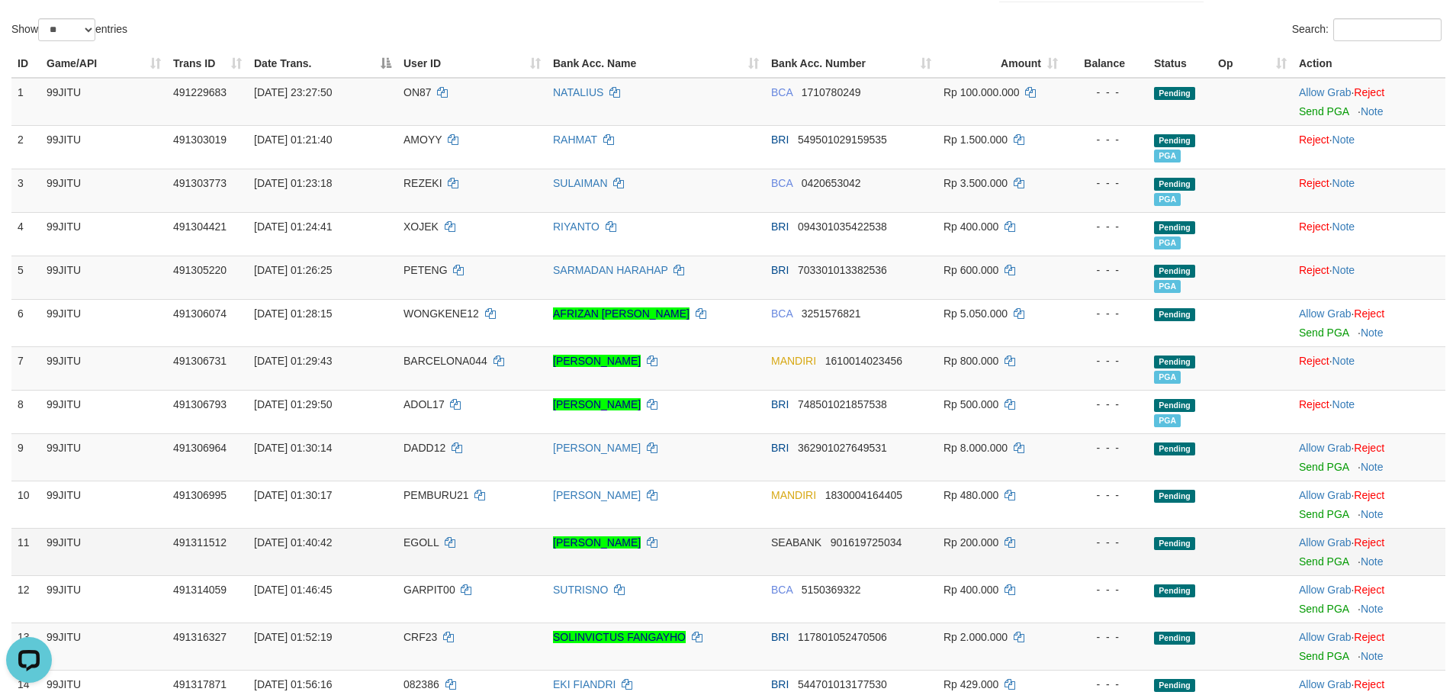
click at [396, 548] on td "30/09/2025 01:40:42" at bounding box center [322, 551] width 149 height 47
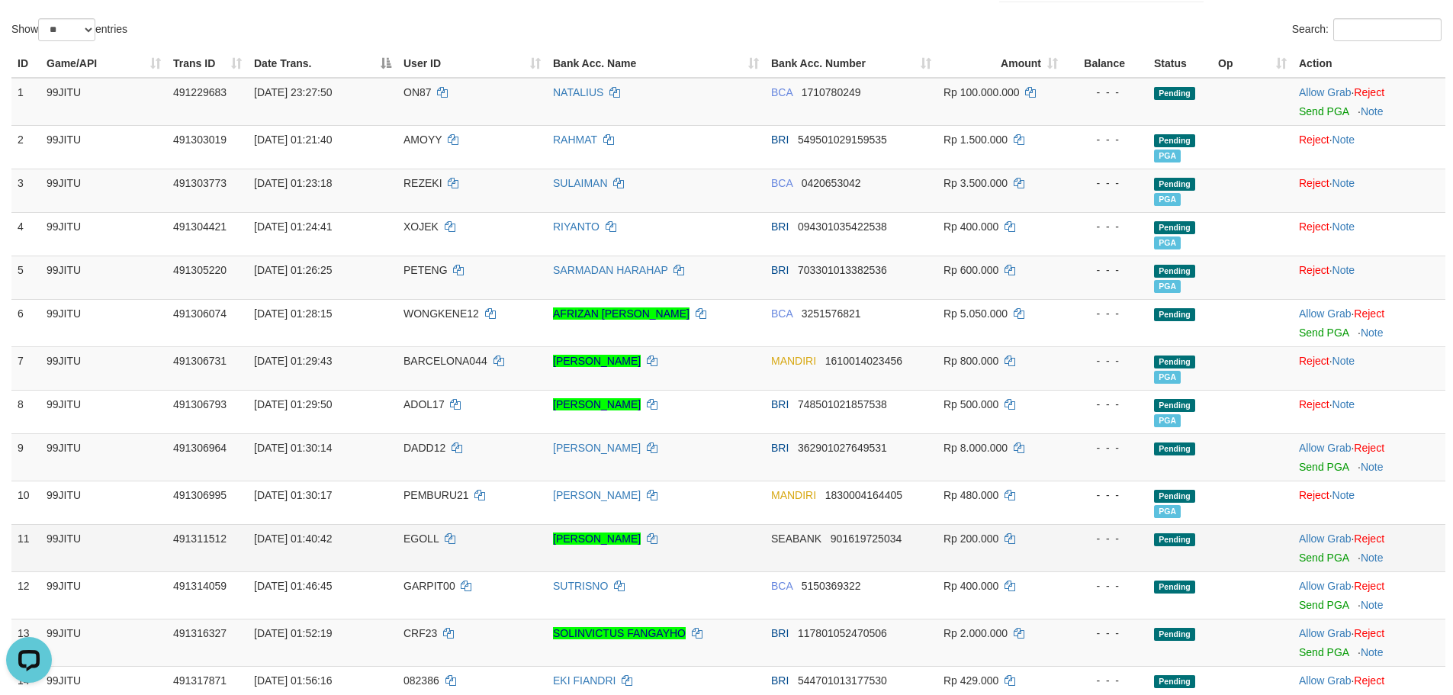
click at [396, 548] on td "30/09/2025 01:40:42" at bounding box center [322, 547] width 149 height 47
click at [426, 527] on td "EGOLL" at bounding box center [471, 547] width 149 height 47
copy td "EGOLL"
click at [1335, 558] on link "Send PGA" at bounding box center [1324, 557] width 50 height 12
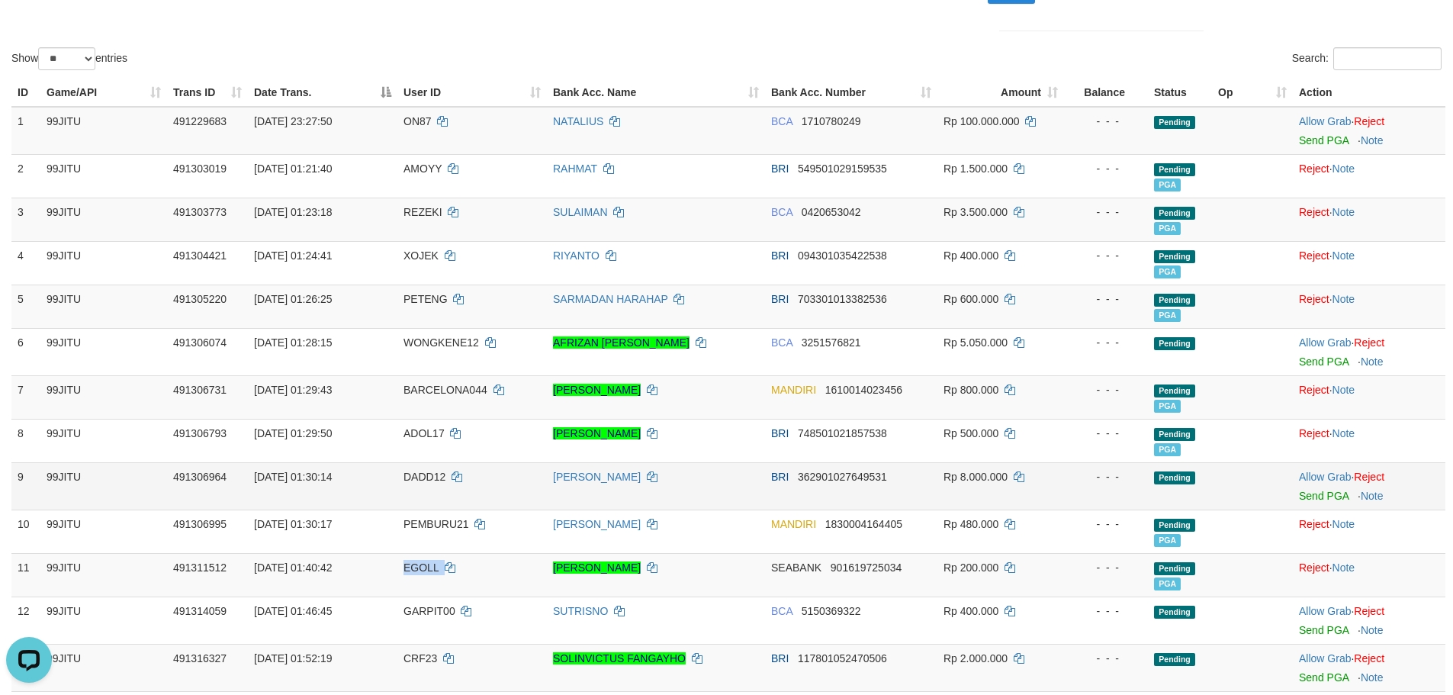
scroll to position [458, 0]
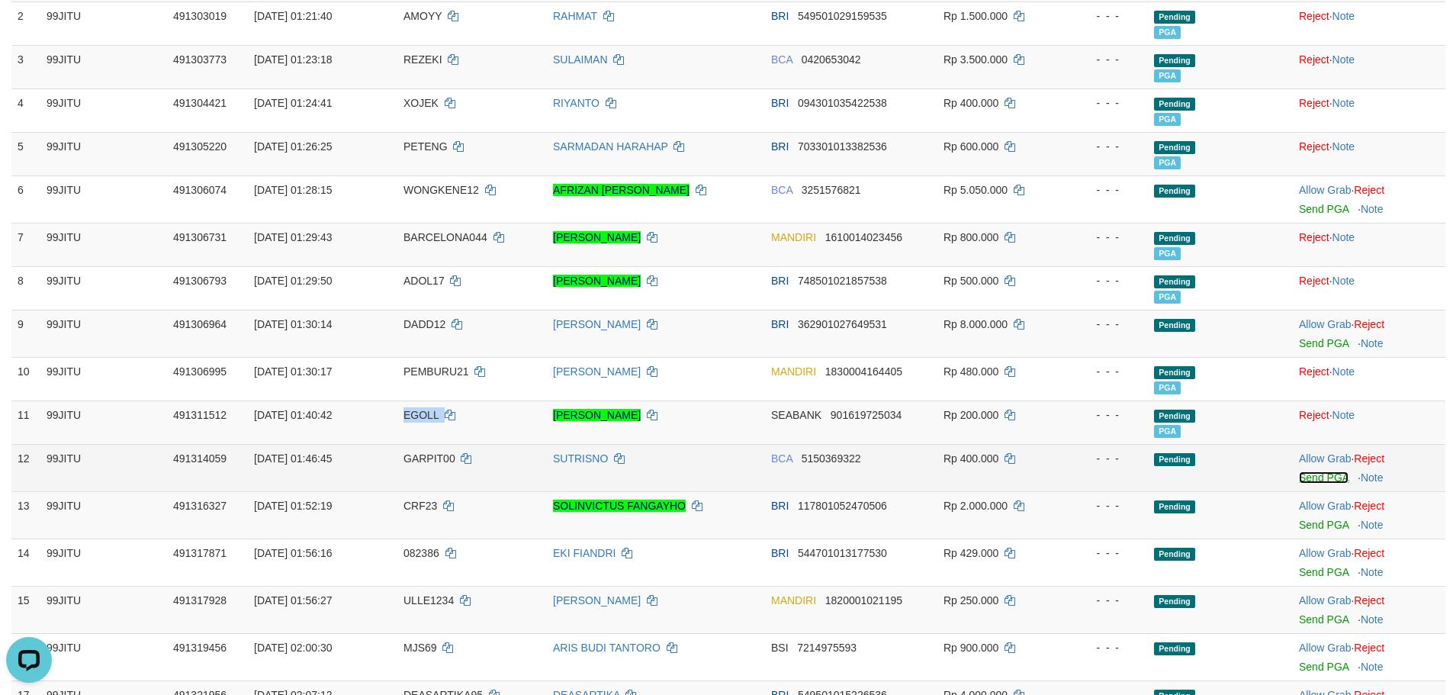
click at [1322, 478] on link "Send PGA" at bounding box center [1324, 477] width 50 height 12
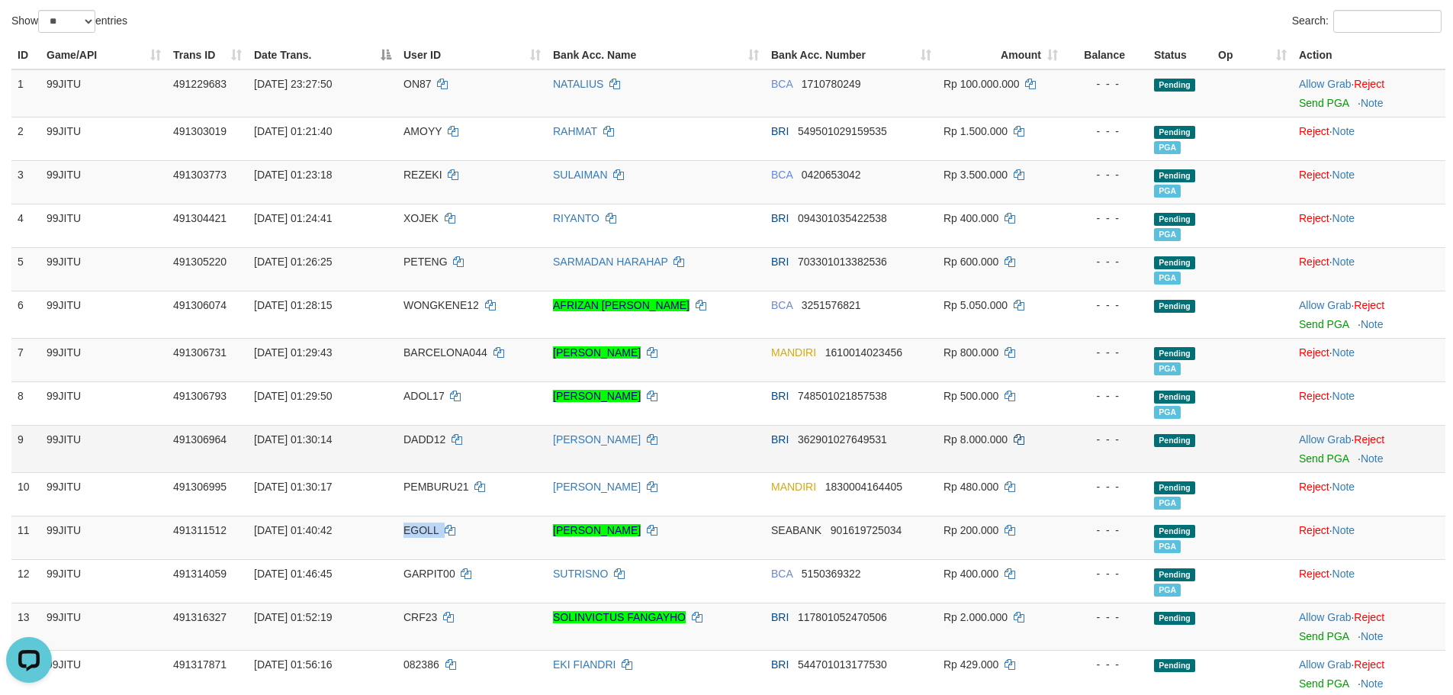
scroll to position [305, 0]
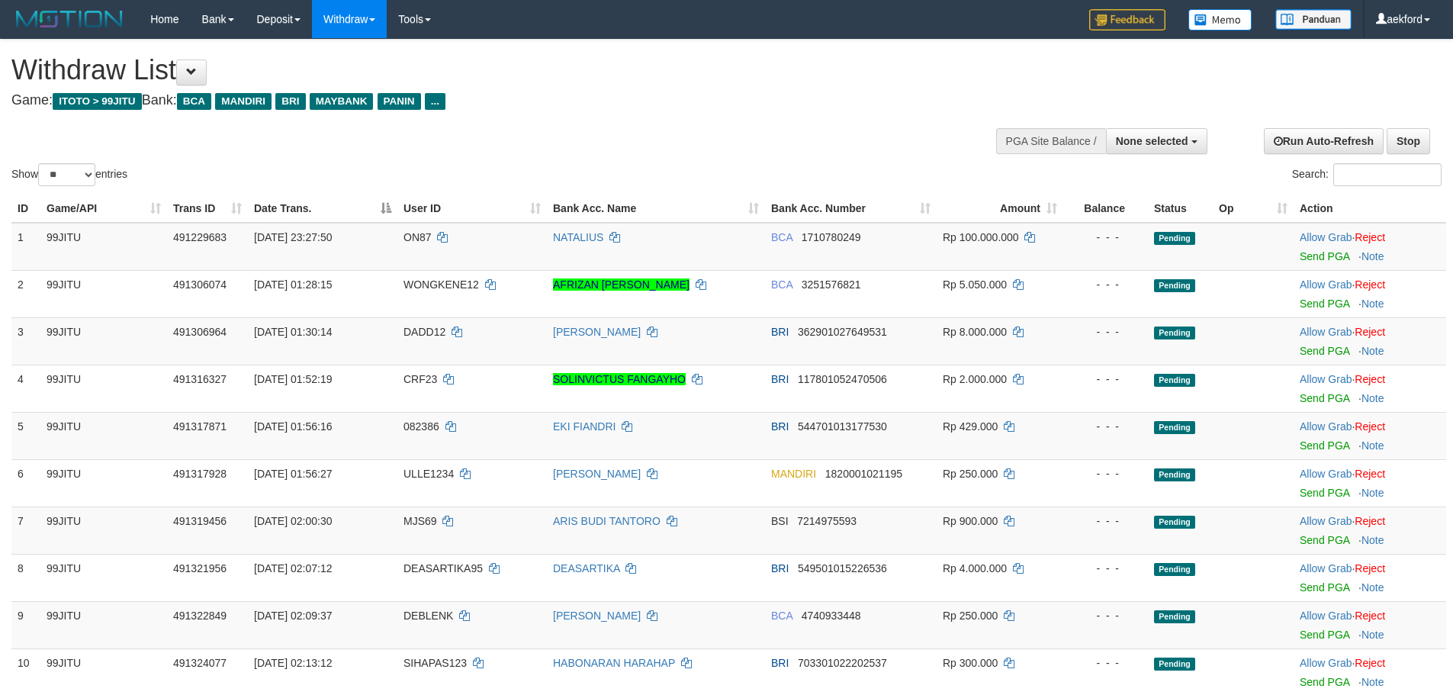
select select
select select "**"
click at [1163, 140] on span "None selected" at bounding box center [1152, 141] width 72 height 12
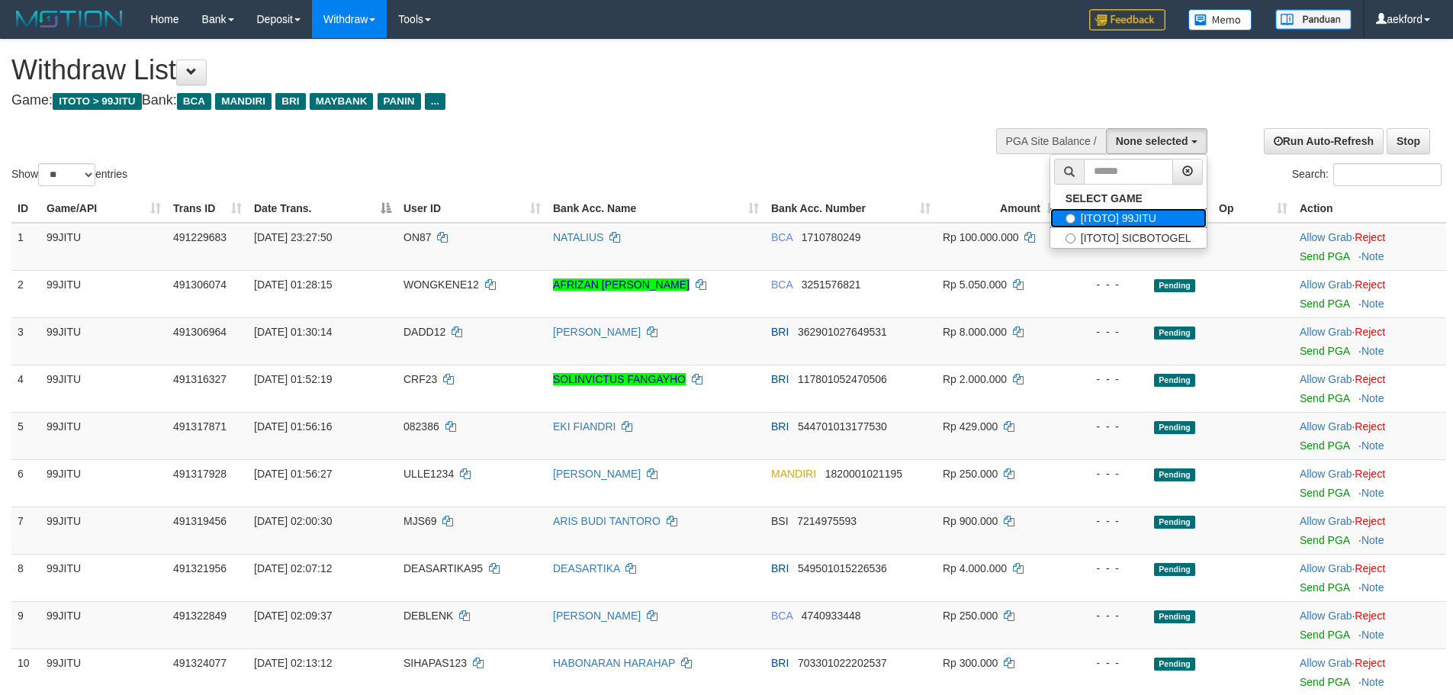
click at [1147, 221] on label "[ITOTO] 99JITU" at bounding box center [1128, 218] width 156 height 20
select select "***"
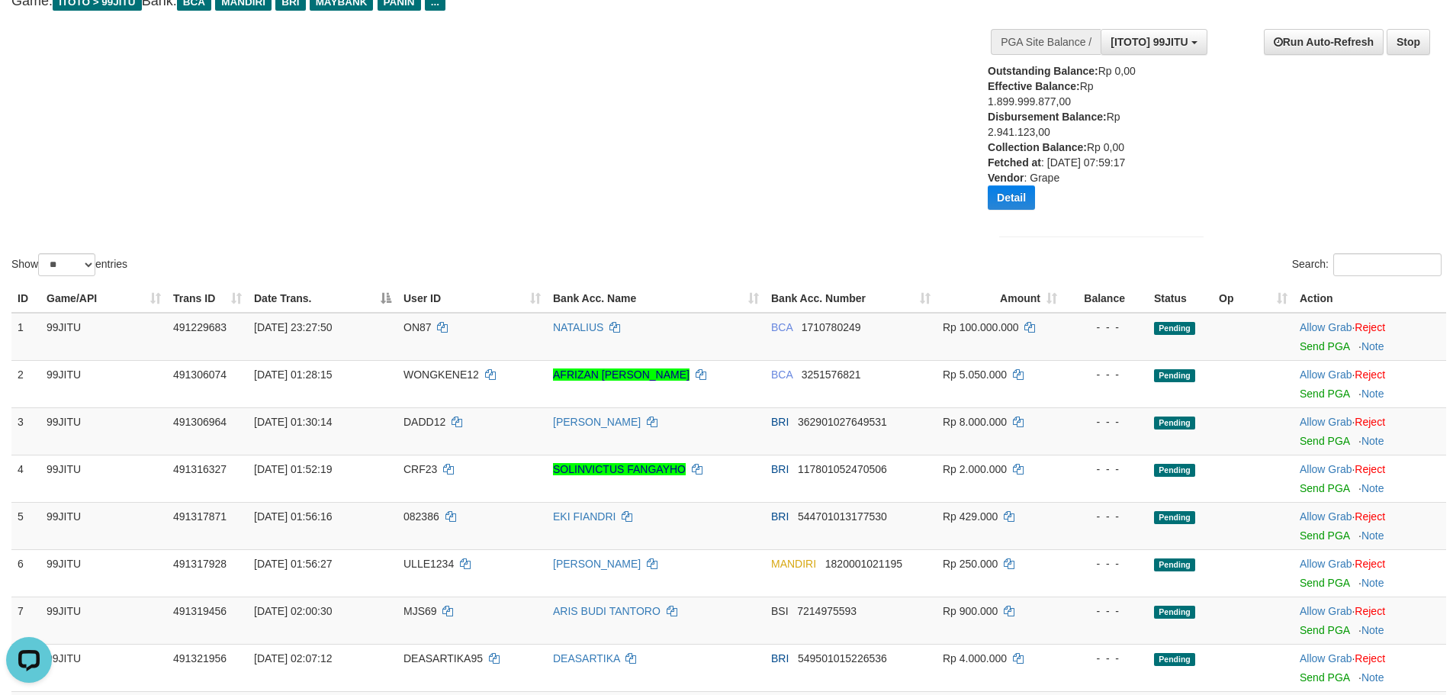
scroll to position [153, 0]
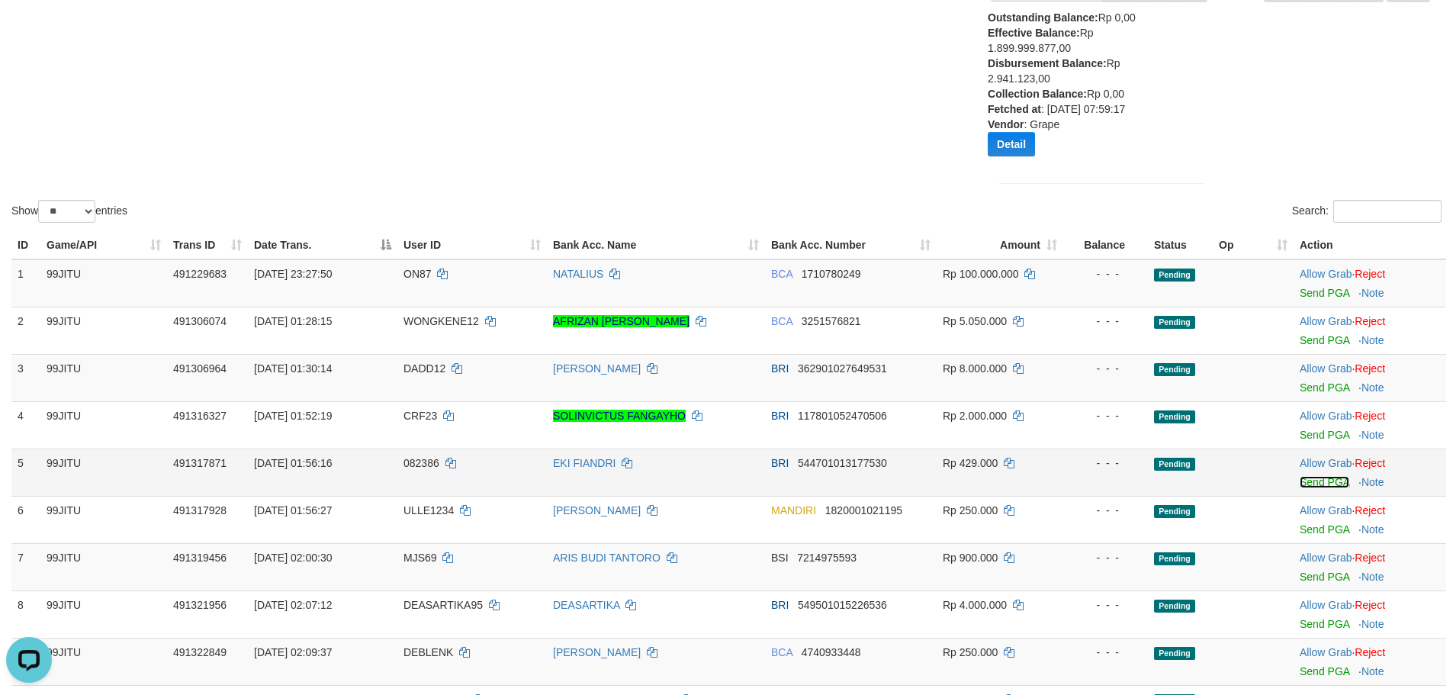
click at [1302, 477] on link "Send PGA" at bounding box center [1325, 482] width 50 height 12
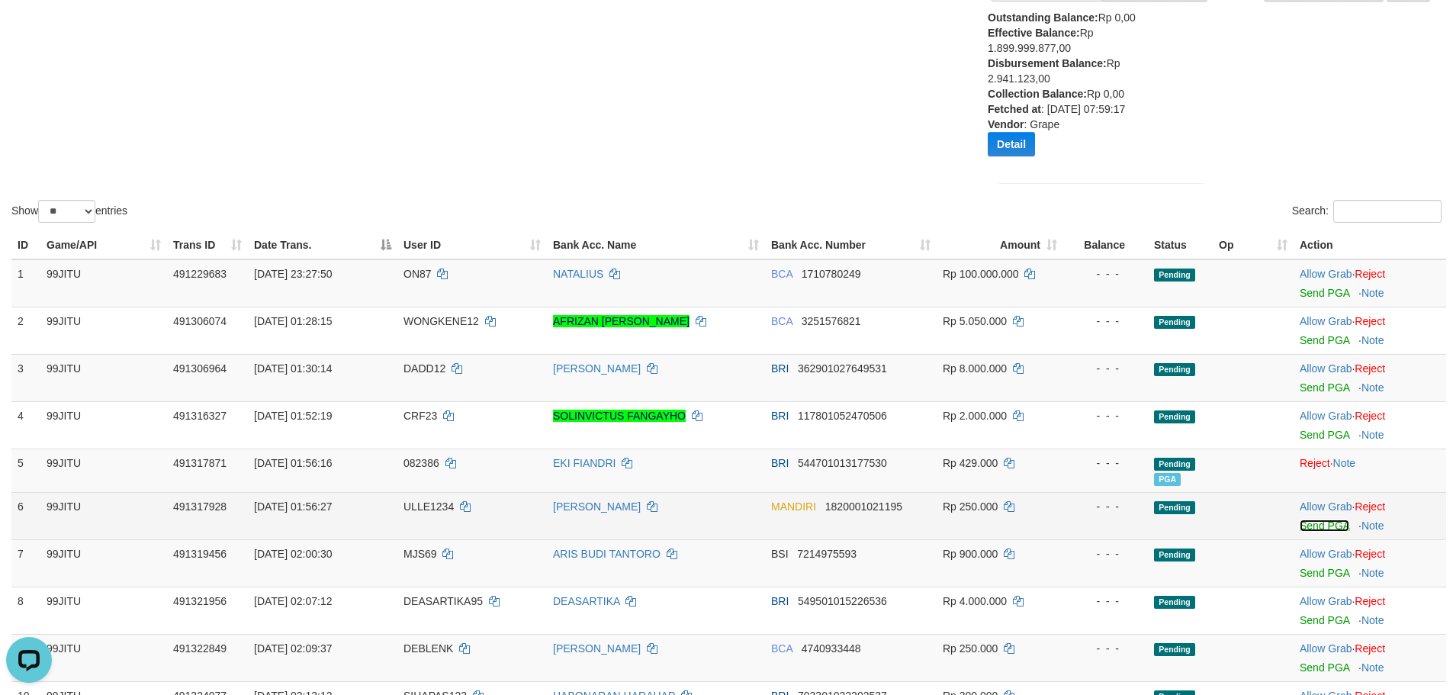
click at [1320, 522] on link "Send PGA" at bounding box center [1325, 525] width 50 height 12
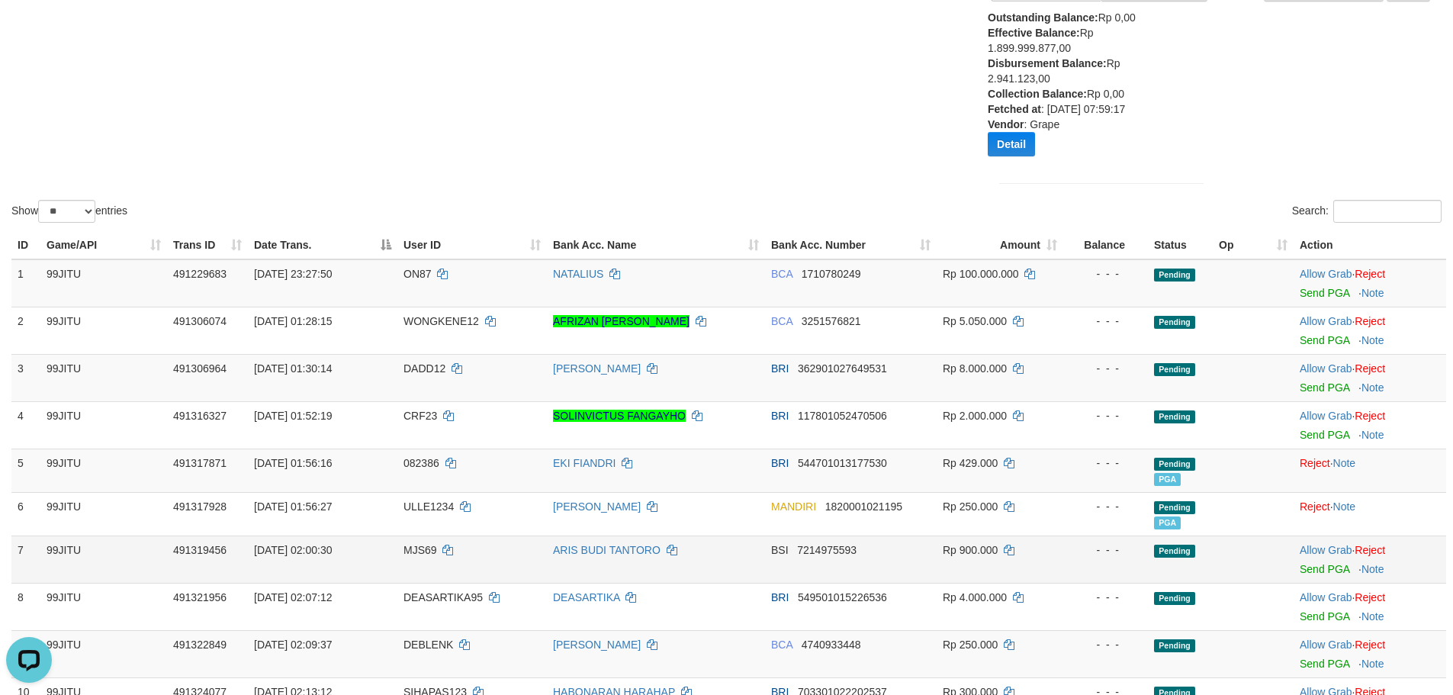
click at [415, 554] on span "MJS69" at bounding box center [420, 550] width 34 height 12
copy td "MJS69"
click at [1315, 570] on link "Send PGA" at bounding box center [1325, 569] width 50 height 12
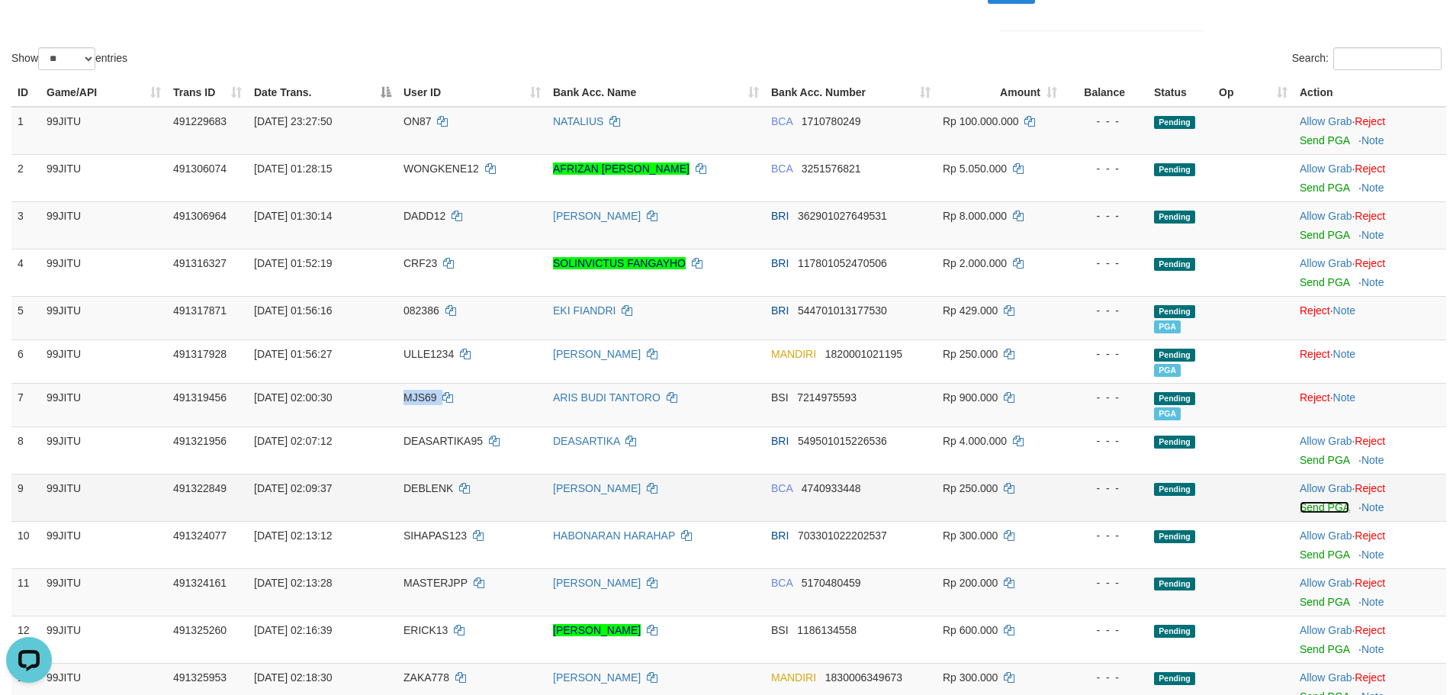
click at [1332, 509] on link "Send PGA" at bounding box center [1325, 507] width 50 height 12
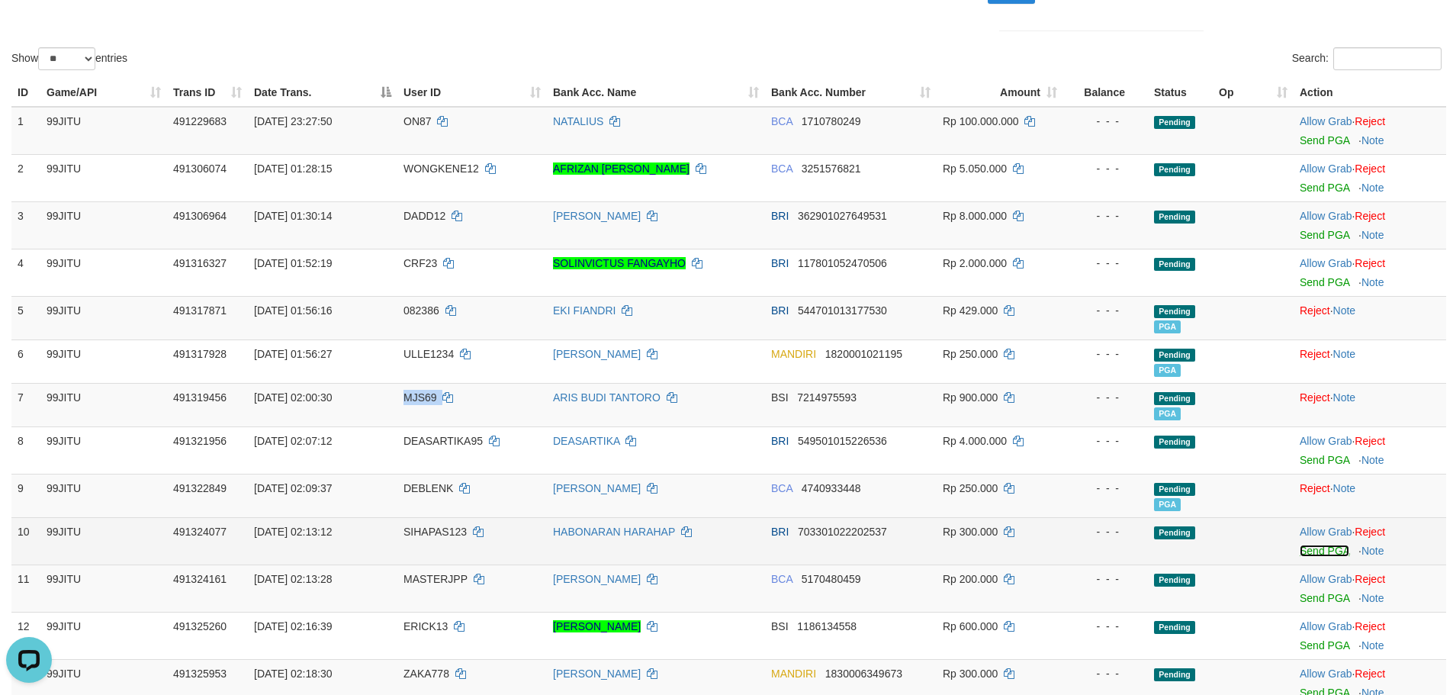
click at [1315, 550] on link "Send PGA" at bounding box center [1325, 551] width 50 height 12
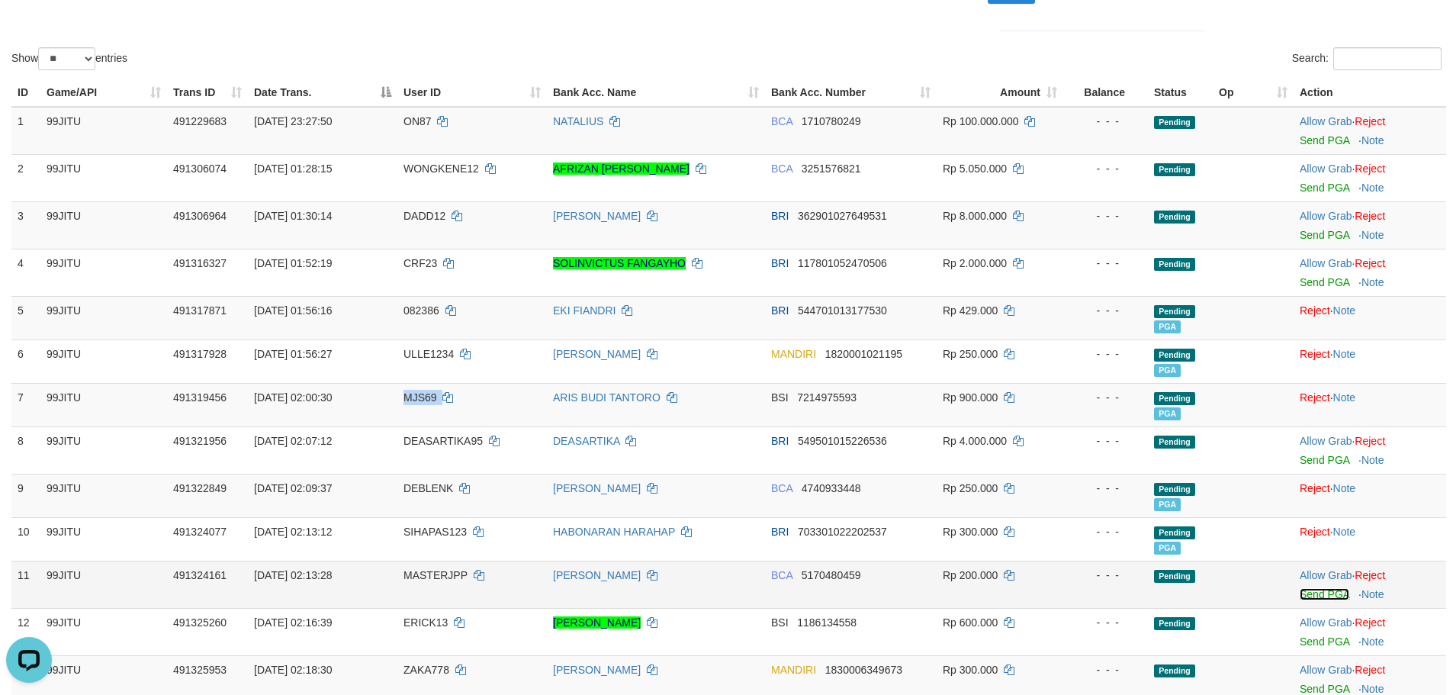
click at [1319, 594] on link "Send PGA" at bounding box center [1325, 594] width 50 height 12
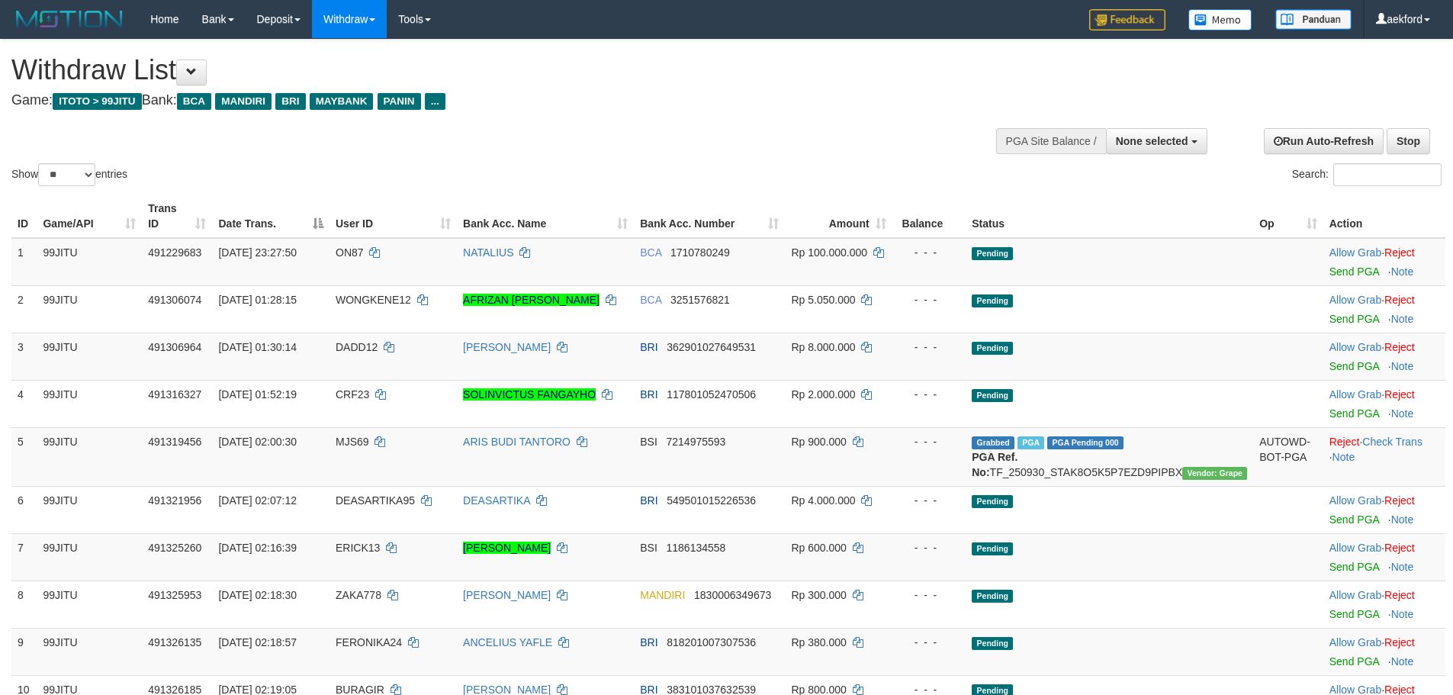
select select
select select "**"
click at [1154, 119] on div at bounding box center [1101, 140] width 204 height 46
click at [1152, 135] on span "None selected" at bounding box center [1152, 141] width 72 height 12
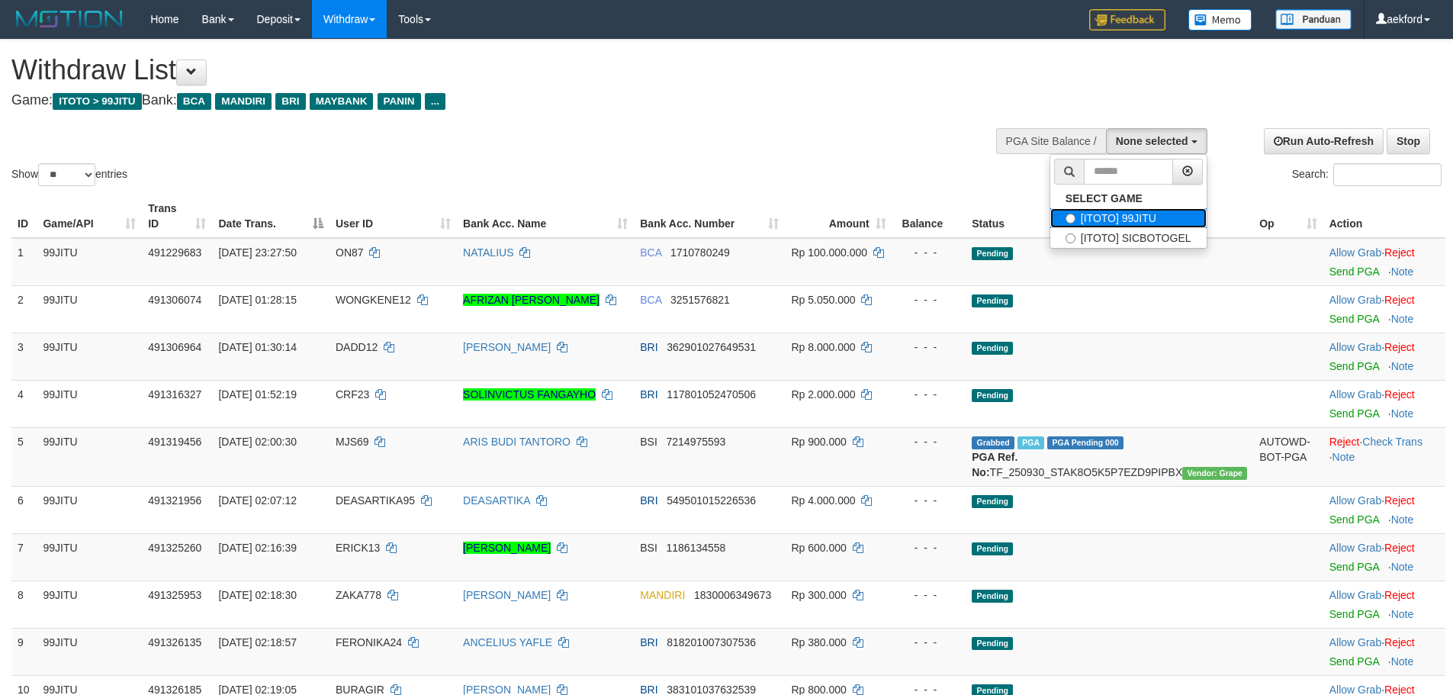
click at [1139, 213] on label "[ITOTO] 99JITU" at bounding box center [1128, 218] width 156 height 20
select select "***"
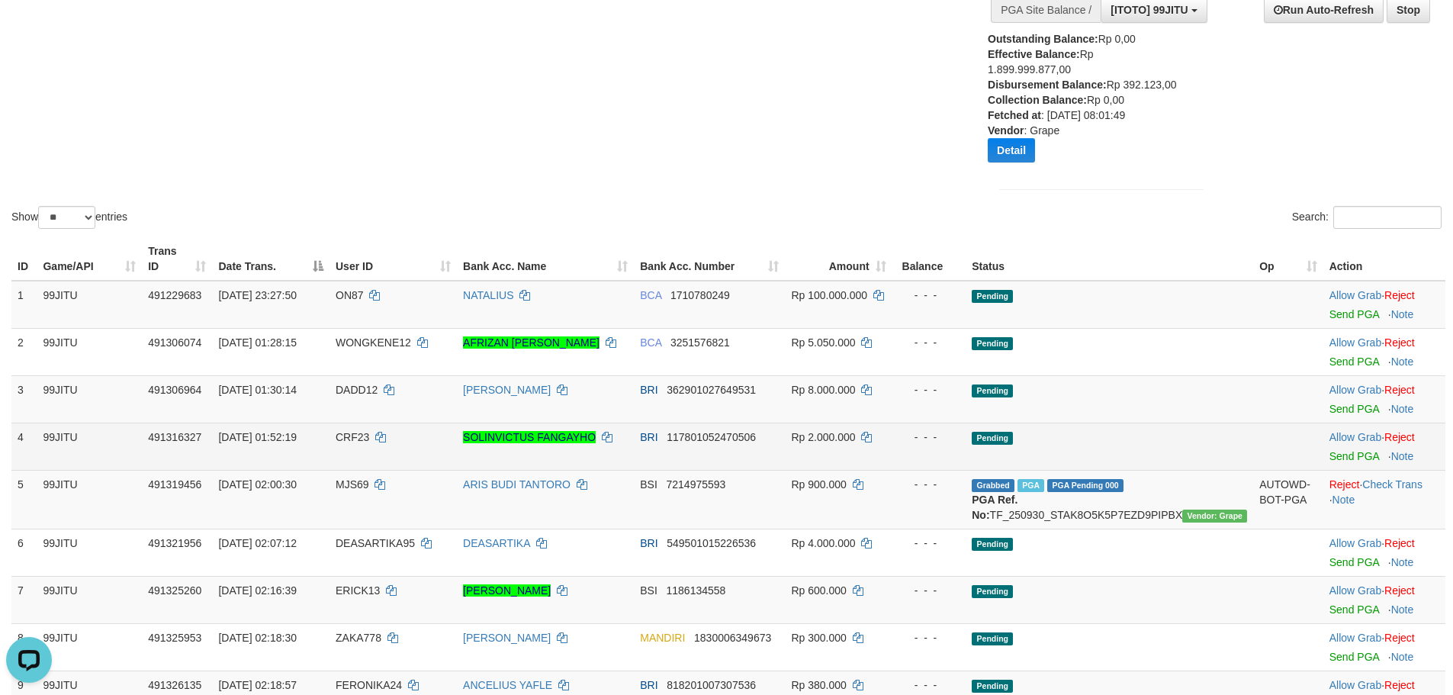
scroll to position [305, 0]
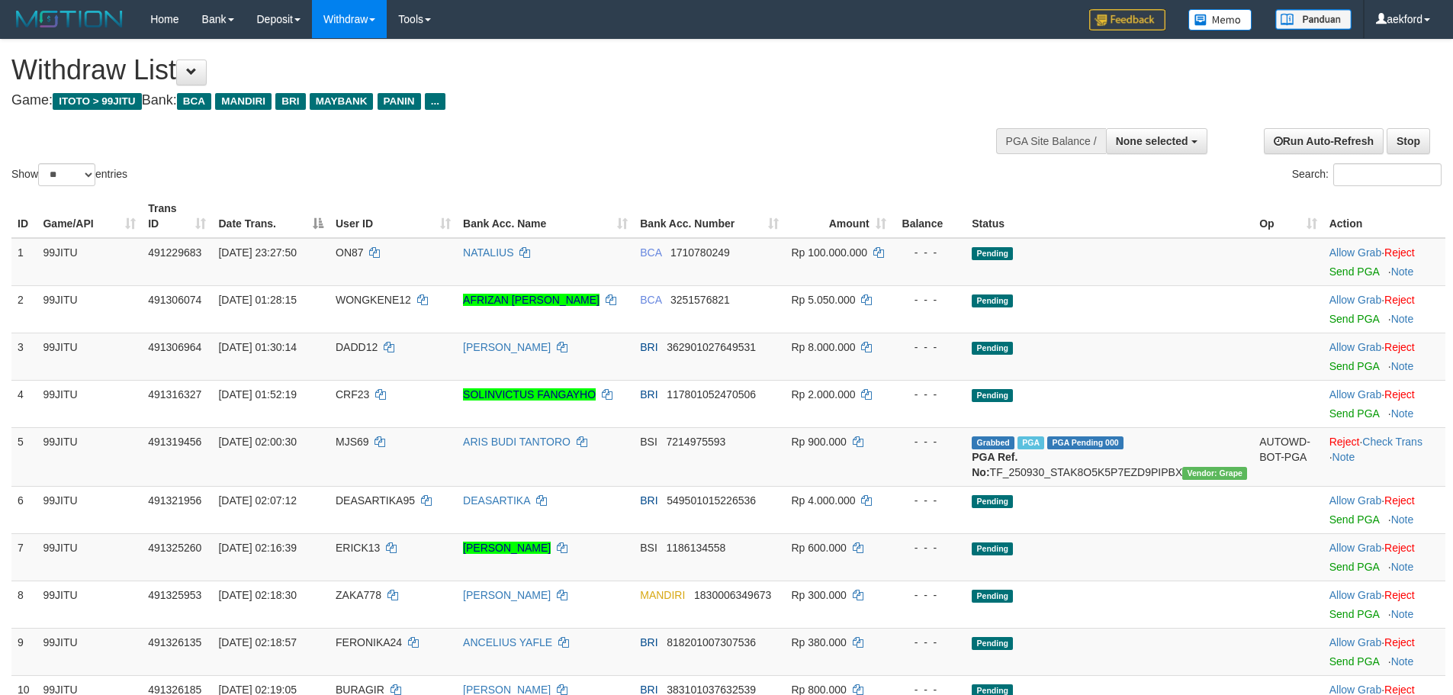
select select
select select "**"
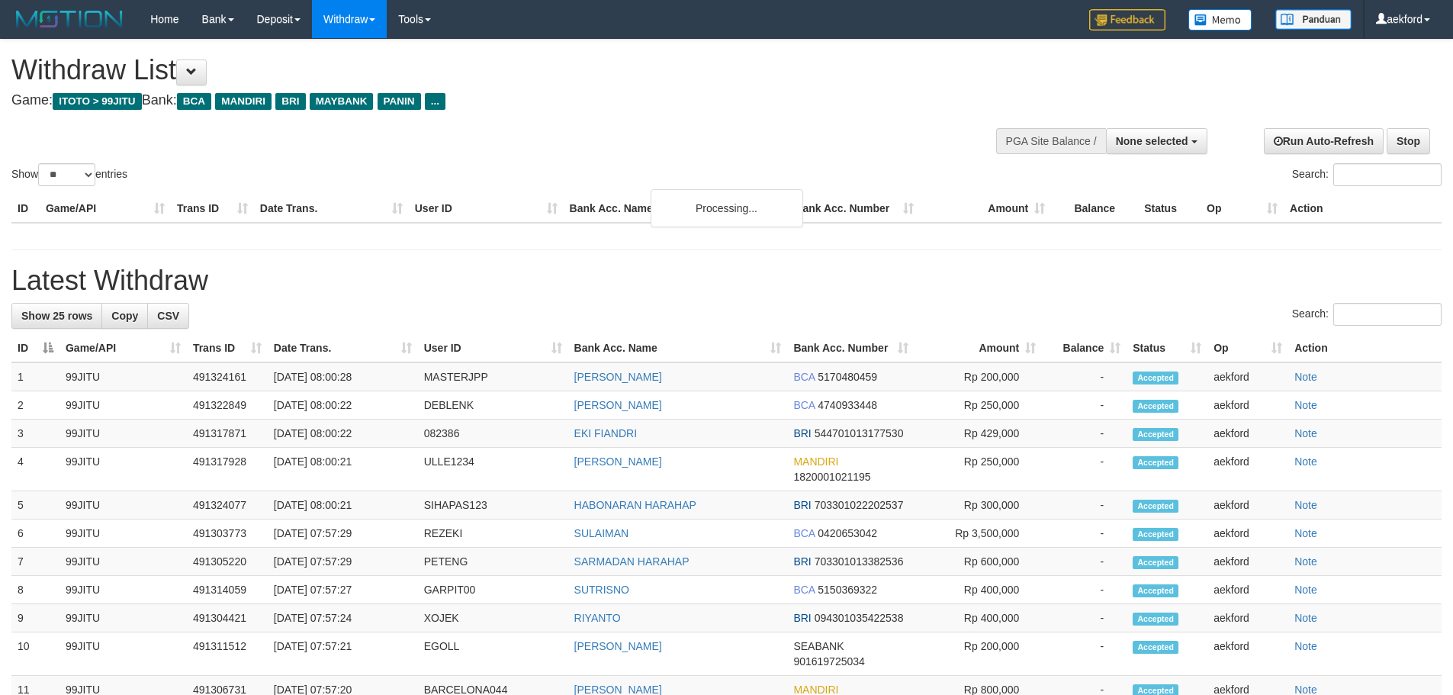
select select
select select "**"
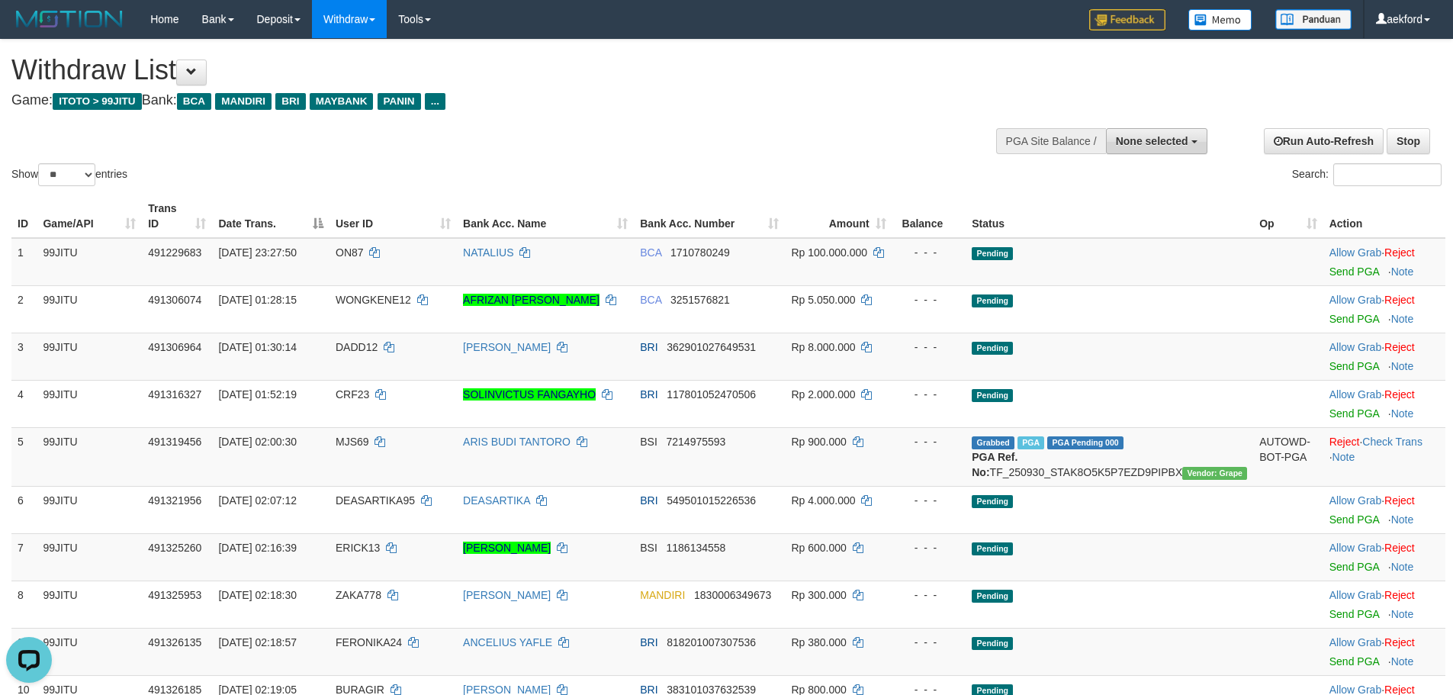
click at [1144, 140] on span "None selected" at bounding box center [1152, 141] width 72 height 12
click at [1117, 218] on label "[ITOTO] 99JITU" at bounding box center [1128, 218] width 156 height 20
select select "***"
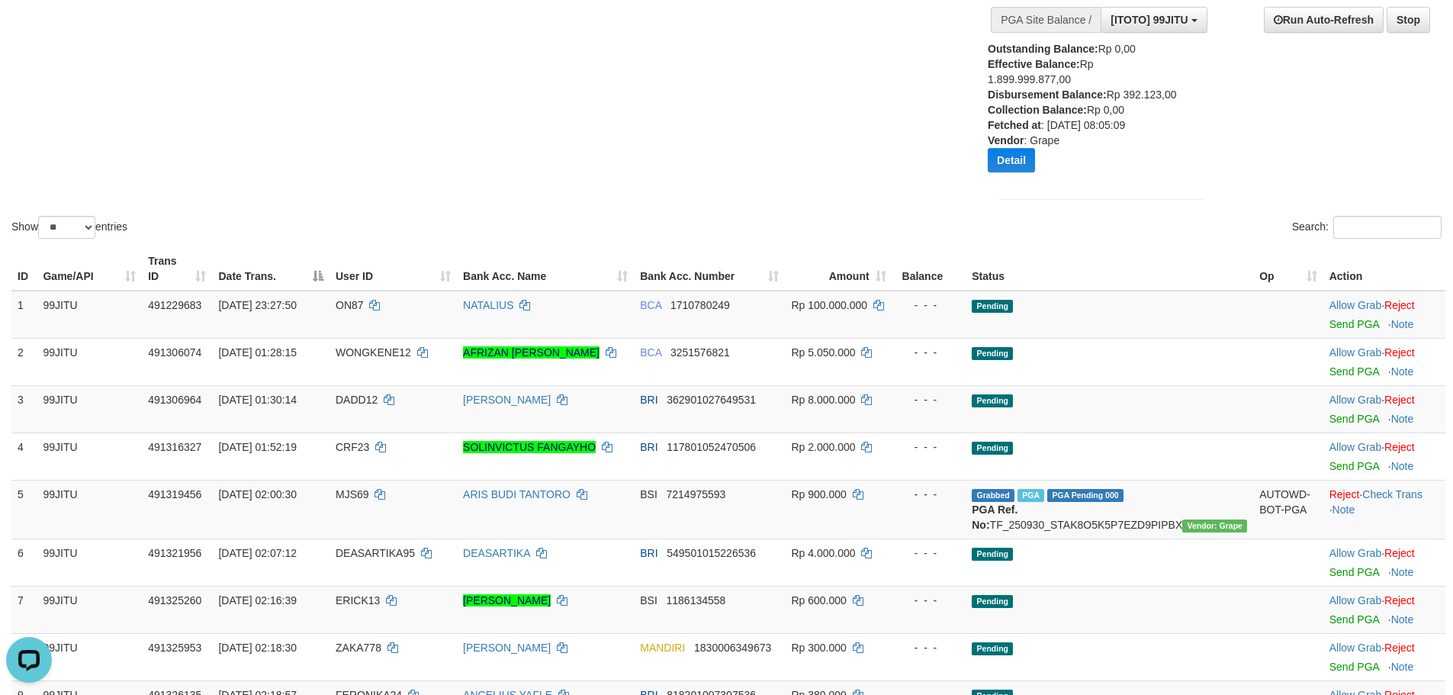
scroll to position [153, 0]
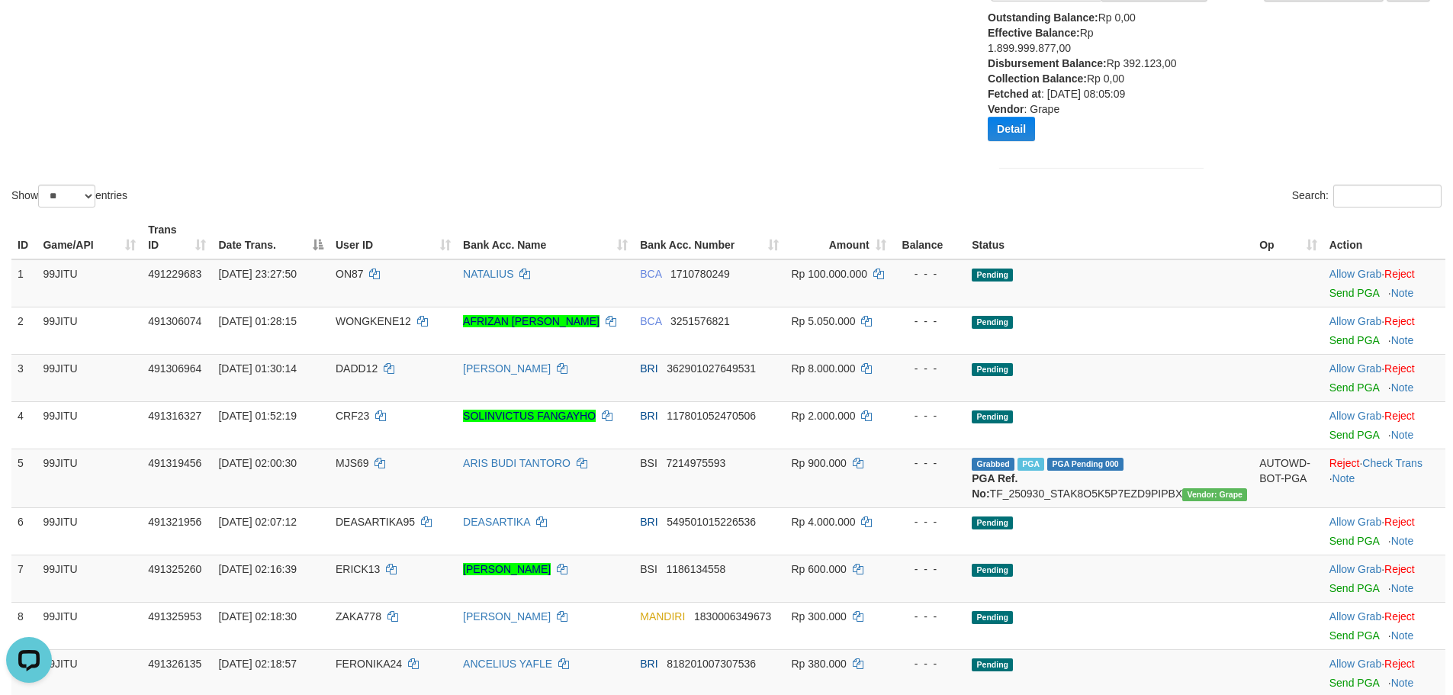
click at [835, 125] on div "Show ** ** ** *** entries Search:" at bounding box center [726, 48] width 1453 height 323
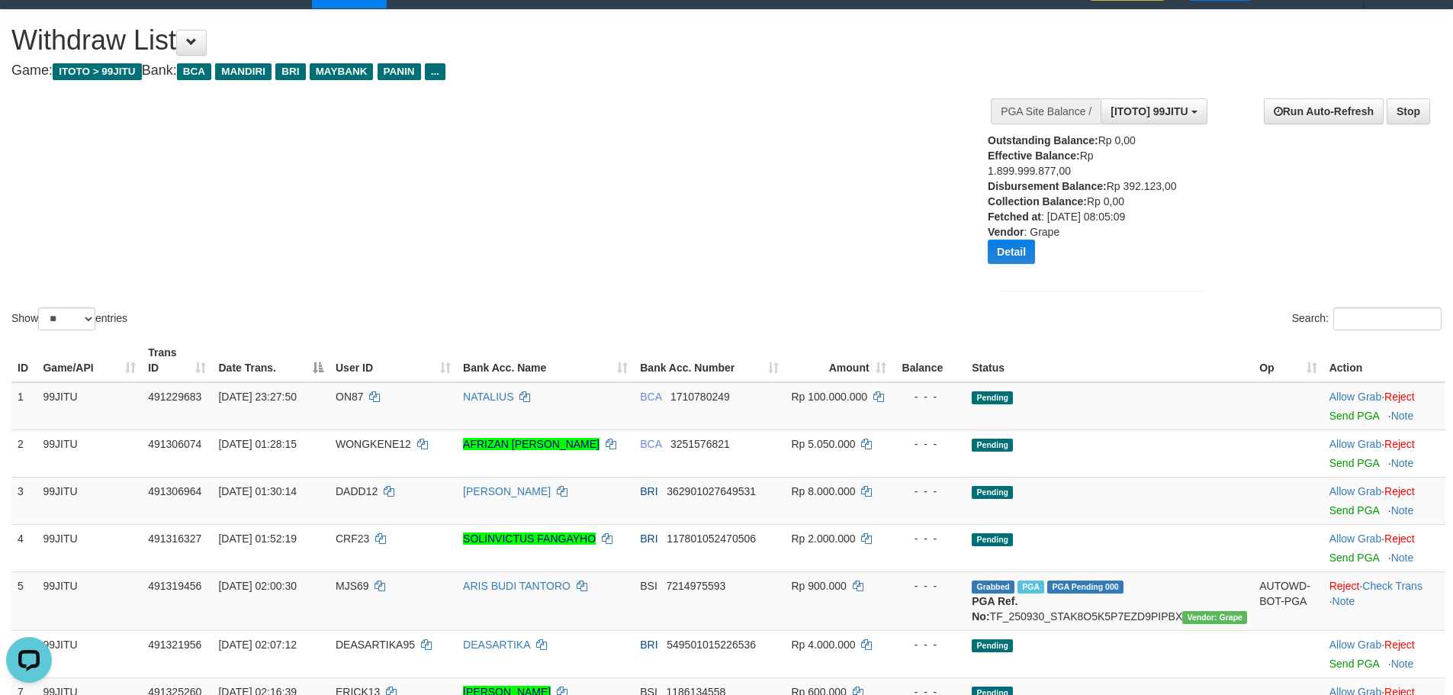
scroll to position [0, 0]
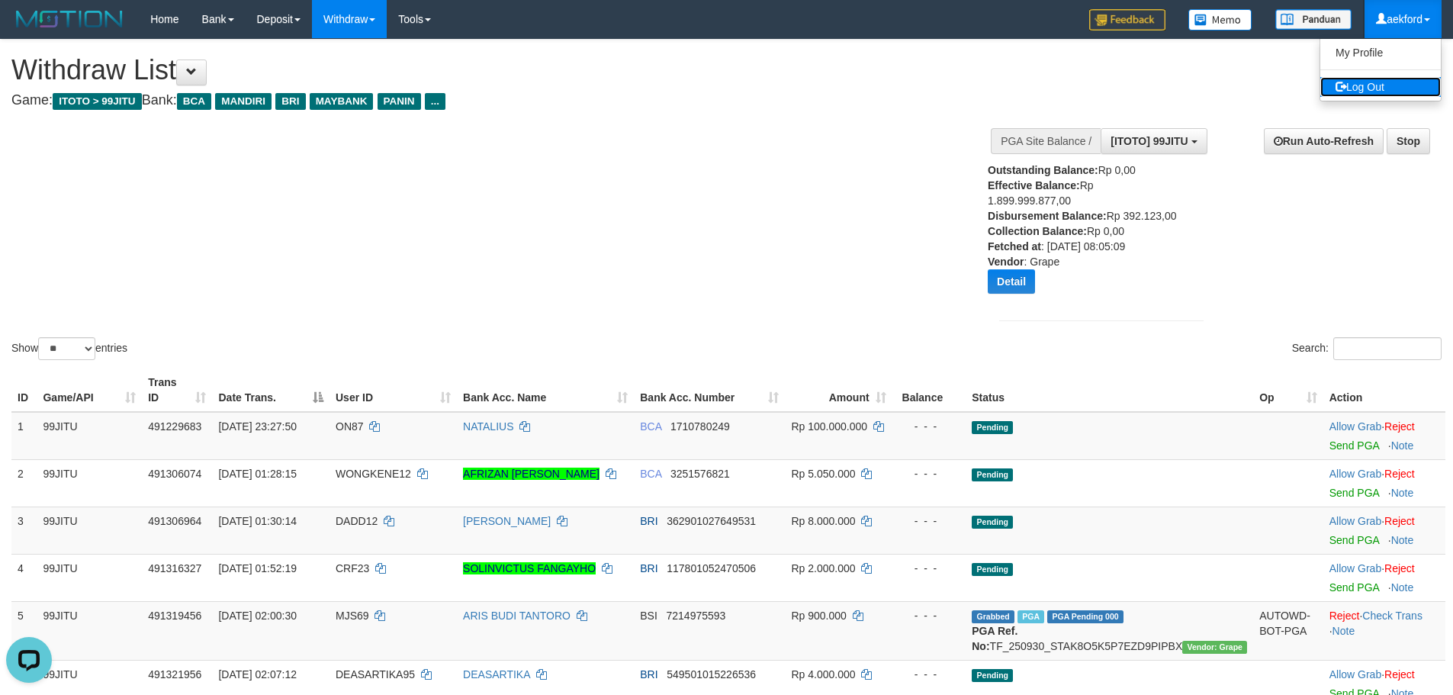
click at [1390, 82] on link "Log Out" at bounding box center [1380, 87] width 121 height 20
